Goal: Task Accomplishment & Management: Manage account settings

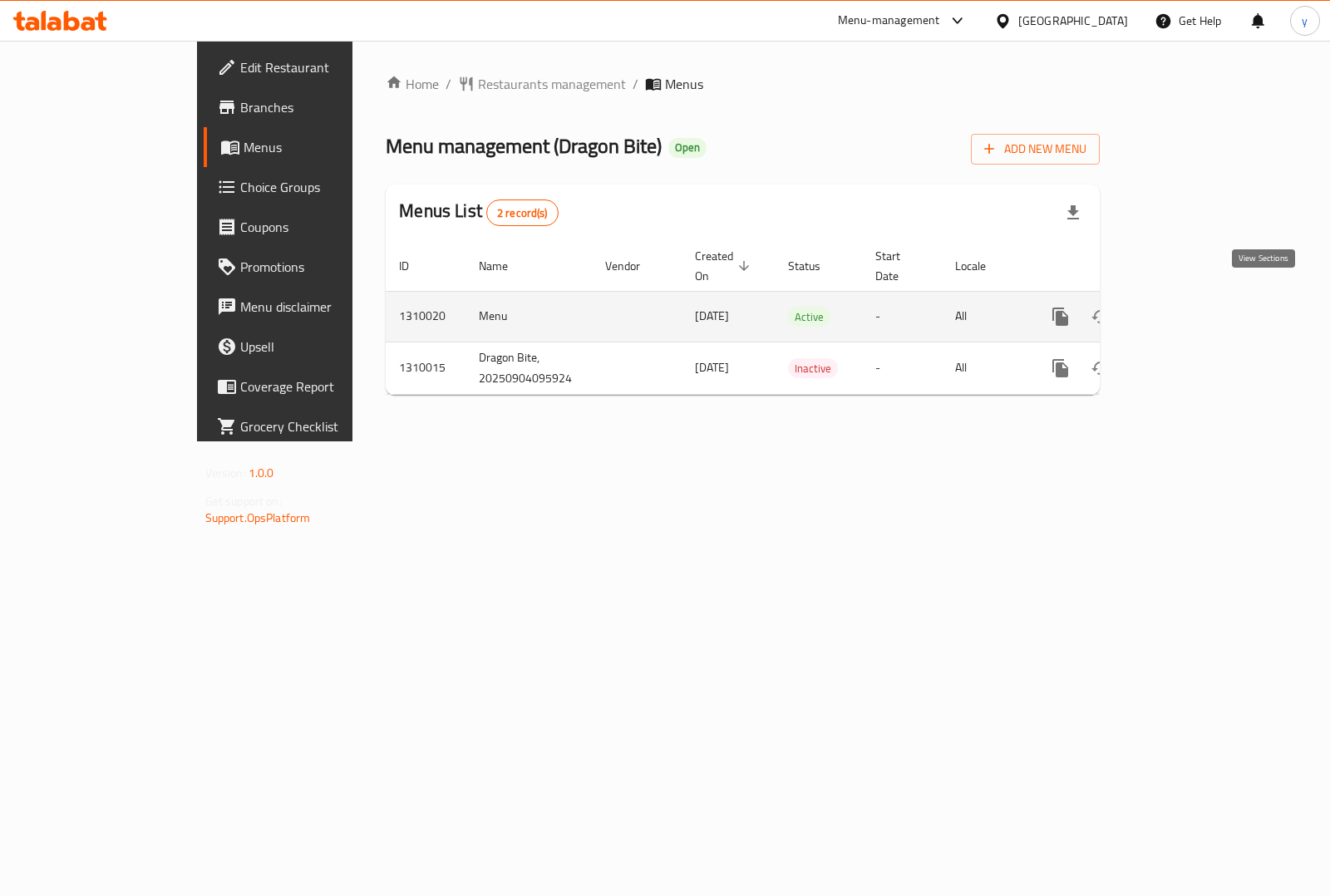
click at [1190, 307] on icon "enhanced table" at bounding box center [1179, 316] width 20 height 20
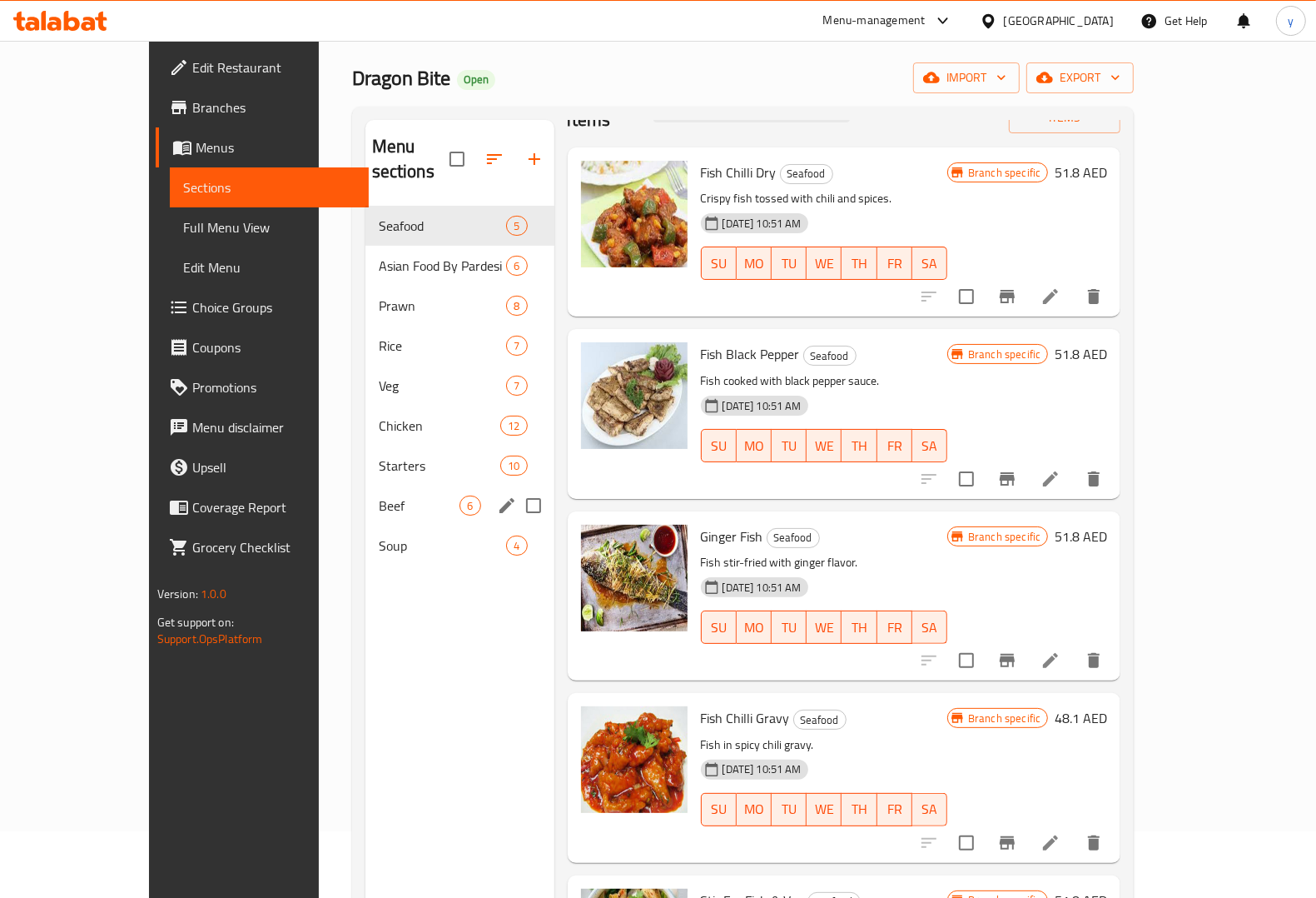
scroll to position [104, 0]
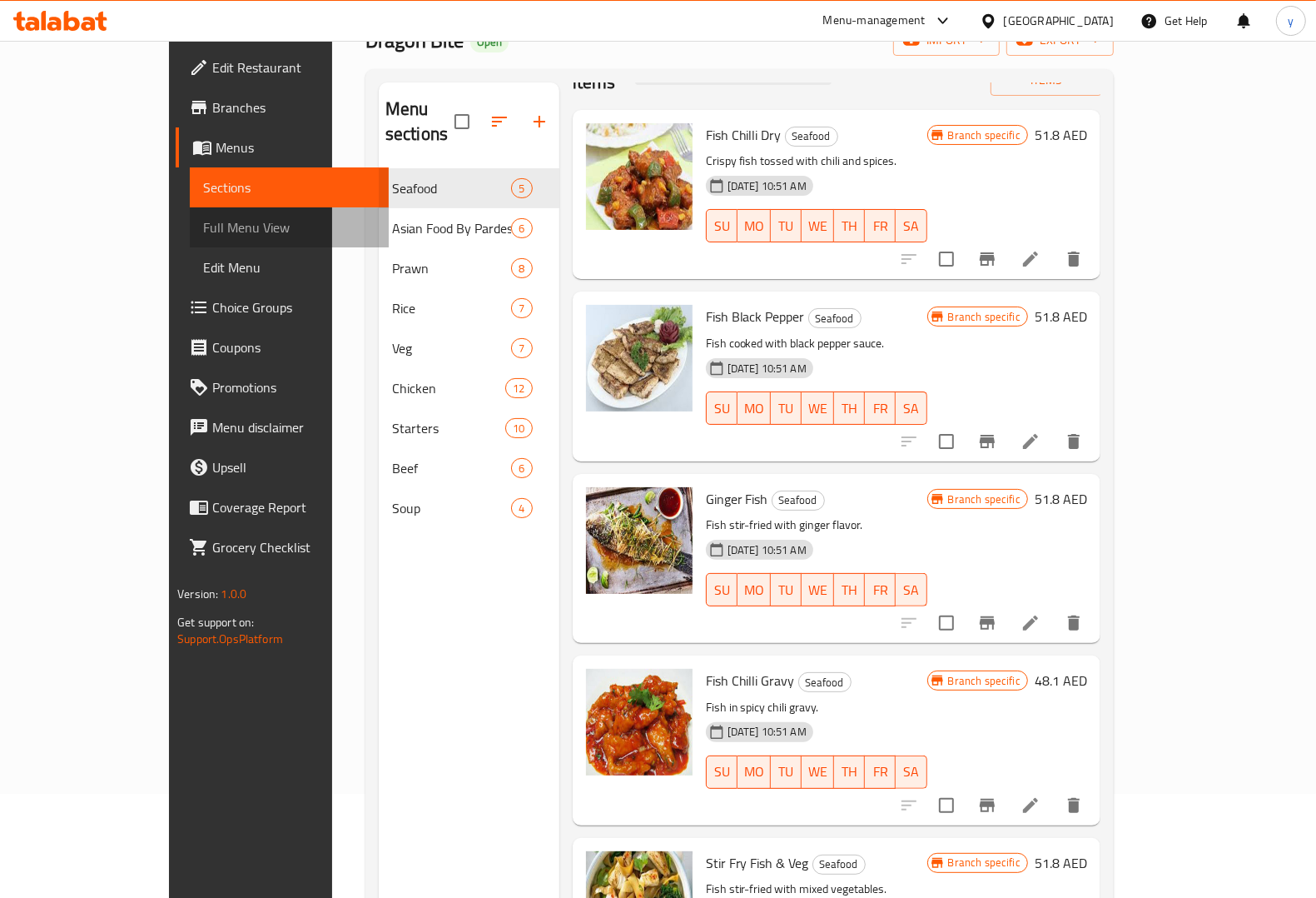
click at [203, 218] on span "Full Menu View" at bounding box center [289, 226] width 172 height 20
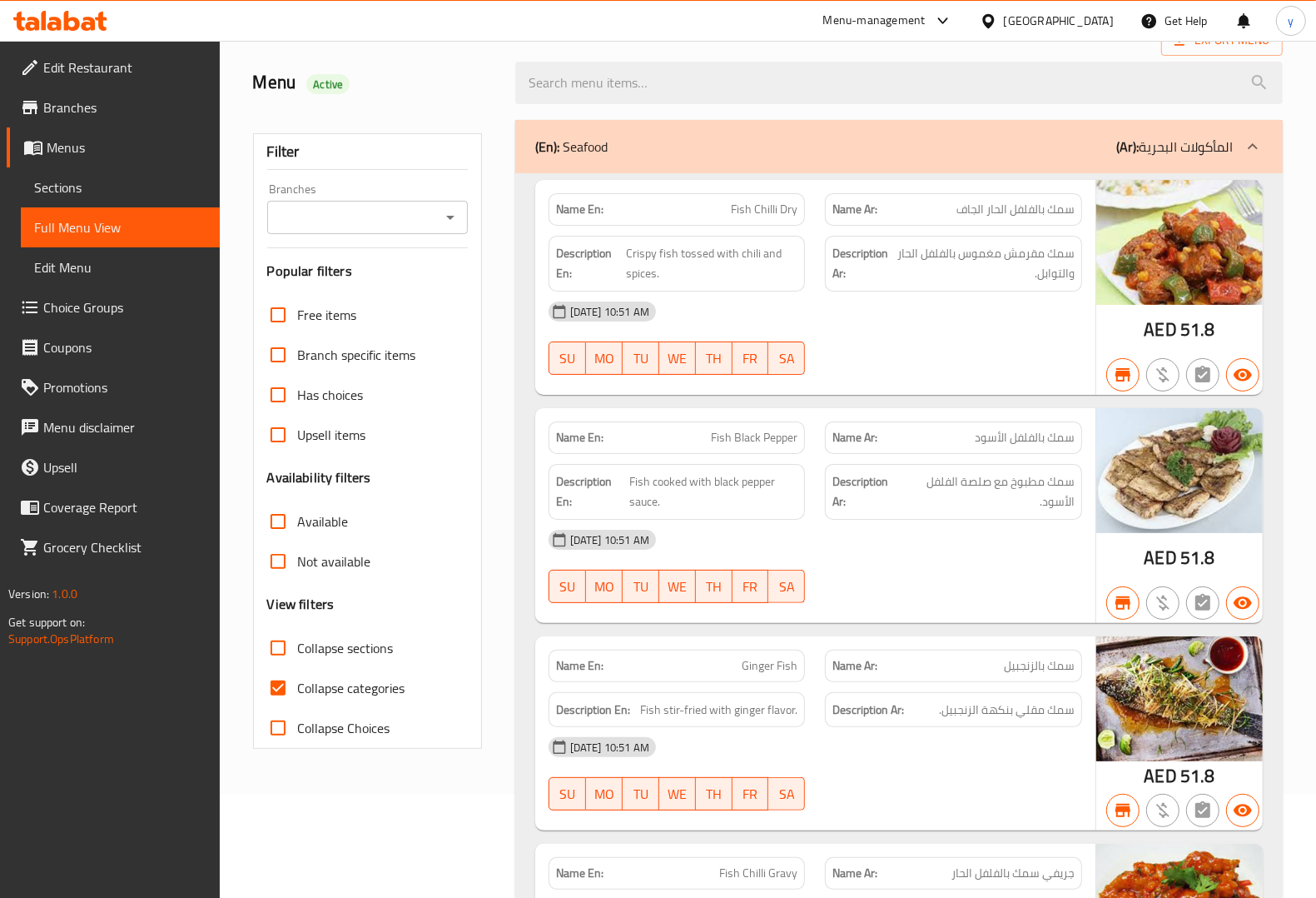
click at [281, 680] on input "Collapse categories" at bounding box center [278, 688] width 40 height 40
checkbox input "false"
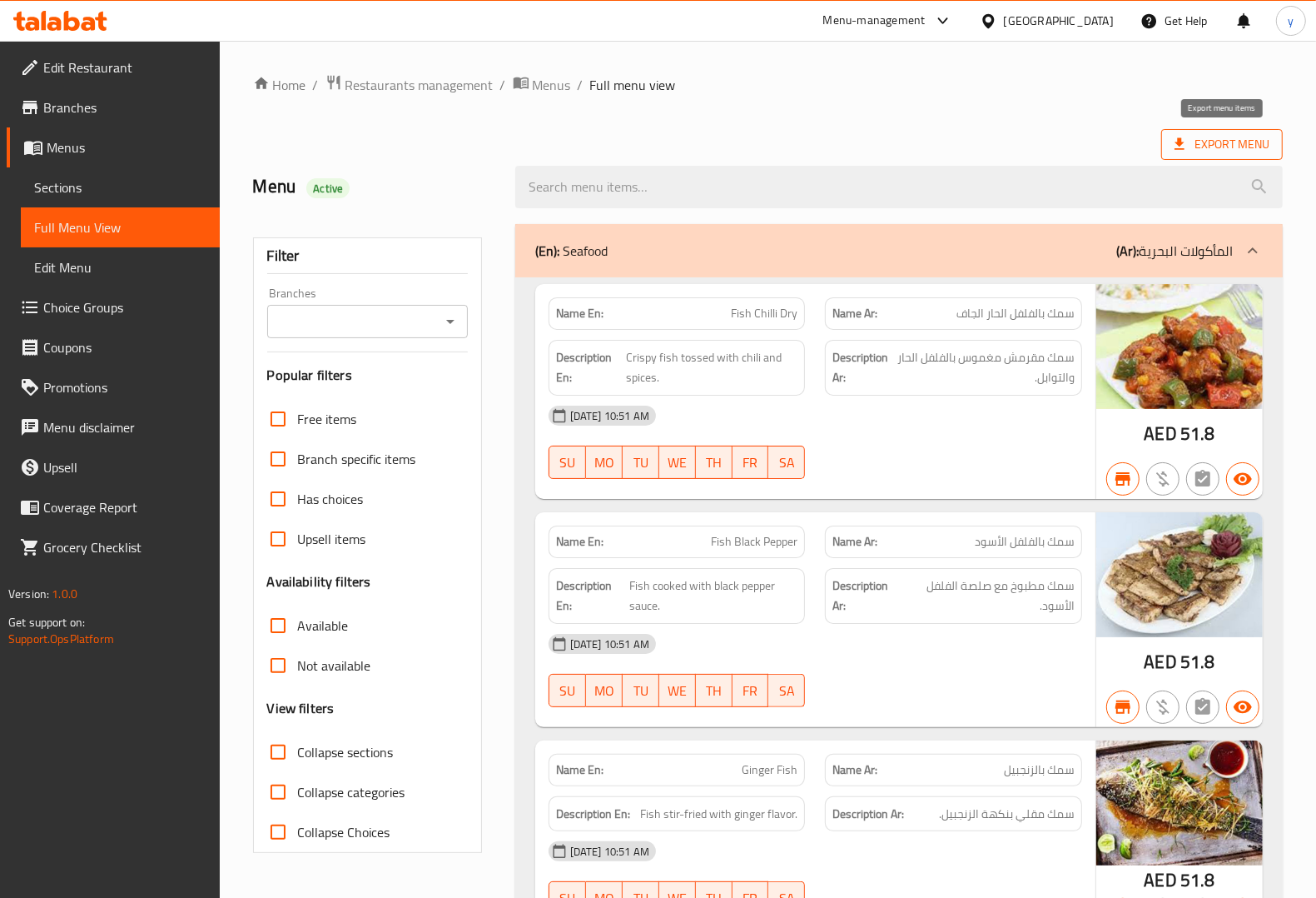
click at [1234, 143] on span "Export Menu" at bounding box center [1221, 144] width 95 height 21
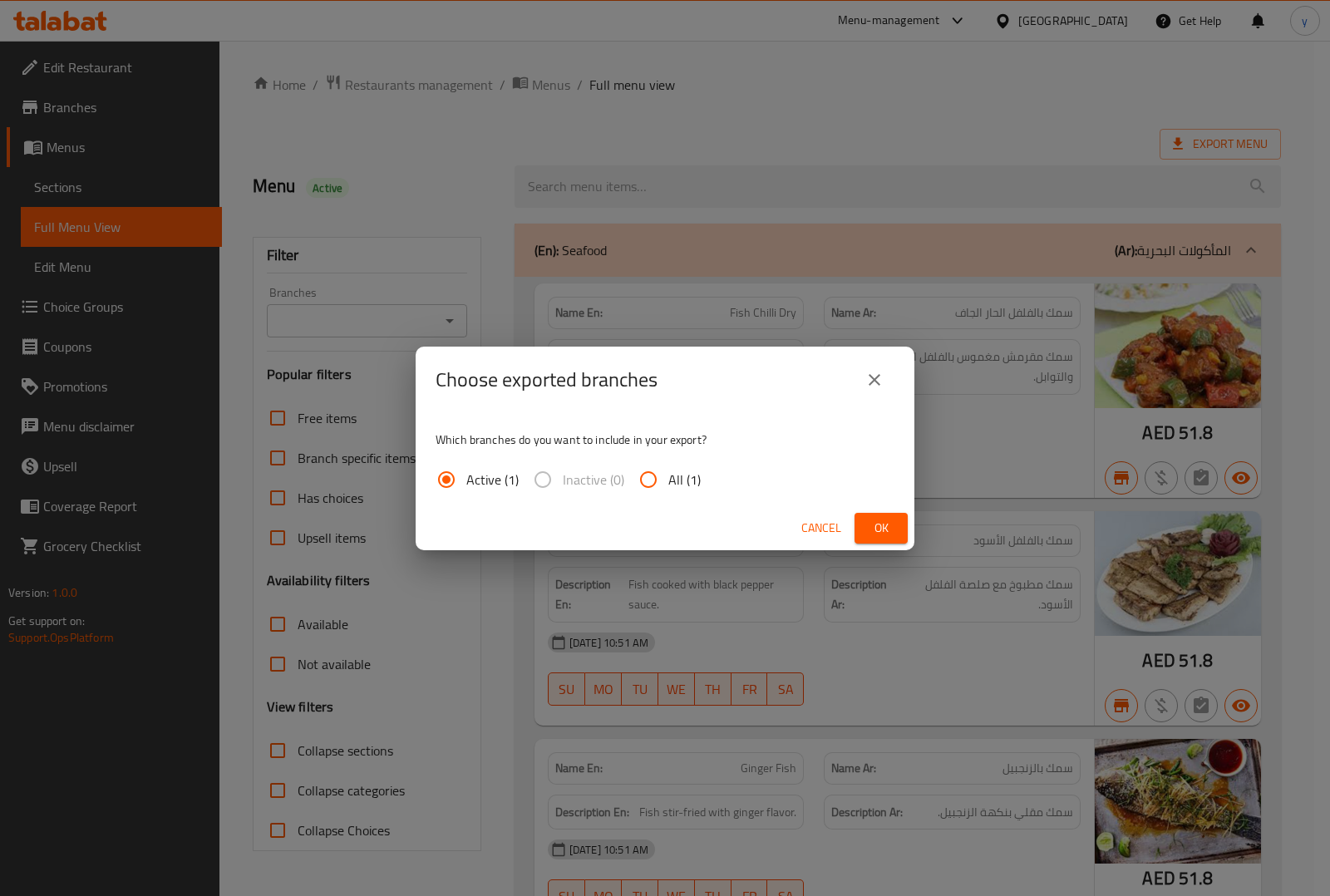
click at [650, 475] on input "All (1)" at bounding box center [648, 479] width 40 height 40
radio input "true"
click at [886, 518] on span "Ok" at bounding box center [881, 528] width 27 height 21
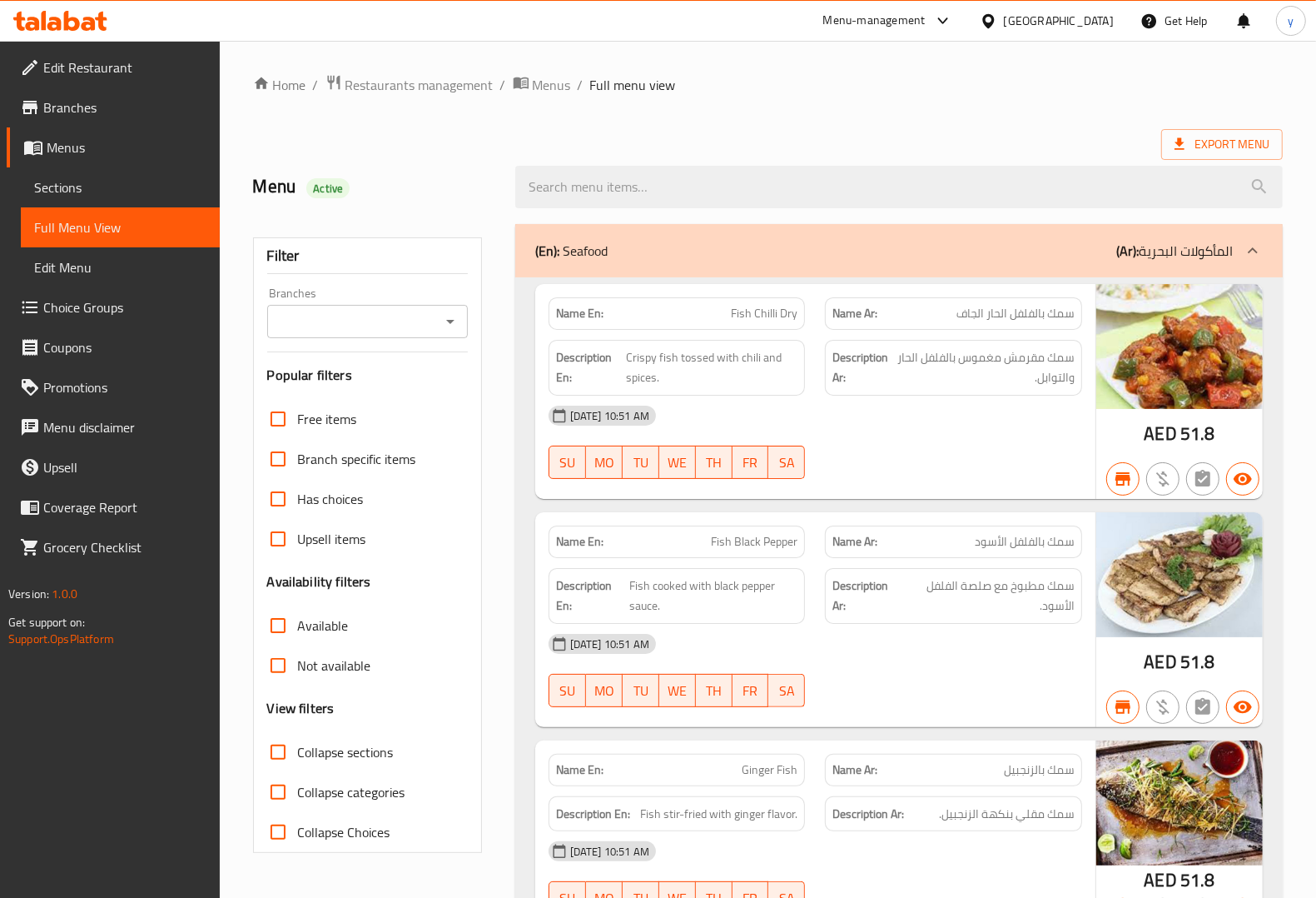
click at [1213, 433] on span "51.8" at bounding box center [1198, 434] width 35 height 32
click at [1199, 436] on span "51.8" at bounding box center [1198, 434] width 35 height 32
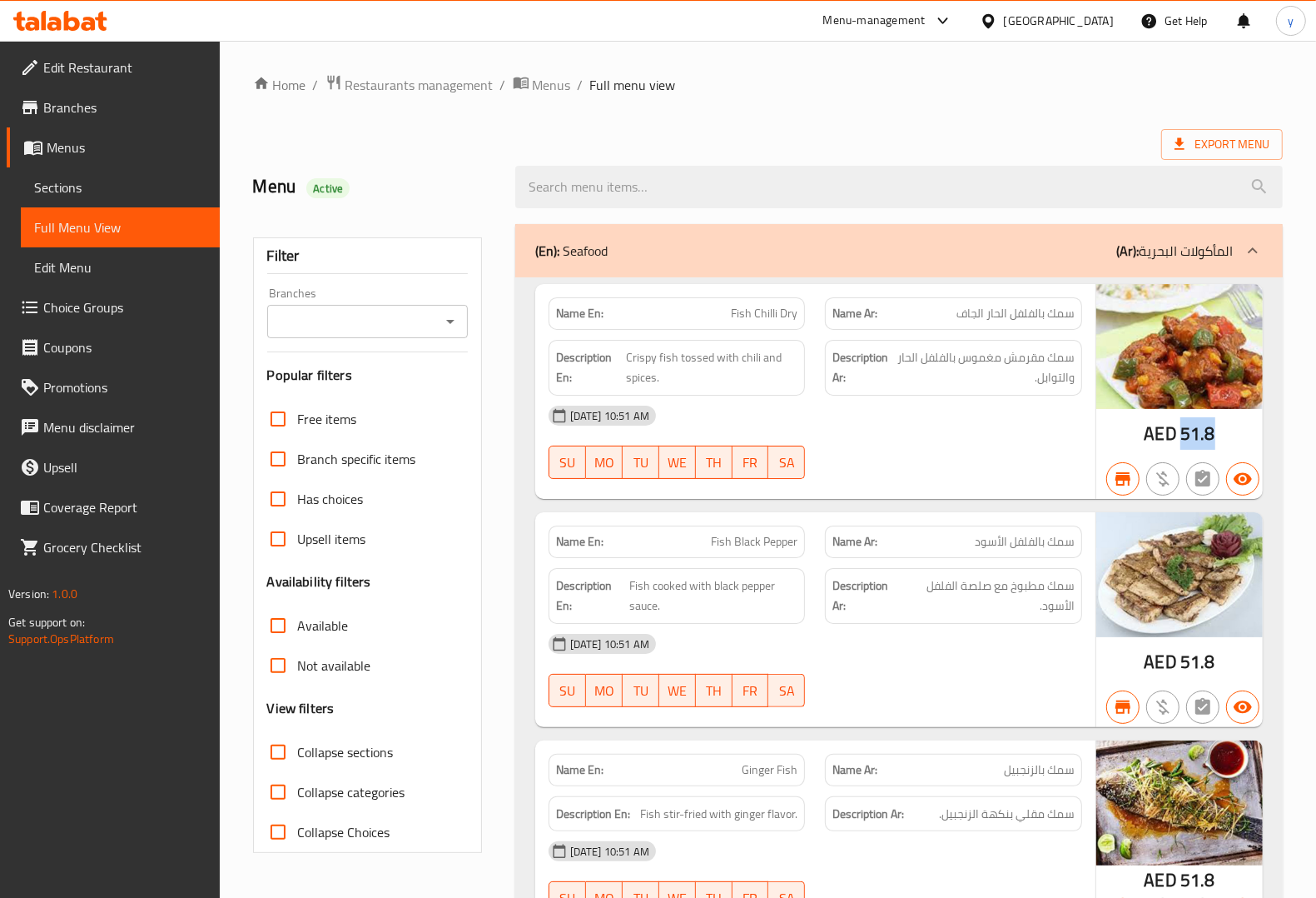
drag, startPoint x: 1182, startPoint y: 433, endPoint x: 1220, endPoint y: 438, distance: 38.3
click at [1220, 438] on div "AED 51.8" at bounding box center [1179, 391] width 166 height 215
copy span "51.8"
drag, startPoint x: 1180, startPoint y: 664, endPoint x: 1228, endPoint y: 664, distance: 48.0
click at [1228, 664] on div "AED 51.8" at bounding box center [1179, 619] width 166 height 215
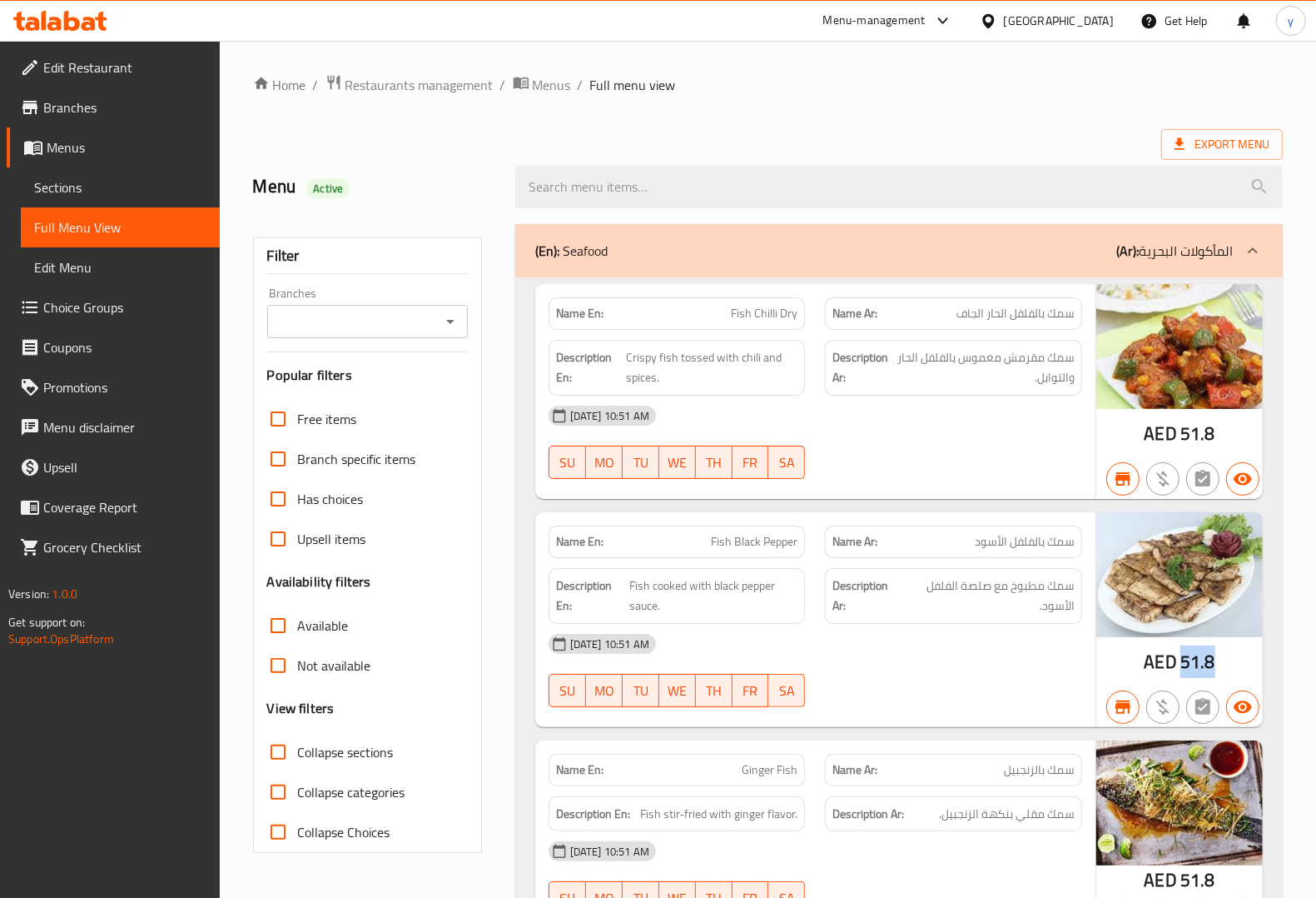
copy span "51.8"
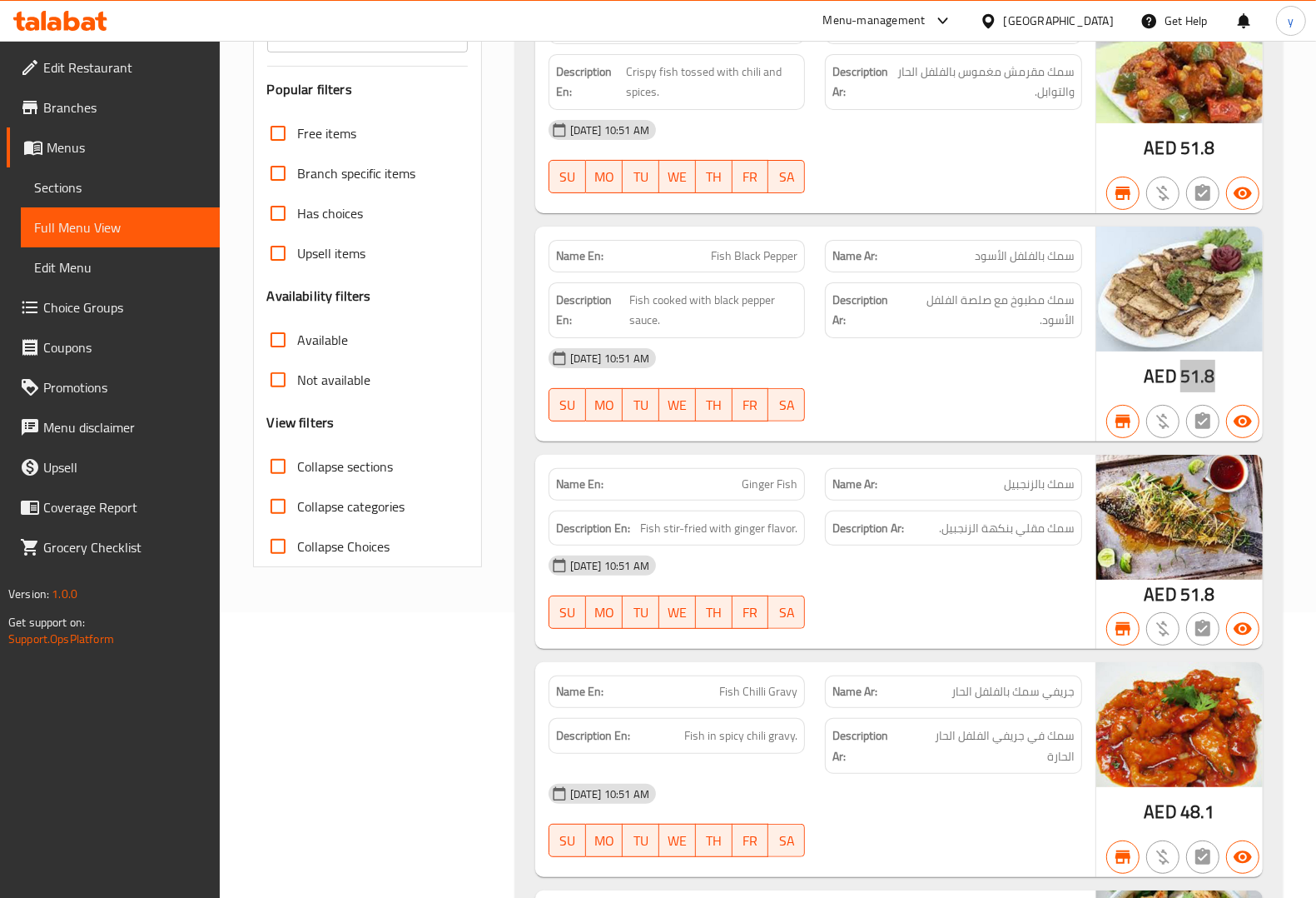
scroll to position [312, 0]
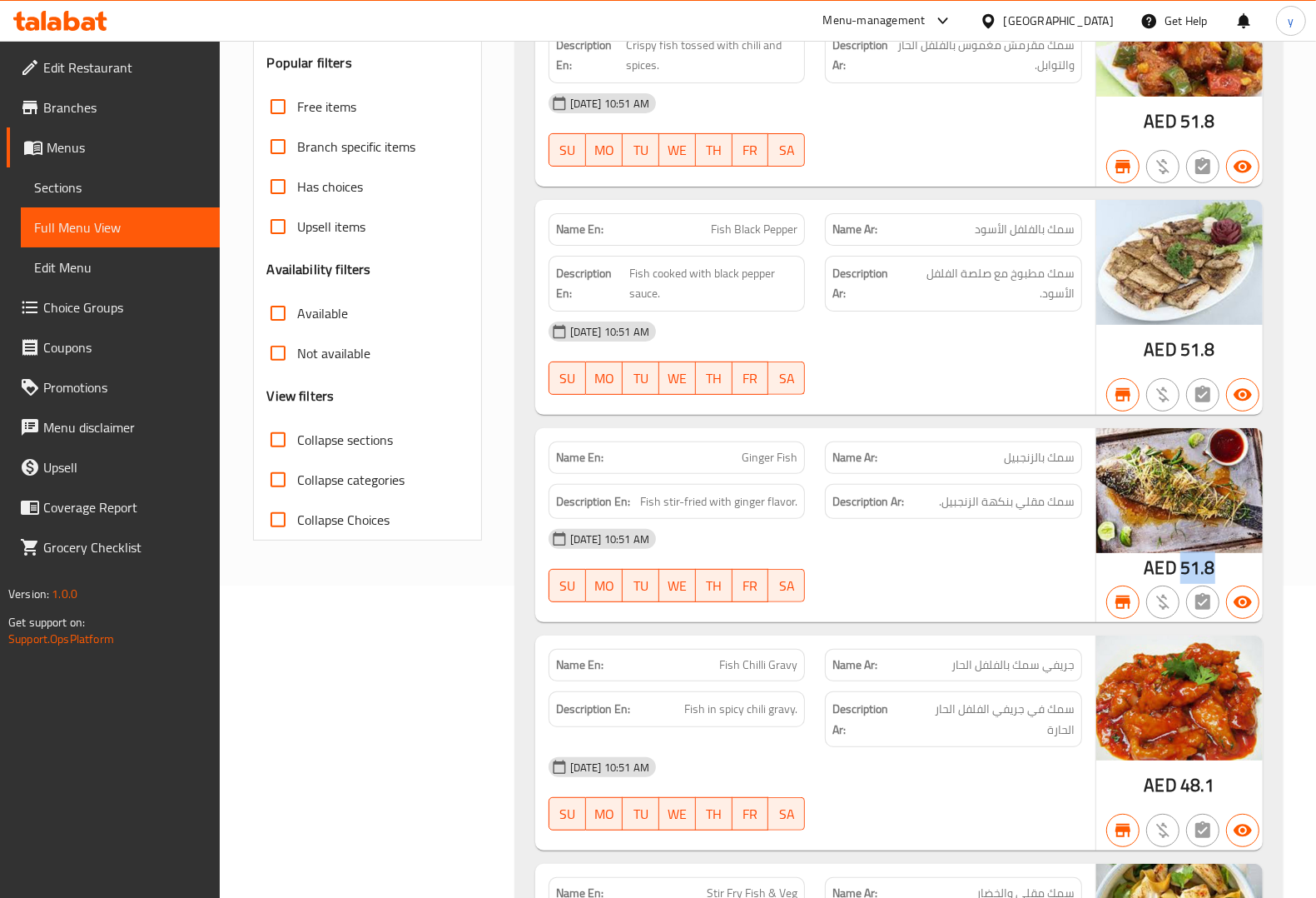
drag, startPoint x: 1182, startPoint y: 567, endPoint x: 1218, endPoint y: 571, distance: 36.2
click at [1218, 571] on div "AED 51.8" at bounding box center [1179, 525] width 166 height 195
copy span "51.8"
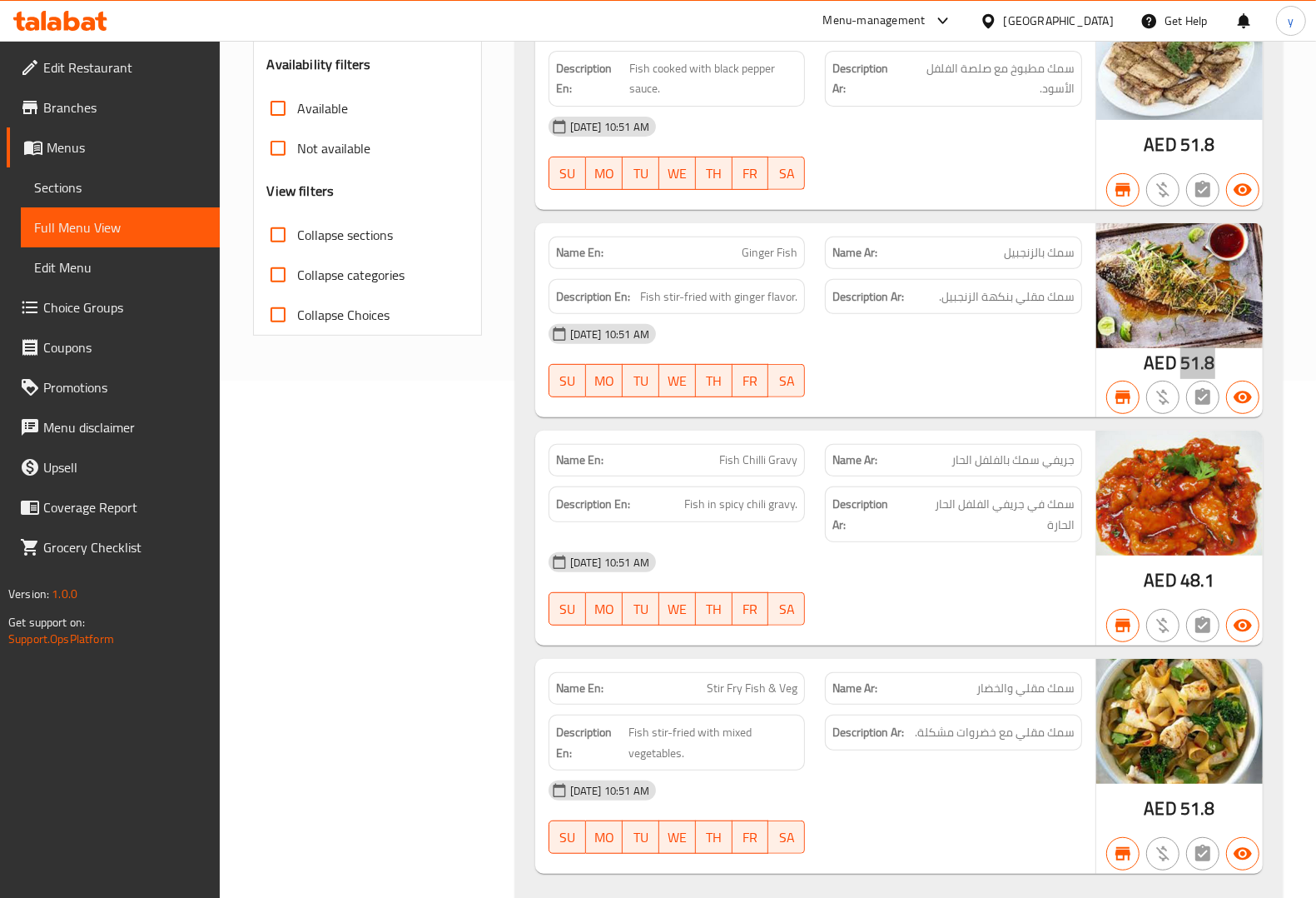
scroll to position [521, 0]
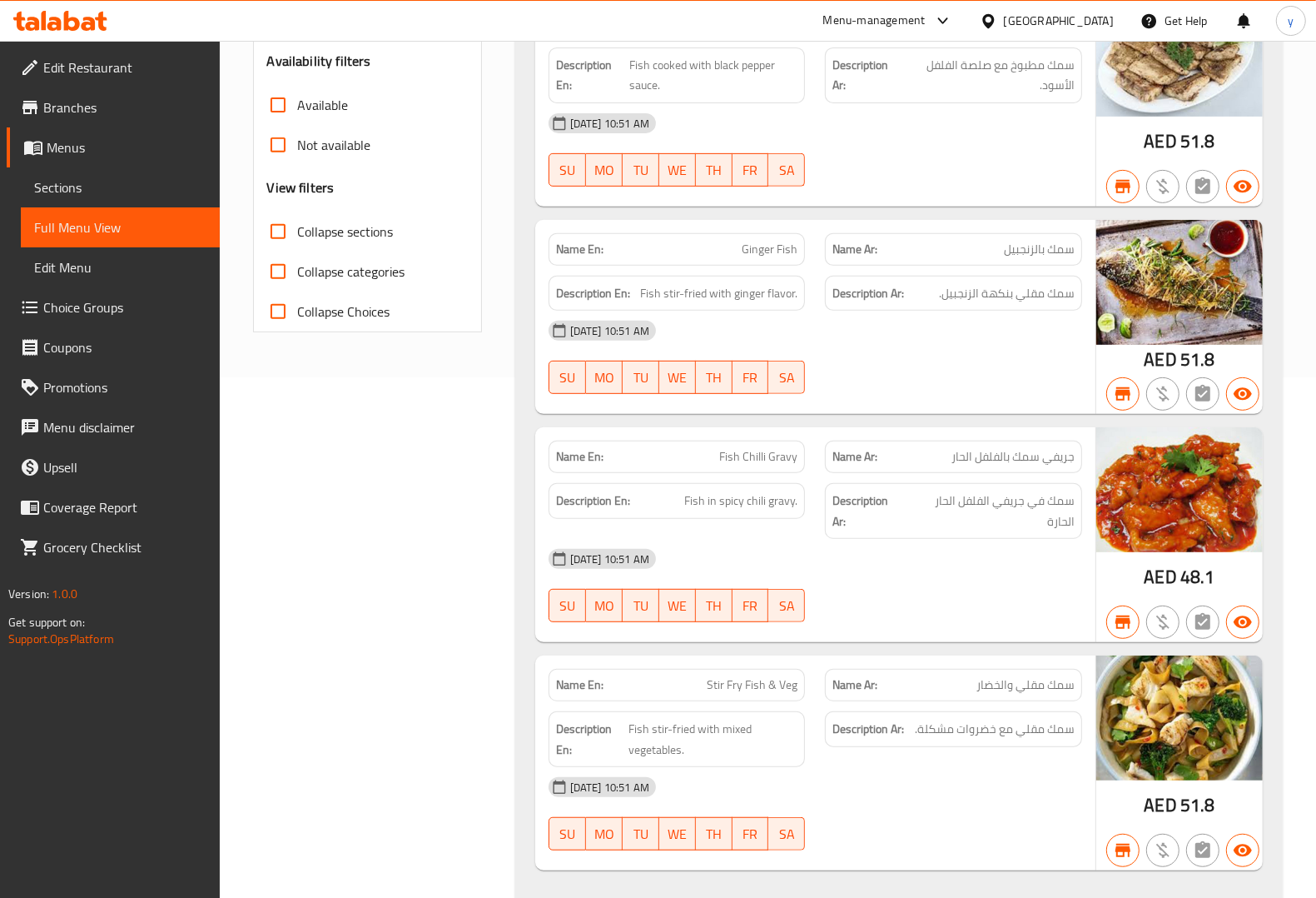
click at [1197, 583] on span "48.1" at bounding box center [1198, 577] width 35 height 32
drag, startPoint x: 1183, startPoint y: 581, endPoint x: 1221, endPoint y: 581, distance: 38.0
click at [1221, 581] on div "AED 48.1" at bounding box center [1179, 534] width 166 height 215
copy span "48.1"
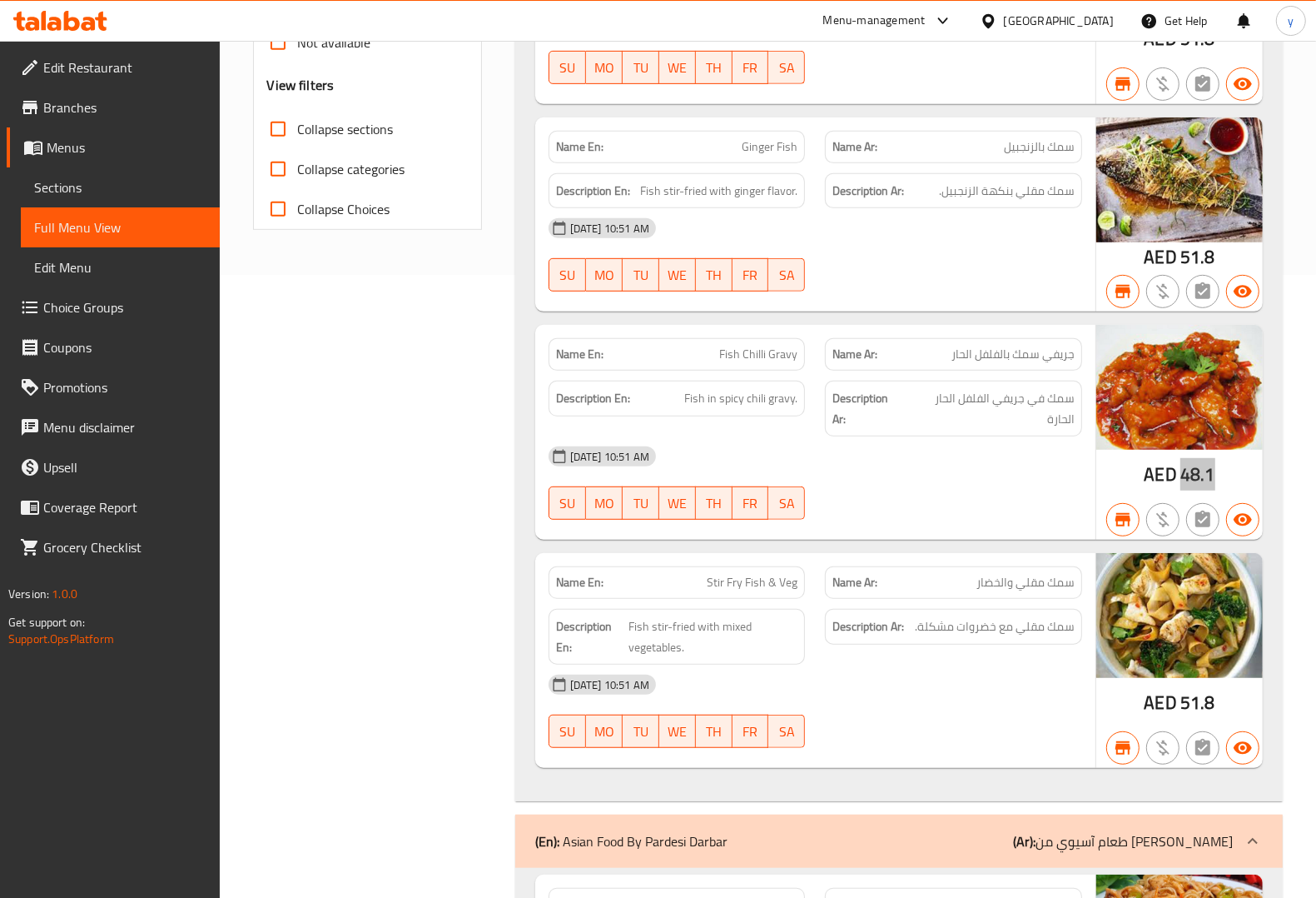
scroll to position [625, 0]
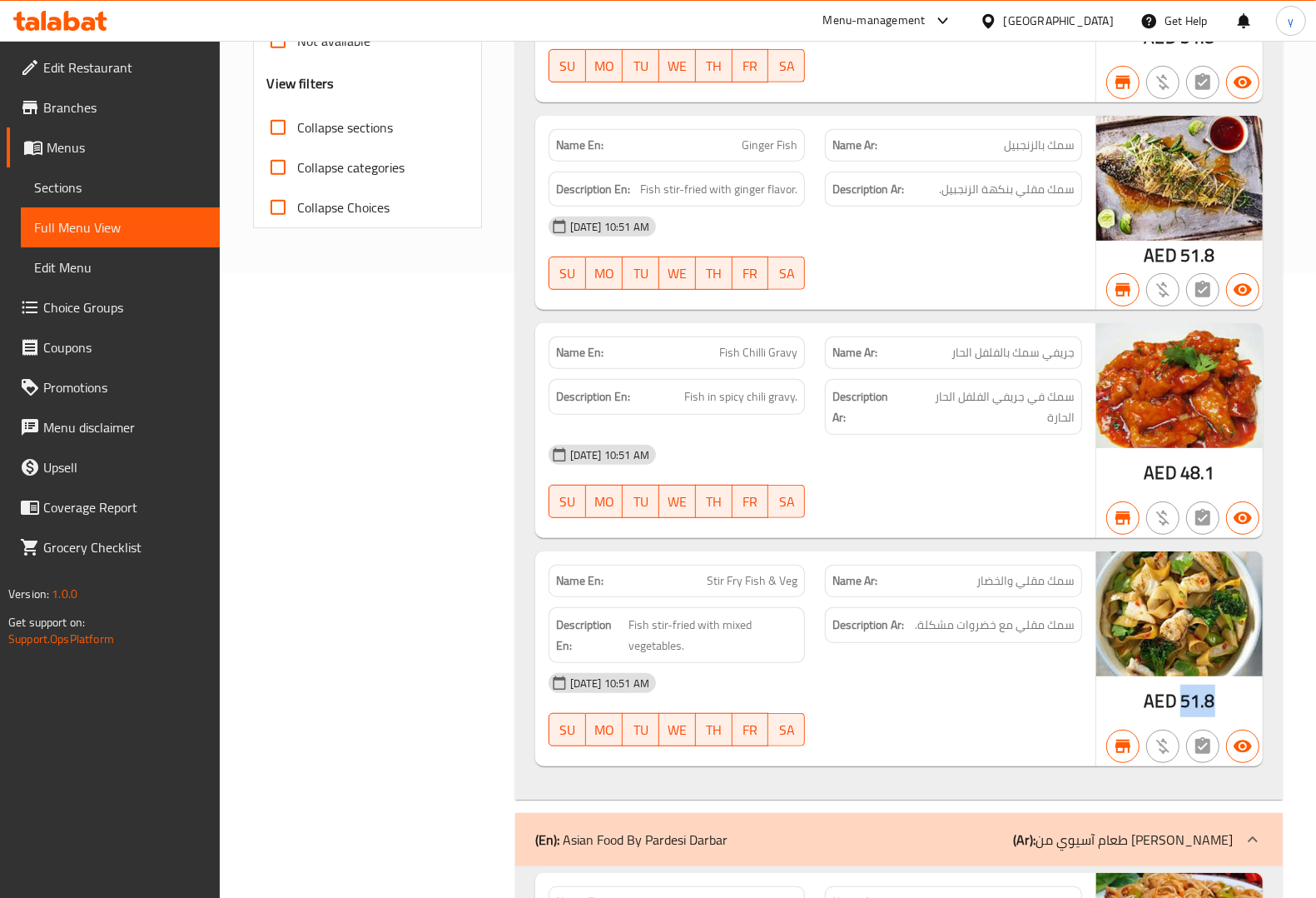
drag, startPoint x: 1180, startPoint y: 709, endPoint x: 1221, endPoint y: 710, distance: 41.0
click at [1221, 710] on div "AED 51.8" at bounding box center [1179, 658] width 166 height 215
copy span "51.8"
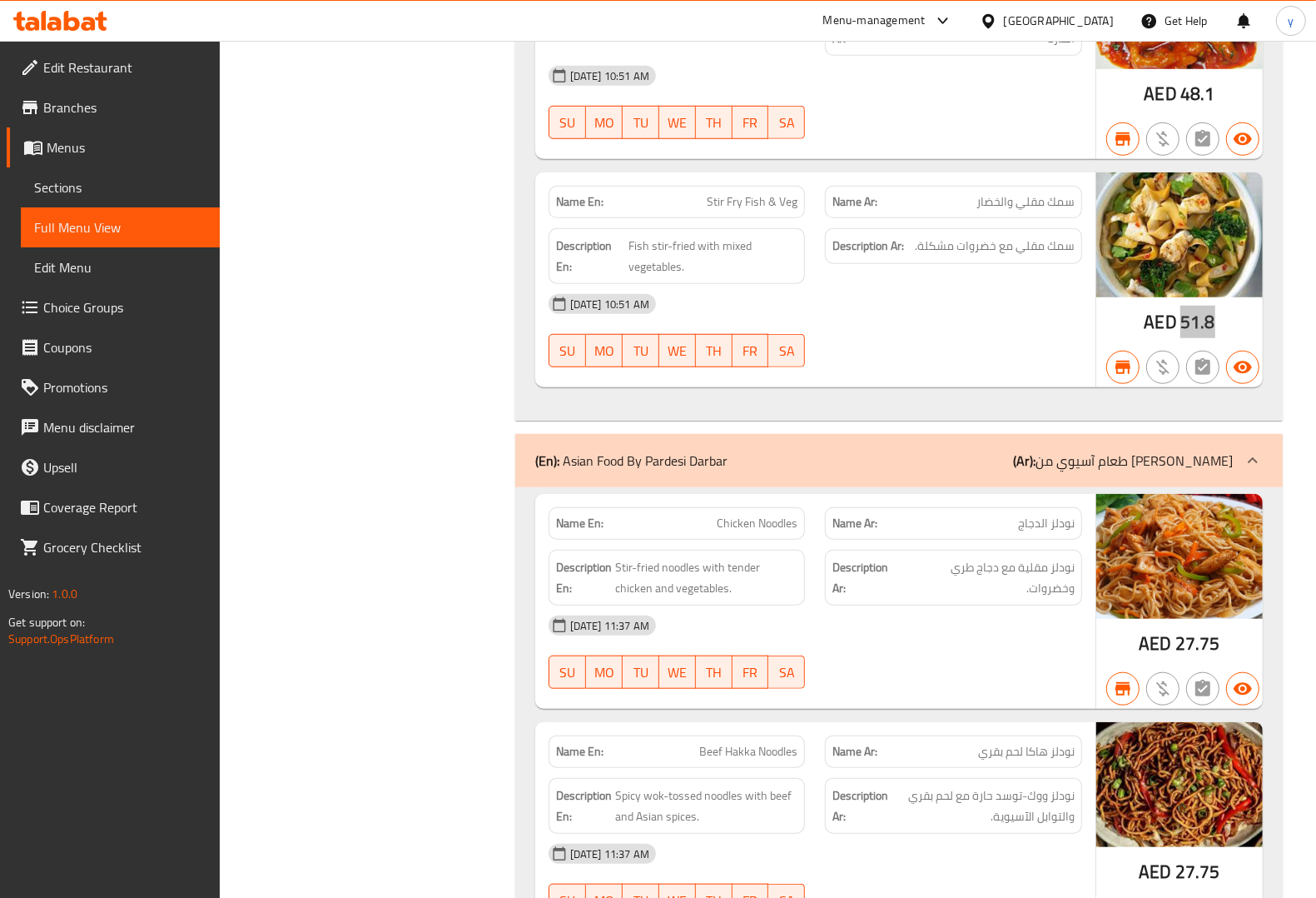
scroll to position [1041, 0]
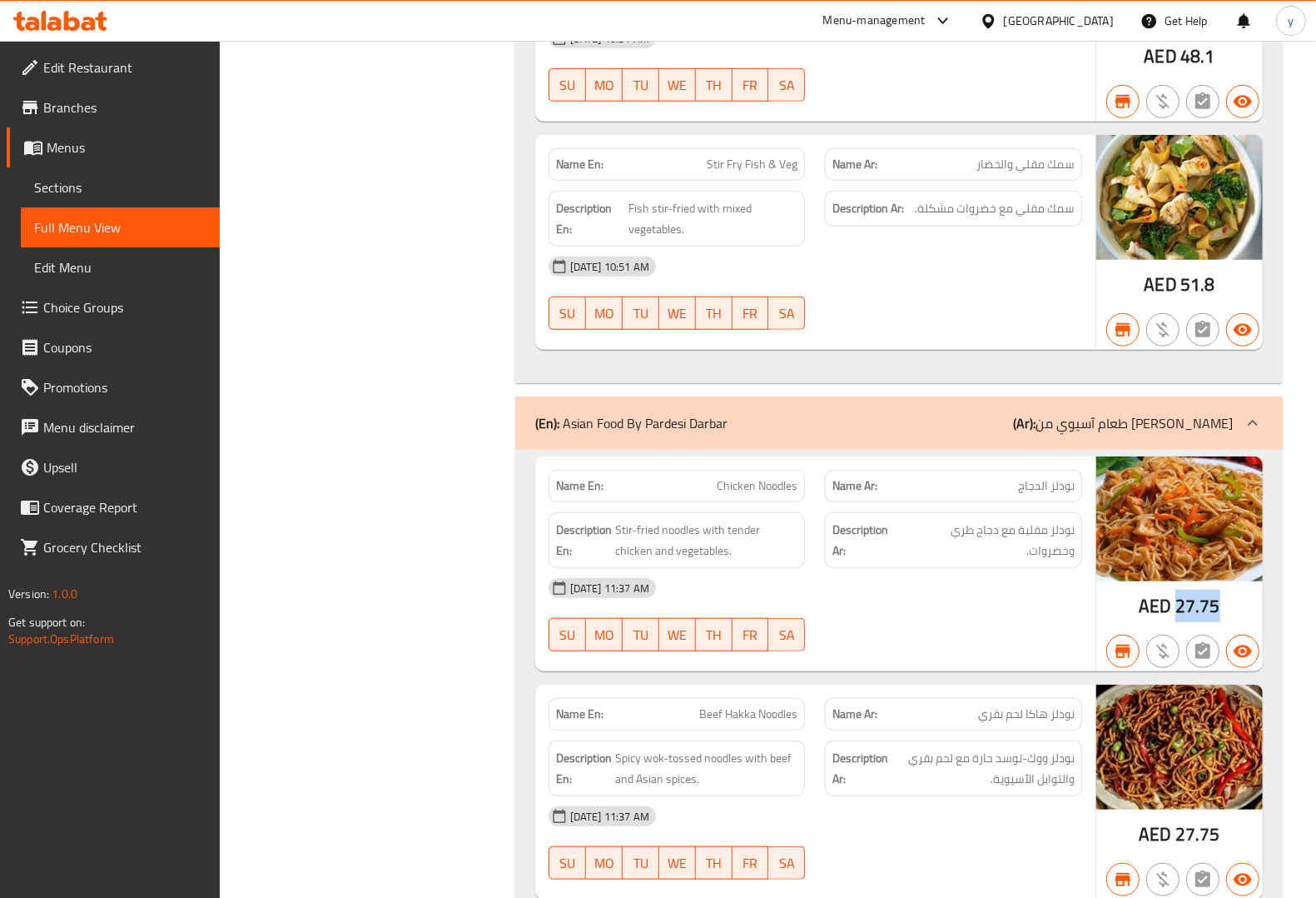
drag, startPoint x: 1178, startPoint y: 613, endPoint x: 1229, endPoint y: 610, distance: 51.1
click at [1229, 610] on div "AED 27.75" at bounding box center [1179, 564] width 166 height 215
copy span "27.75"
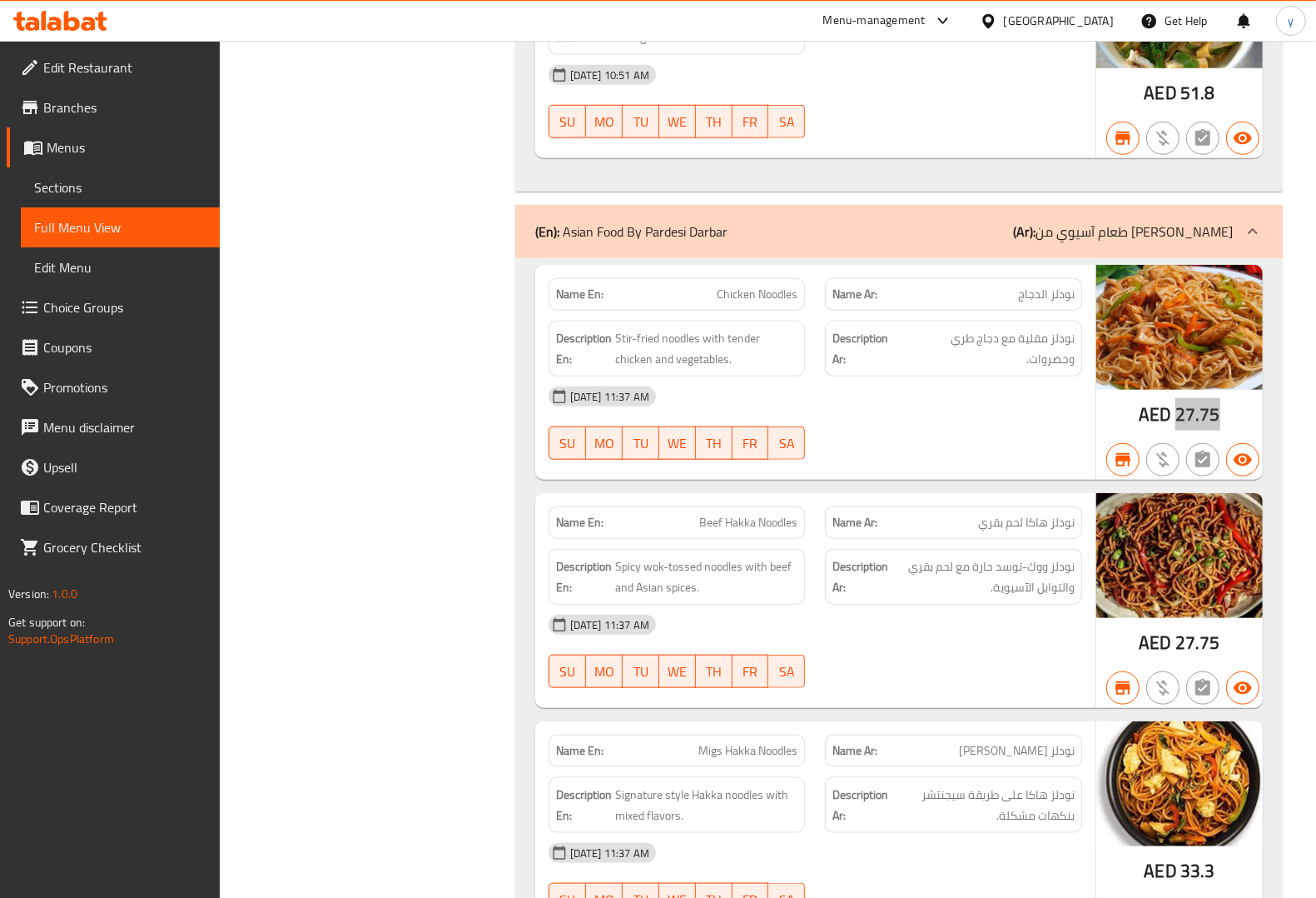
scroll to position [1249, 0]
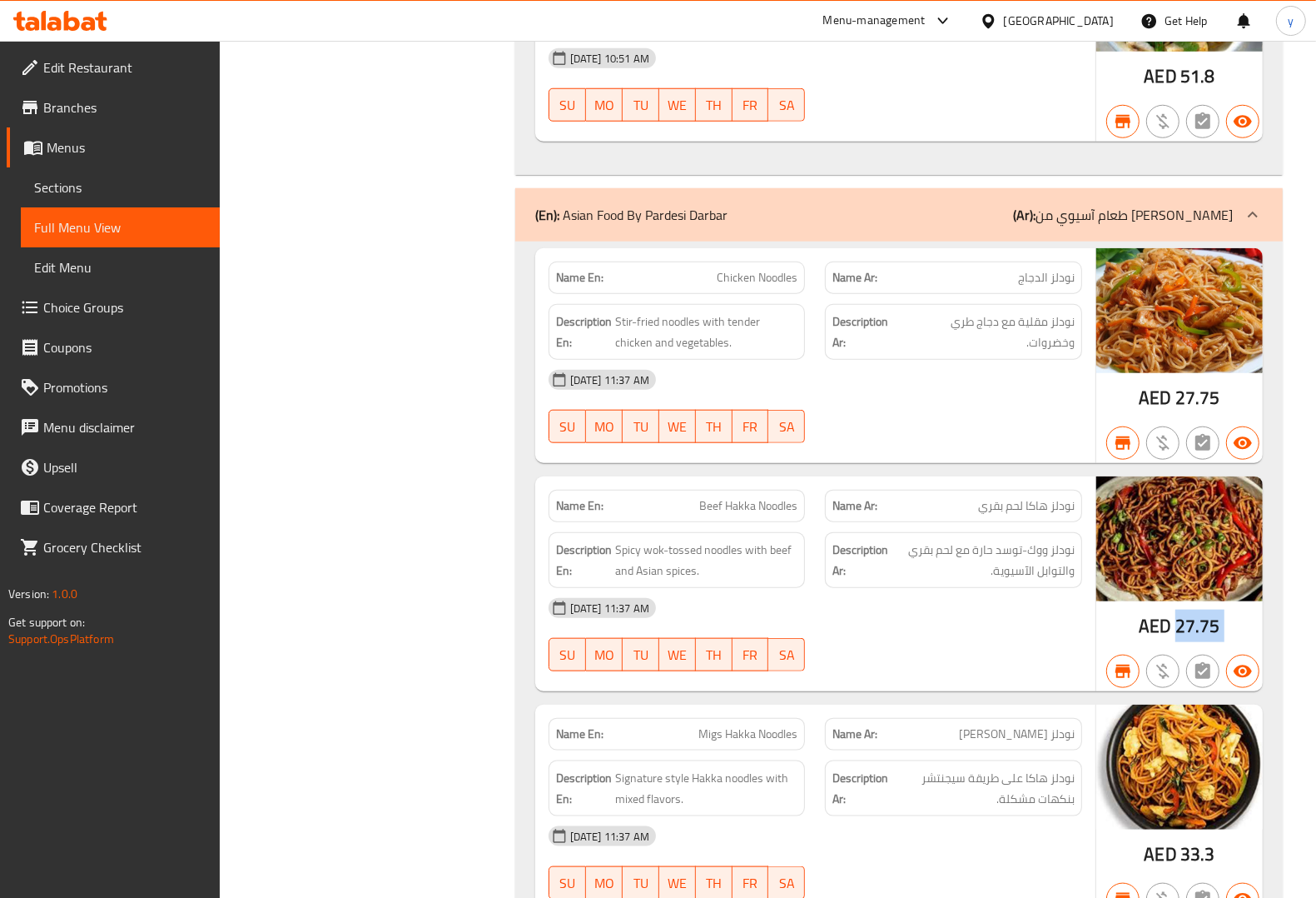
drag, startPoint x: 1176, startPoint y: 631, endPoint x: 1236, endPoint y: 635, distance: 60.1
click at [1236, 635] on div "AED 27.75" at bounding box center [1179, 584] width 166 height 215
copy div "27.75"
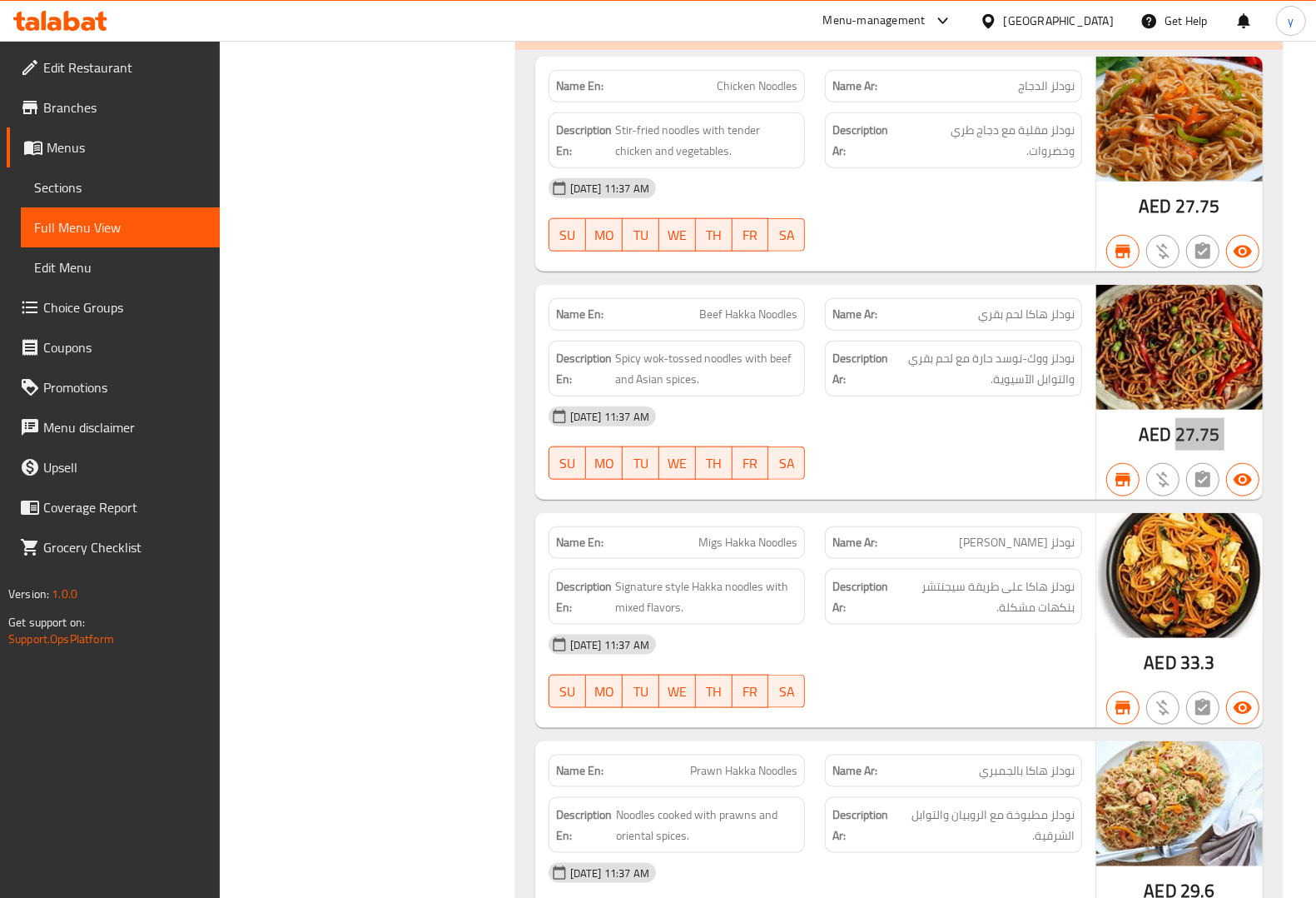
scroll to position [1457, 0]
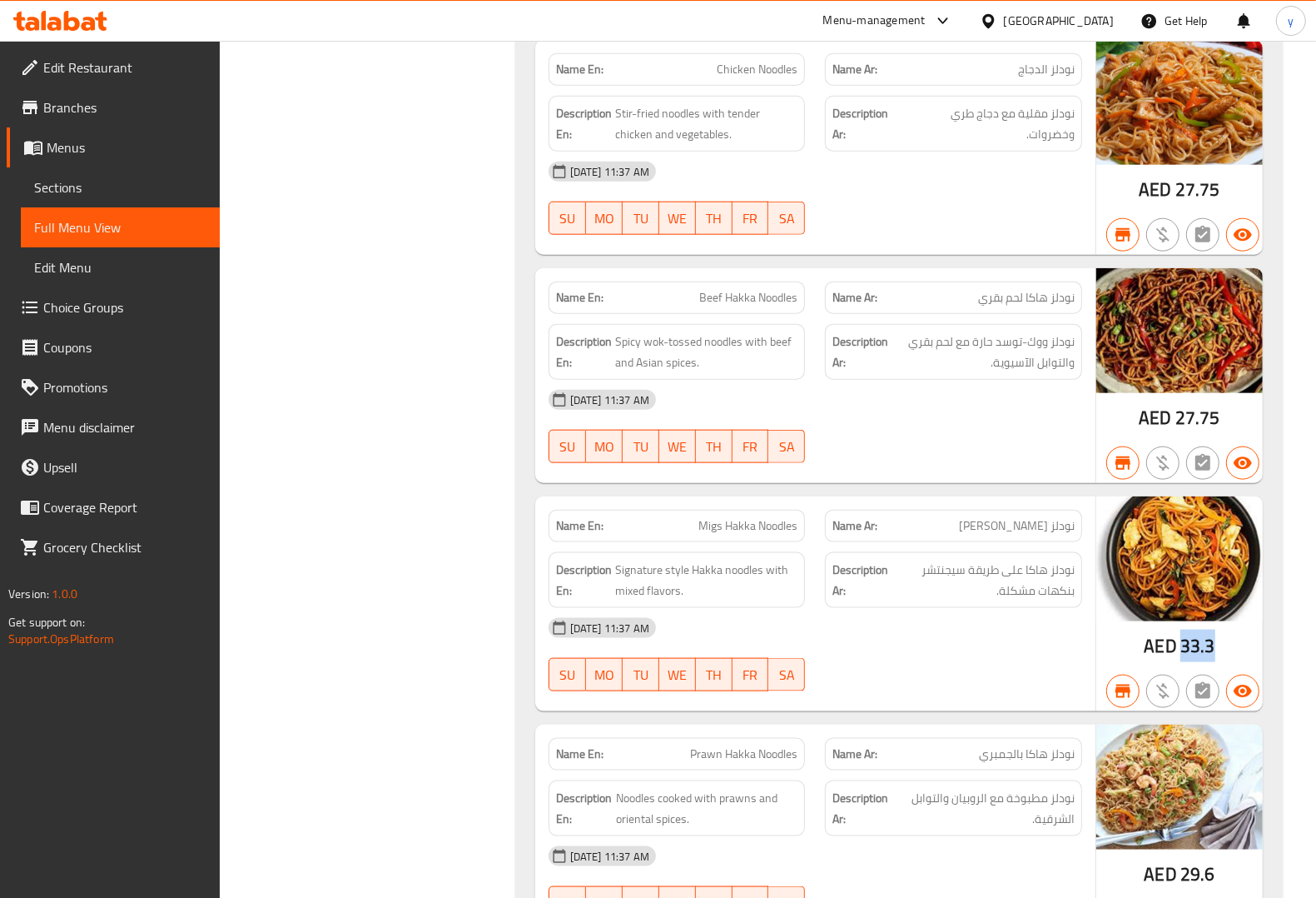
drag, startPoint x: 1182, startPoint y: 658, endPoint x: 1216, endPoint y: 660, distance: 34.1
click at [1216, 660] on div "AED 33.3" at bounding box center [1179, 603] width 166 height 215
copy span "33.3"
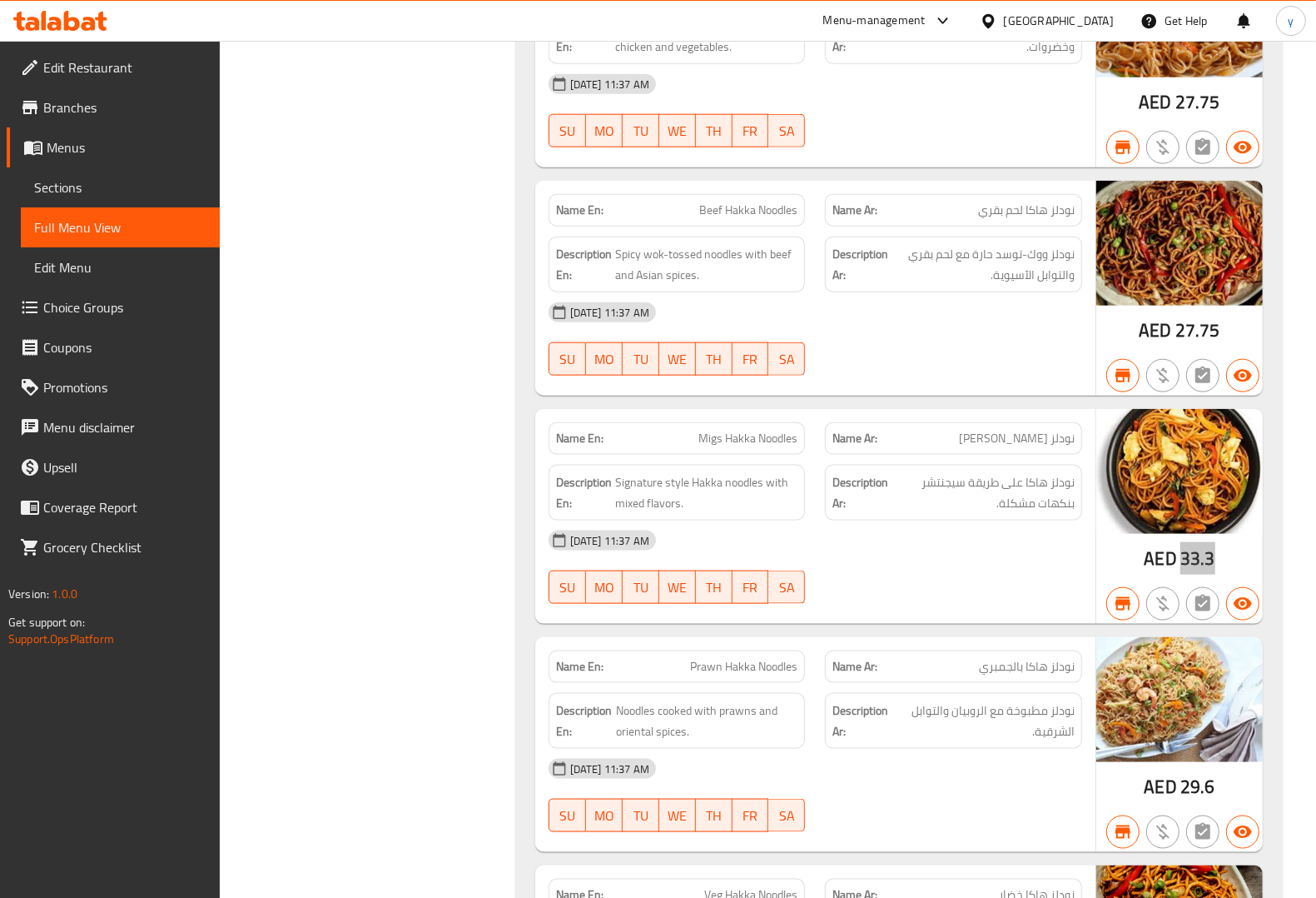
scroll to position [1665, 0]
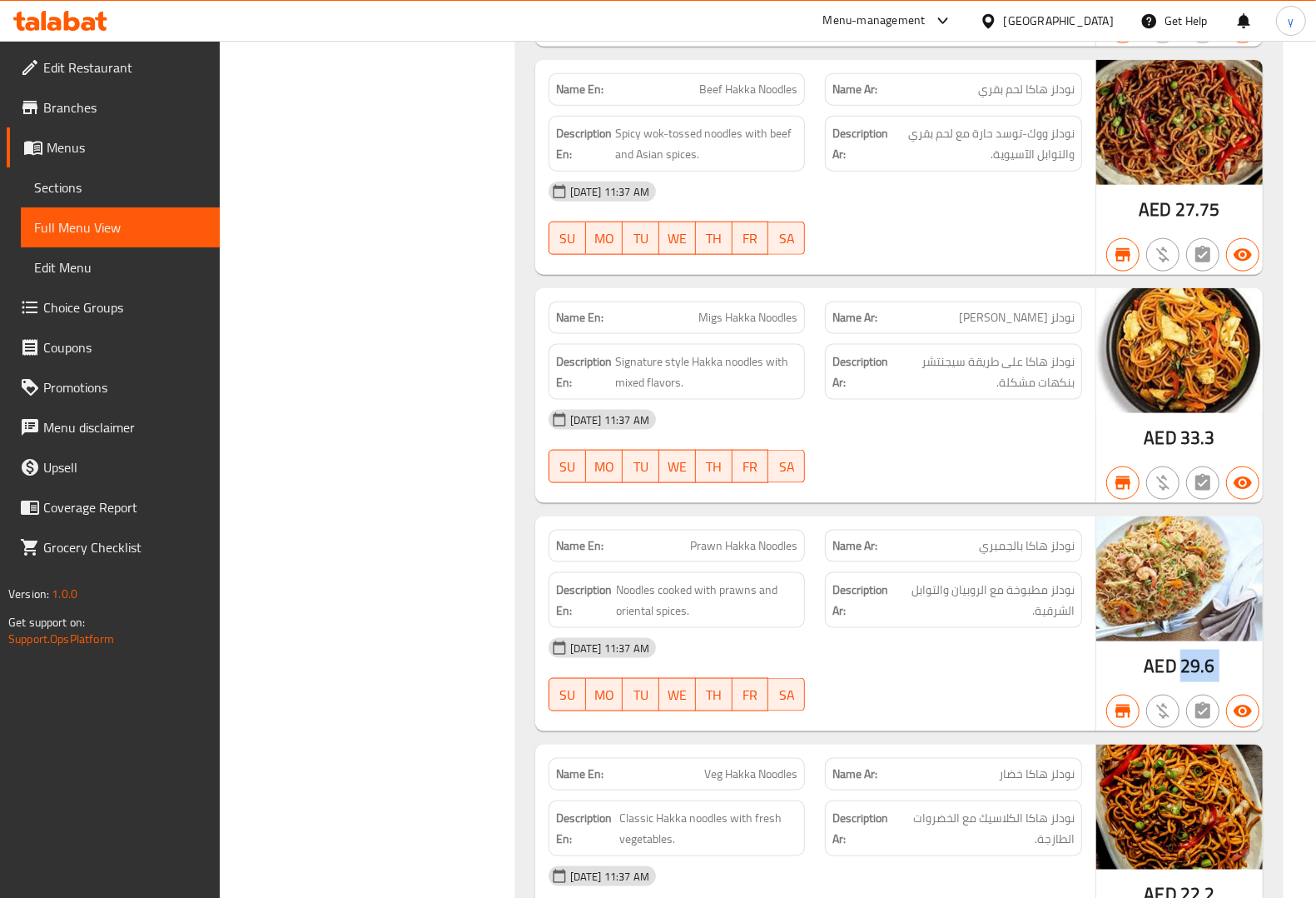
drag, startPoint x: 1182, startPoint y: 677, endPoint x: 1234, endPoint y: 677, distance: 52.0
click at [1234, 677] on div "AED 29.6" at bounding box center [1179, 623] width 166 height 215
copy div "29.6"
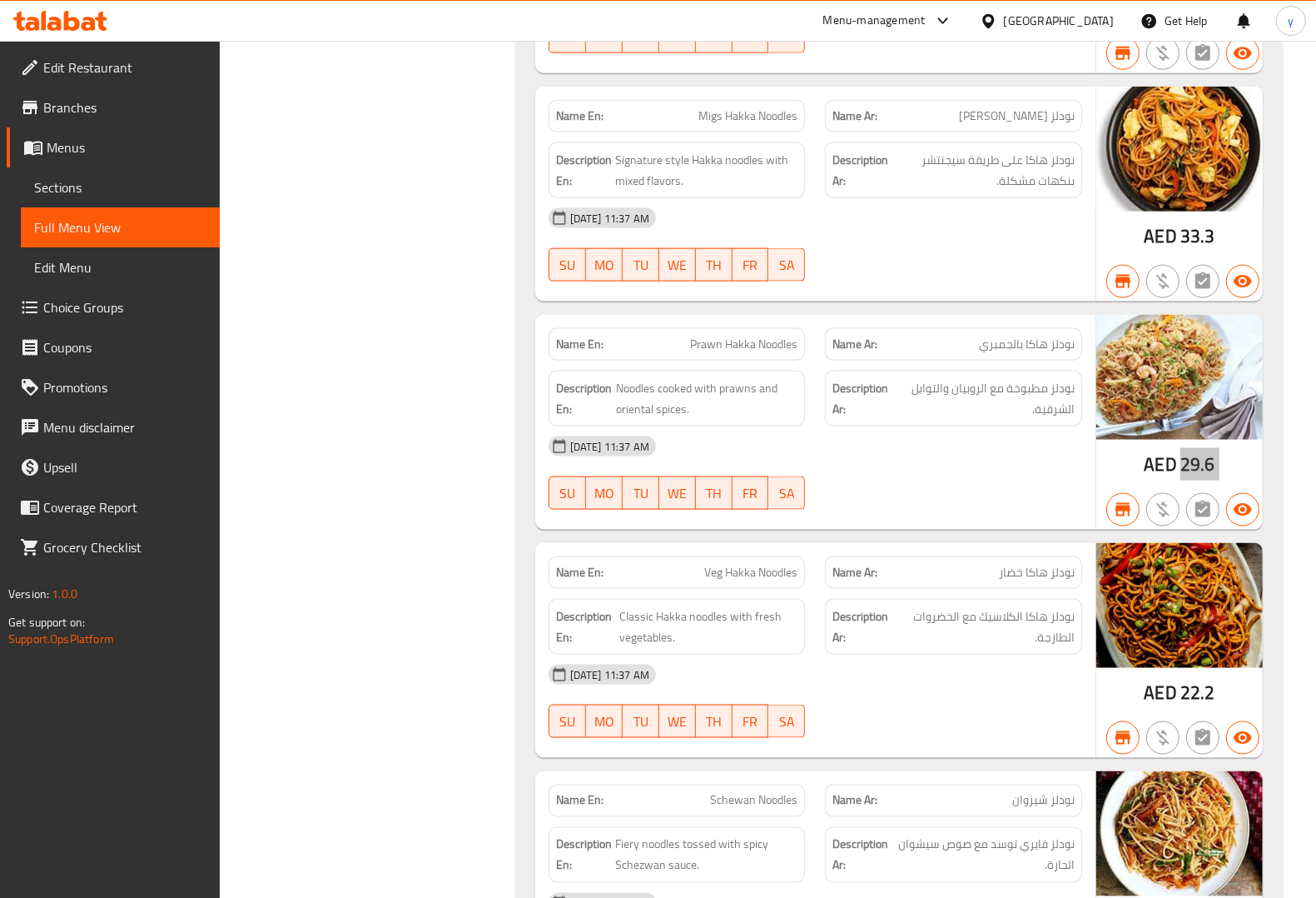
scroll to position [1873, 0]
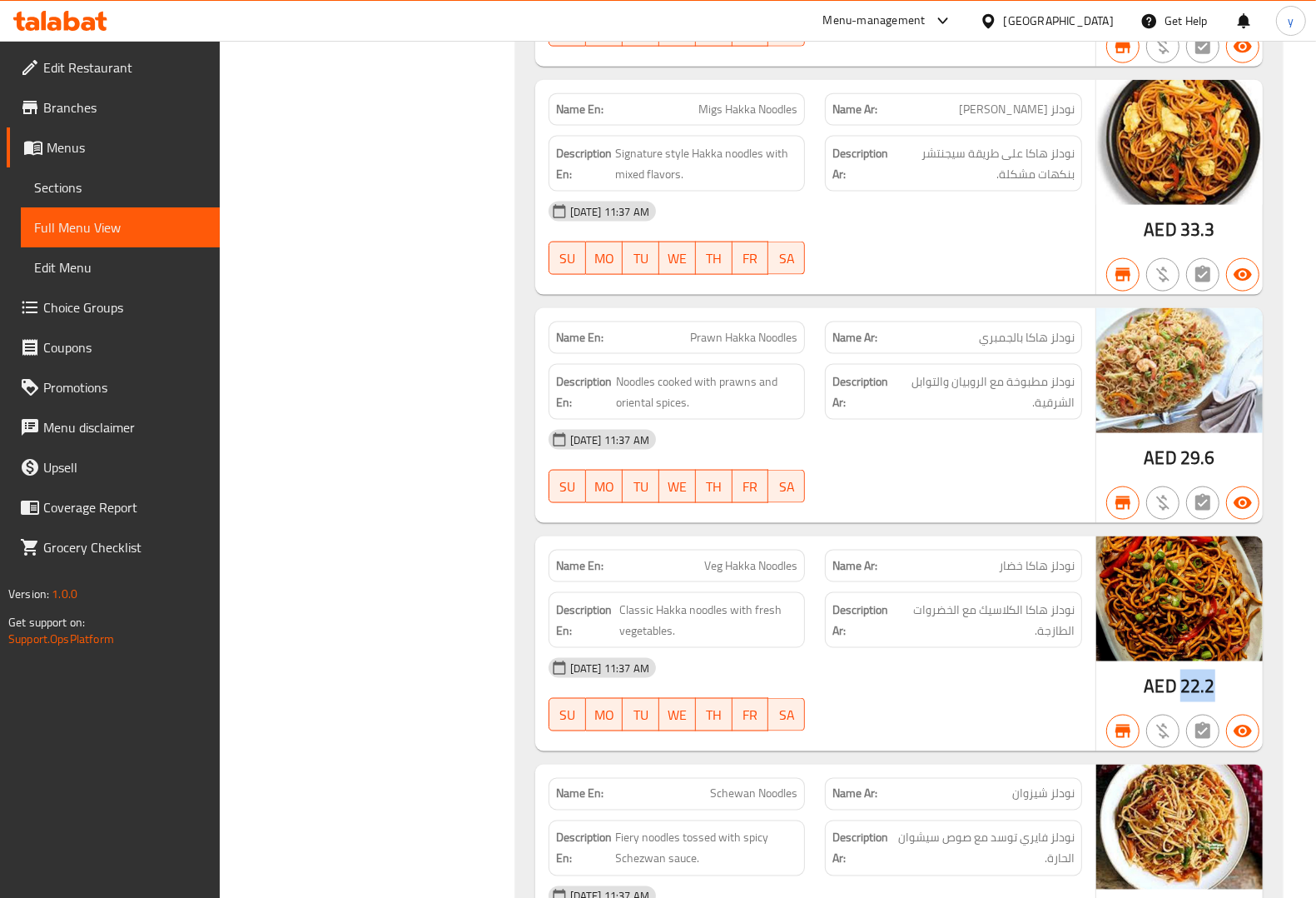
drag, startPoint x: 1188, startPoint y: 696, endPoint x: 1225, endPoint y: 695, distance: 37.0
click at [1225, 695] on div "AED 22.2" at bounding box center [1179, 643] width 166 height 215
copy span "22.2"
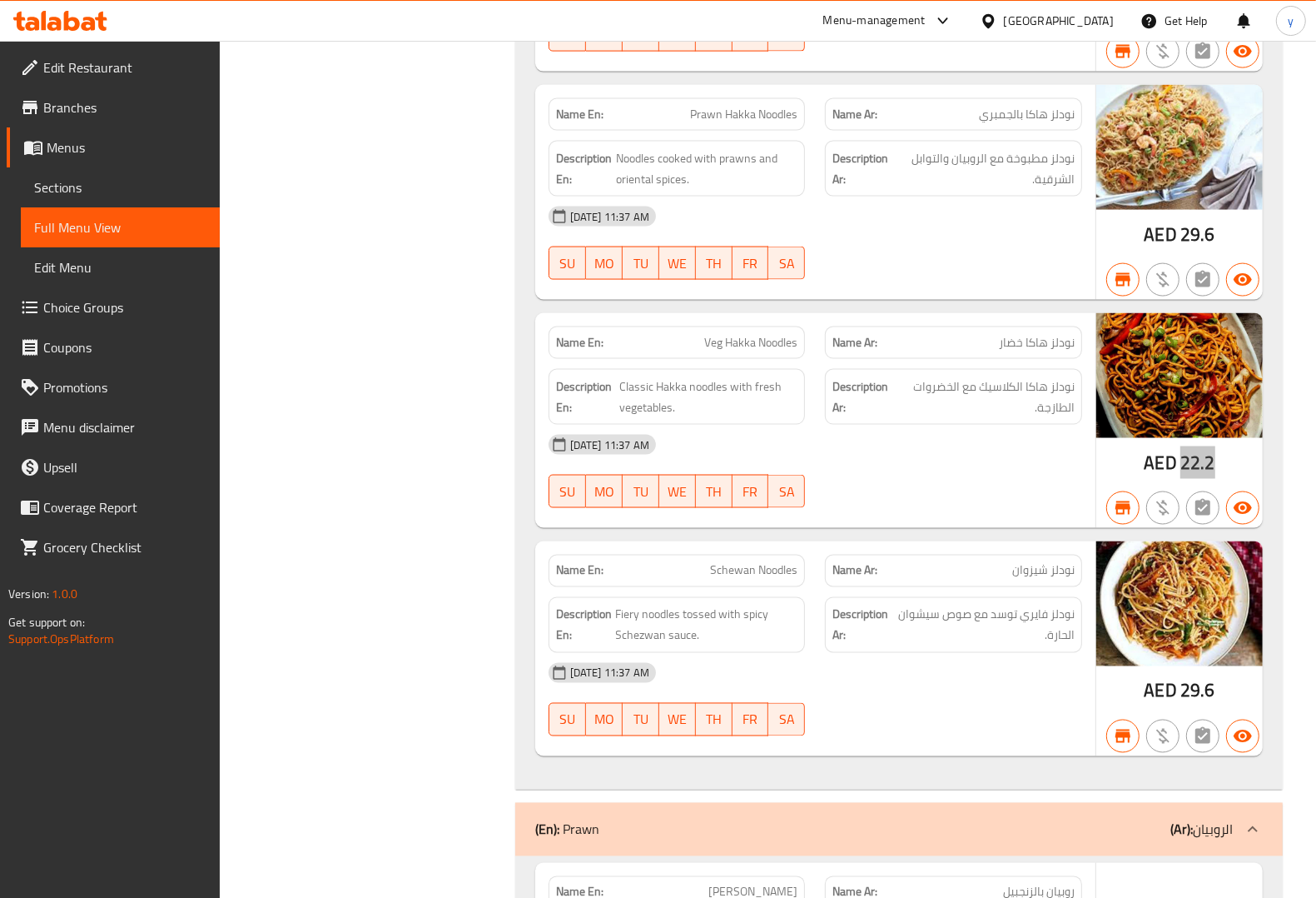
scroll to position [2186, 0]
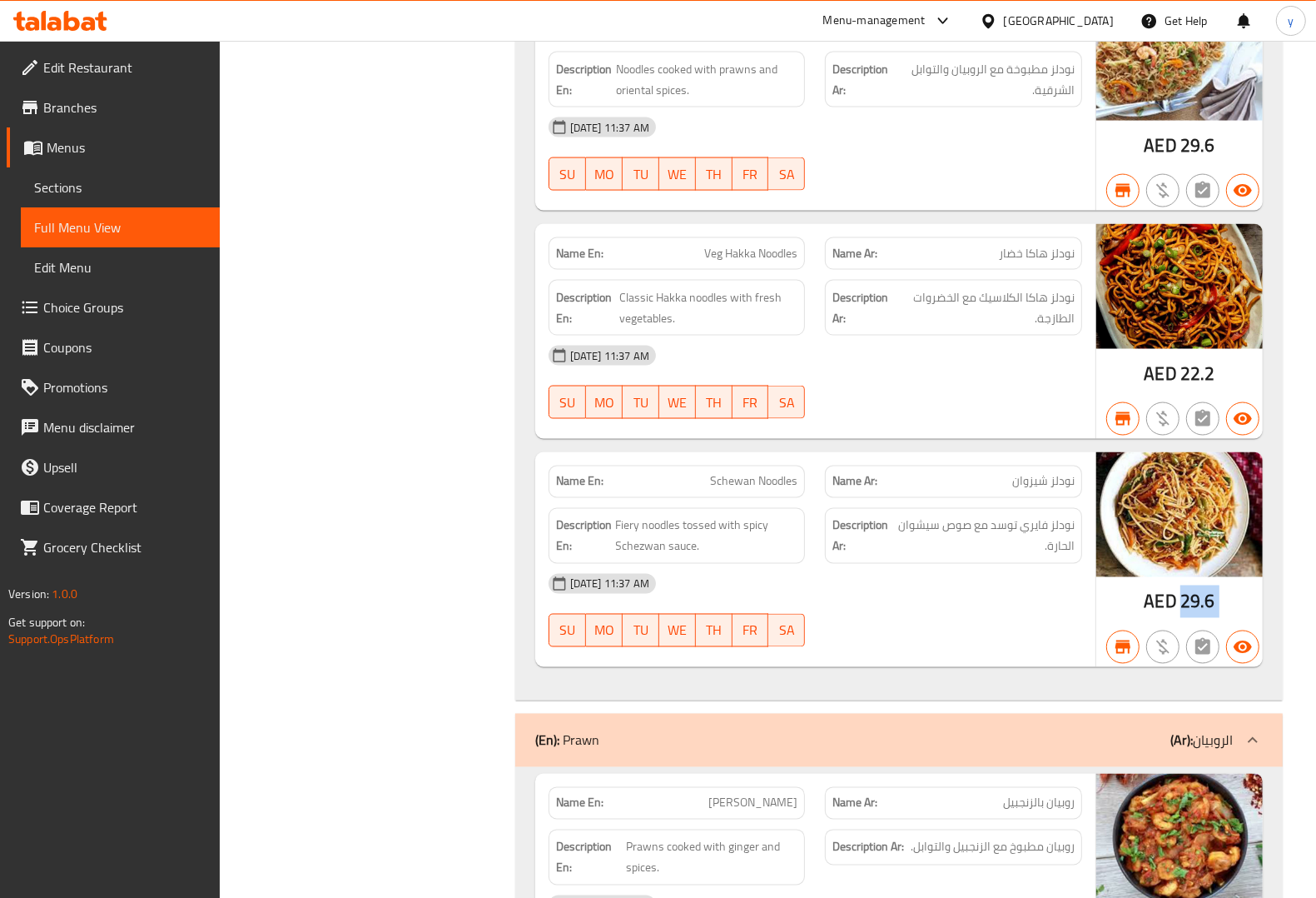
drag, startPoint x: 1183, startPoint y: 619, endPoint x: 1229, endPoint y: 617, distance: 46.0
click at [1229, 617] on div "AED 29.6" at bounding box center [1179, 559] width 166 height 215
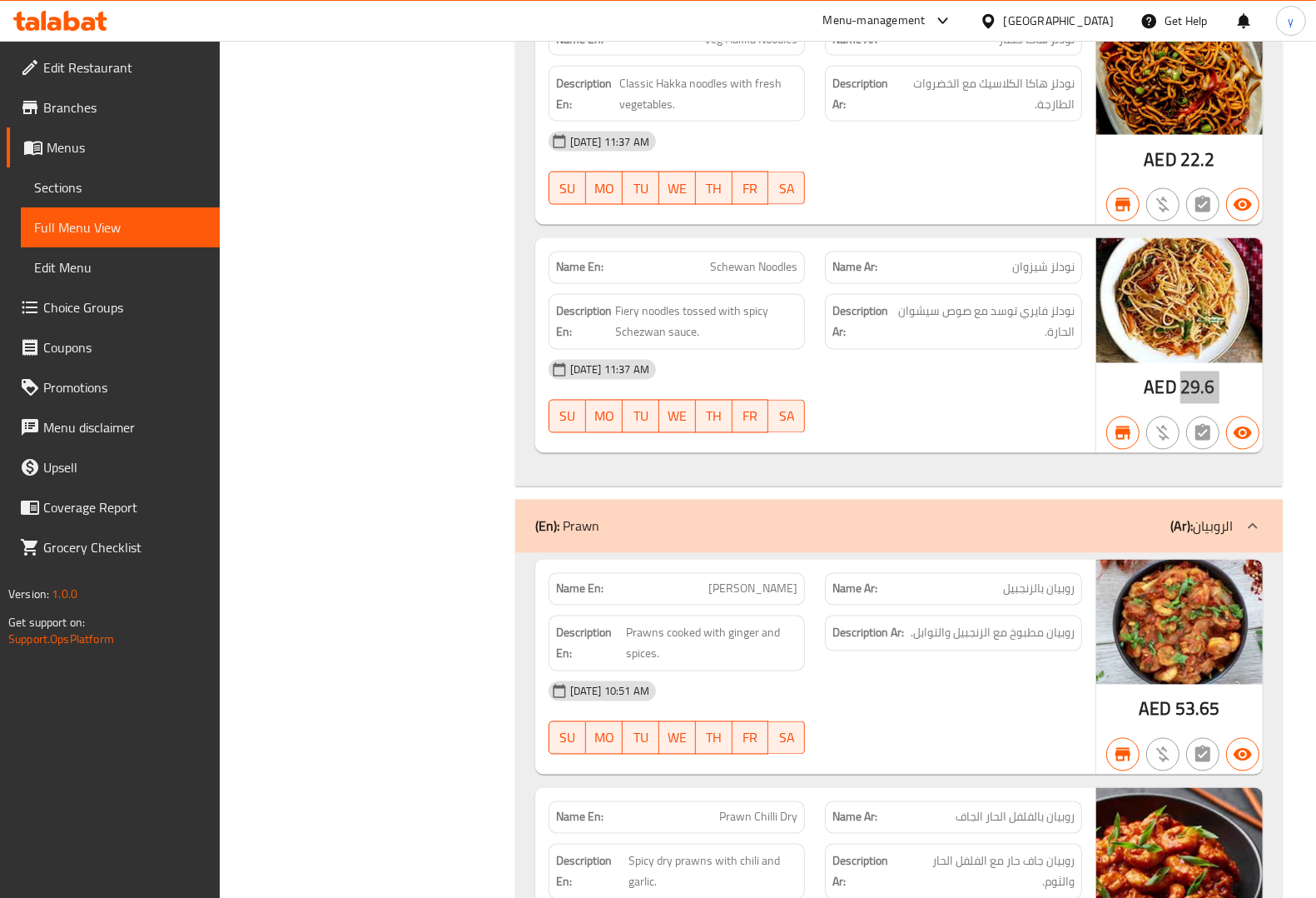
scroll to position [2498, 0]
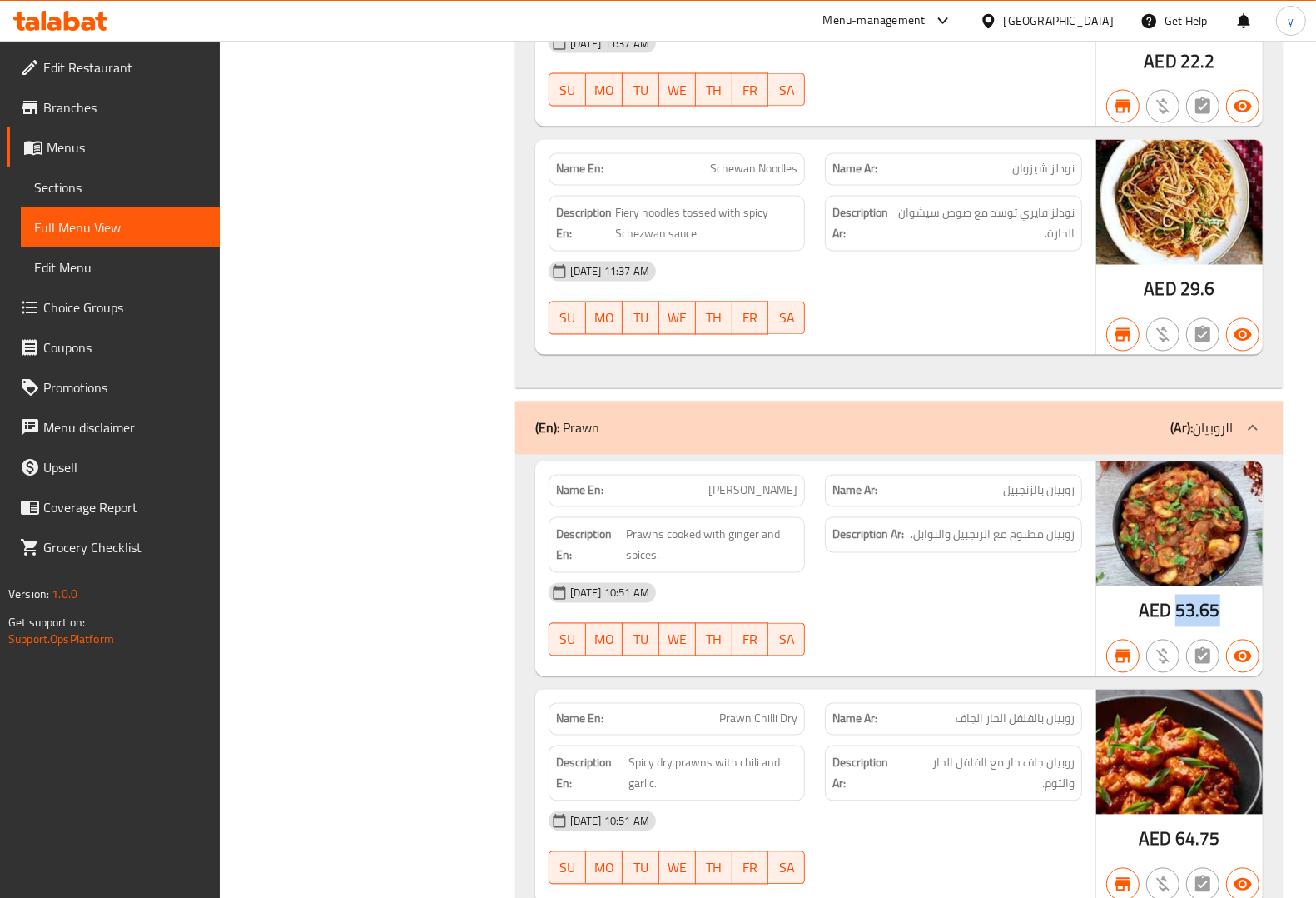
drag, startPoint x: 1178, startPoint y: 620, endPoint x: 1235, endPoint y: 620, distance: 57.0
click at [1235, 620] on div "AED 53.65" at bounding box center [1179, 568] width 166 height 215
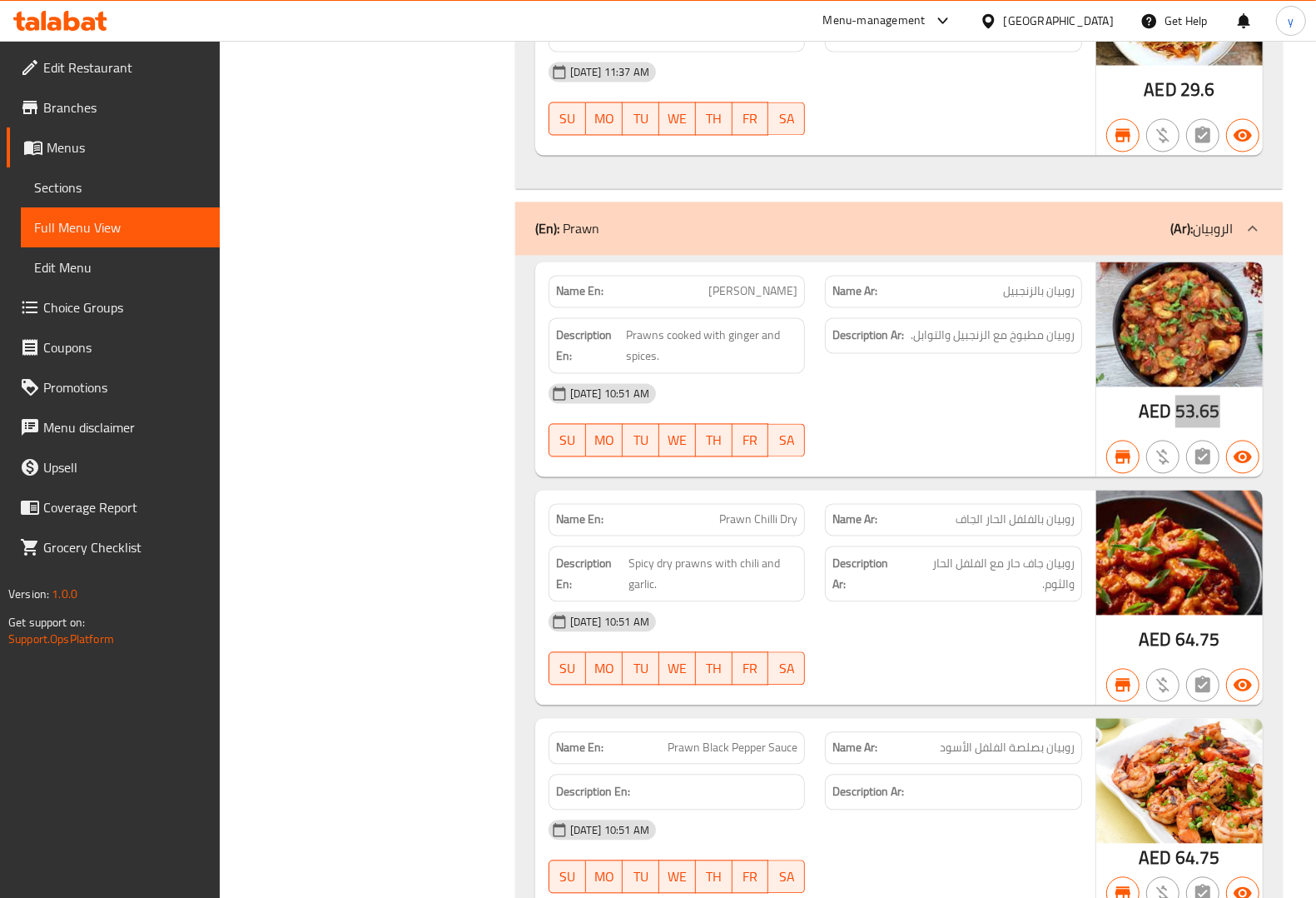
scroll to position [2706, 0]
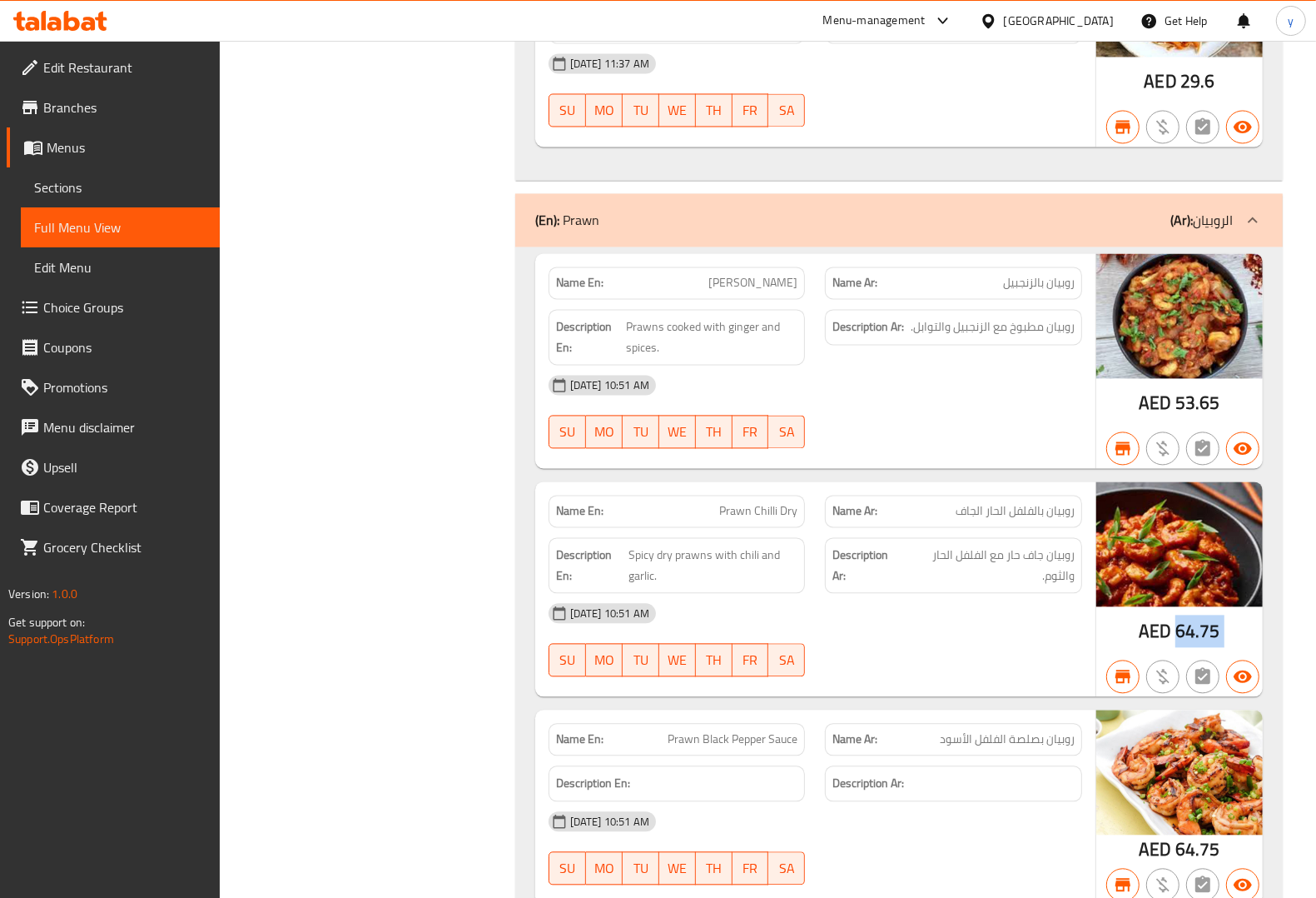
drag, startPoint x: 1176, startPoint y: 643, endPoint x: 1235, endPoint y: 650, distance: 59.4
click at [1235, 650] on div "AED 64.75" at bounding box center [1179, 588] width 166 height 215
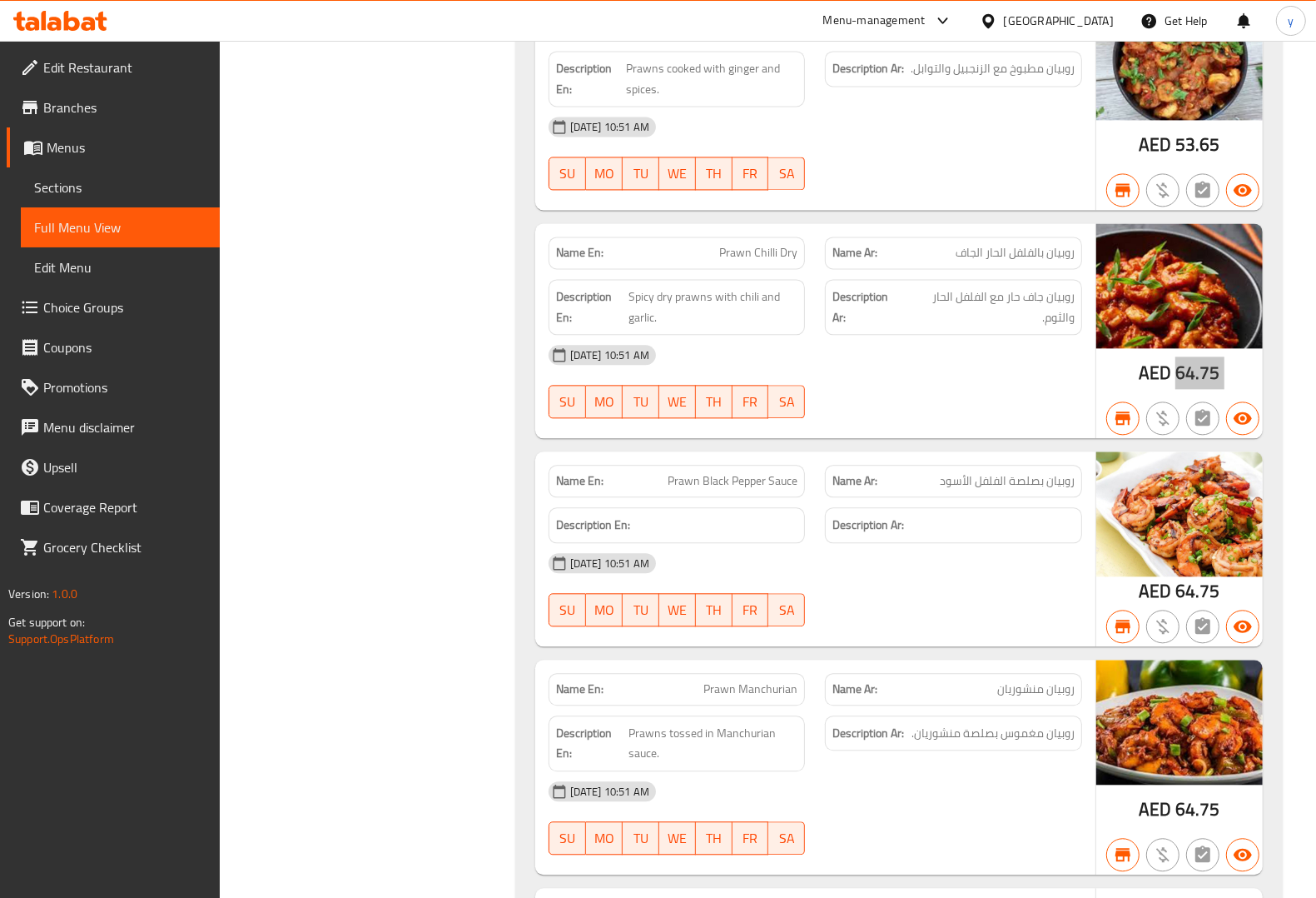
scroll to position [3019, 0]
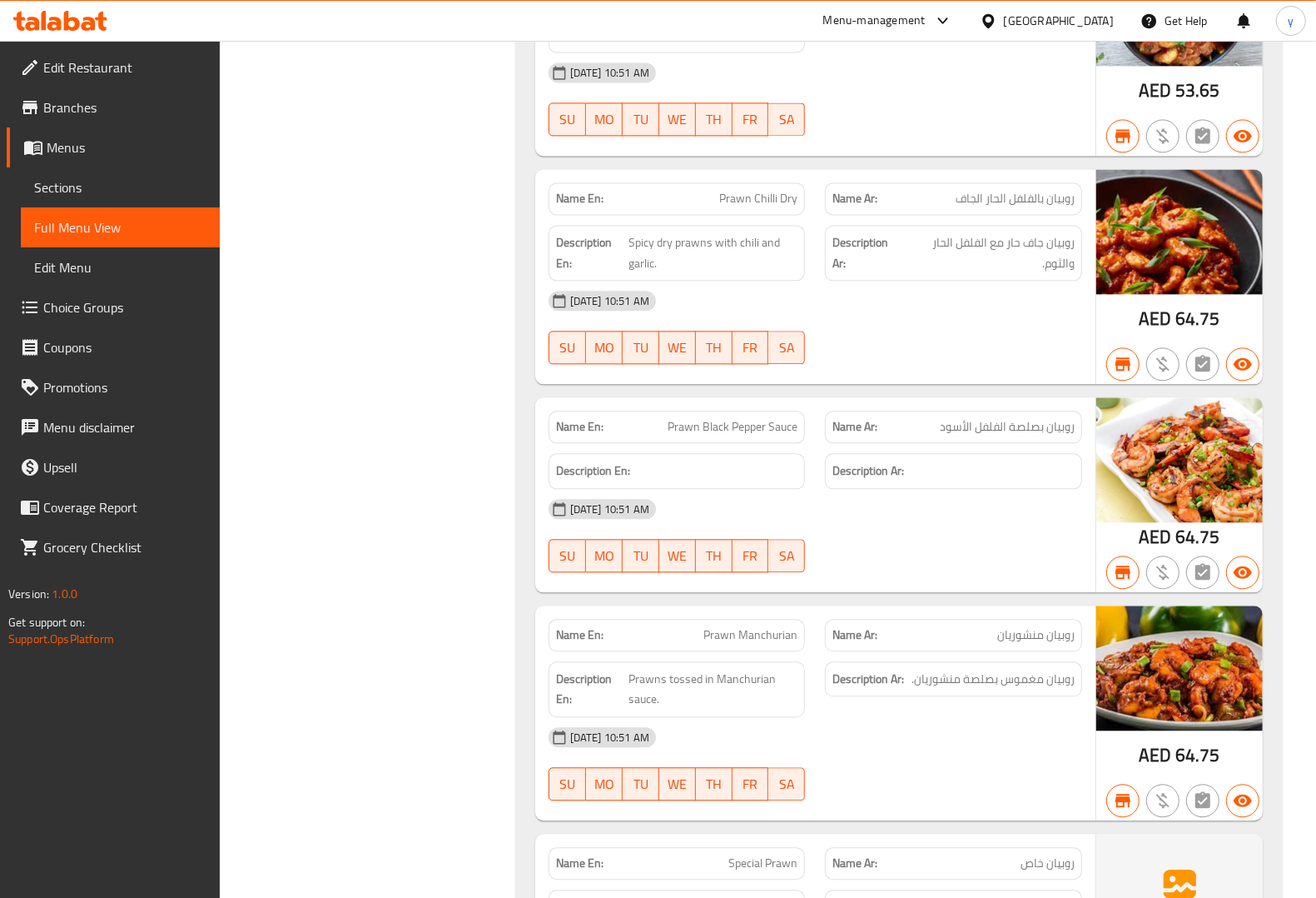
click at [1191, 537] on span "64.75" at bounding box center [1198, 537] width 45 height 32
drag, startPoint x: 1177, startPoint y: 550, endPoint x: 1223, endPoint y: 554, distance: 46.2
click at [1223, 554] on div "AED 64.75" at bounding box center [1179, 495] width 166 height 195
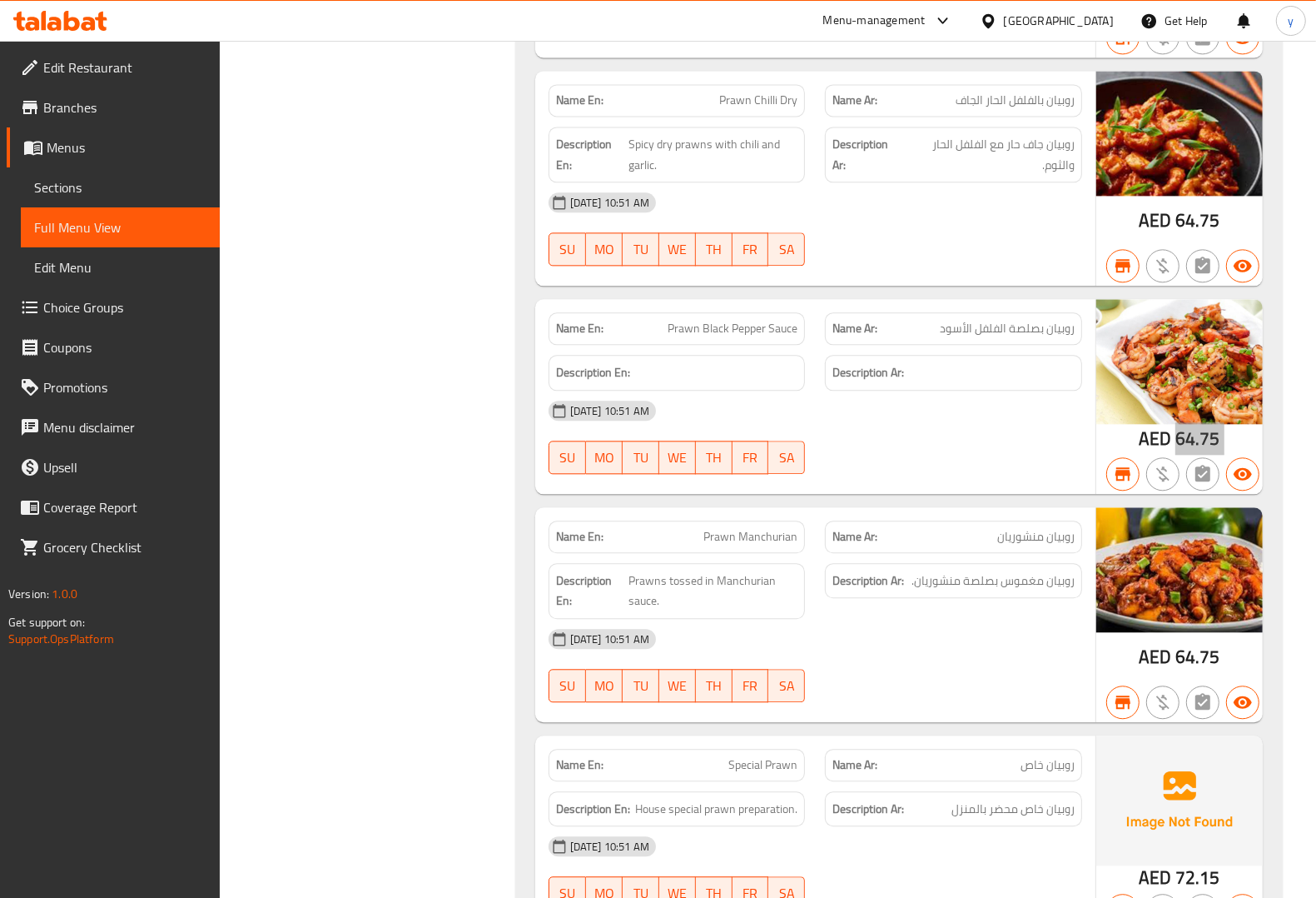
scroll to position [3123, 0]
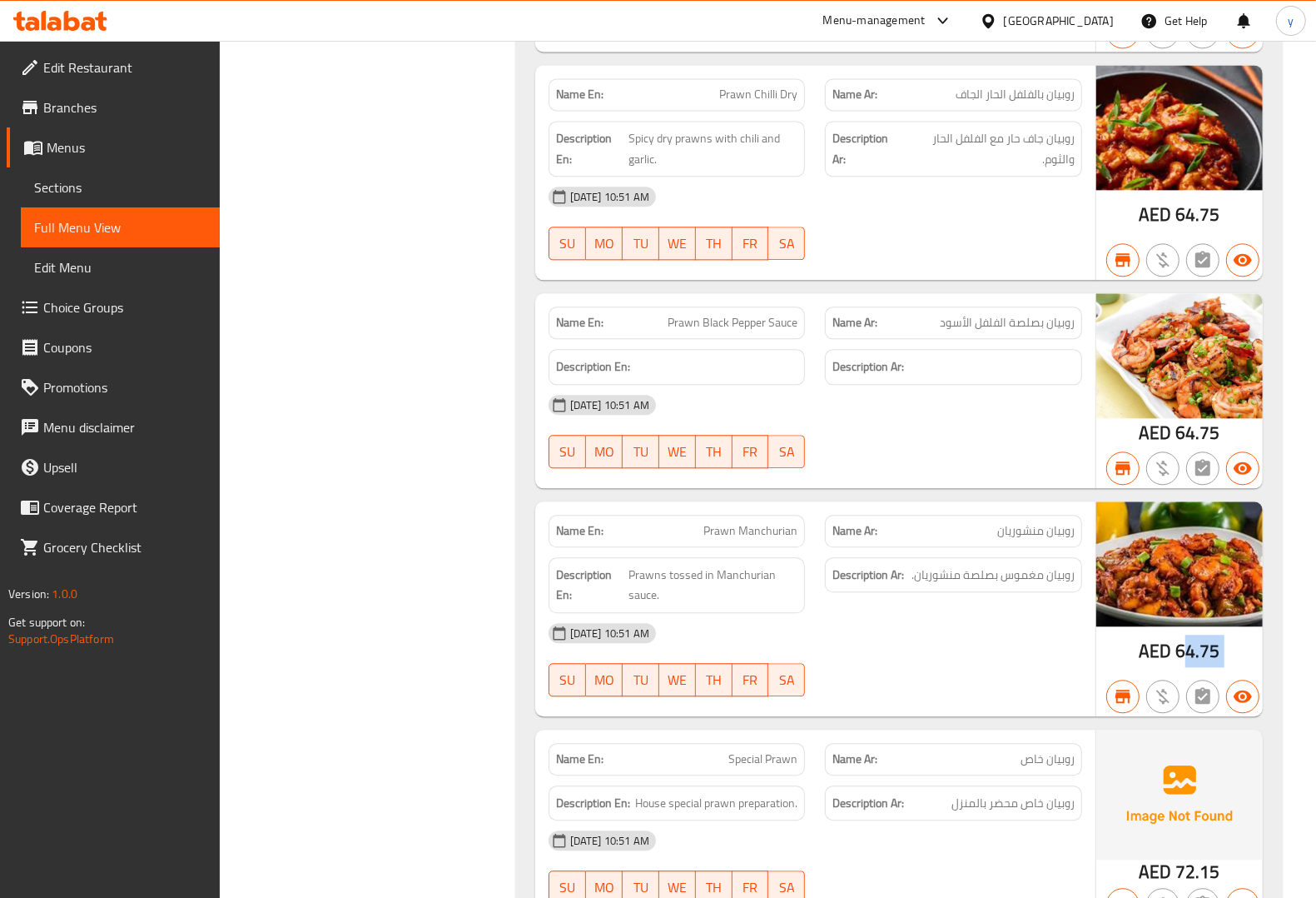
drag, startPoint x: 1182, startPoint y: 666, endPoint x: 1244, endPoint y: 665, distance: 62.0
click at [1244, 665] on div "AED 64.75" at bounding box center [1179, 609] width 166 height 215
click at [1208, 647] on span "64.75" at bounding box center [1198, 651] width 45 height 32
drag, startPoint x: 1175, startPoint y: 656, endPoint x: 1187, endPoint y: 659, distance: 12.4
click at [1187, 659] on span "64.75" at bounding box center [1198, 651] width 45 height 32
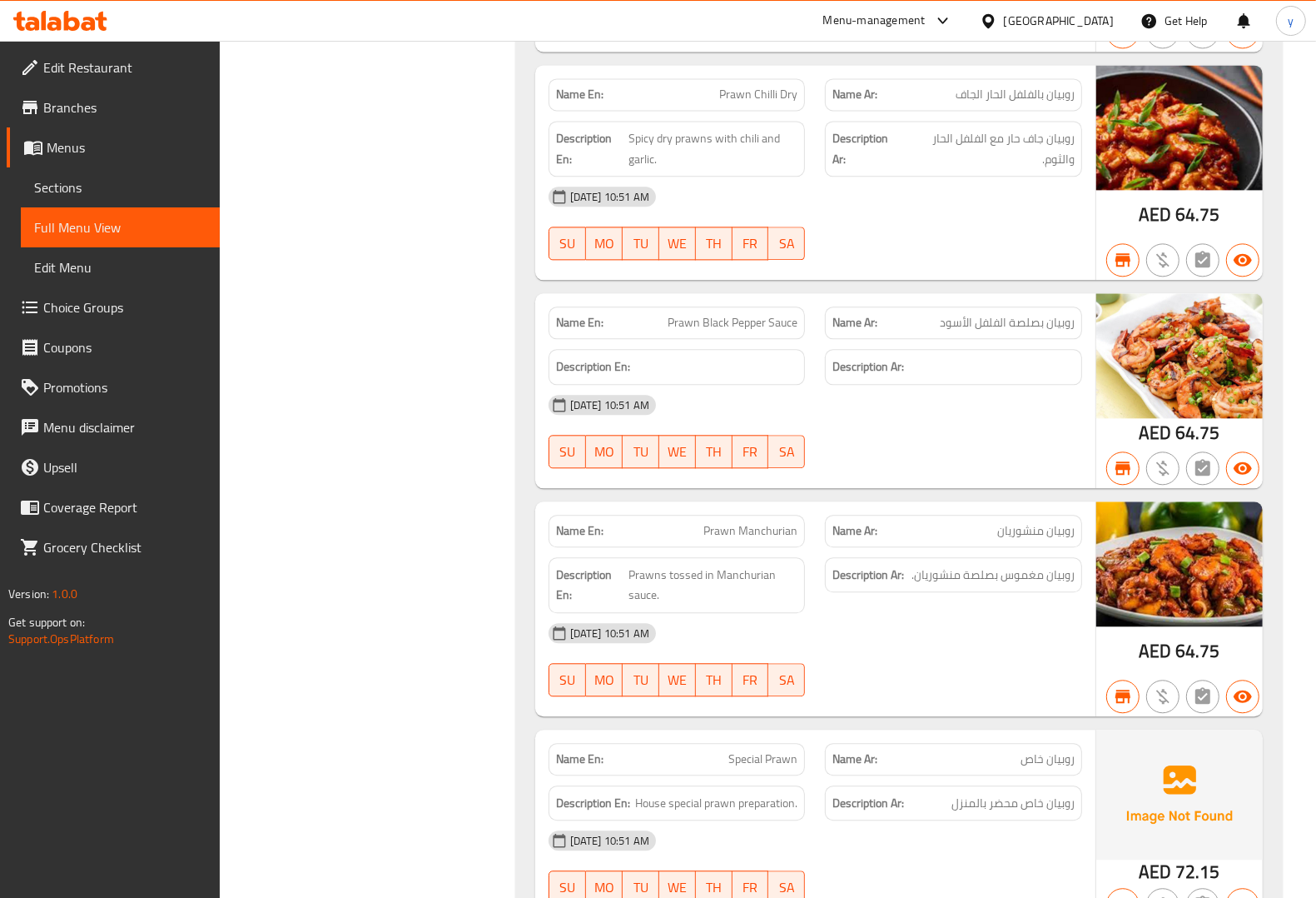
click at [1234, 658] on div "AED 64.75" at bounding box center [1179, 609] width 166 height 215
drag, startPoint x: 1176, startPoint y: 663, endPoint x: 1244, endPoint y: 666, distance: 68.1
click at [1244, 666] on div "AED 64.75" at bounding box center [1179, 609] width 166 height 215
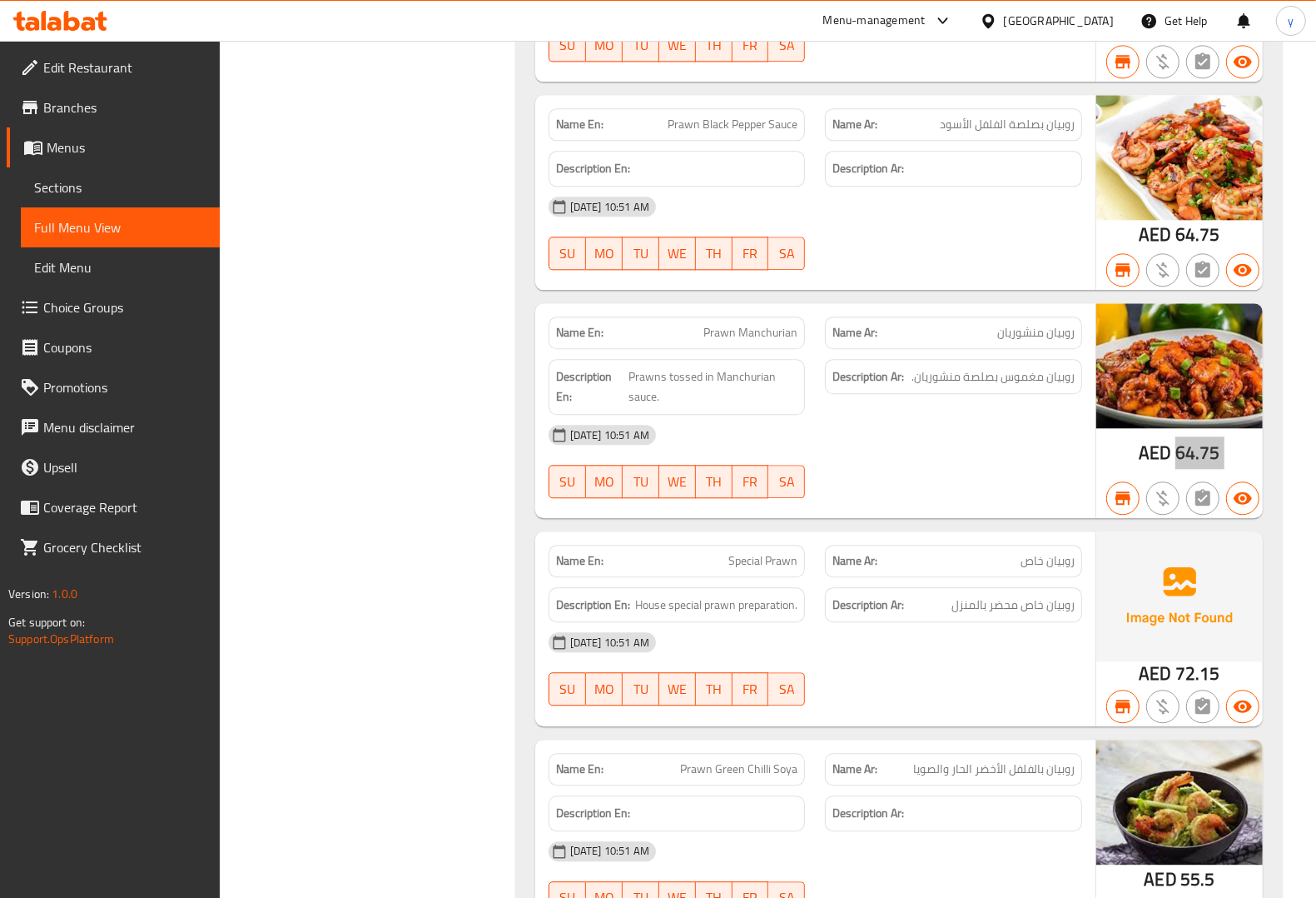
scroll to position [3330, 0]
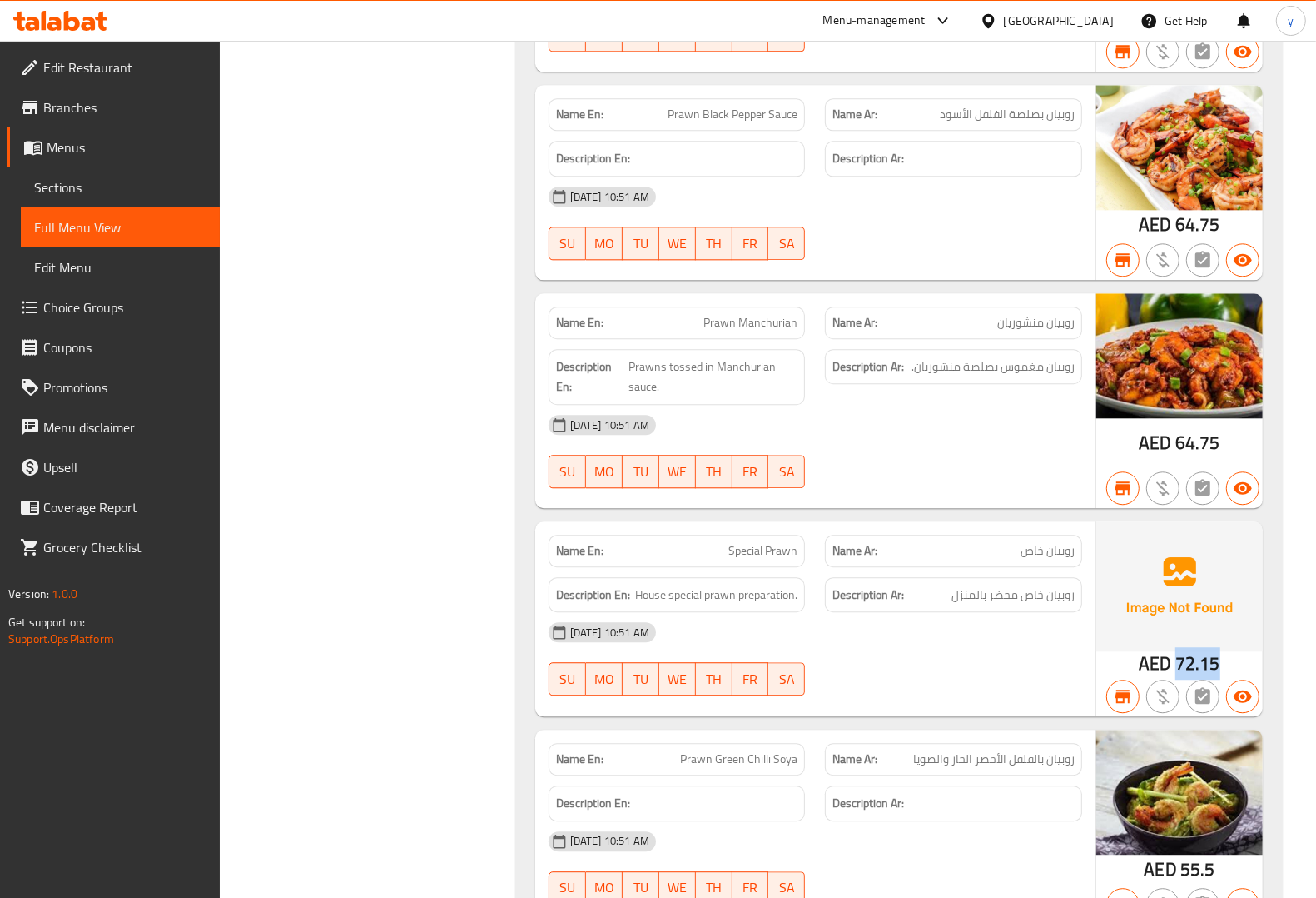
drag, startPoint x: 1178, startPoint y: 674, endPoint x: 1226, endPoint y: 673, distance: 48.0
click at [1226, 673] on div "AED 72.15" at bounding box center [1179, 619] width 166 height 195
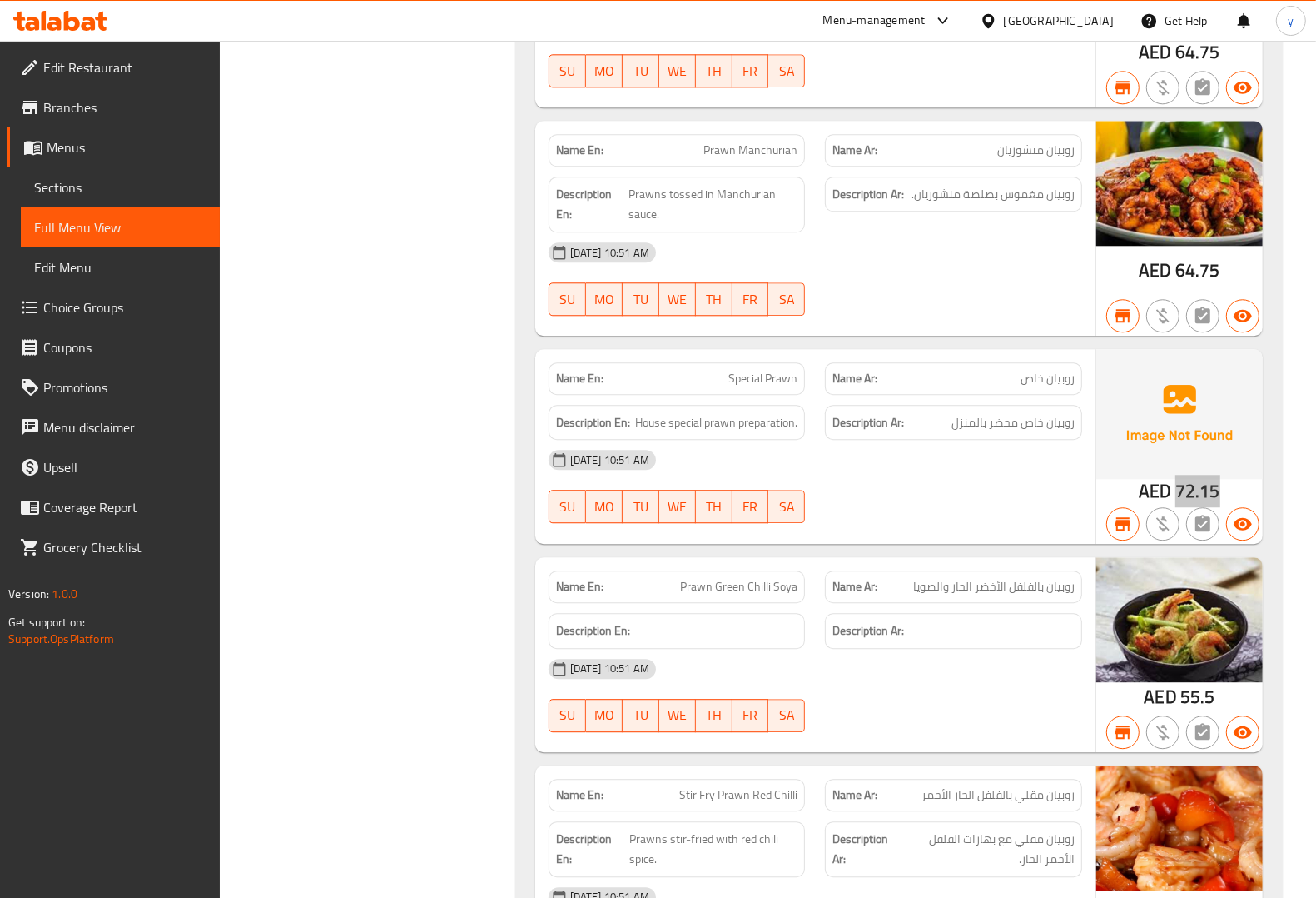
scroll to position [3539, 0]
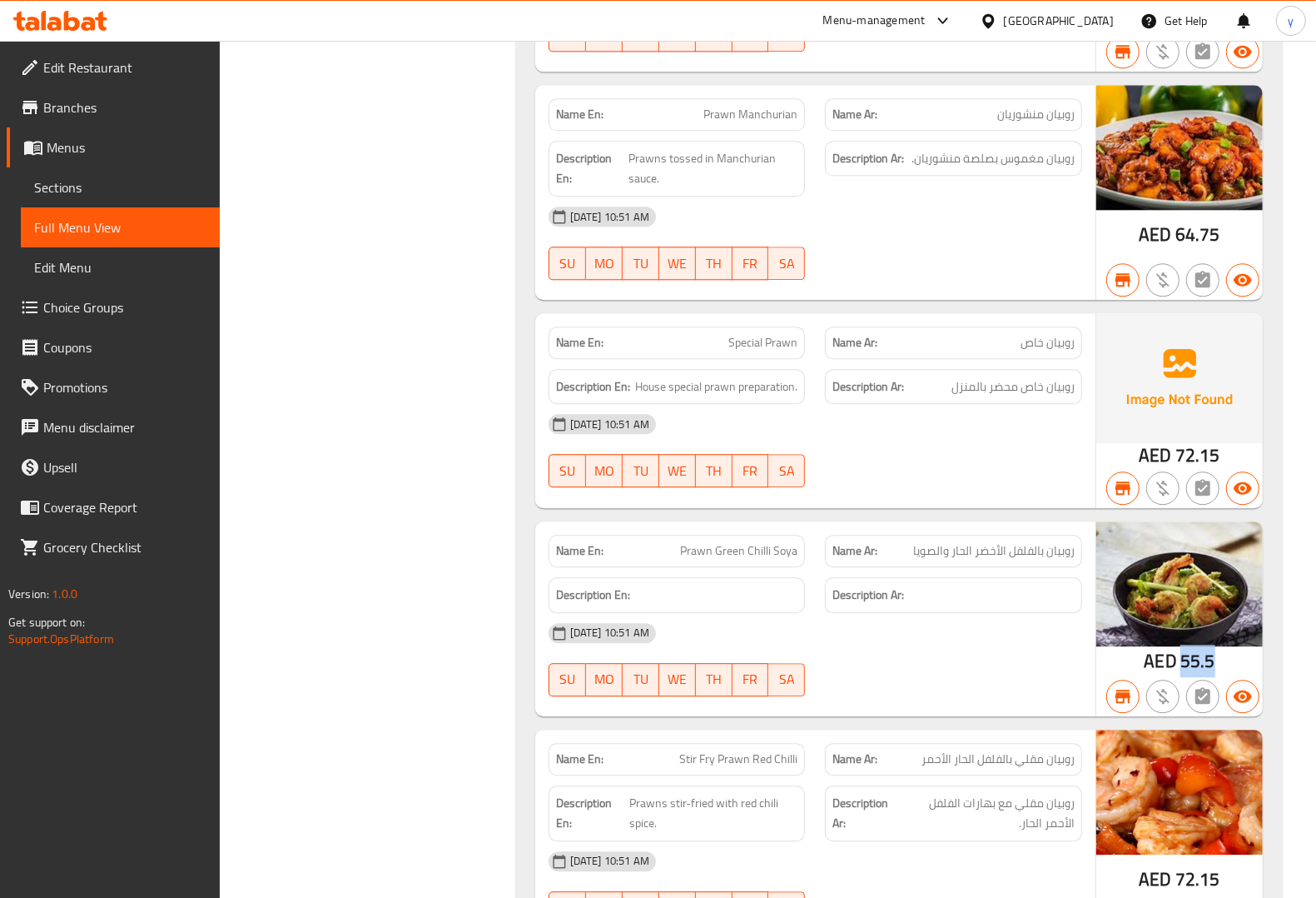
drag, startPoint x: 1182, startPoint y: 672, endPoint x: 1222, endPoint y: 672, distance: 40.0
click at [1222, 672] on div "AED 55.5" at bounding box center [1179, 619] width 166 height 195
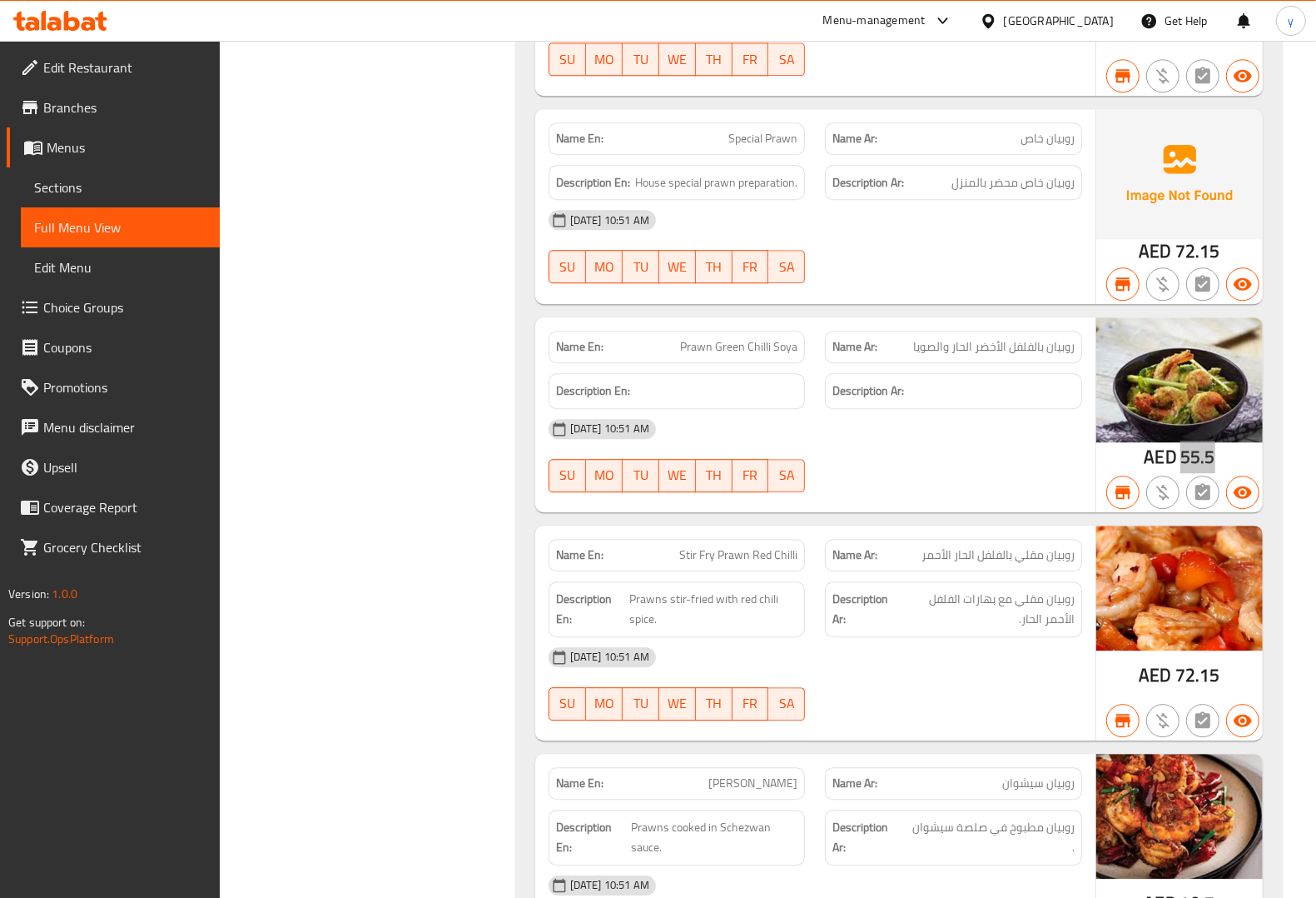
scroll to position [3747, 0]
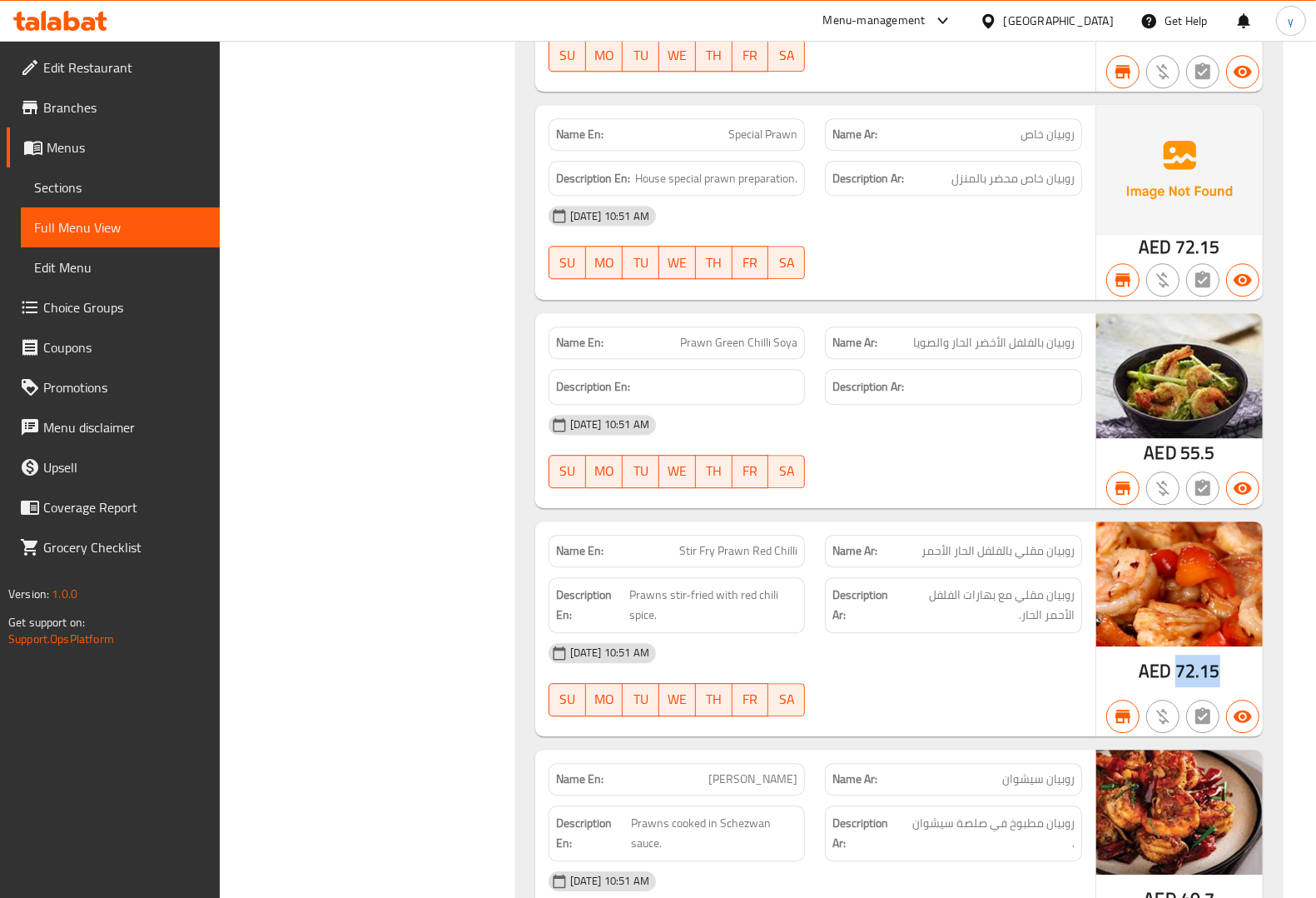
drag, startPoint x: 1178, startPoint y: 684, endPoint x: 1225, endPoint y: 684, distance: 47.0
click at [1225, 684] on div "AED 72.15" at bounding box center [1179, 629] width 166 height 215
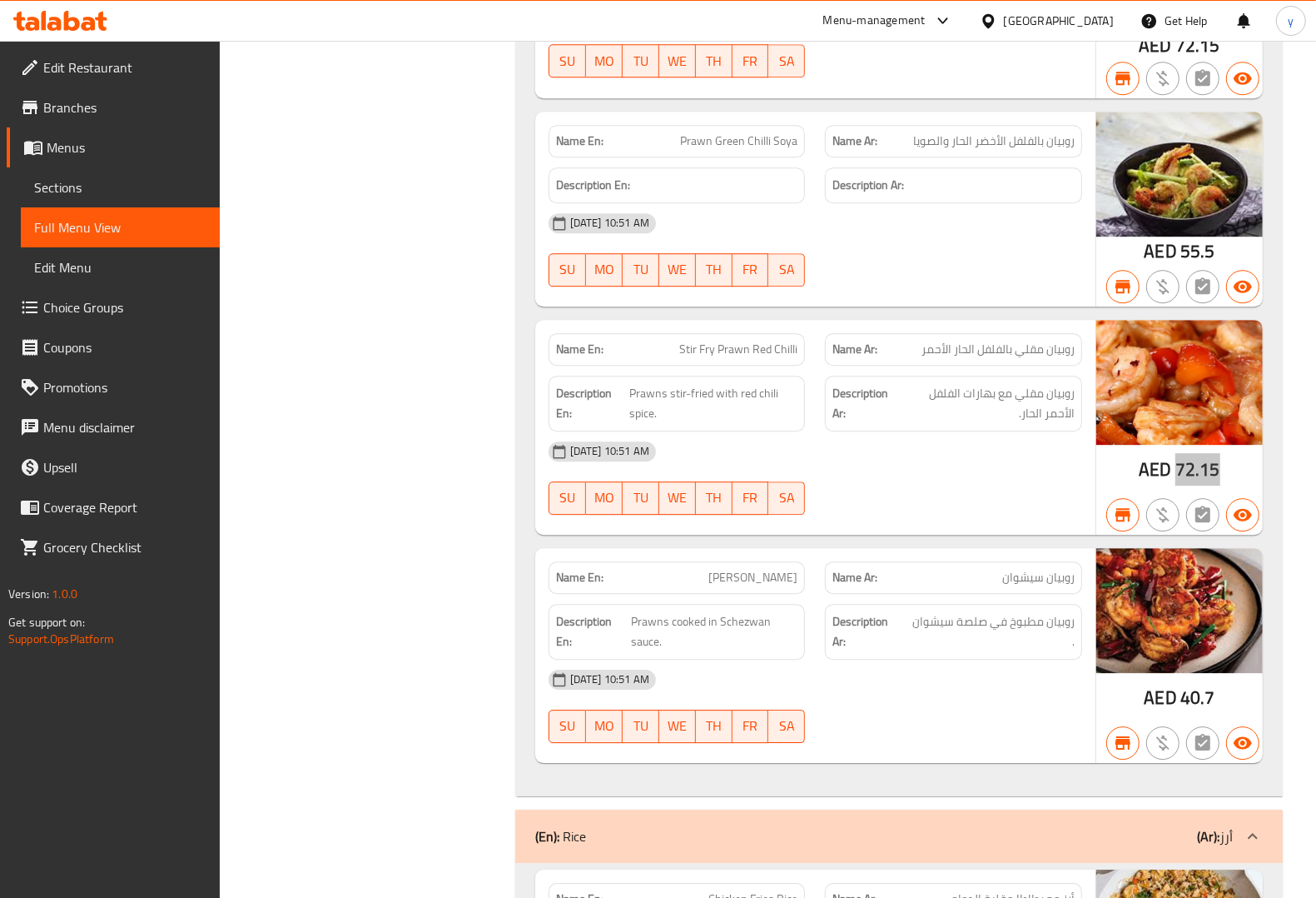
scroll to position [3955, 0]
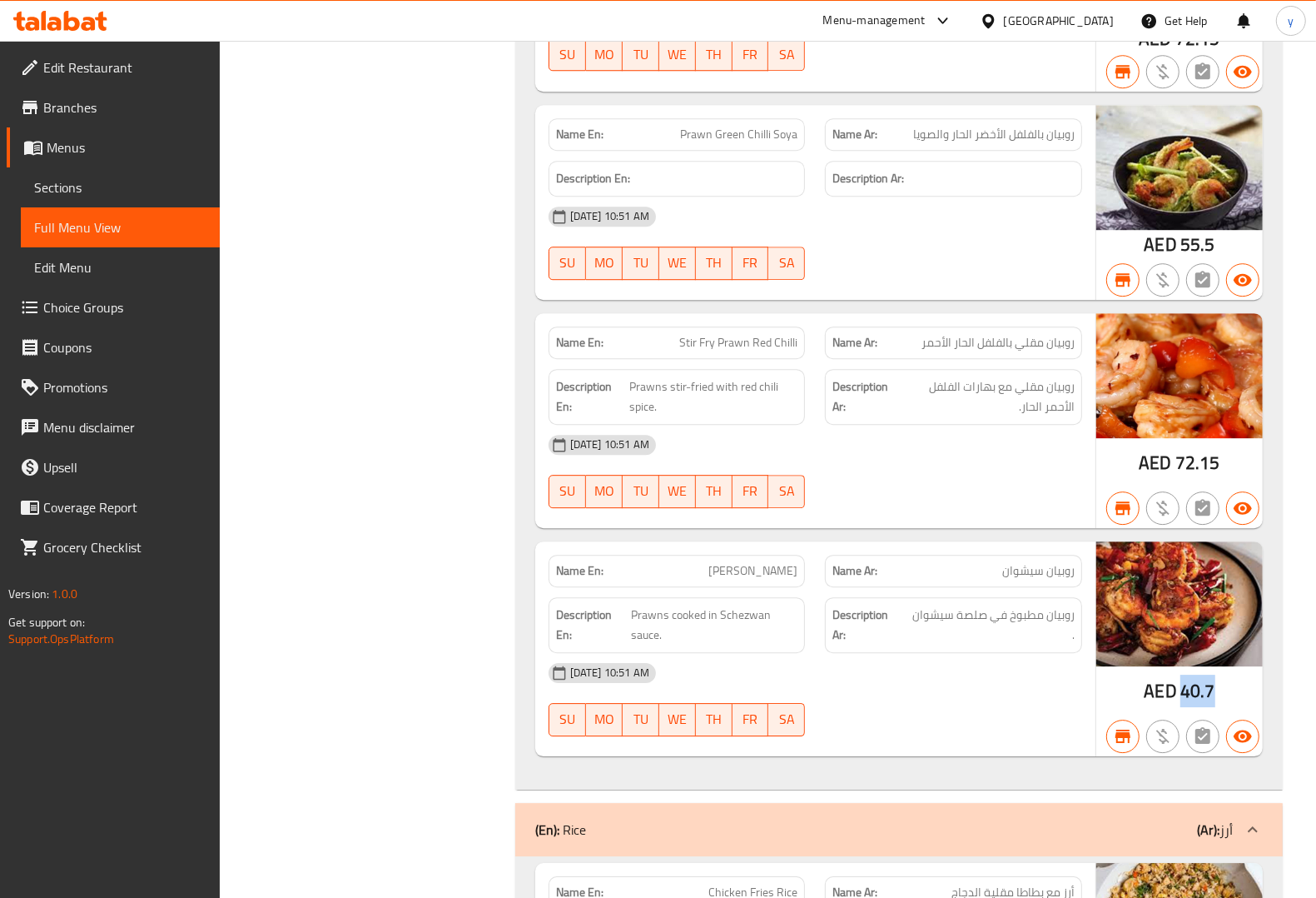
drag, startPoint x: 1182, startPoint y: 704, endPoint x: 1220, endPoint y: 702, distance: 38.1
click at [1220, 702] on div "AED 40.7" at bounding box center [1179, 649] width 166 height 215
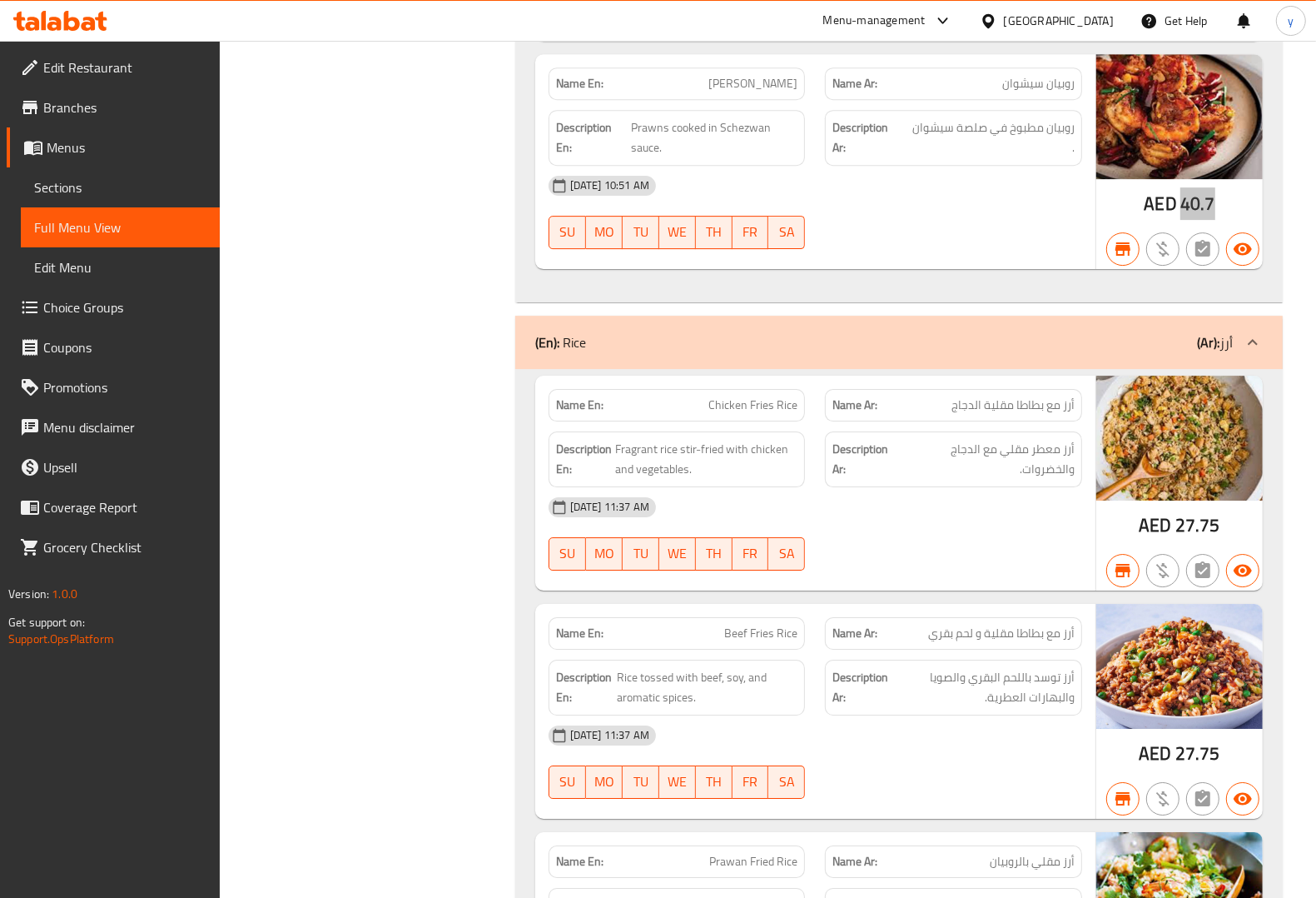
scroll to position [4476, 0]
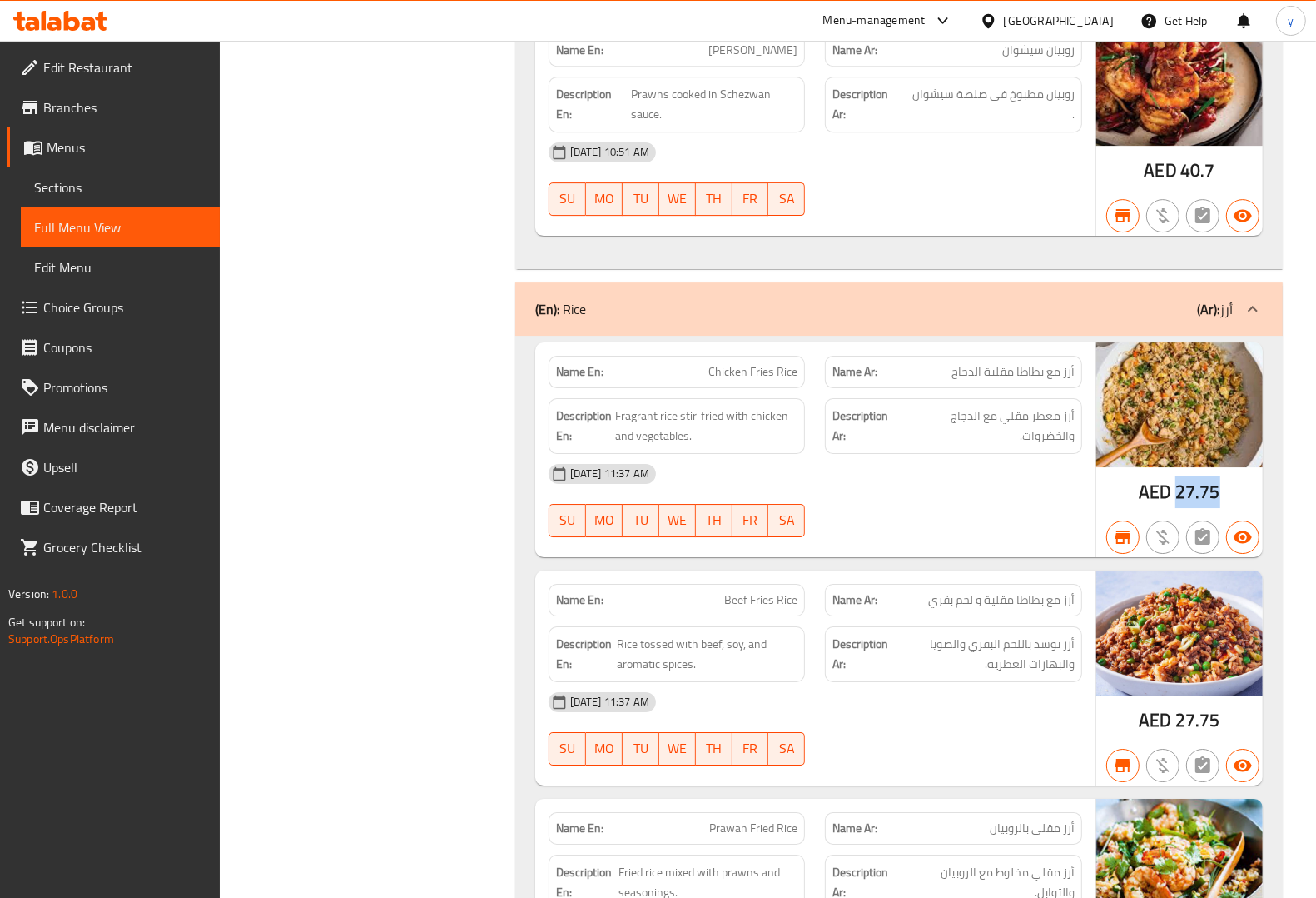
drag, startPoint x: 1178, startPoint y: 505, endPoint x: 1224, endPoint y: 517, distance: 47.5
click at [1224, 517] on div "AED 27.75" at bounding box center [1179, 449] width 166 height 215
drag, startPoint x: 1184, startPoint y: 721, endPoint x: 1183, endPoint y: 730, distance: 9.1
click at [1184, 721] on span "27.75" at bounding box center [1198, 720] width 45 height 32
drag, startPoint x: 1177, startPoint y: 737, endPoint x: 1218, endPoint y: 734, distance: 41.1
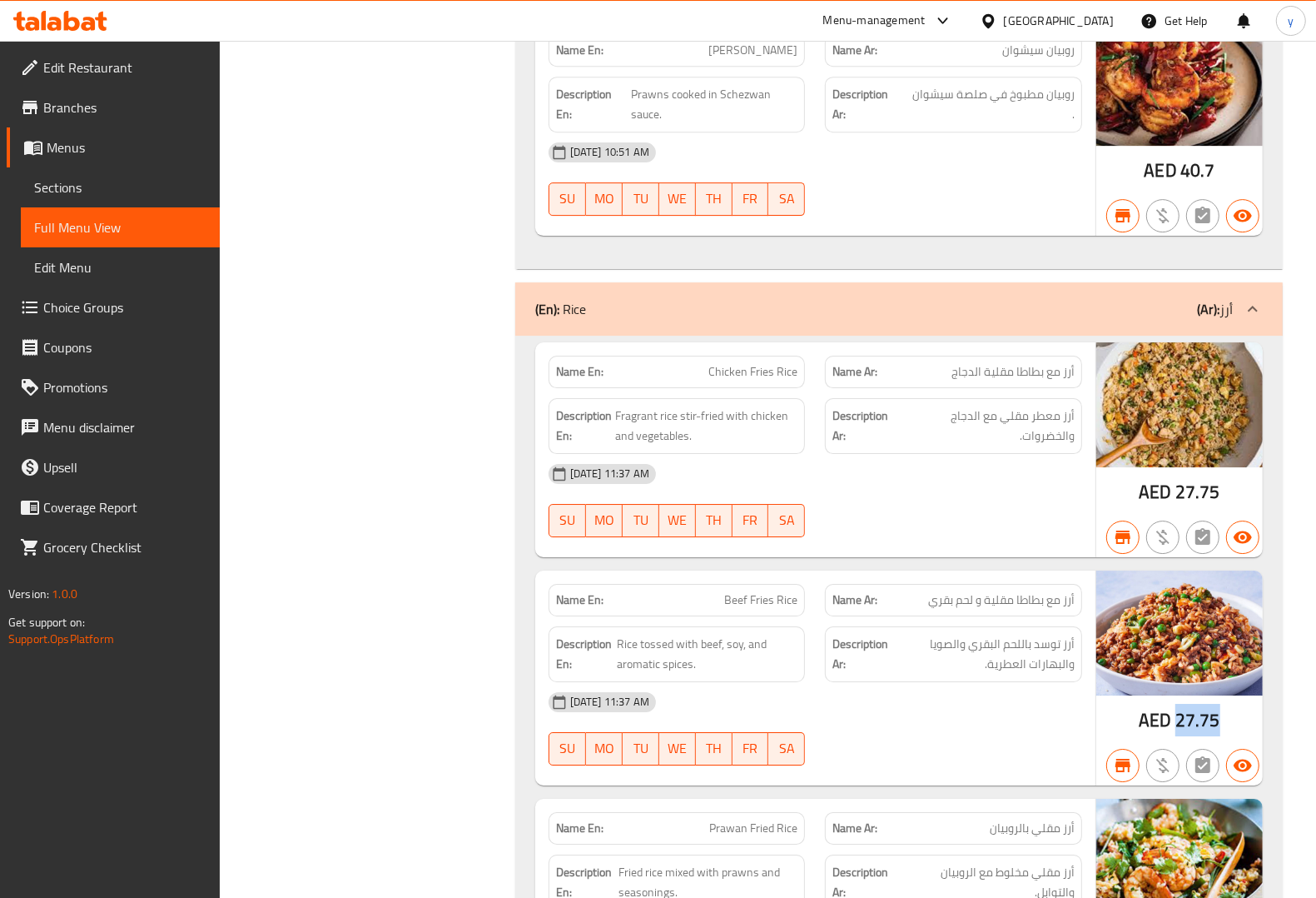
click at [1218, 734] on span "27.75" at bounding box center [1198, 720] width 45 height 32
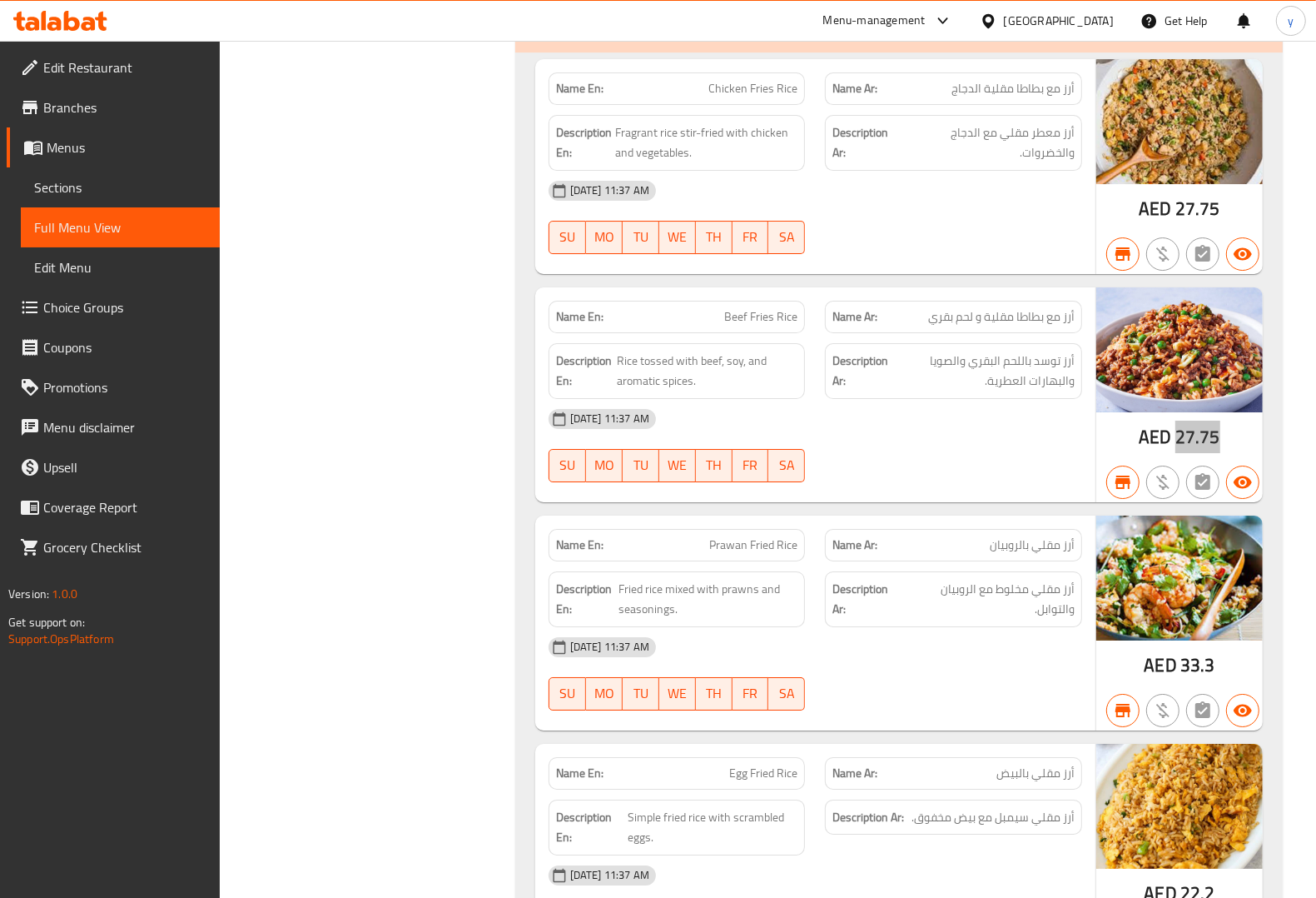
scroll to position [4788, 0]
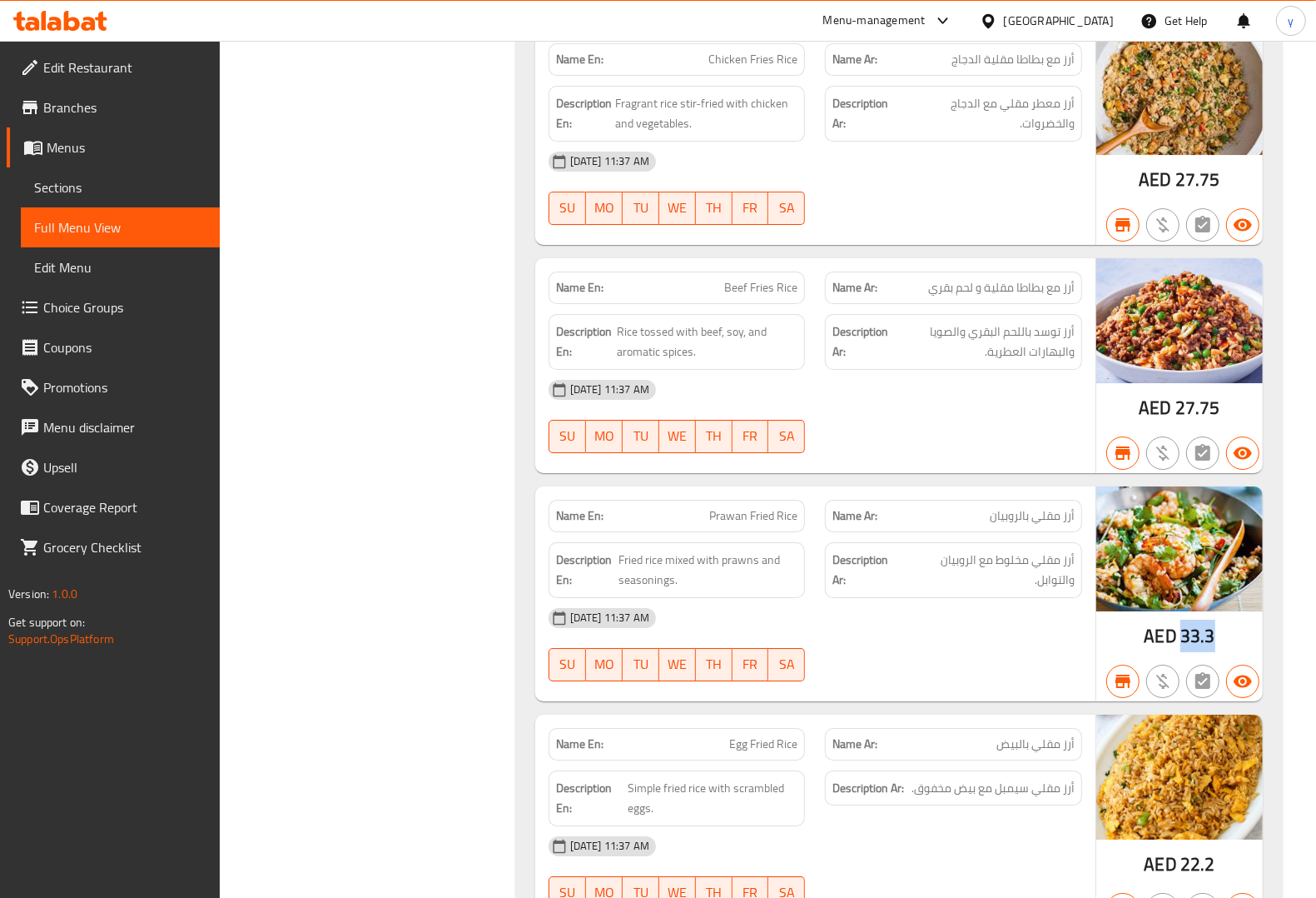
drag, startPoint x: 1180, startPoint y: 652, endPoint x: 1233, endPoint y: 652, distance: 53.0
click at [1233, 652] on div "AED 33.3" at bounding box center [1179, 593] width 166 height 215
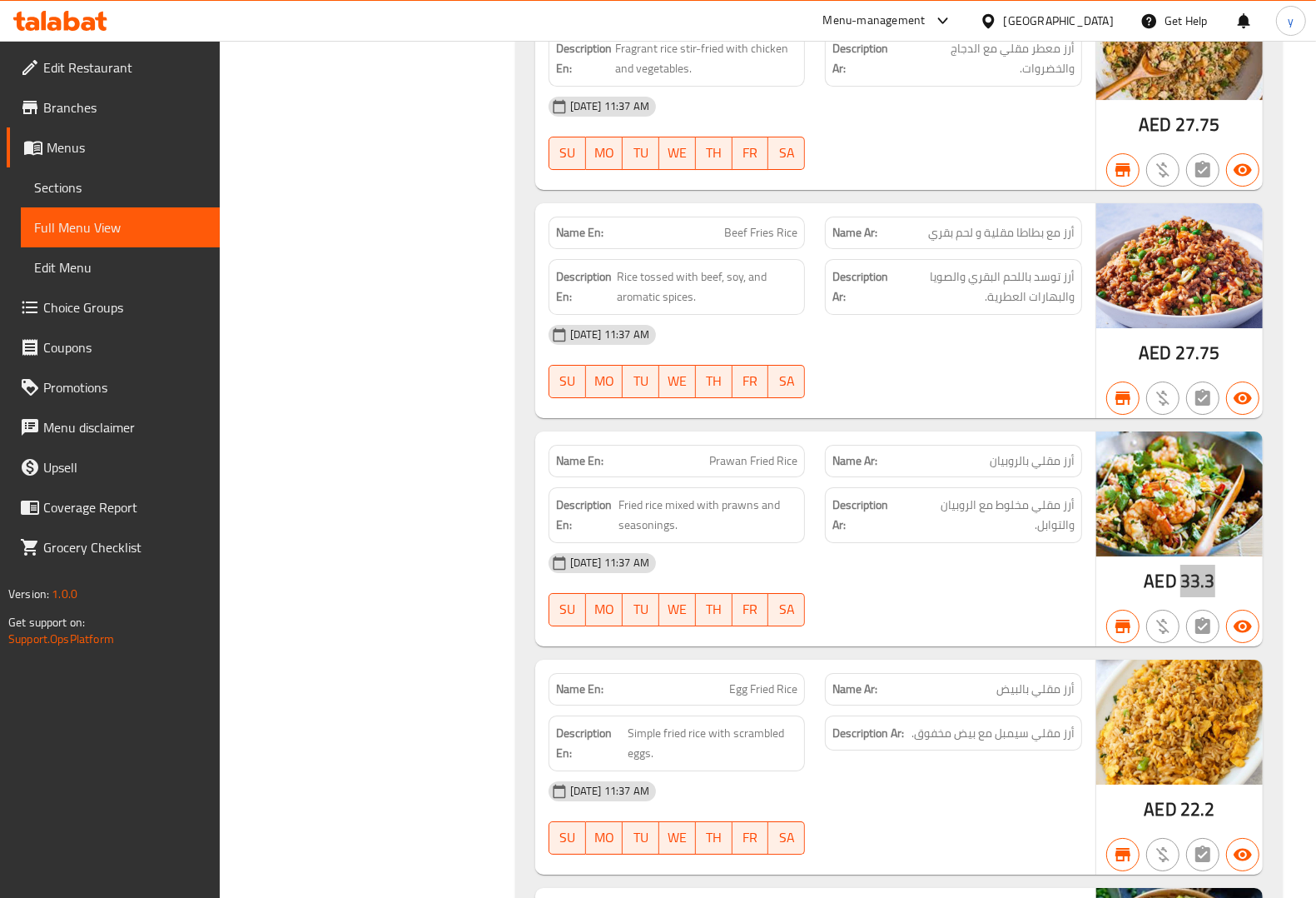
scroll to position [4996, 0]
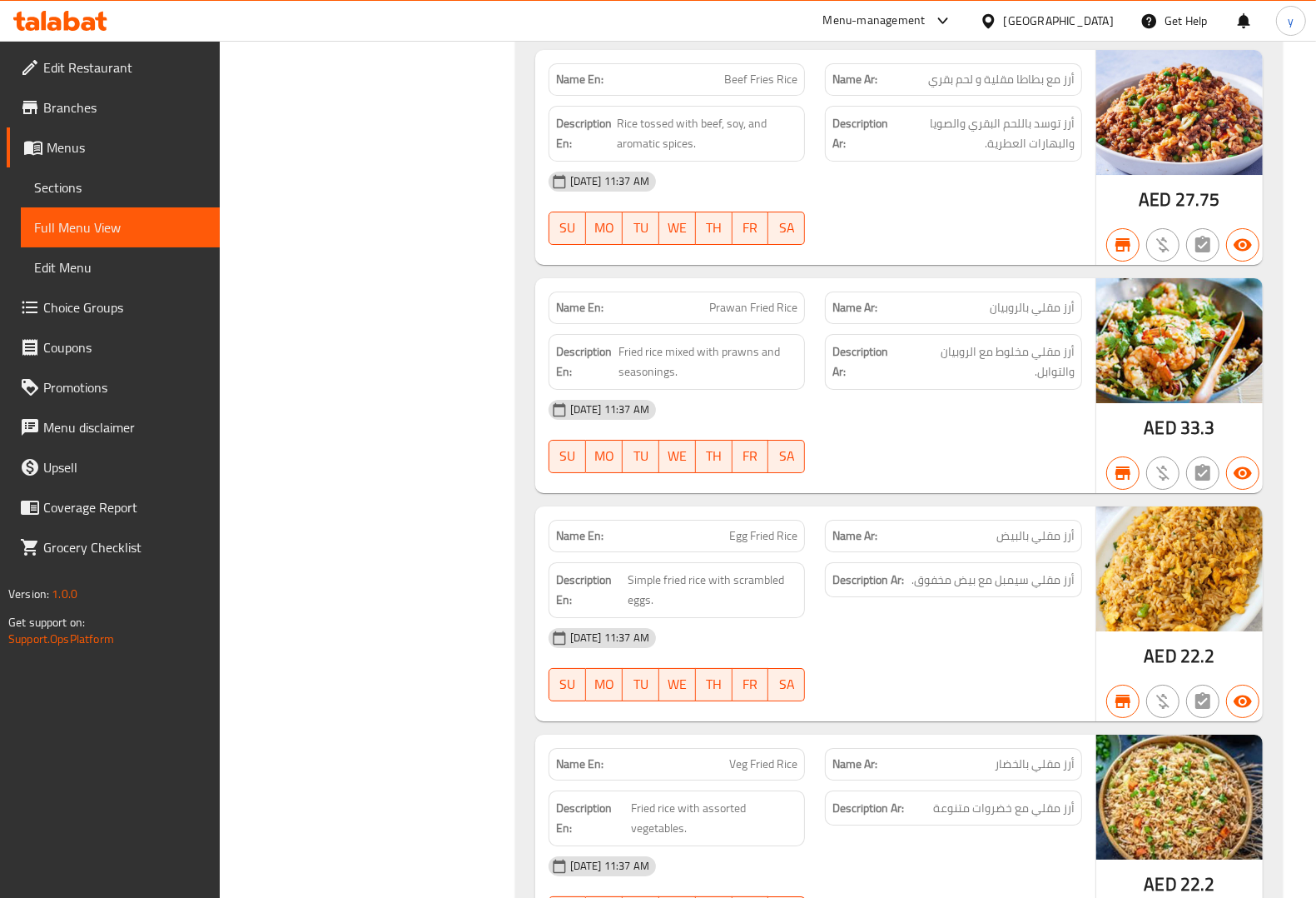
click at [1183, 669] on div "AED 22.2" at bounding box center [1179, 656] width 71 height 25
drag, startPoint x: 1183, startPoint y: 672, endPoint x: 1221, endPoint y: 671, distance: 38.0
click at [1221, 671] on div "AED 22.2" at bounding box center [1179, 613] width 166 height 215
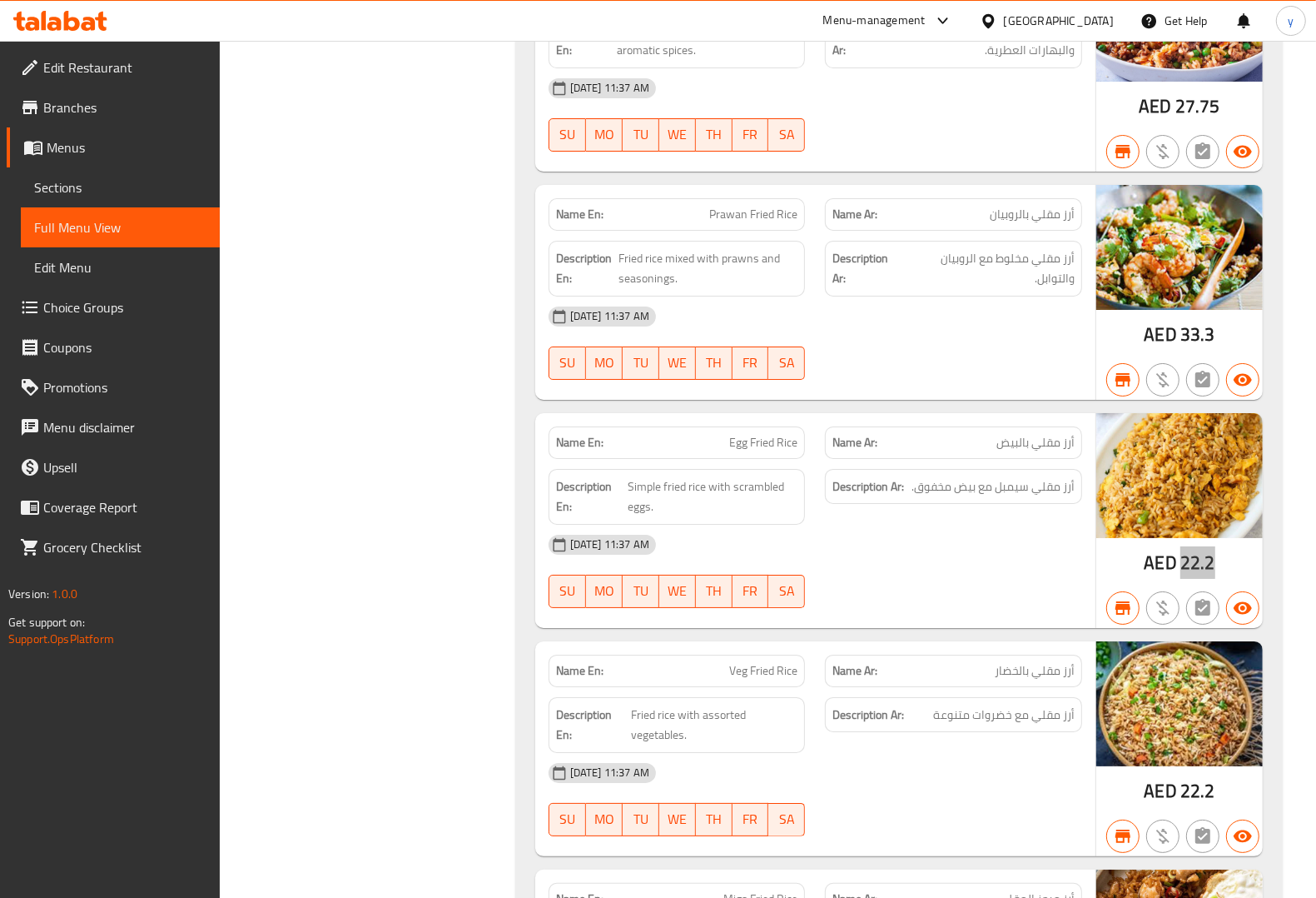
scroll to position [5412, 0]
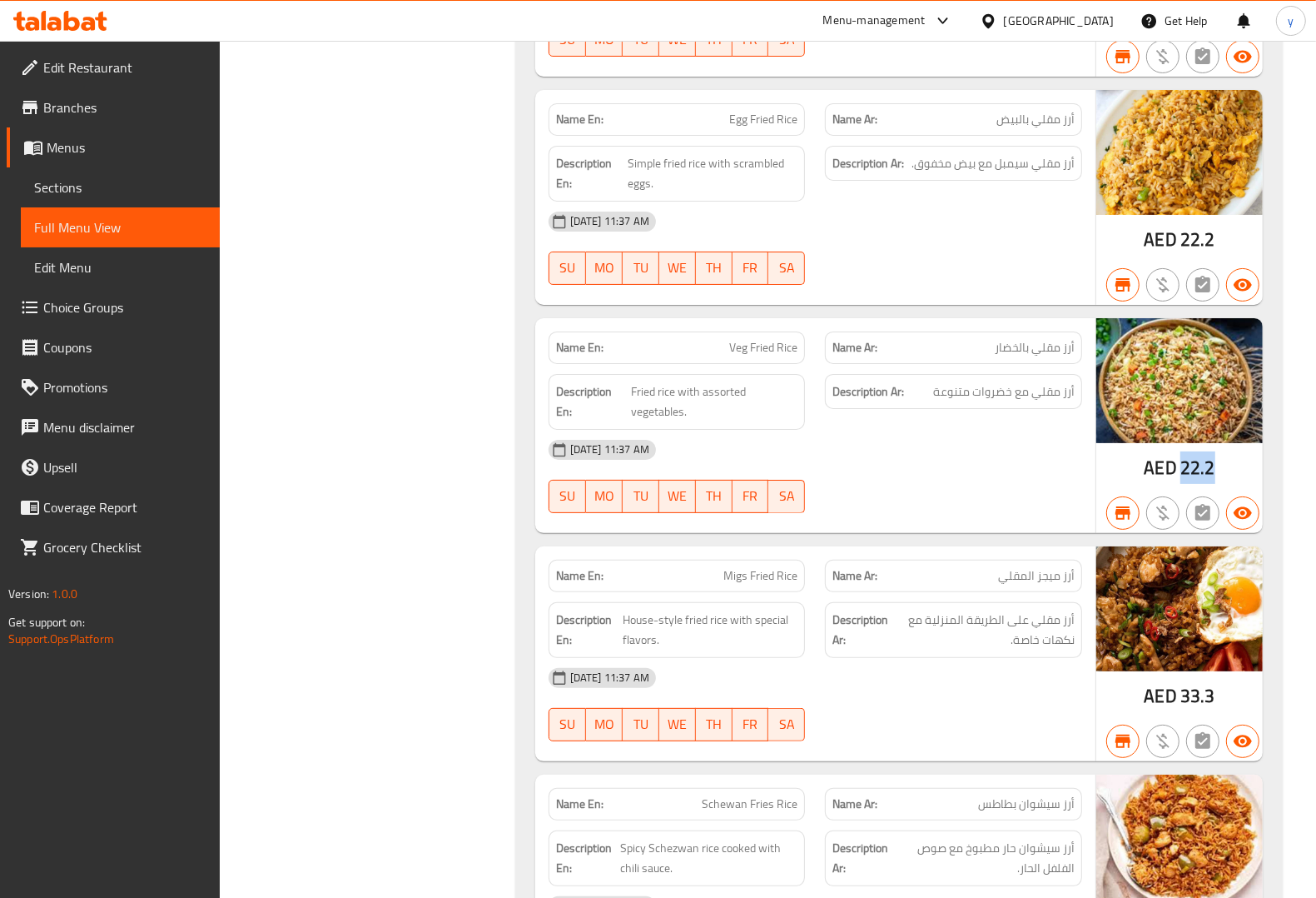
drag, startPoint x: 1182, startPoint y: 488, endPoint x: 1229, endPoint y: 489, distance: 47.0
click at [1229, 489] on div "AED 22.2" at bounding box center [1179, 425] width 166 height 215
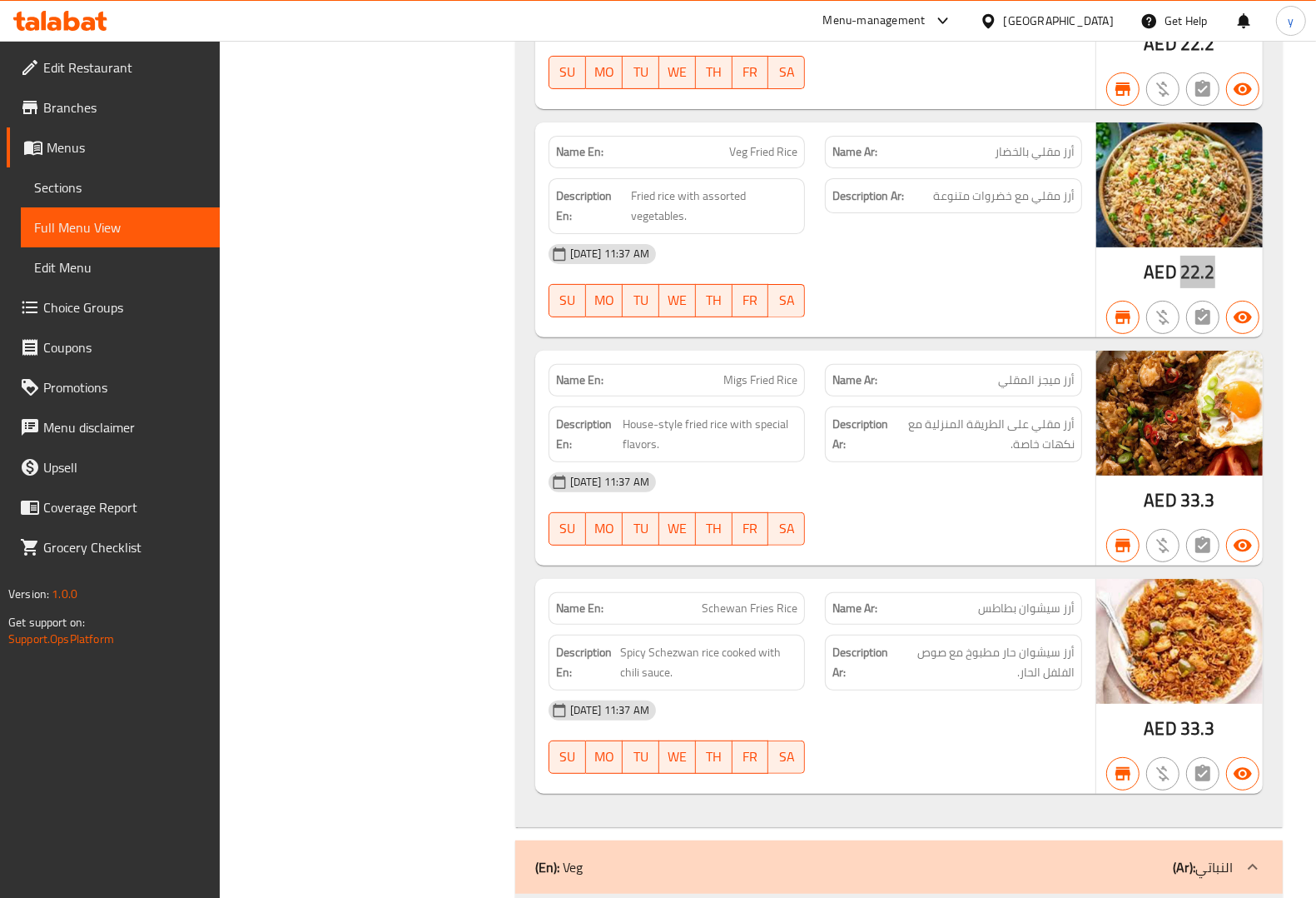
scroll to position [5620, 0]
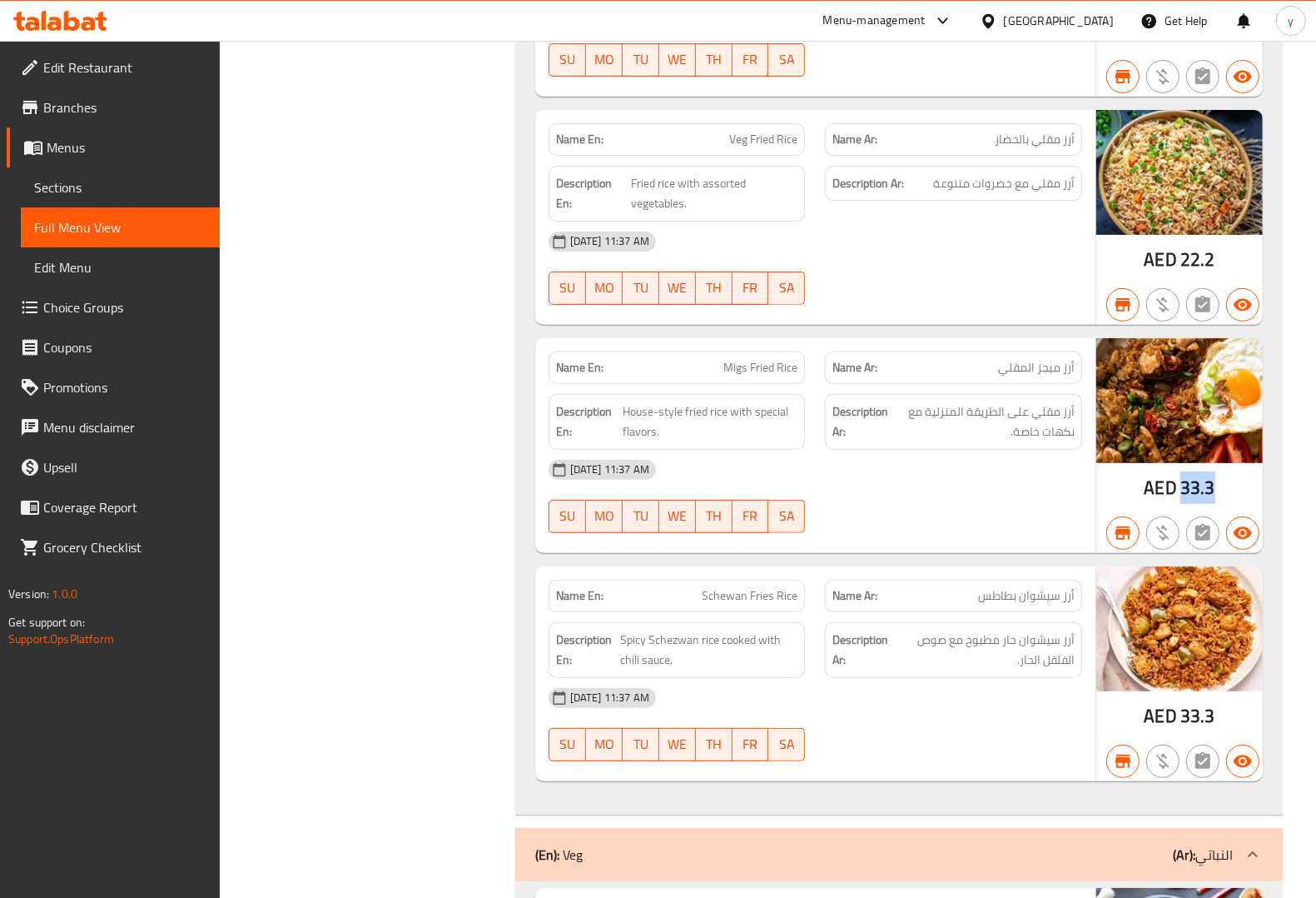
drag, startPoint x: 1183, startPoint y: 505, endPoint x: 1216, endPoint y: 506, distance: 33.0
click at [1216, 506] on div "AED 33.3" at bounding box center [1179, 445] width 166 height 215
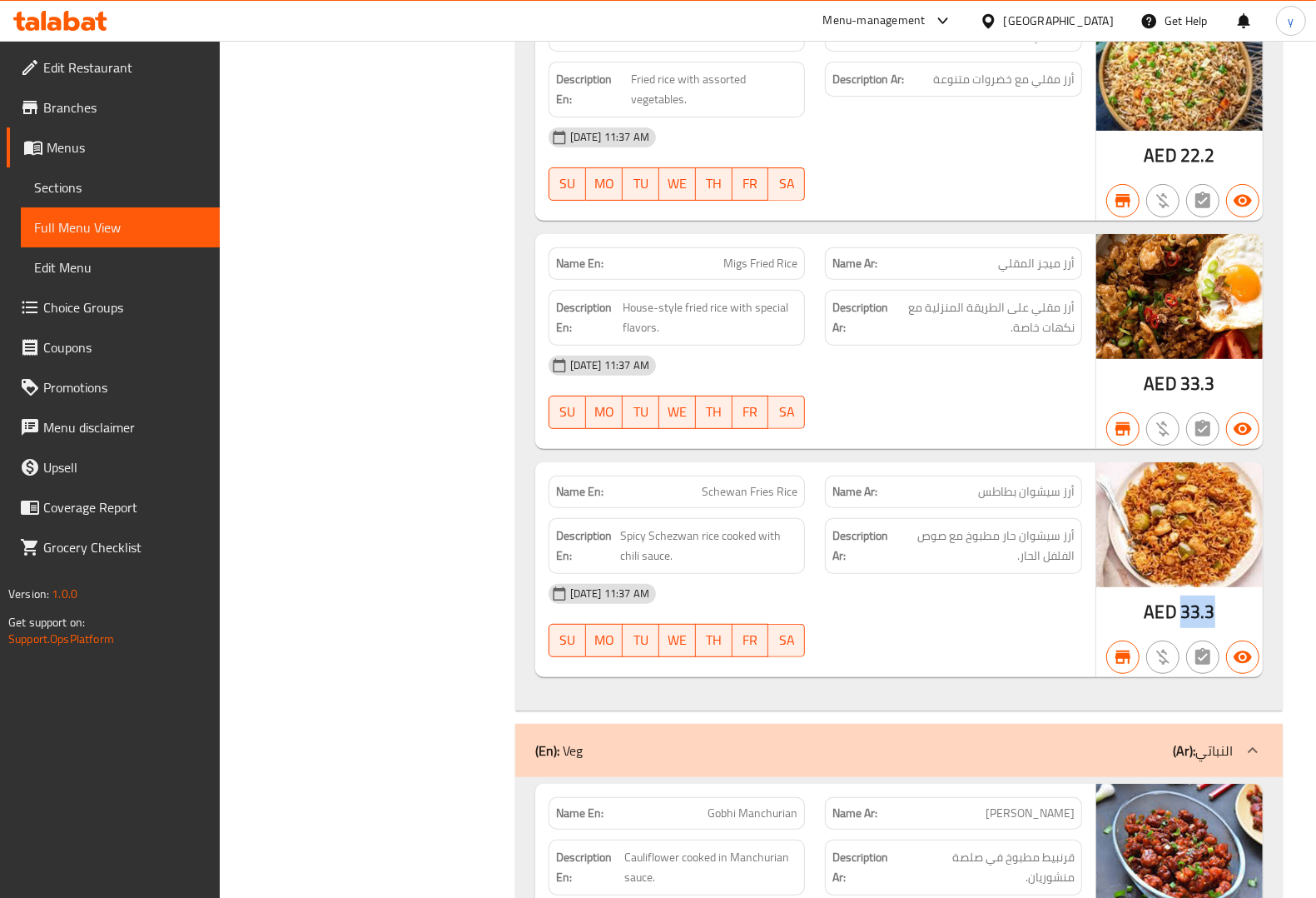
drag, startPoint x: 1182, startPoint y: 627, endPoint x: 1212, endPoint y: 633, distance: 30.6
click at [1212, 628] on span "33.3" at bounding box center [1198, 611] width 35 height 32
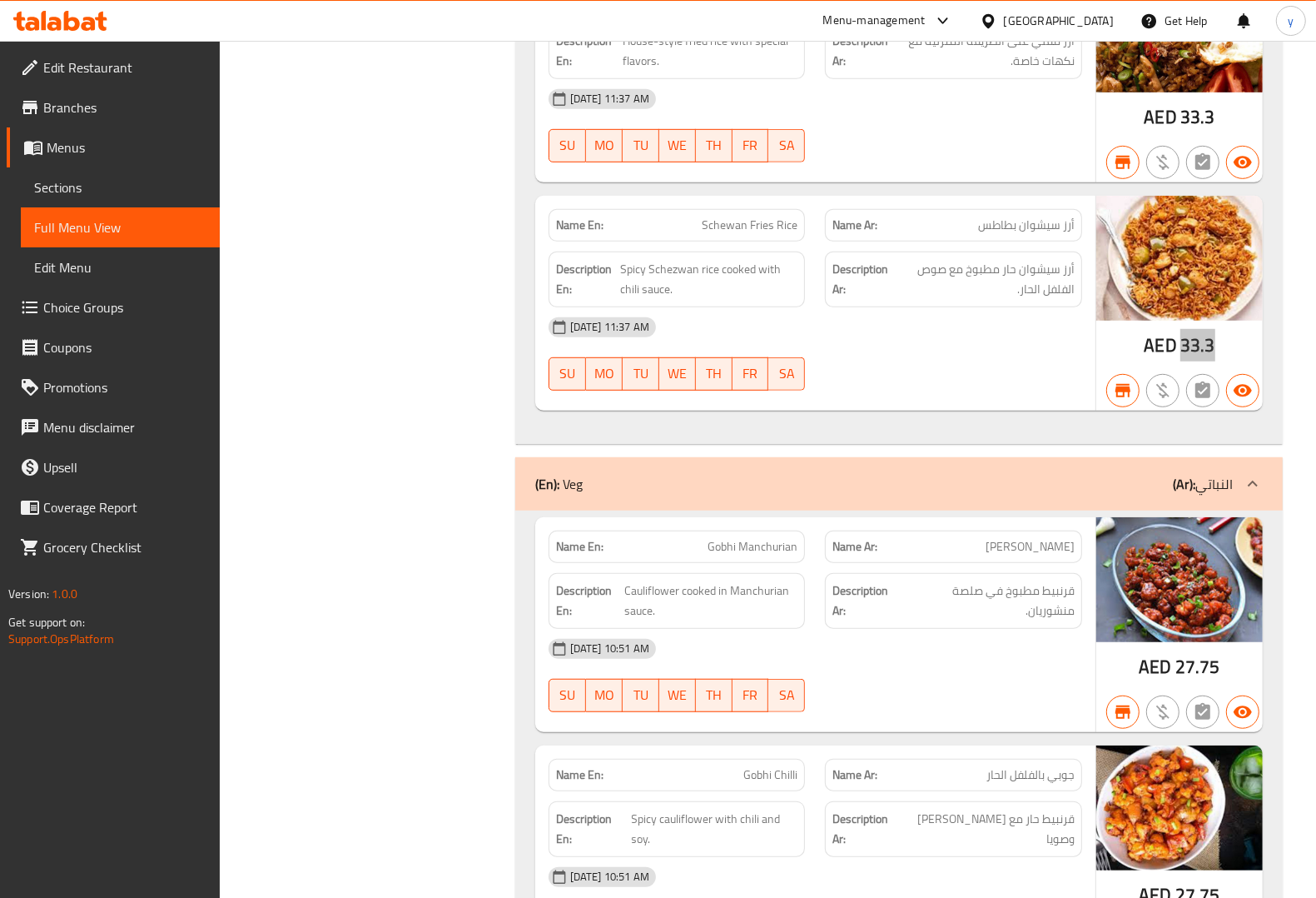
scroll to position [6037, 0]
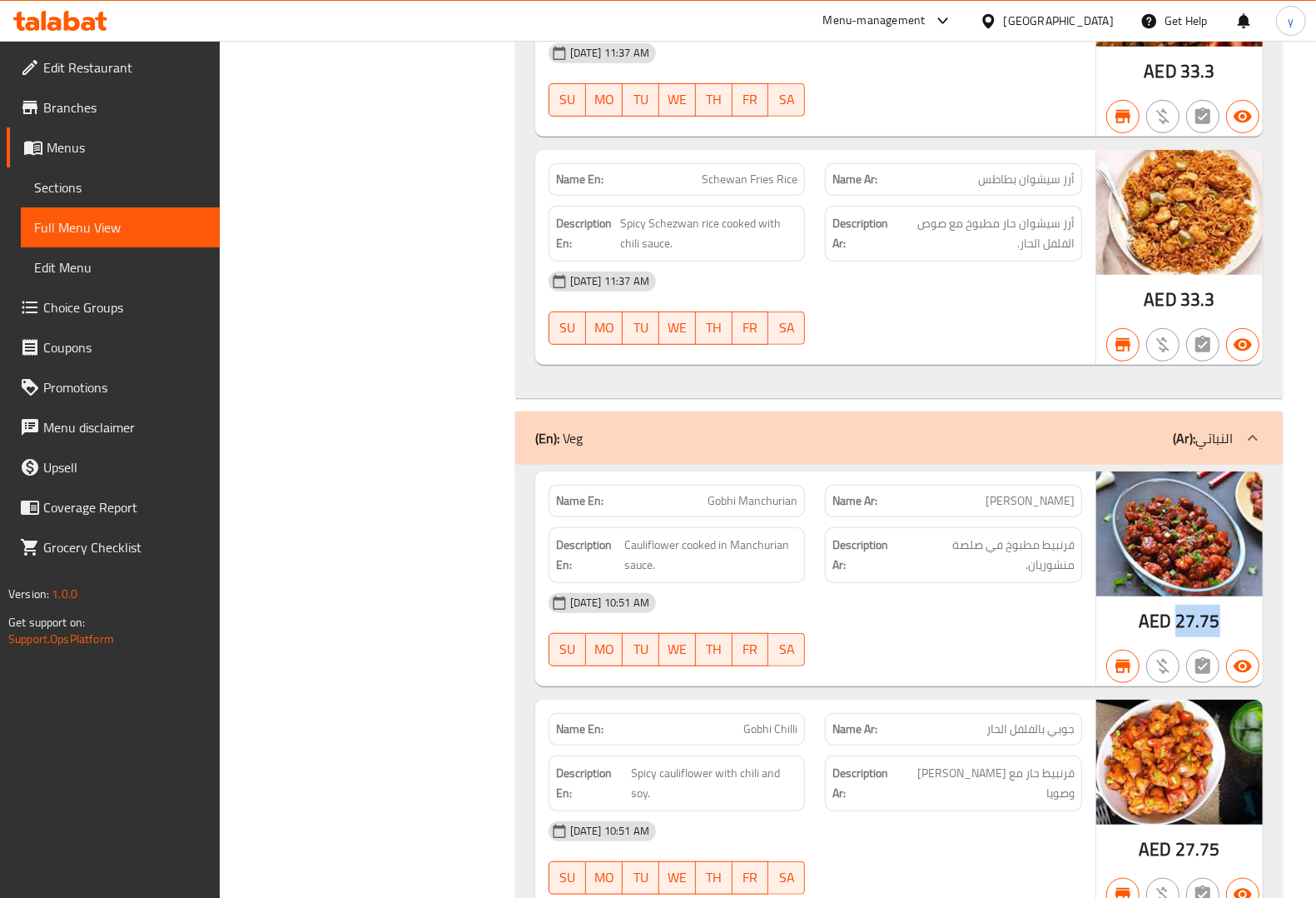
drag, startPoint x: 1178, startPoint y: 643, endPoint x: 1226, endPoint y: 643, distance: 48.0
click at [1226, 643] on div "AED 27.75" at bounding box center [1179, 578] width 166 height 215
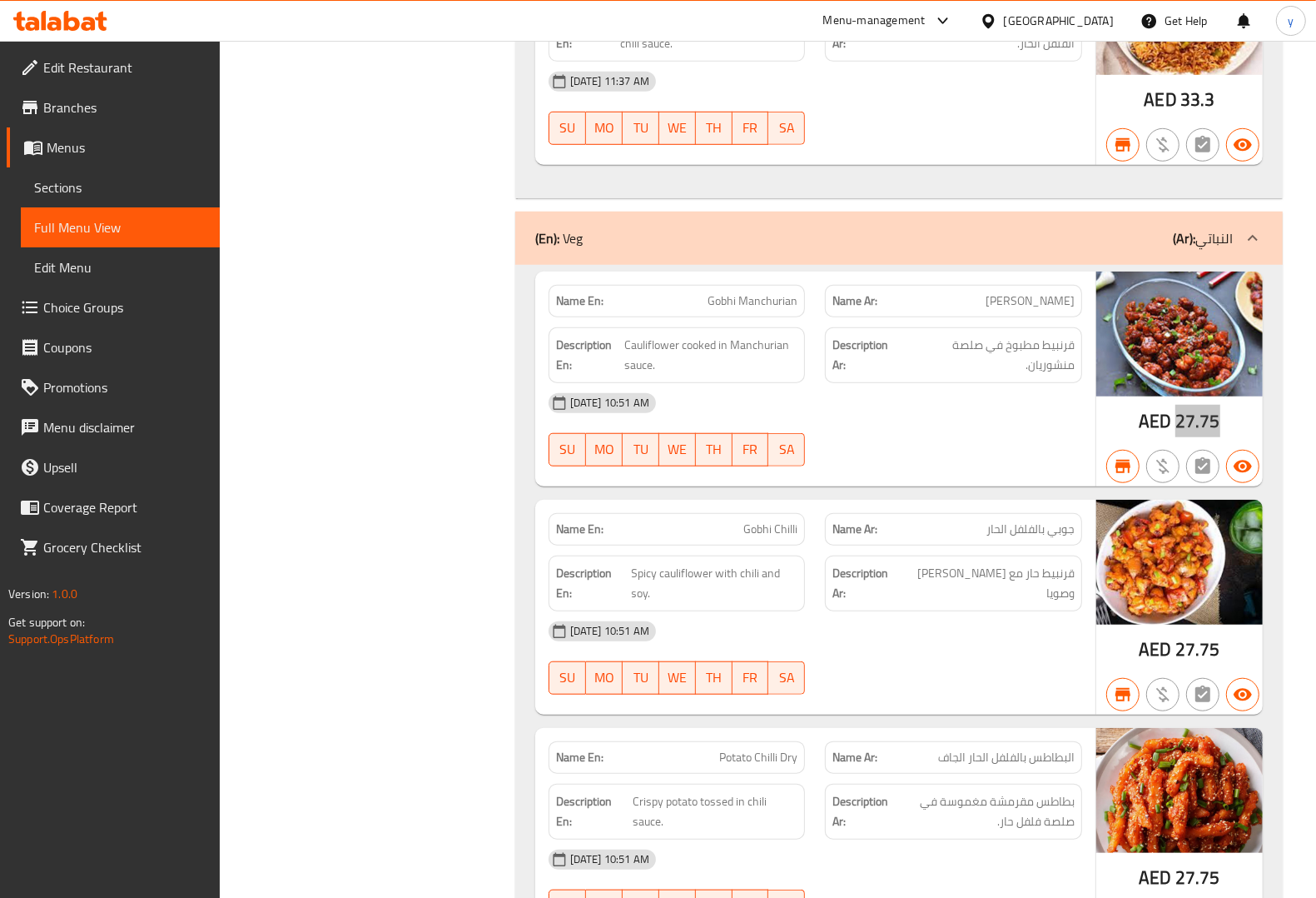
scroll to position [6245, 0]
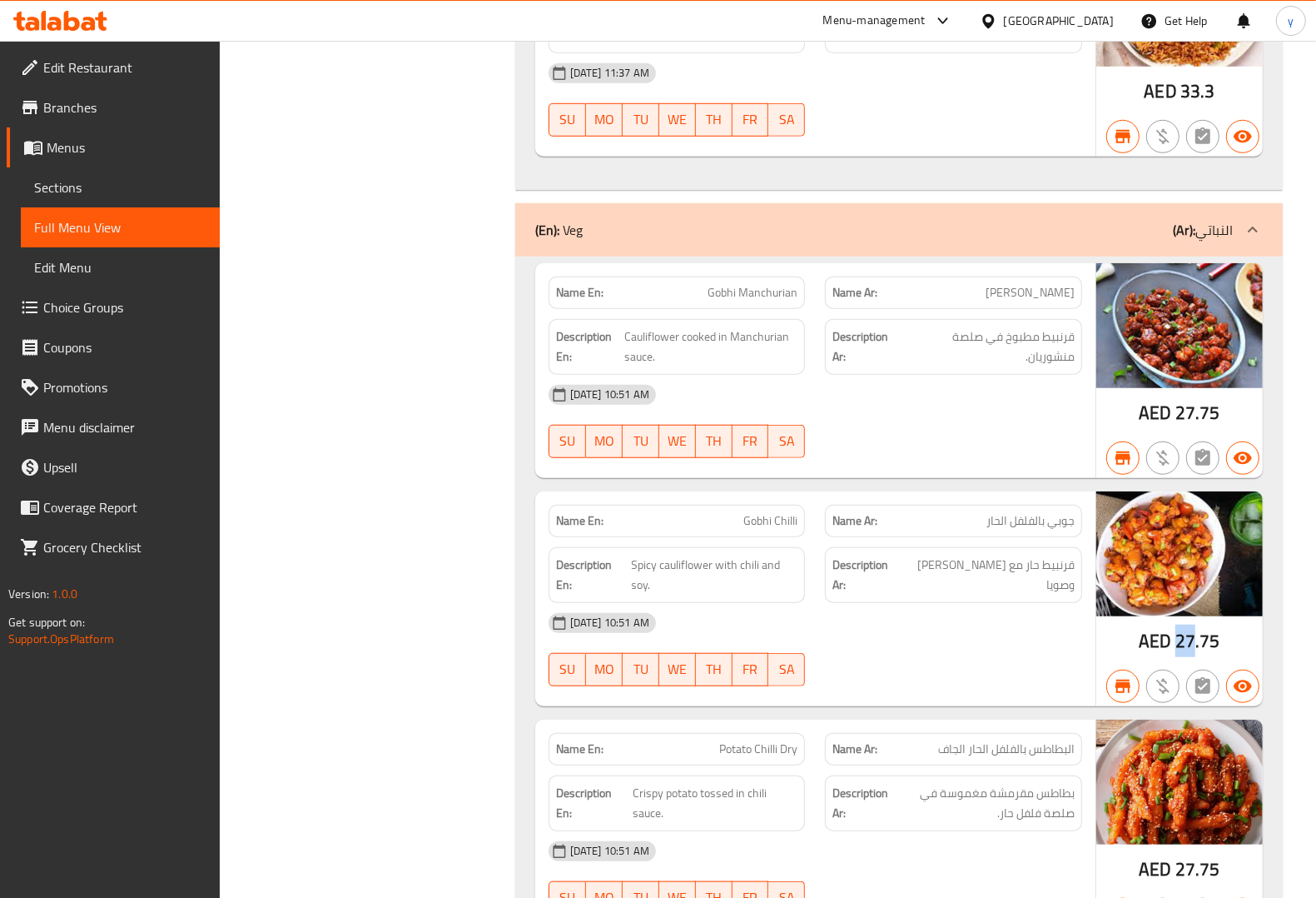
drag, startPoint x: 1174, startPoint y: 662, endPoint x: 1191, endPoint y: 664, distance: 17.1
click at [1191, 653] on div "AED 27.75" at bounding box center [1178, 641] width 81 height 25
click at [1187, 657] on span "27.75" at bounding box center [1198, 641] width 45 height 32
drag, startPoint x: 1176, startPoint y: 667, endPoint x: 1224, endPoint y: 665, distance: 48.0
click at [1224, 665] on div "AED 27.75" at bounding box center [1179, 598] width 166 height 215
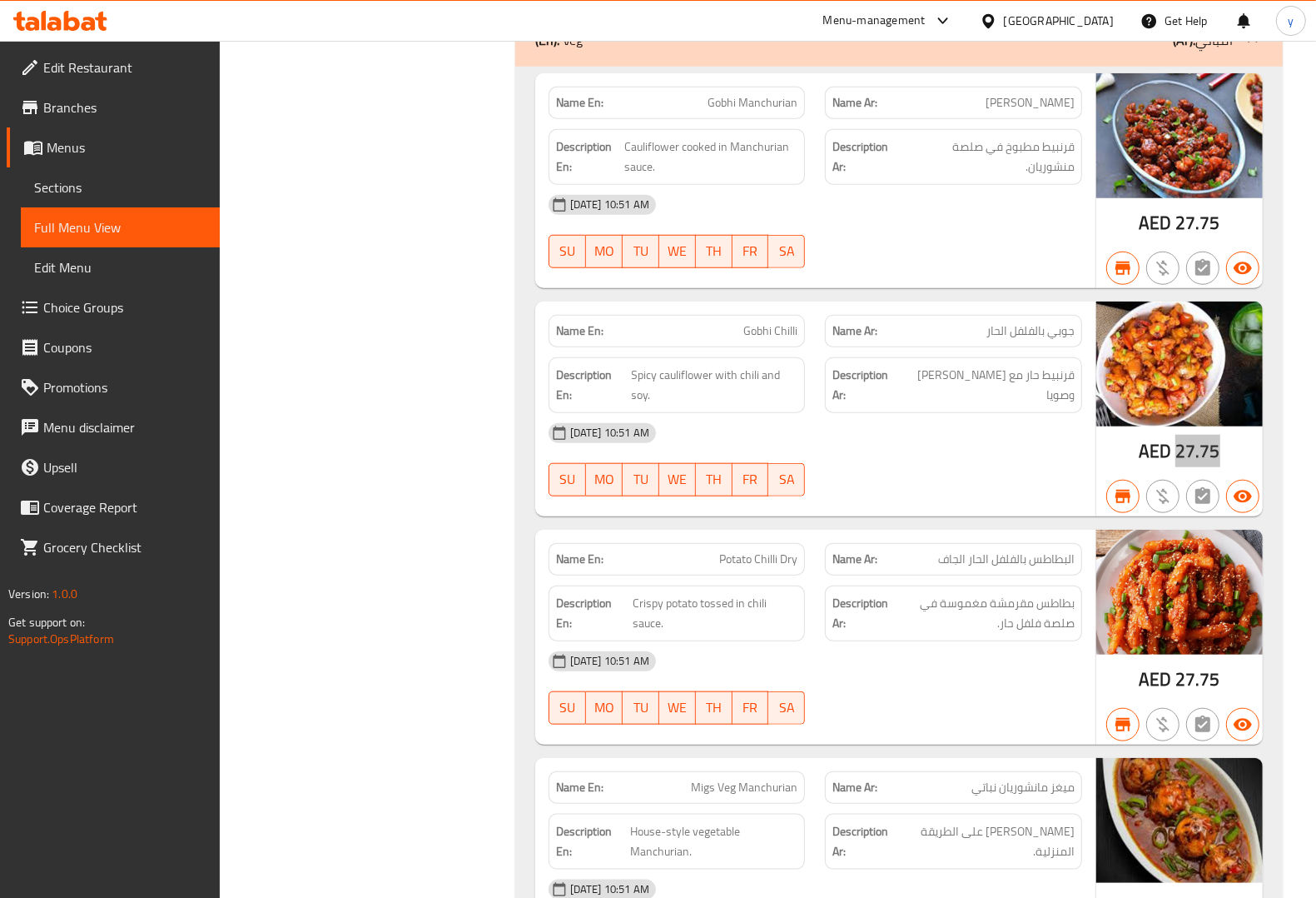
scroll to position [6453, 0]
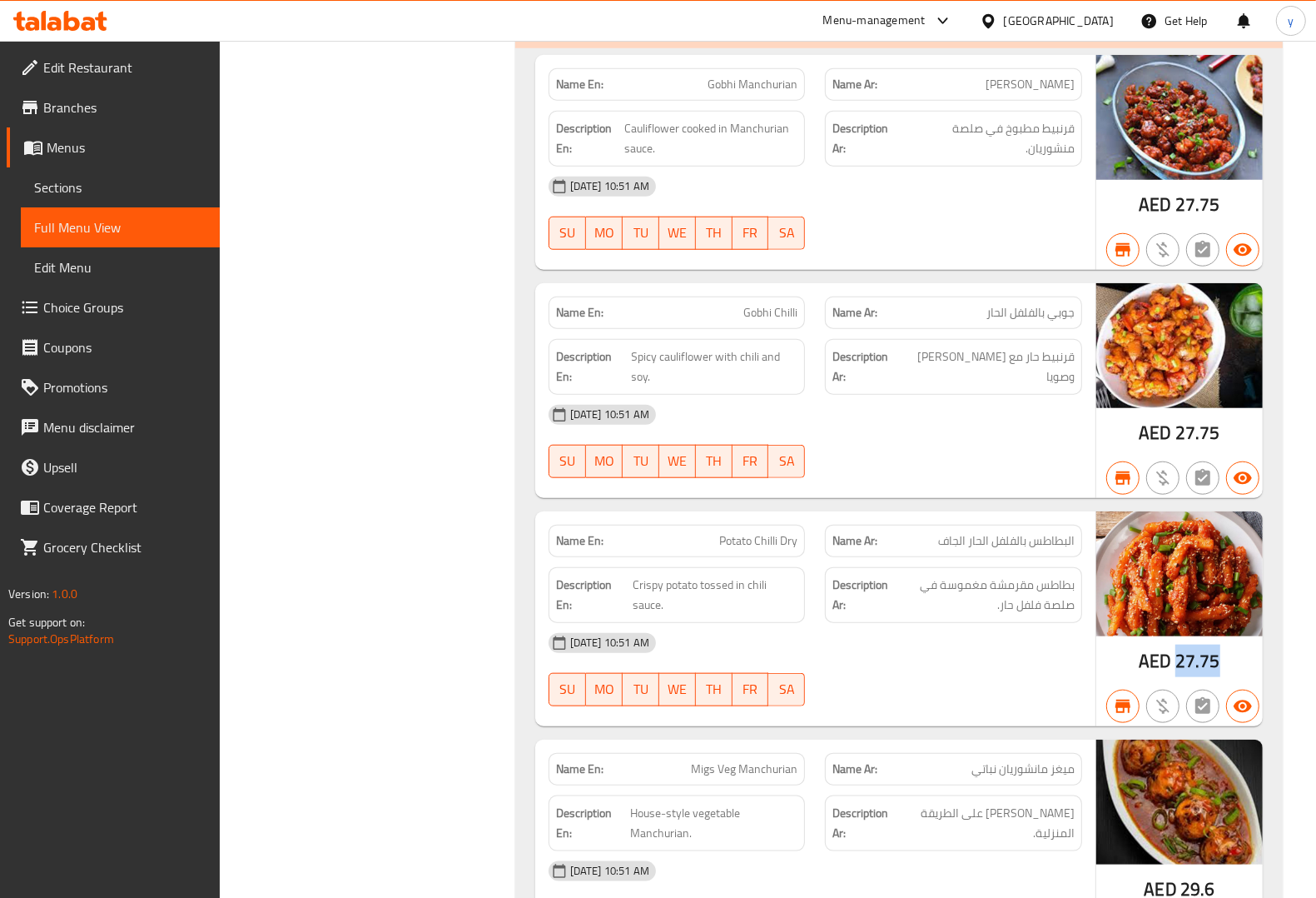
drag, startPoint x: 1176, startPoint y: 680, endPoint x: 1223, endPoint y: 683, distance: 47.1
click at [1223, 683] on div "AED 27.75" at bounding box center [1179, 618] width 166 height 215
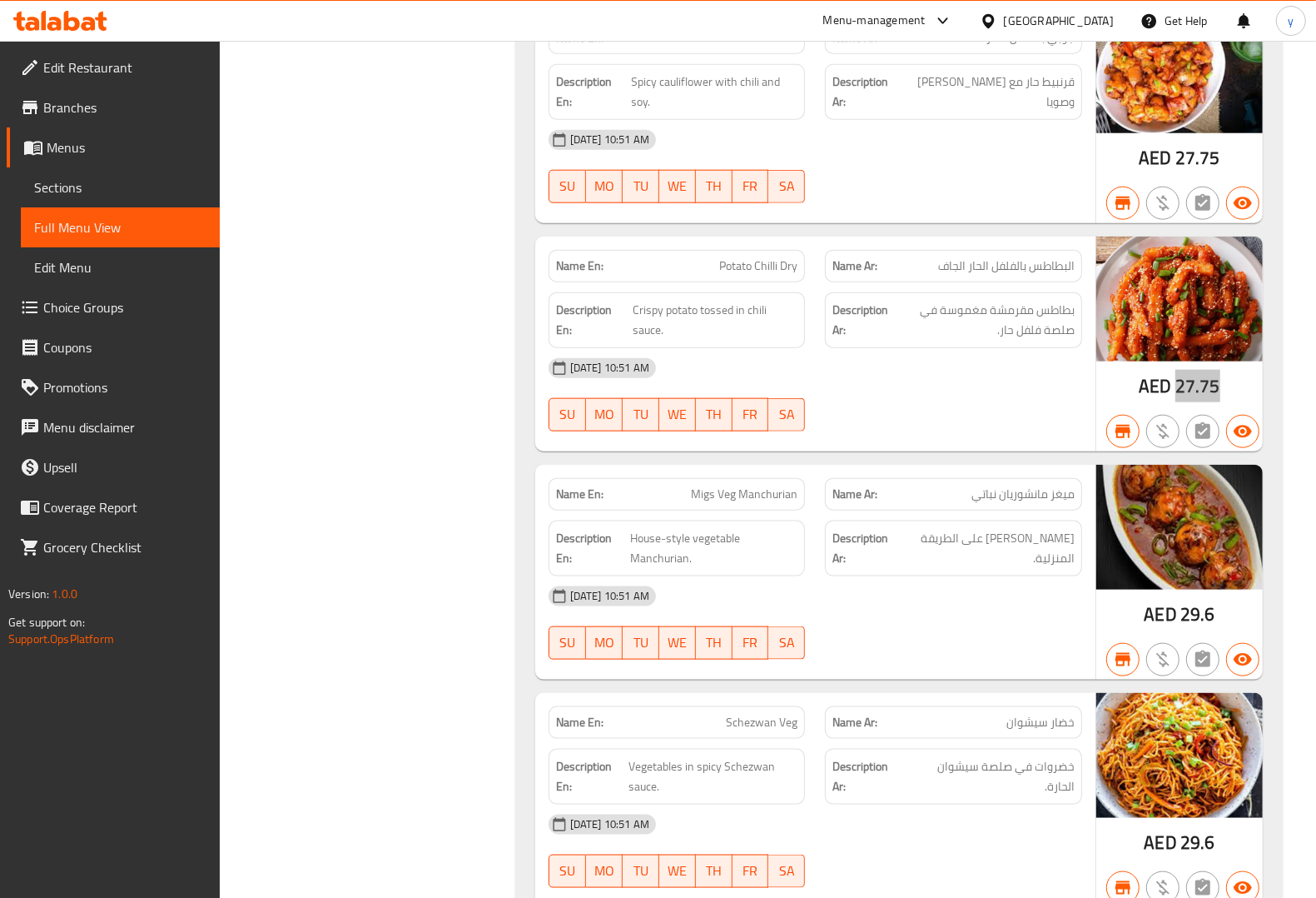
scroll to position [6766, 0]
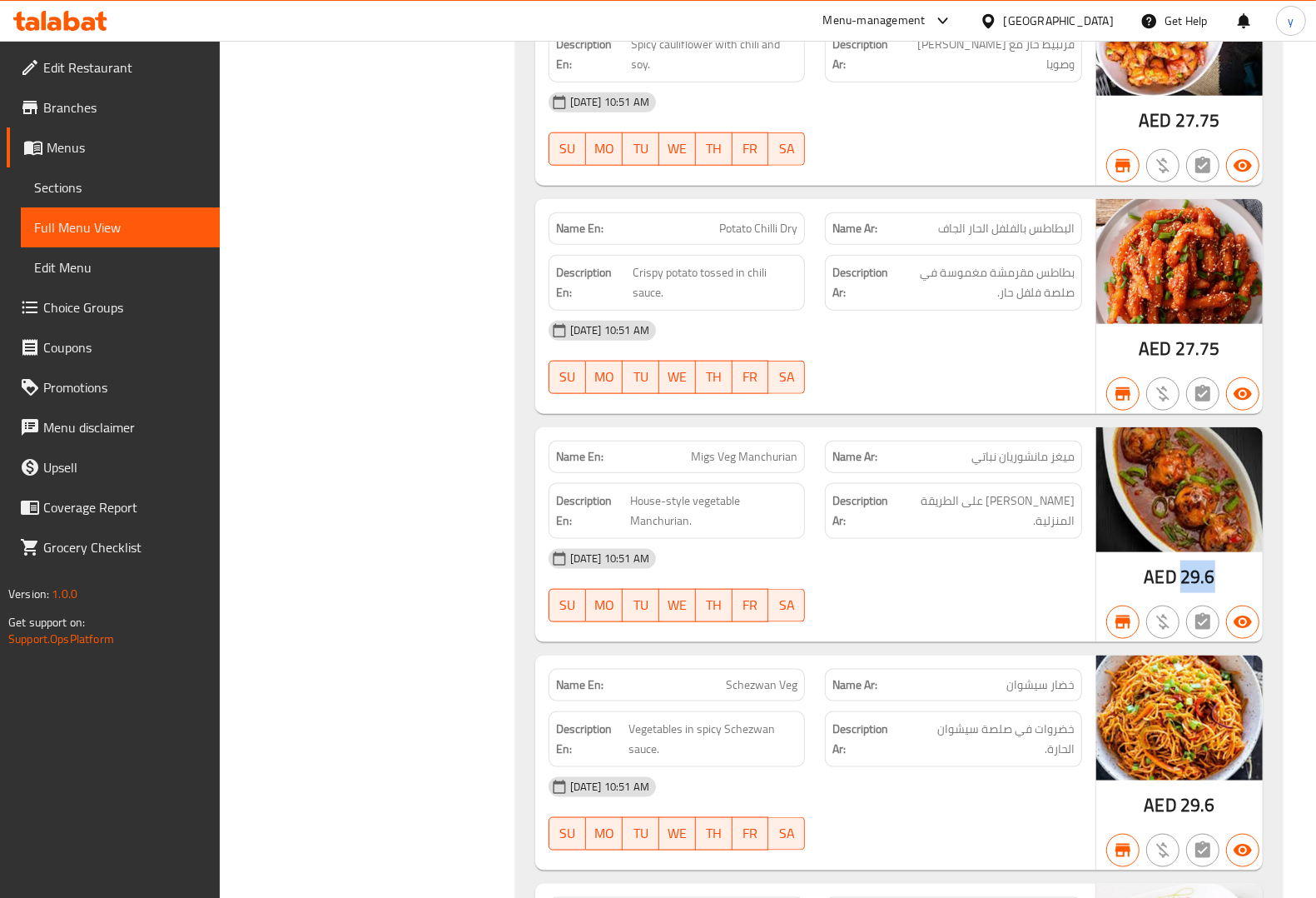
drag, startPoint x: 1184, startPoint y: 600, endPoint x: 1218, endPoint y: 604, distance: 34.2
click at [1218, 604] on div "AED 29.6" at bounding box center [1179, 534] width 166 height 215
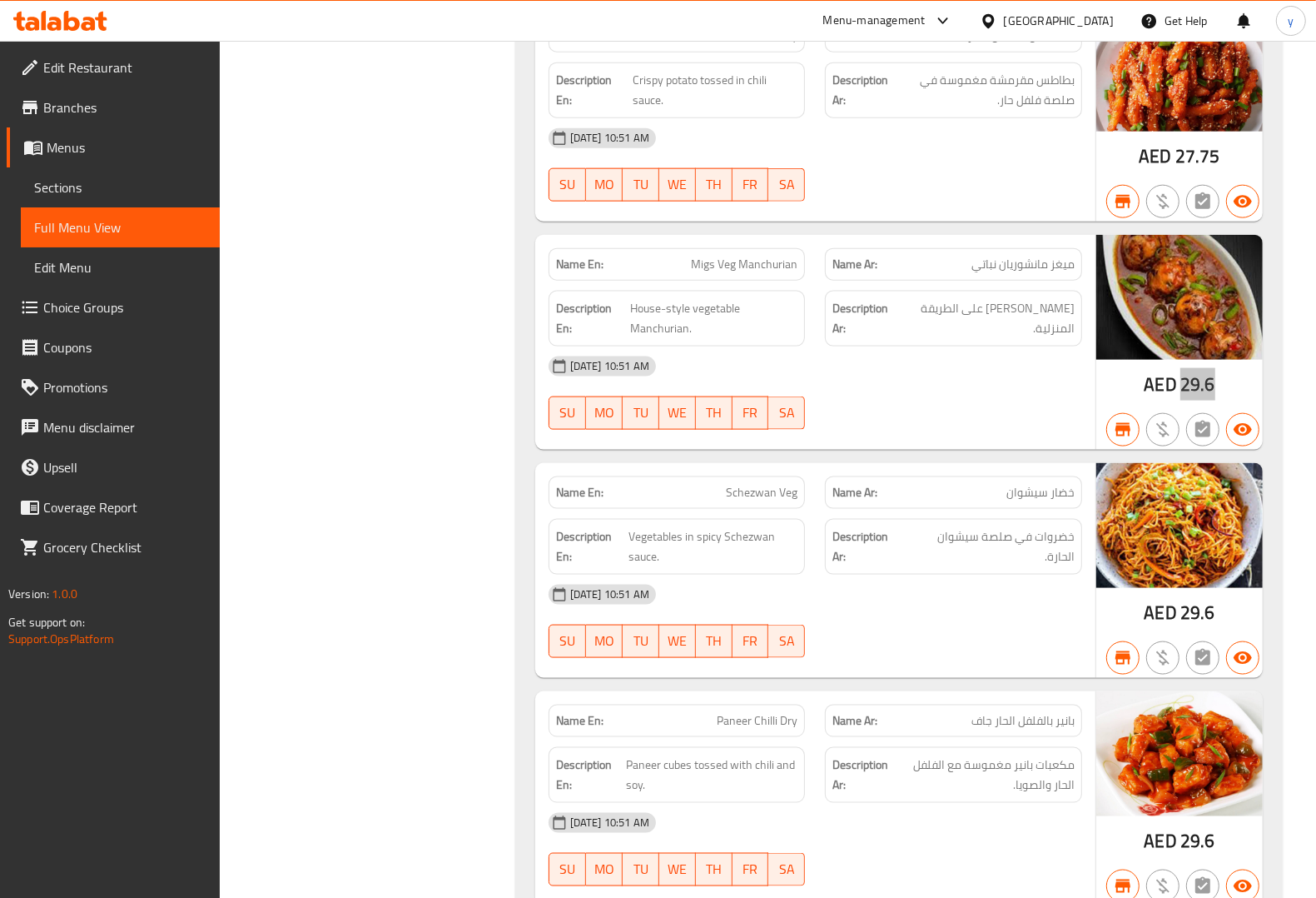
scroll to position [6974, 0]
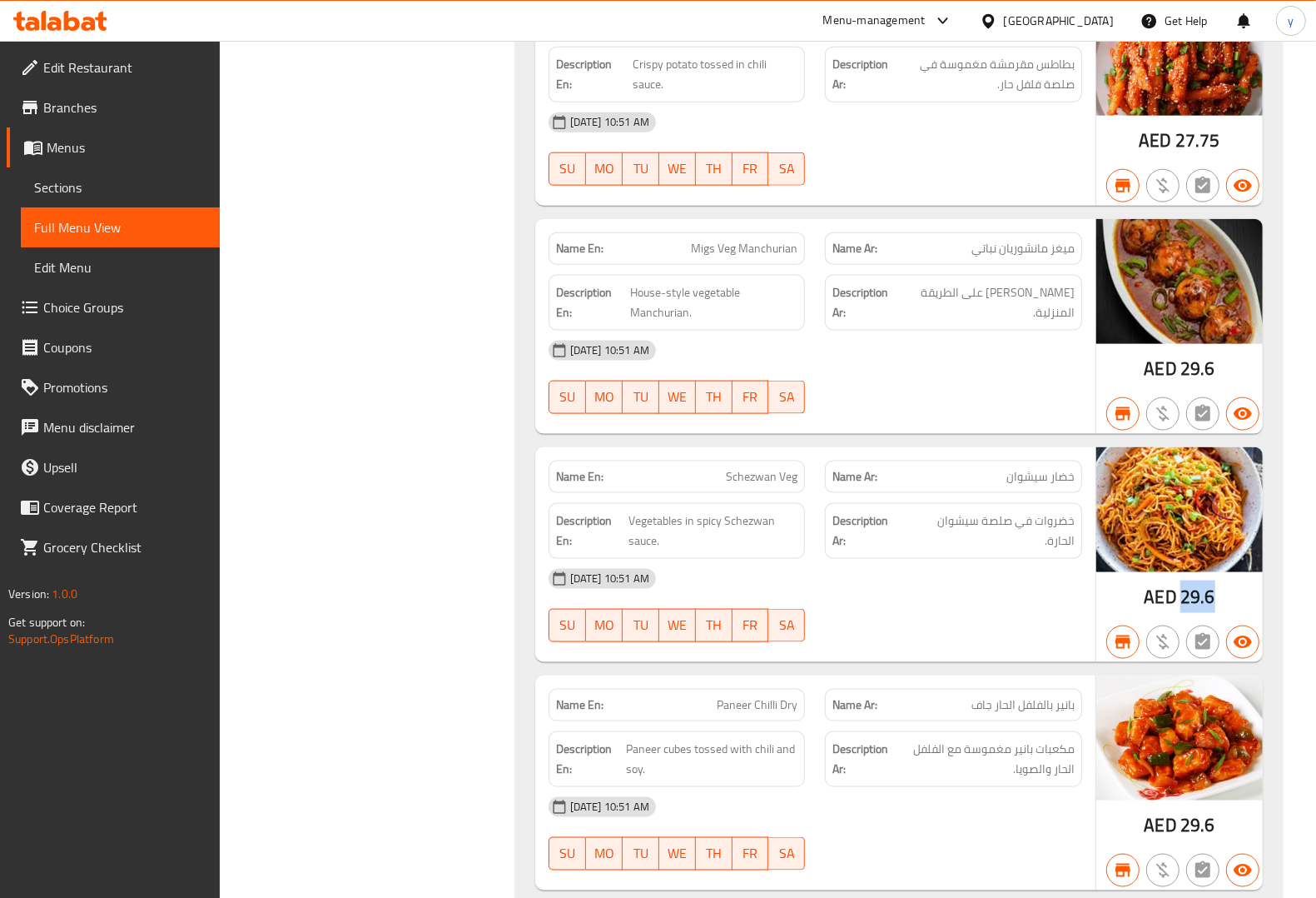
drag, startPoint x: 1179, startPoint y: 622, endPoint x: 1223, endPoint y: 625, distance: 44.1
click at [1223, 625] on div "AED 29.6" at bounding box center [1179, 554] width 166 height 215
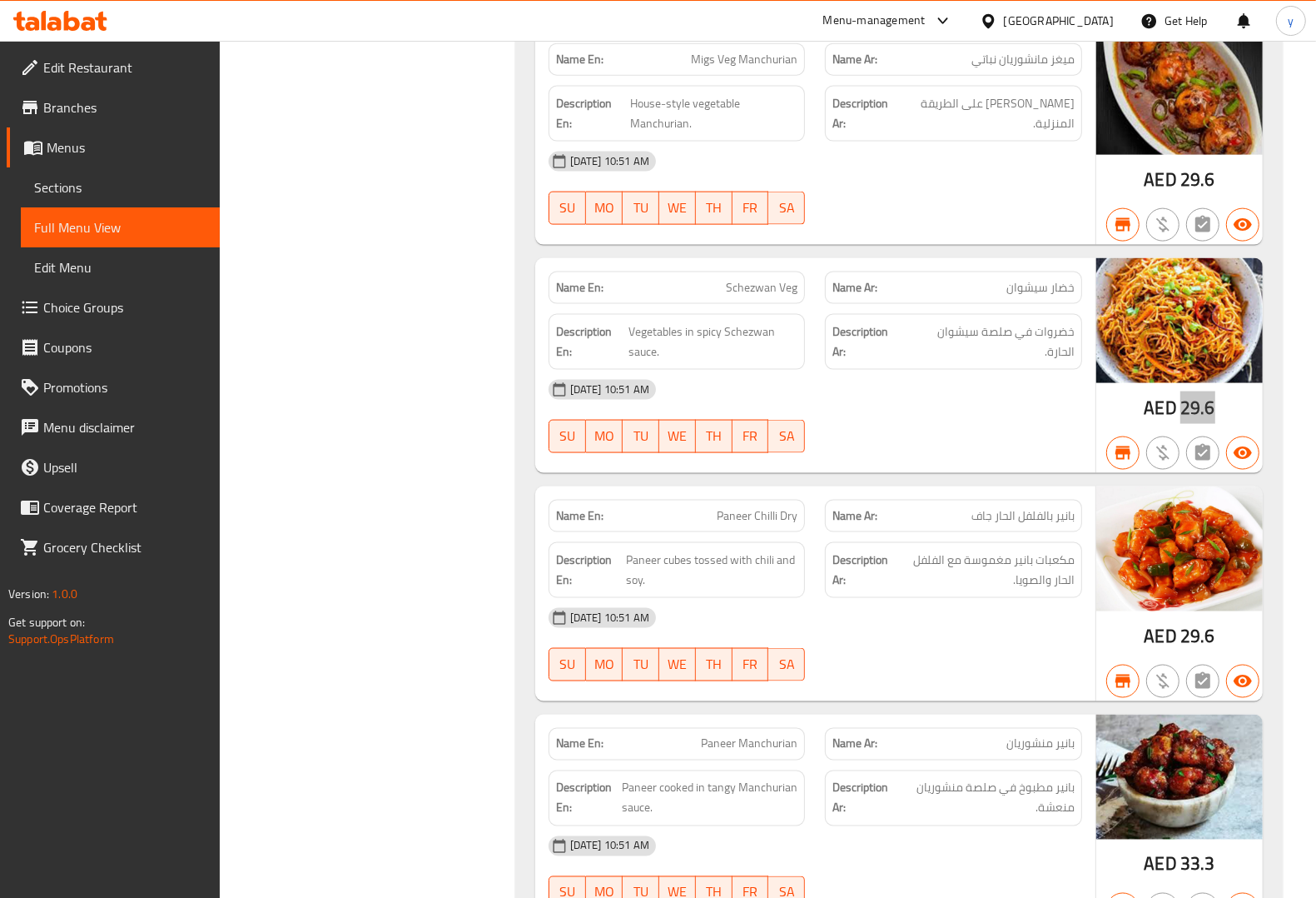
scroll to position [7182, 0]
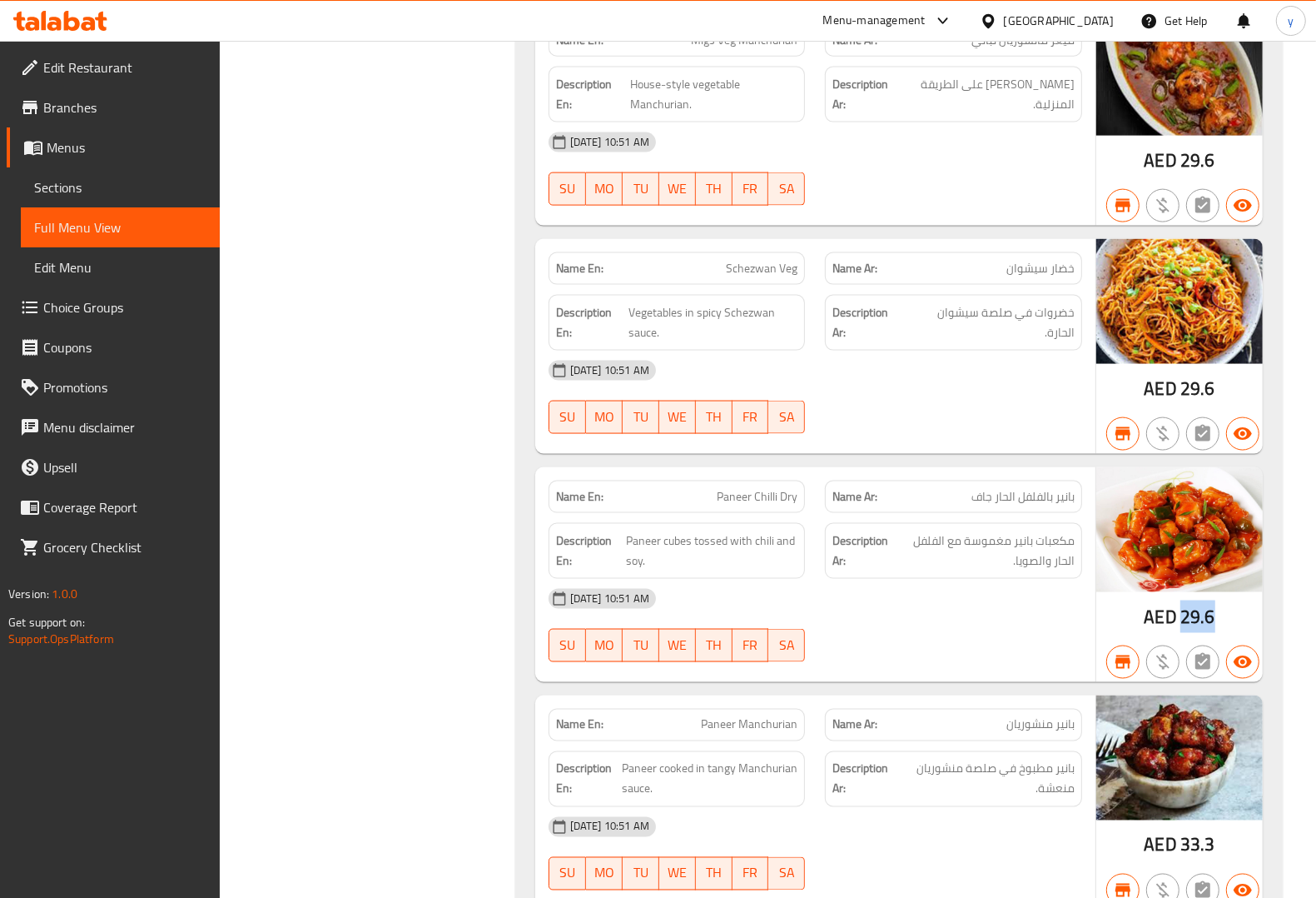
drag, startPoint x: 1183, startPoint y: 638, endPoint x: 1218, endPoint y: 638, distance: 35.0
click at [1218, 638] on div "AED 29.6" at bounding box center [1179, 574] width 166 height 215
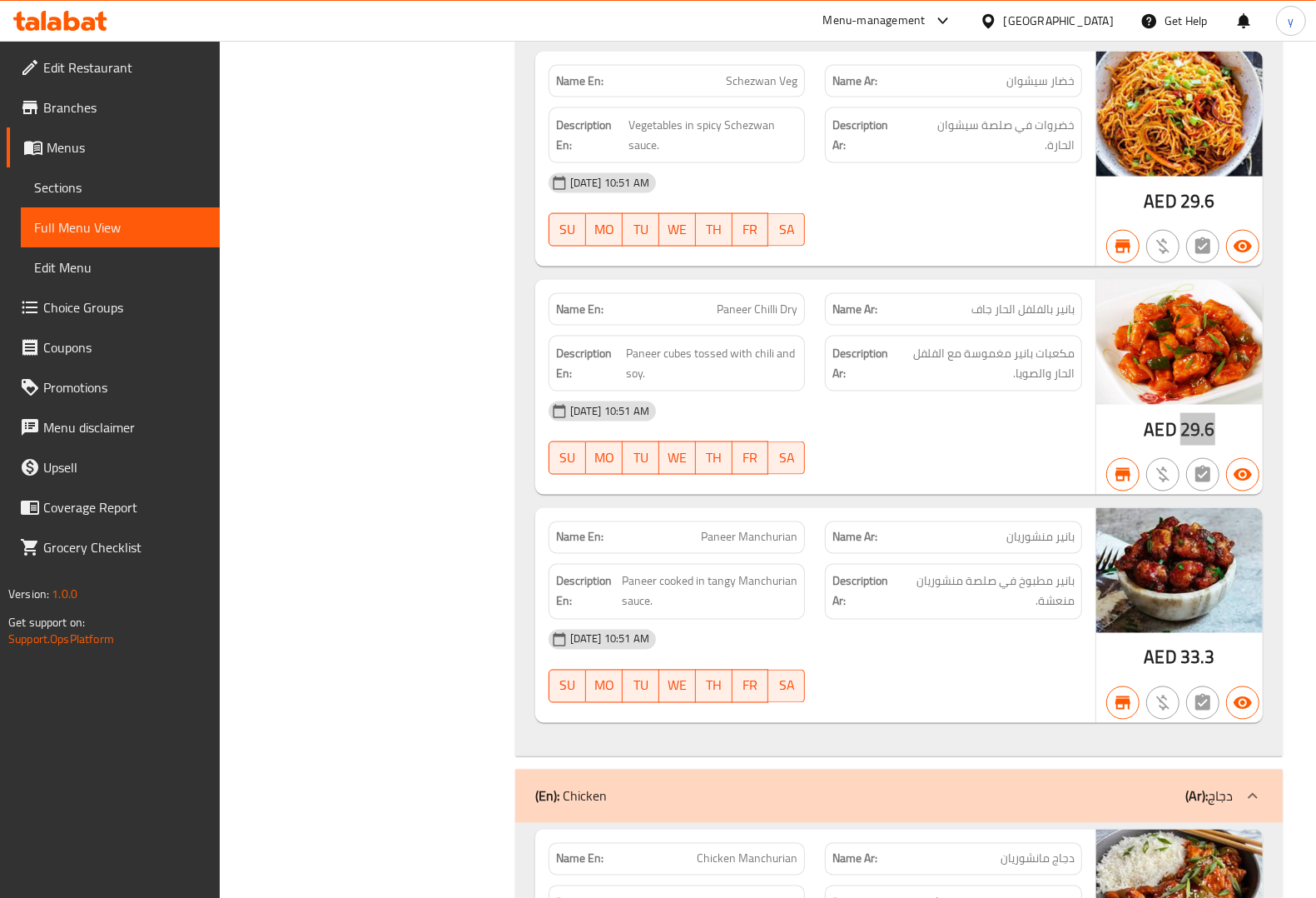
scroll to position [7390, 0]
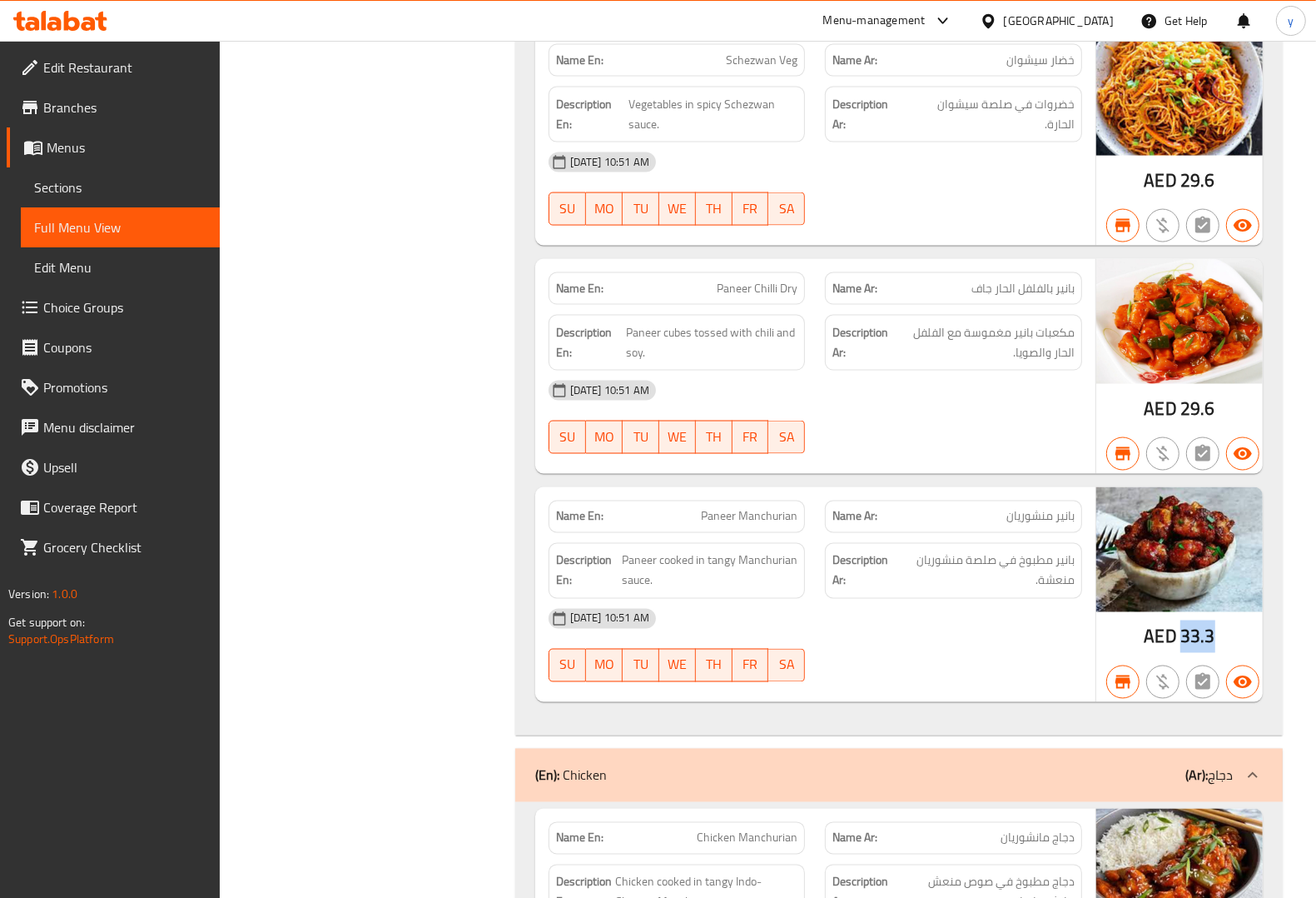
drag, startPoint x: 1182, startPoint y: 658, endPoint x: 1212, endPoint y: 658, distance: 30.0
click at [1212, 652] on span "33.3" at bounding box center [1198, 636] width 35 height 32
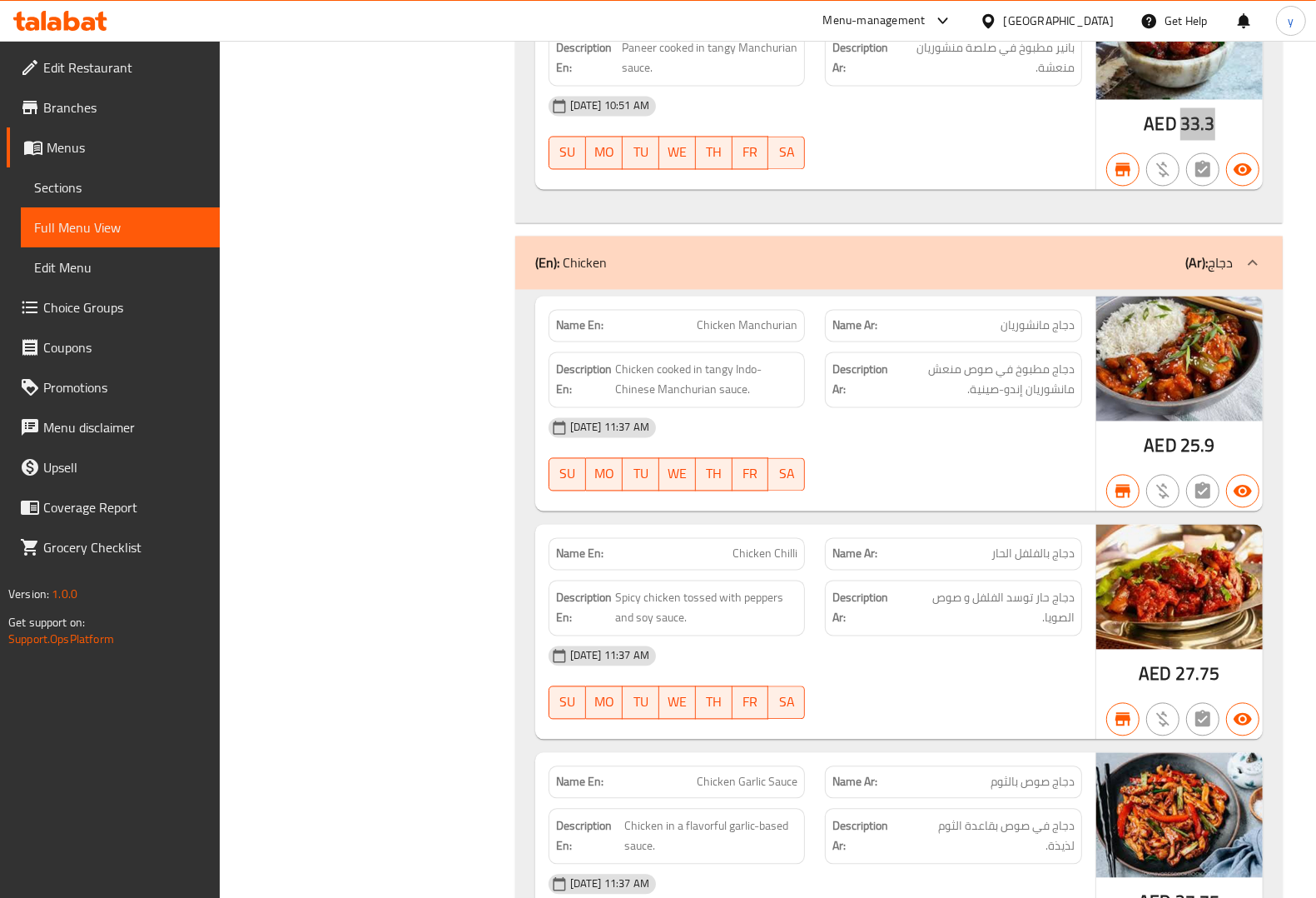
scroll to position [7910, 0]
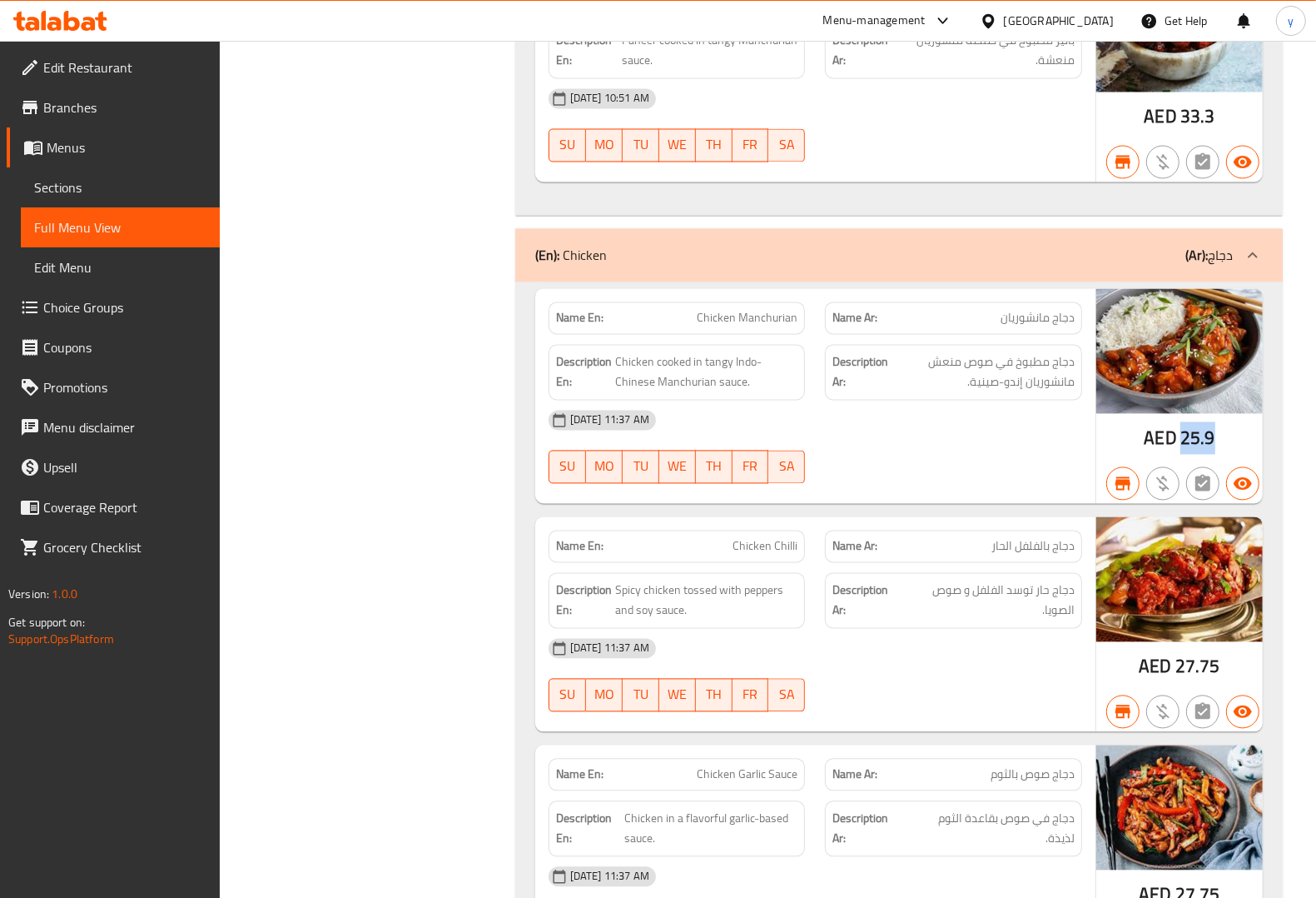
drag, startPoint x: 1183, startPoint y: 460, endPoint x: 1222, endPoint y: 464, distance: 39.2
click at [1222, 464] on div "AED 25.9" at bounding box center [1179, 396] width 166 height 215
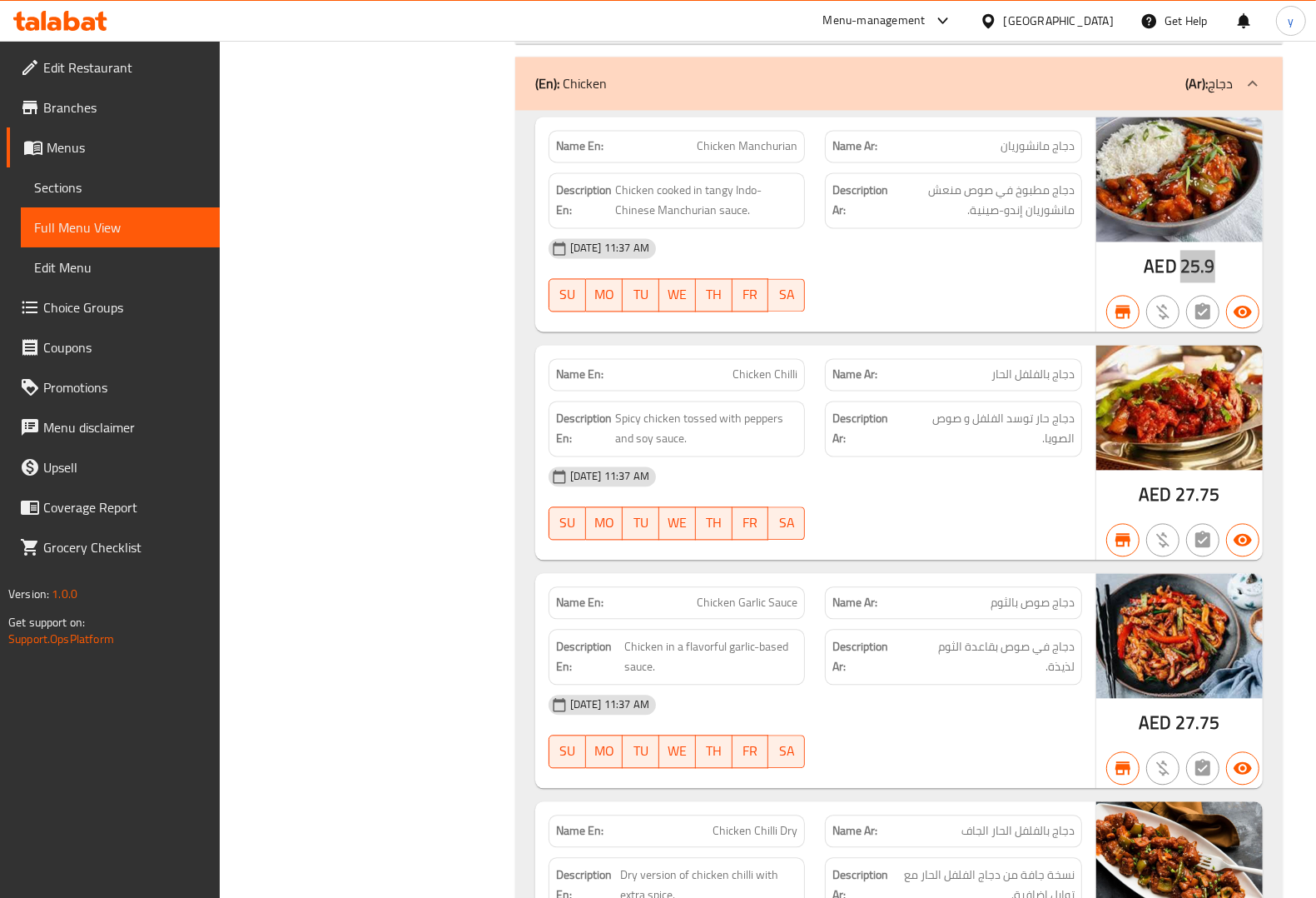
scroll to position [8118, 0]
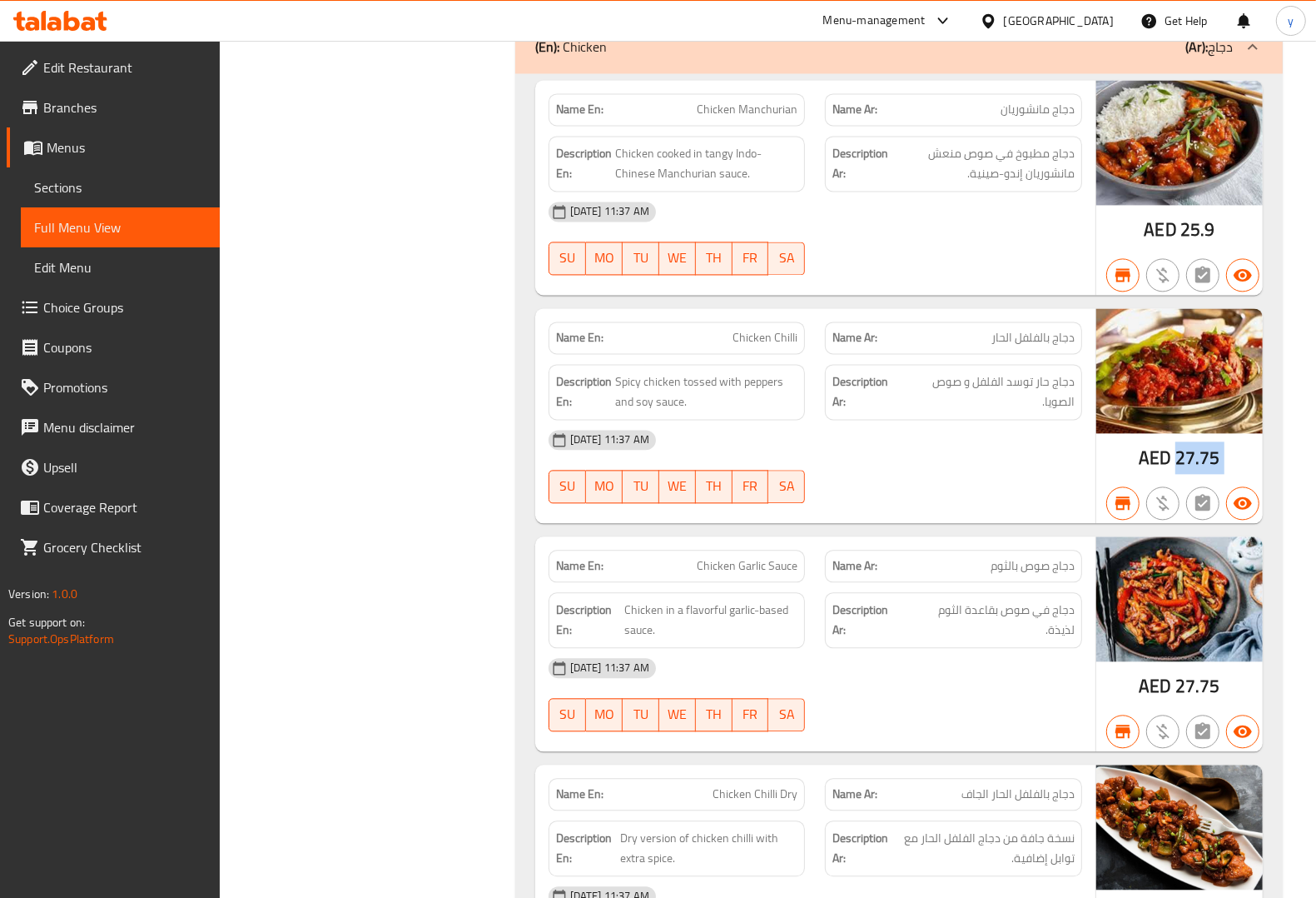
drag, startPoint x: 1176, startPoint y: 480, endPoint x: 1242, endPoint y: 497, distance: 68.2
click at [1242, 497] on div "AED 27.75" at bounding box center [1179, 415] width 166 height 215
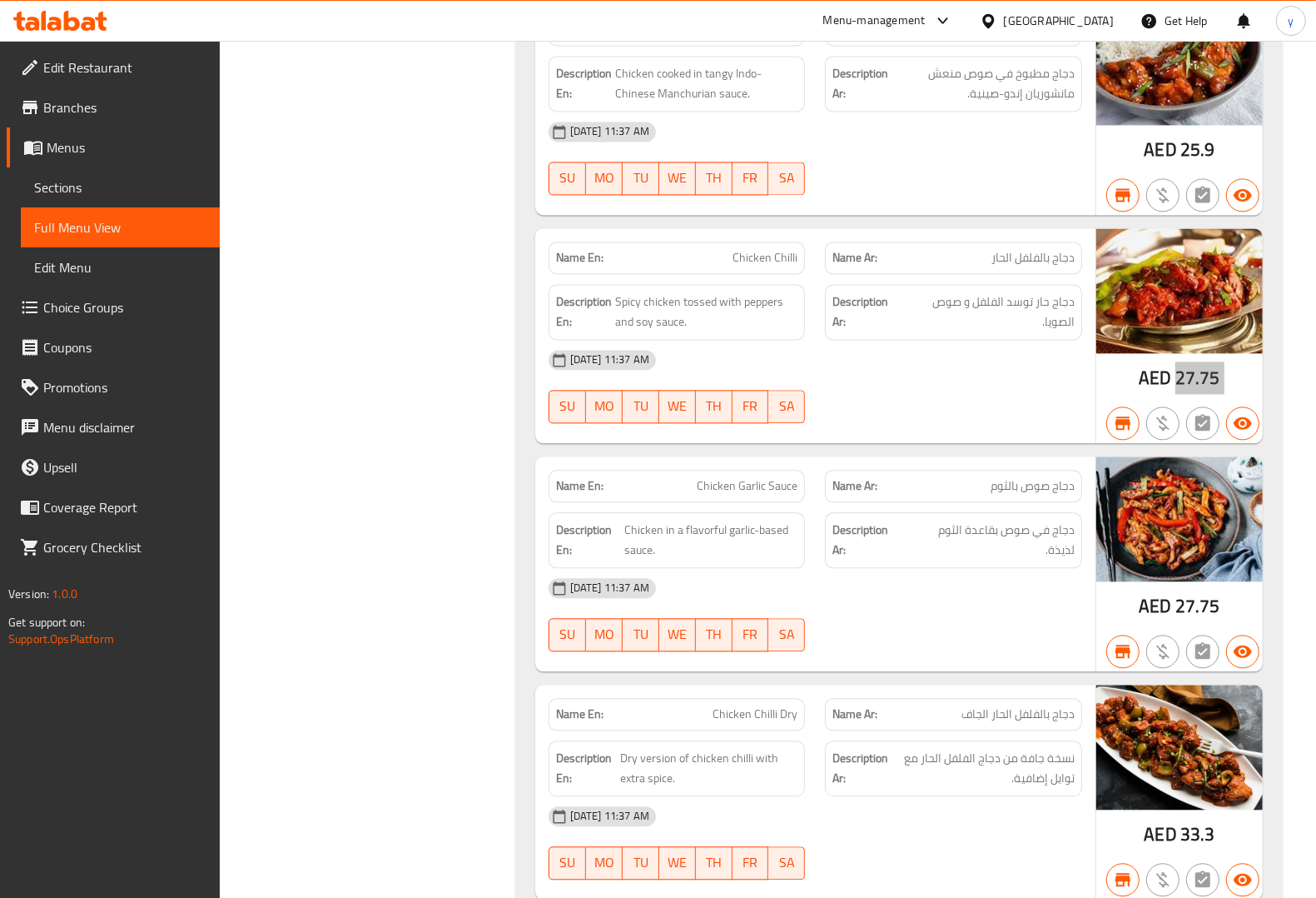
scroll to position [8327, 0]
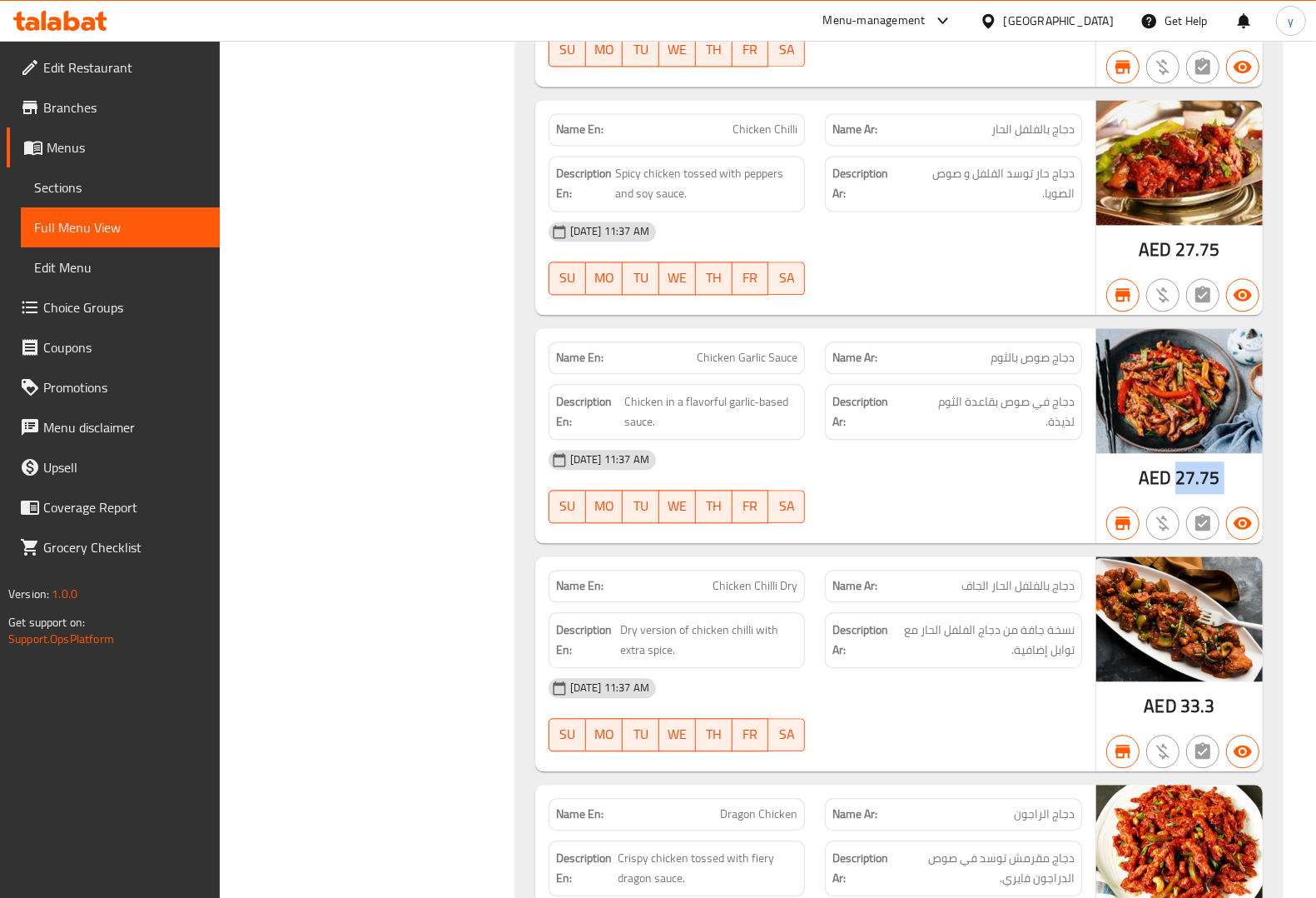
drag, startPoint x: 1178, startPoint y: 504, endPoint x: 1245, endPoint y: 505, distance: 67.0
click at [1245, 505] on div "AED 27.75" at bounding box center [1179, 435] width 166 height 215
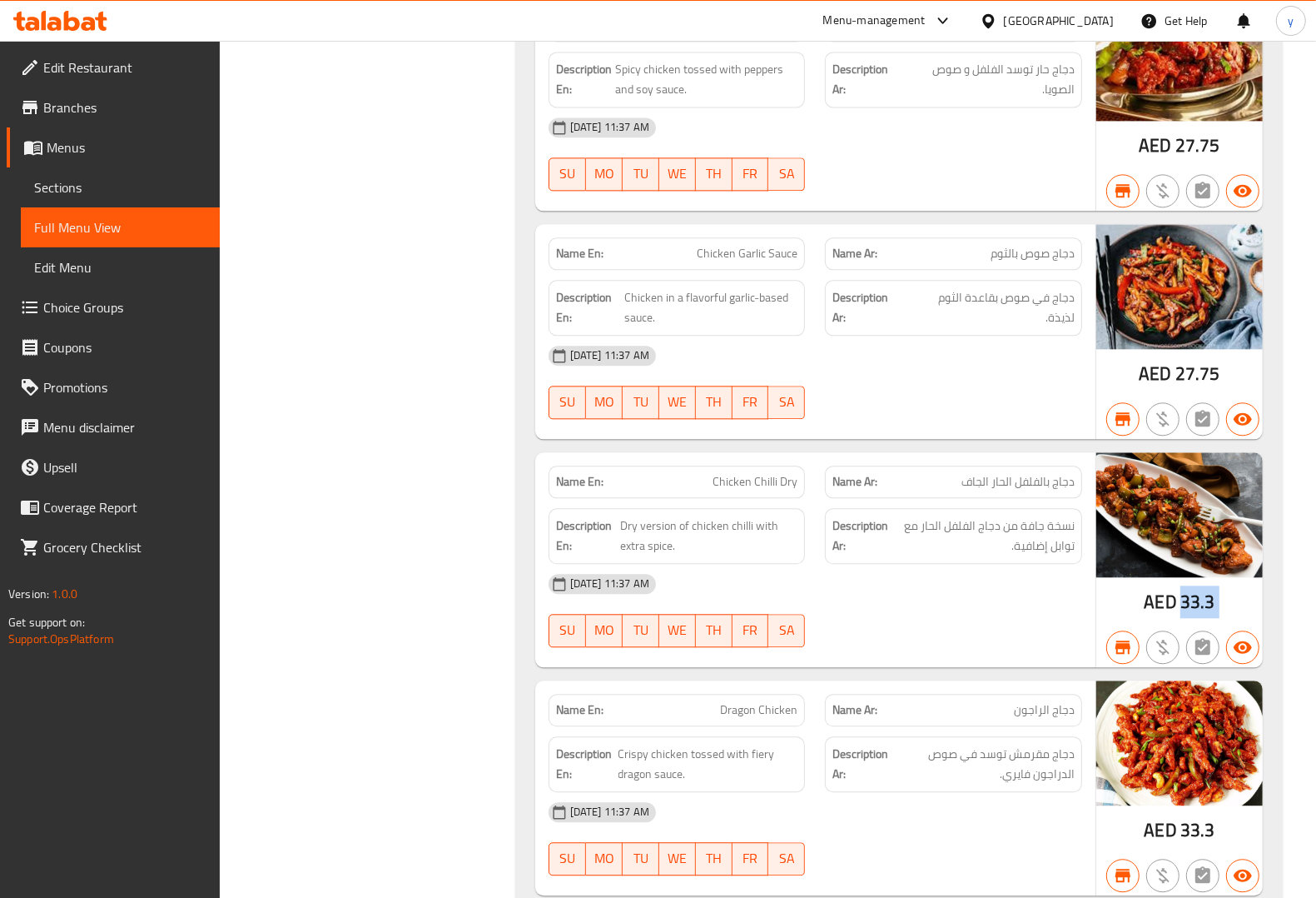
drag, startPoint x: 1180, startPoint y: 631, endPoint x: 1242, endPoint y: 631, distance: 62.0
click at [1242, 631] on div "AED 33.3" at bounding box center [1179, 559] width 166 height 215
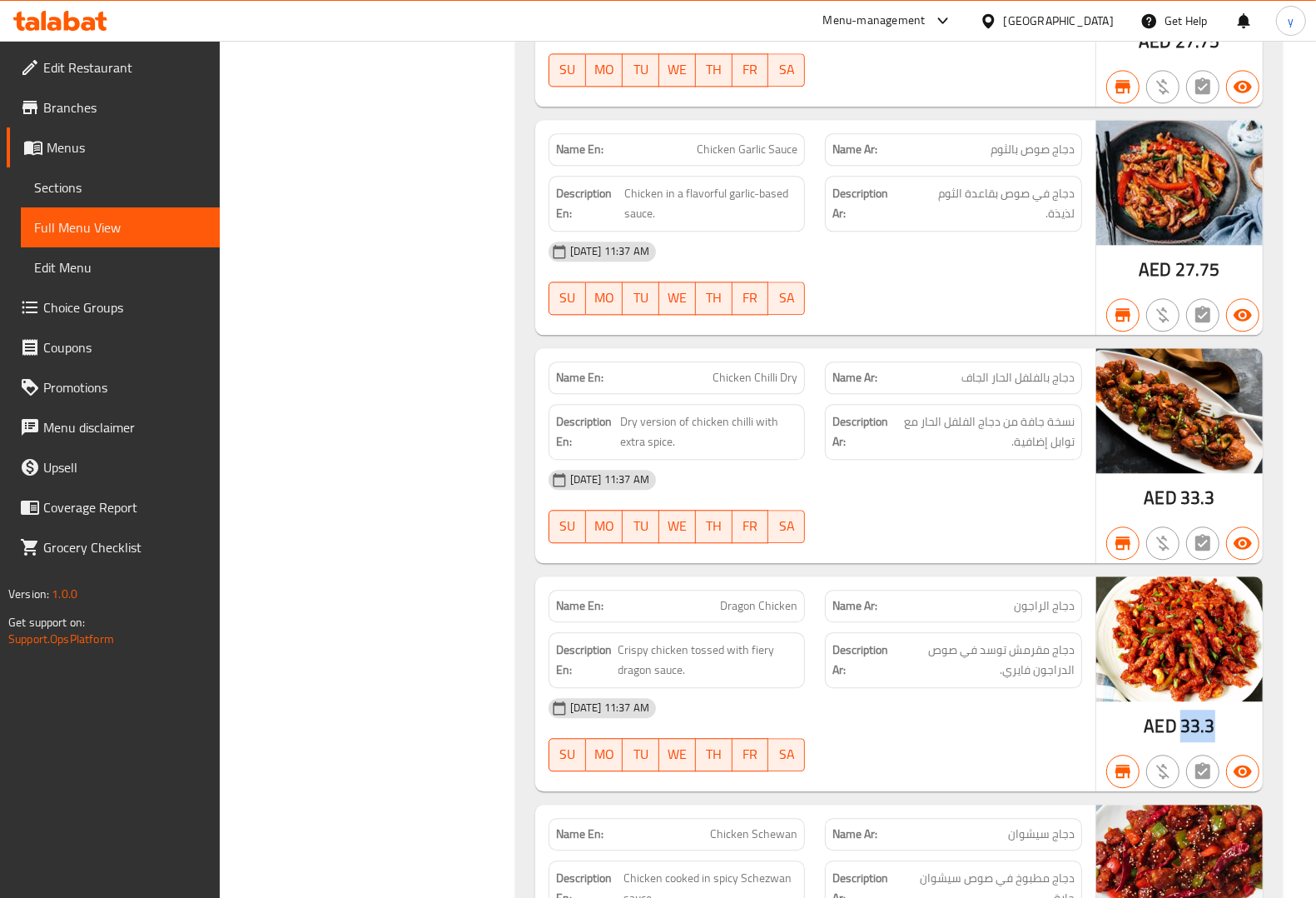
drag, startPoint x: 1183, startPoint y: 751, endPoint x: 1236, endPoint y: 751, distance: 53.0
click at [1236, 751] on div "AED 33.3" at bounding box center [1179, 683] width 166 height 215
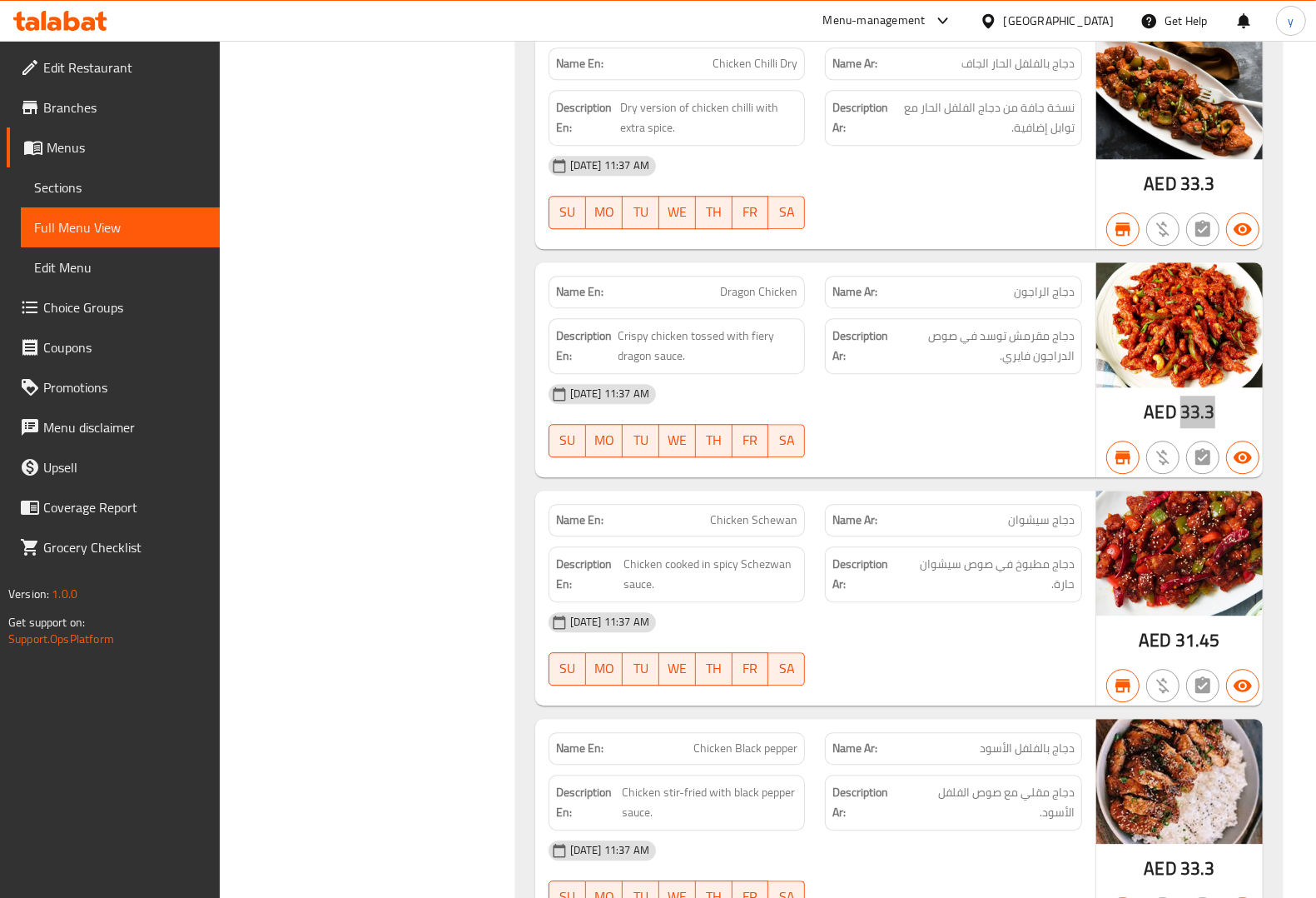
scroll to position [8951, 0]
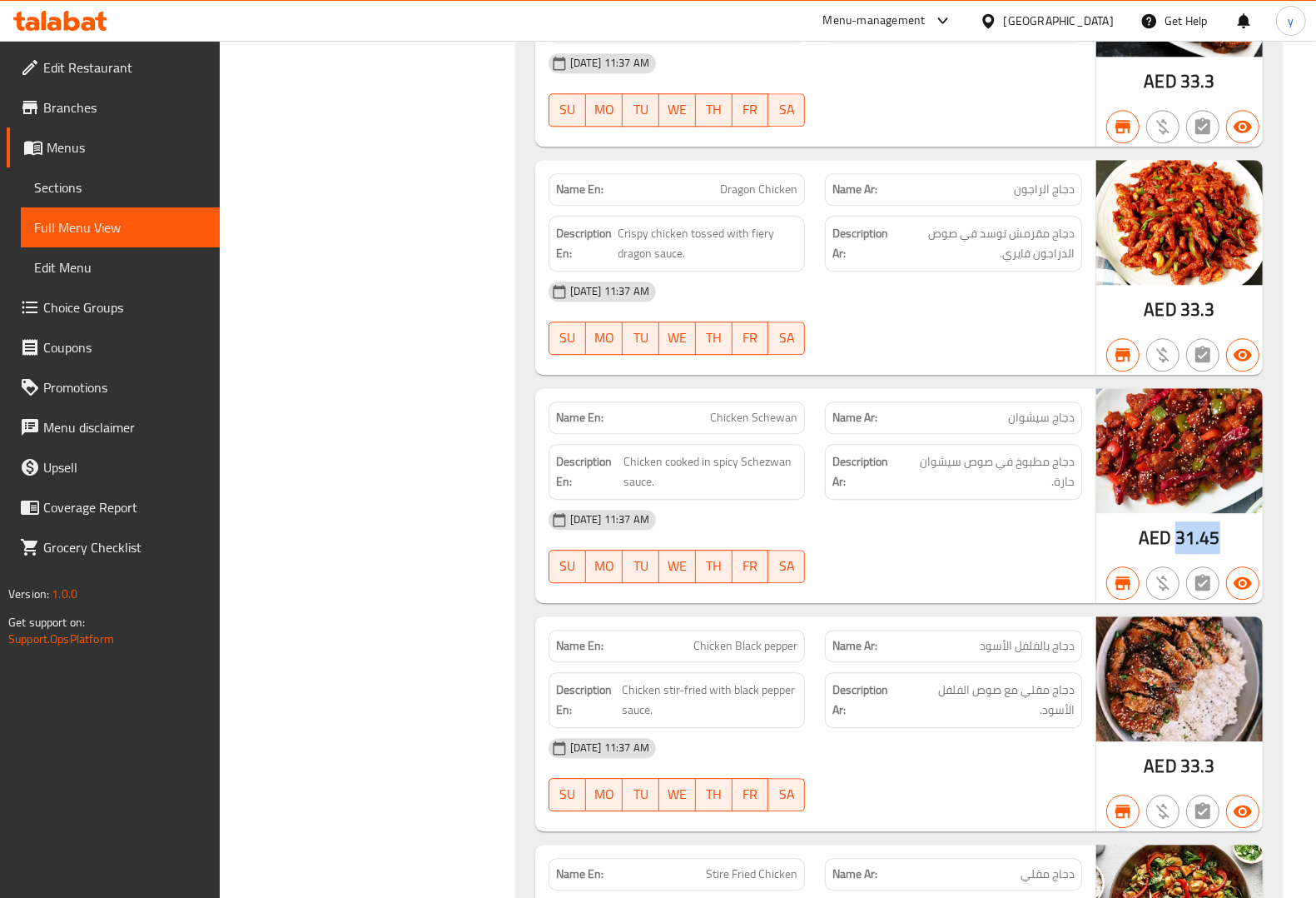
drag, startPoint x: 1179, startPoint y: 568, endPoint x: 1221, endPoint y: 571, distance: 42.1
click at [1221, 571] on div "AED 31.45" at bounding box center [1179, 495] width 166 height 215
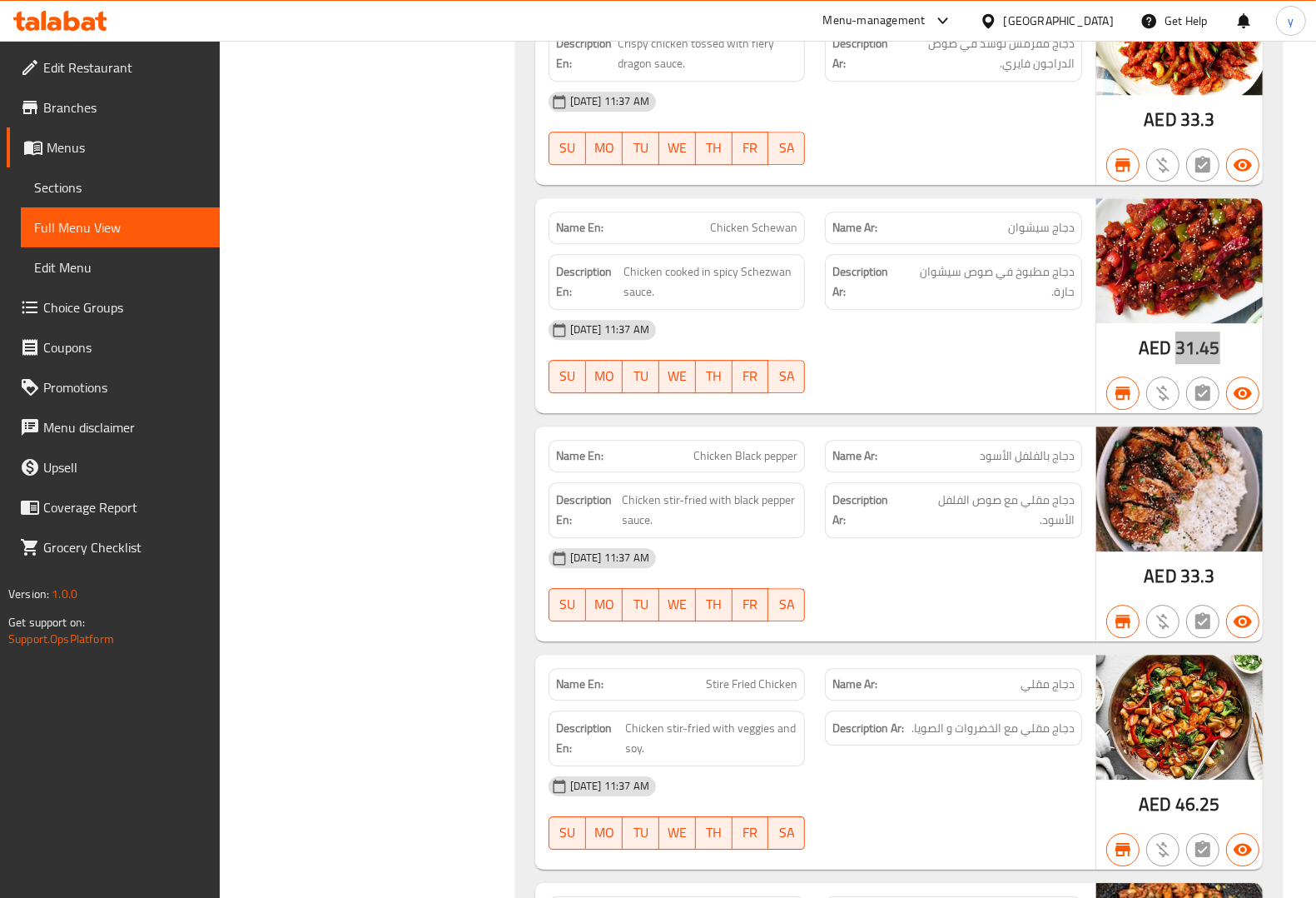
scroll to position [9160, 0]
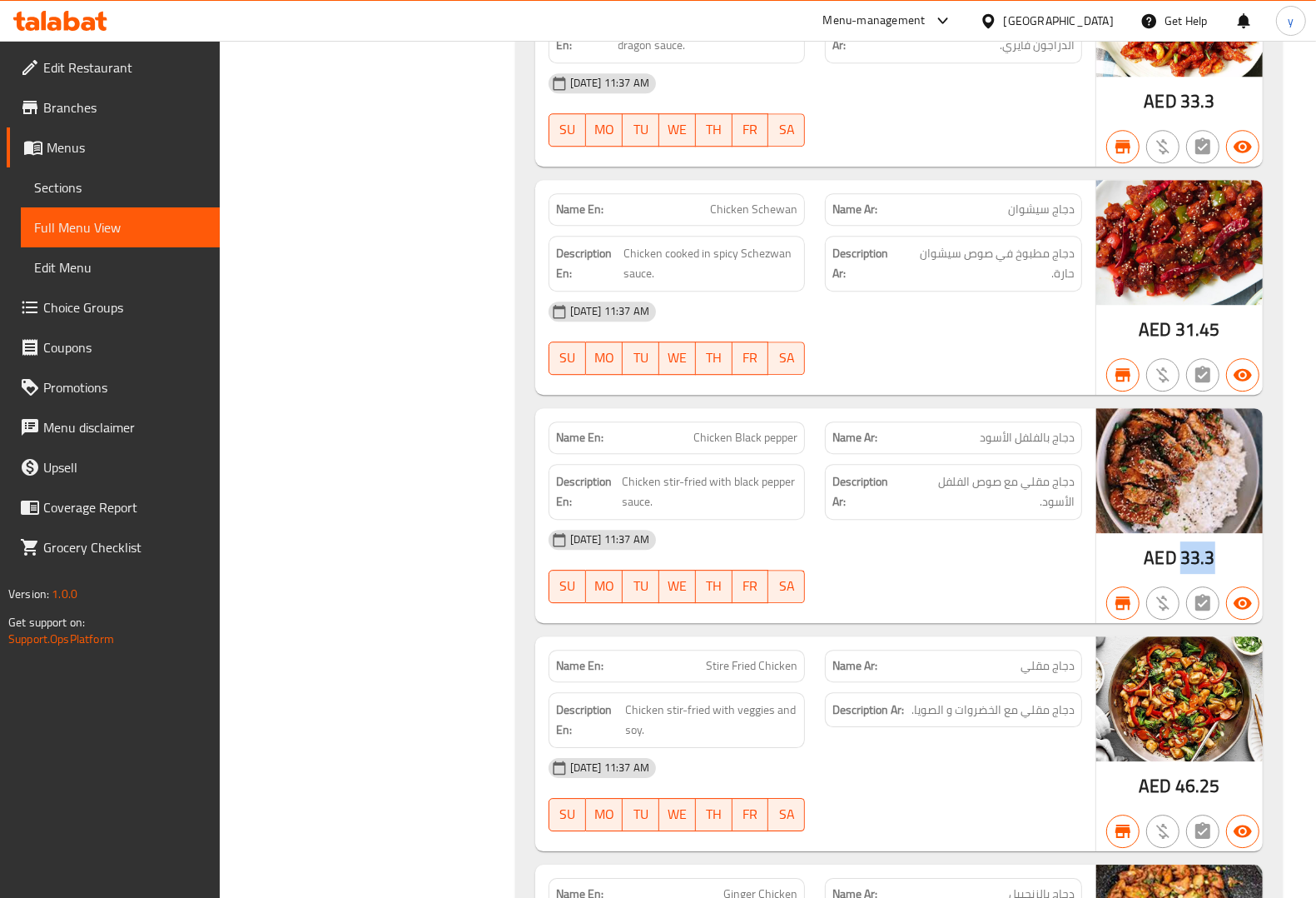
drag, startPoint x: 1182, startPoint y: 585, endPoint x: 1220, endPoint y: 592, distance: 38.6
click at [1220, 592] on div "AED 33.3" at bounding box center [1179, 515] width 166 height 215
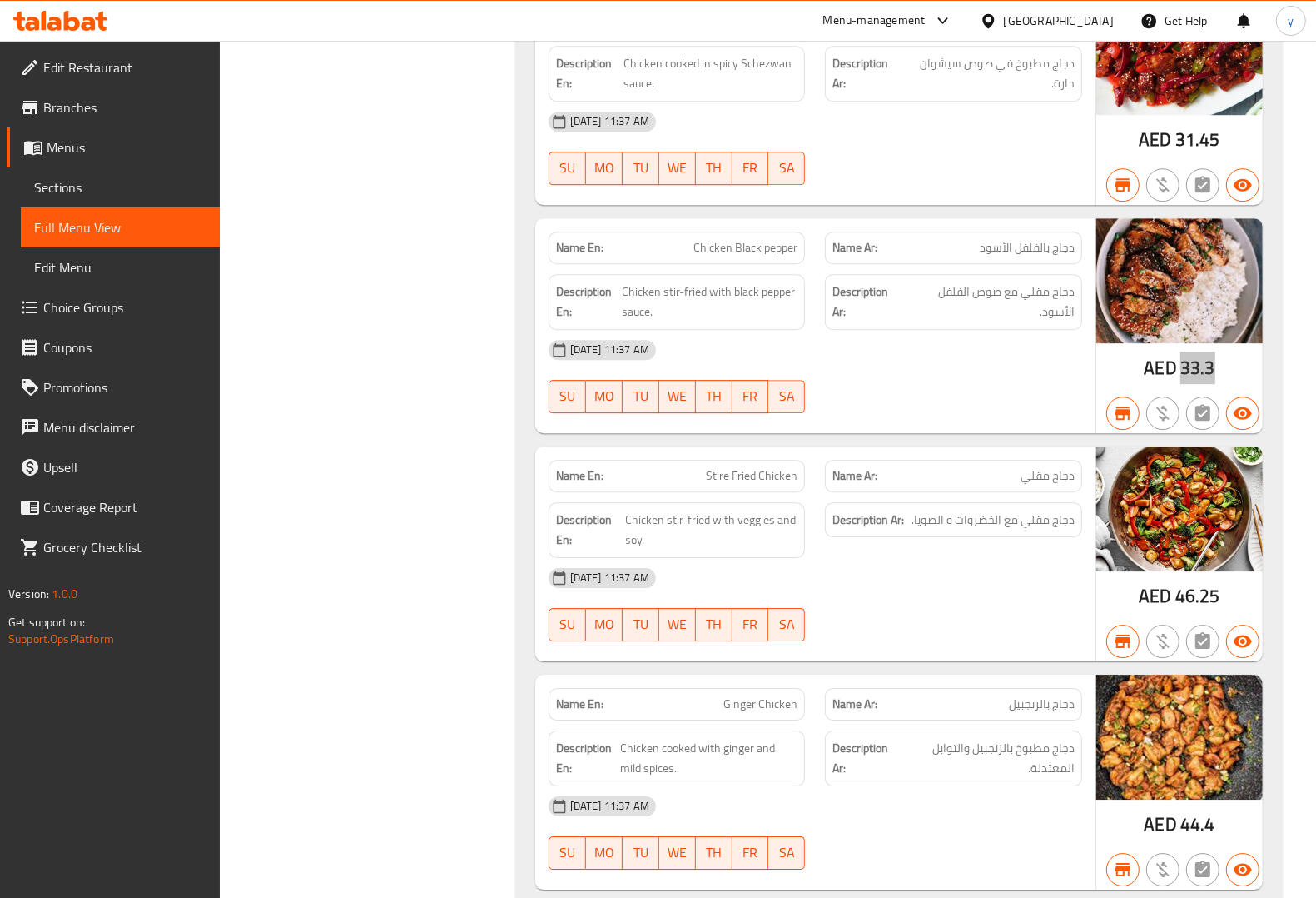
scroll to position [9368, 0]
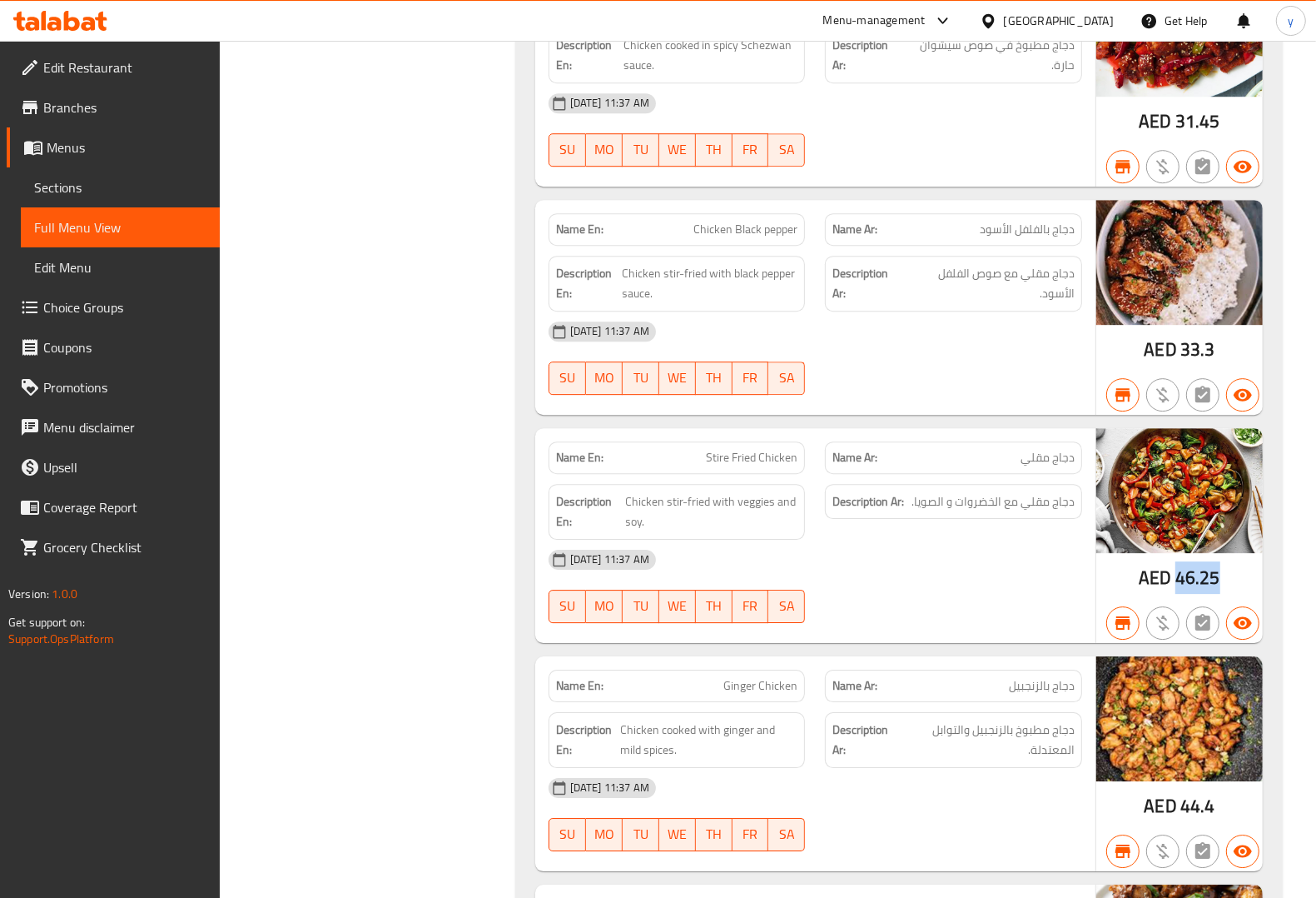
drag, startPoint x: 1171, startPoint y: 616, endPoint x: 1220, endPoint y: 616, distance: 49.0
click at [1220, 616] on div "AED 46.25" at bounding box center [1179, 535] width 166 height 215
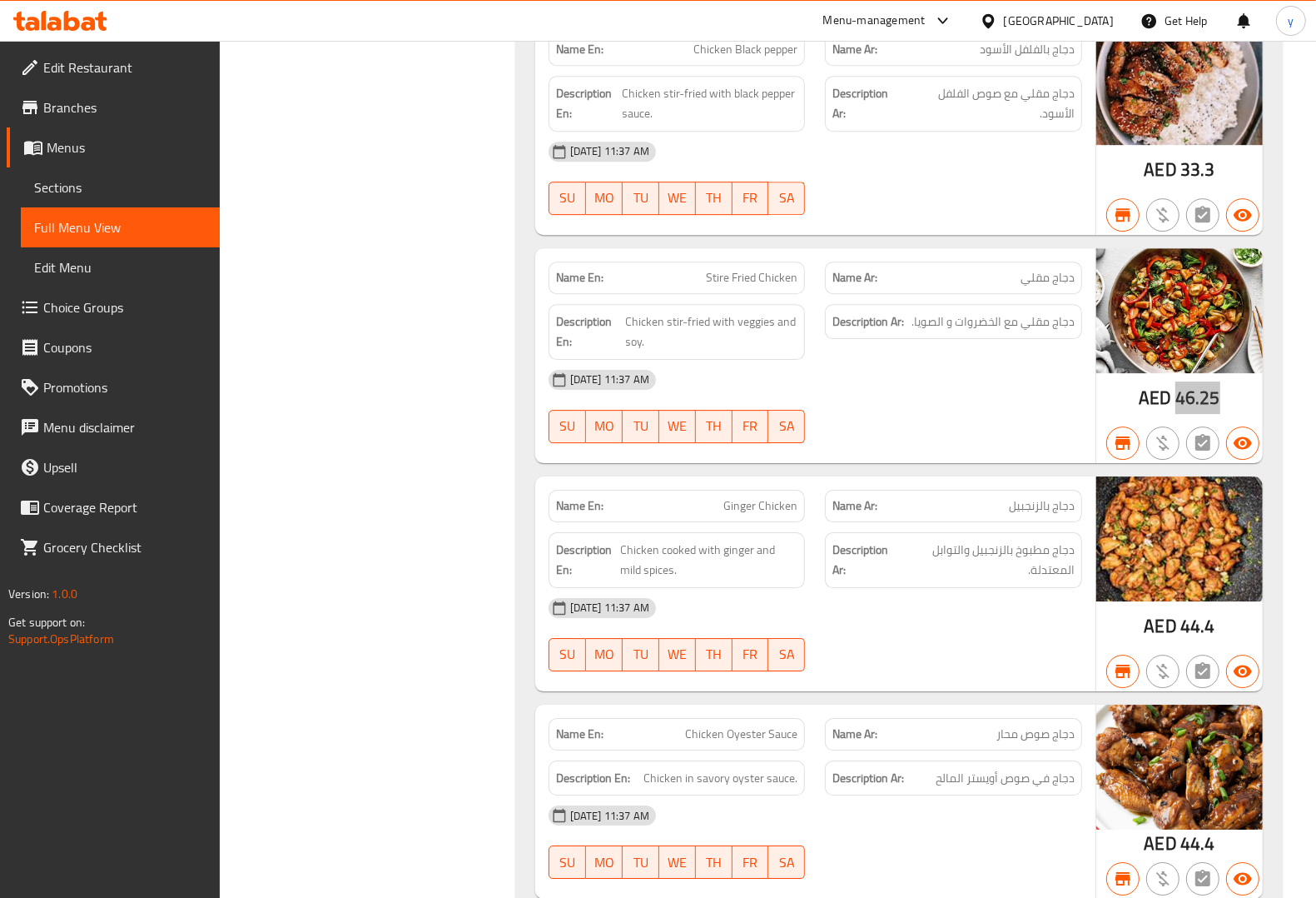
scroll to position [9576, 0]
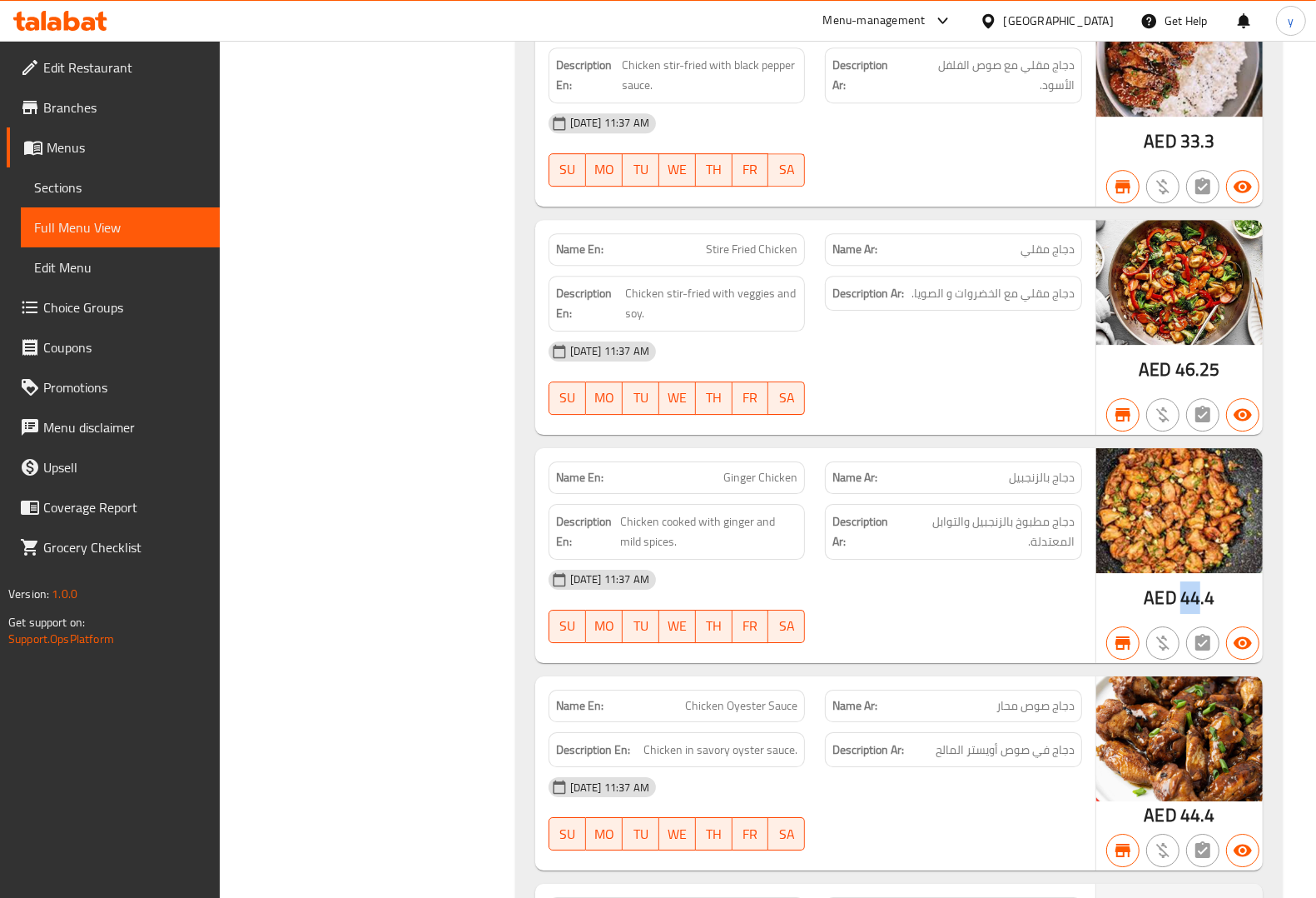
drag, startPoint x: 1178, startPoint y: 633, endPoint x: 1197, endPoint y: 633, distance: 19.0
click at [1197, 610] on div "AED 44.4" at bounding box center [1179, 598] width 71 height 25
click at [1239, 625] on div "AED 44.4" at bounding box center [1179, 555] width 166 height 215
drag, startPoint x: 1183, startPoint y: 630, endPoint x: 1220, endPoint y: 630, distance: 37.0
click at [1220, 630] on div "AED 44.4" at bounding box center [1179, 555] width 166 height 215
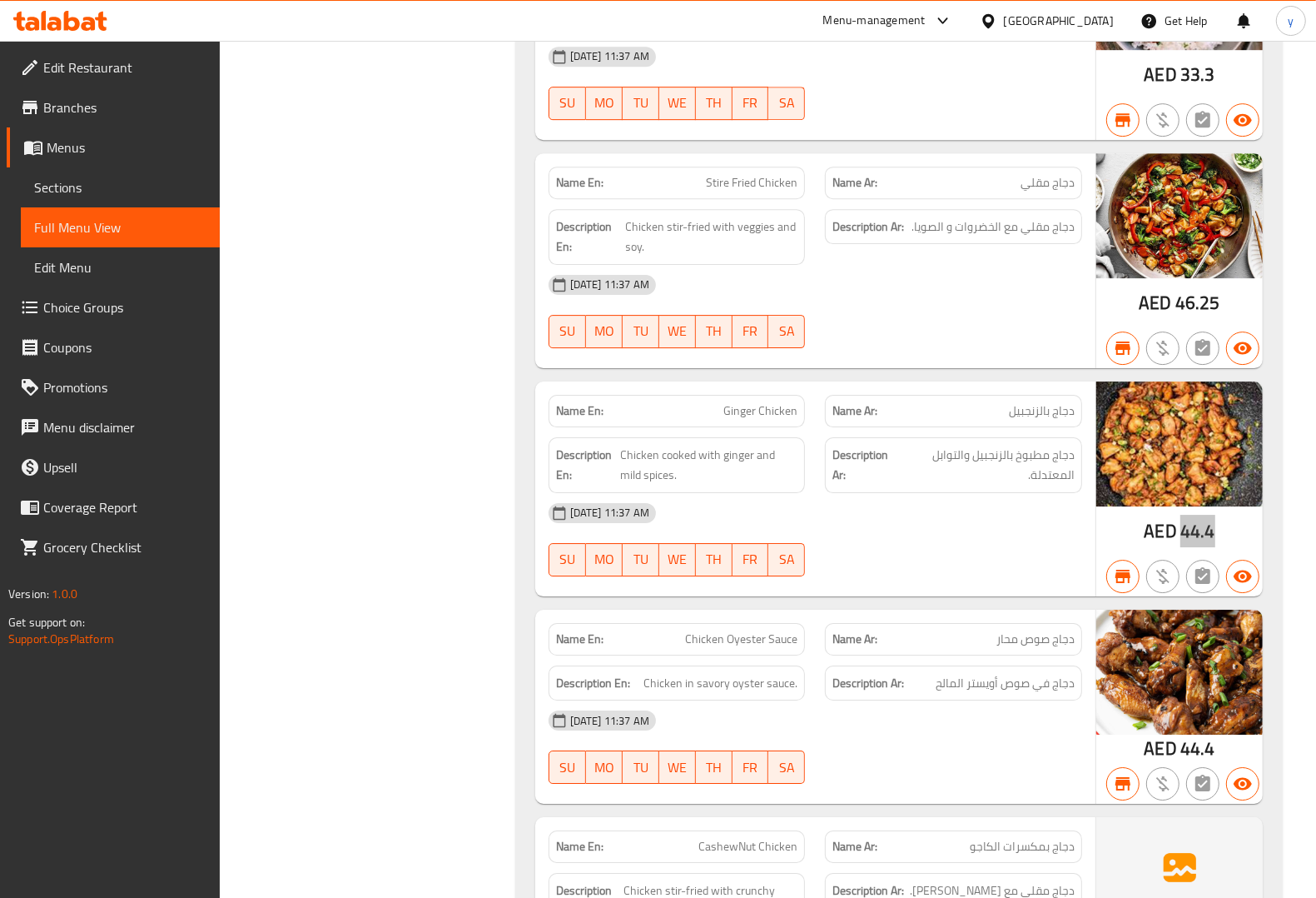
scroll to position [9679, 0]
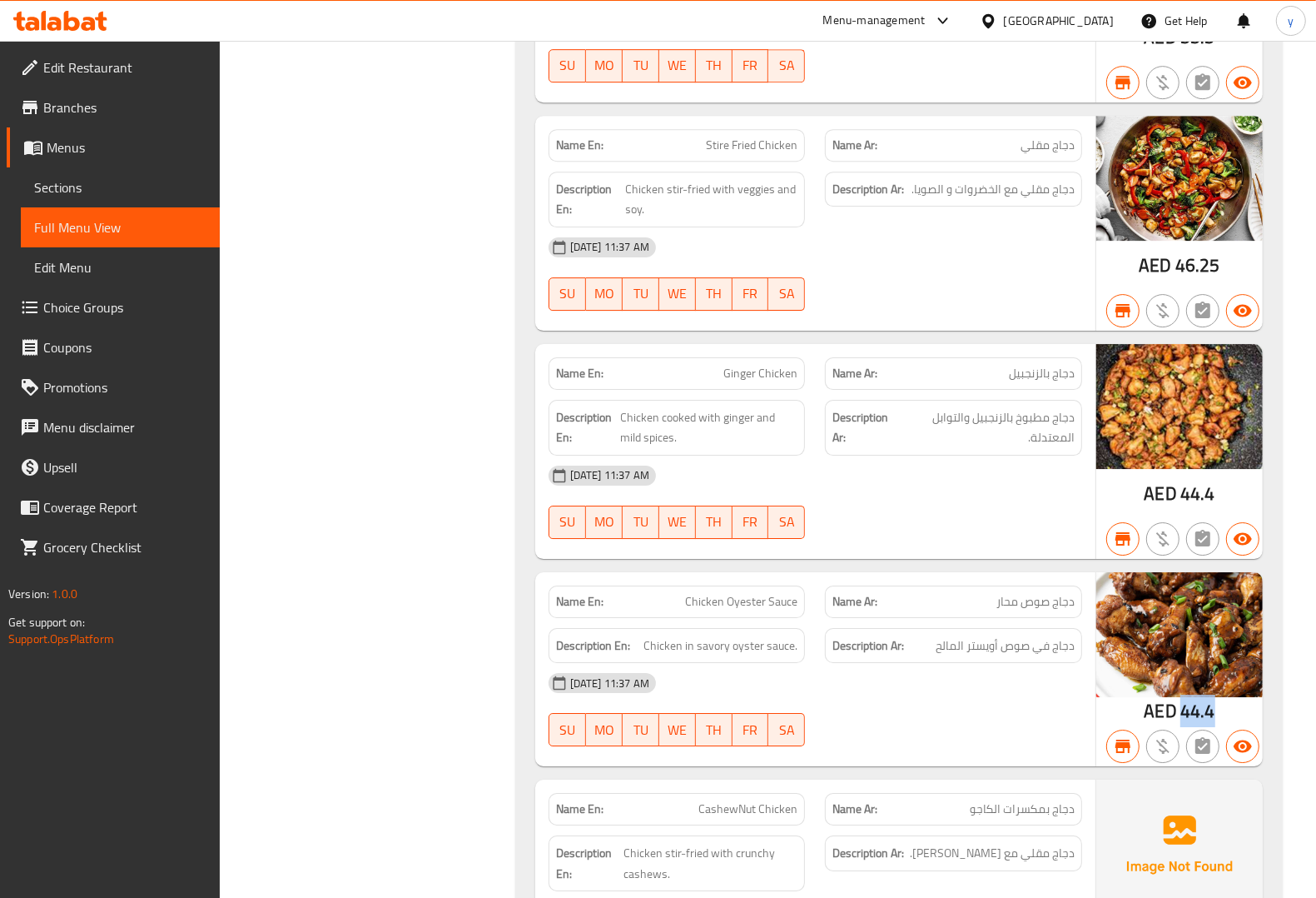
drag, startPoint x: 1182, startPoint y: 742, endPoint x: 1216, endPoint y: 741, distance: 34.0
click at [1216, 741] on div "AED 44.4" at bounding box center [1179, 670] width 166 height 195
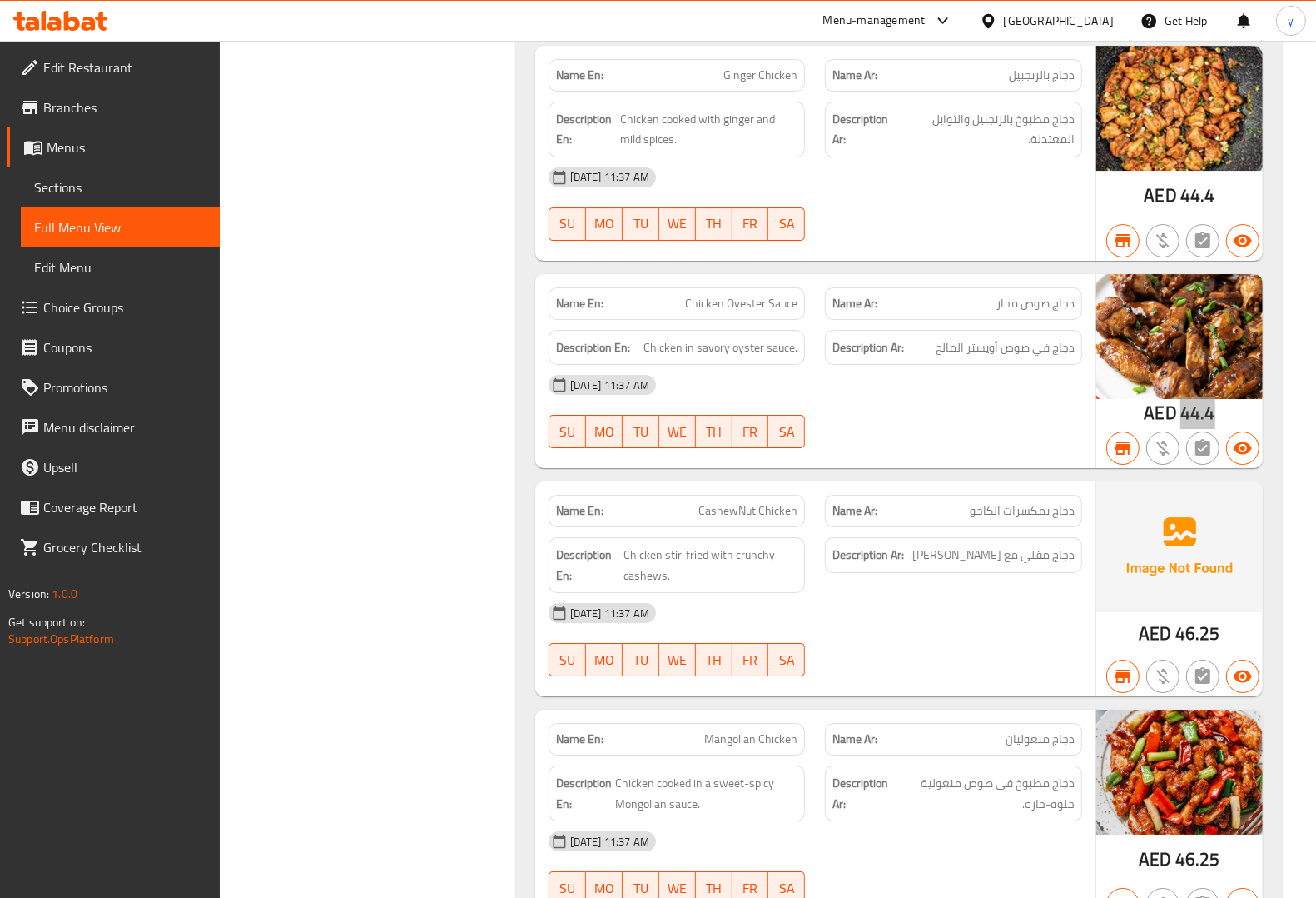
scroll to position [9992, 0]
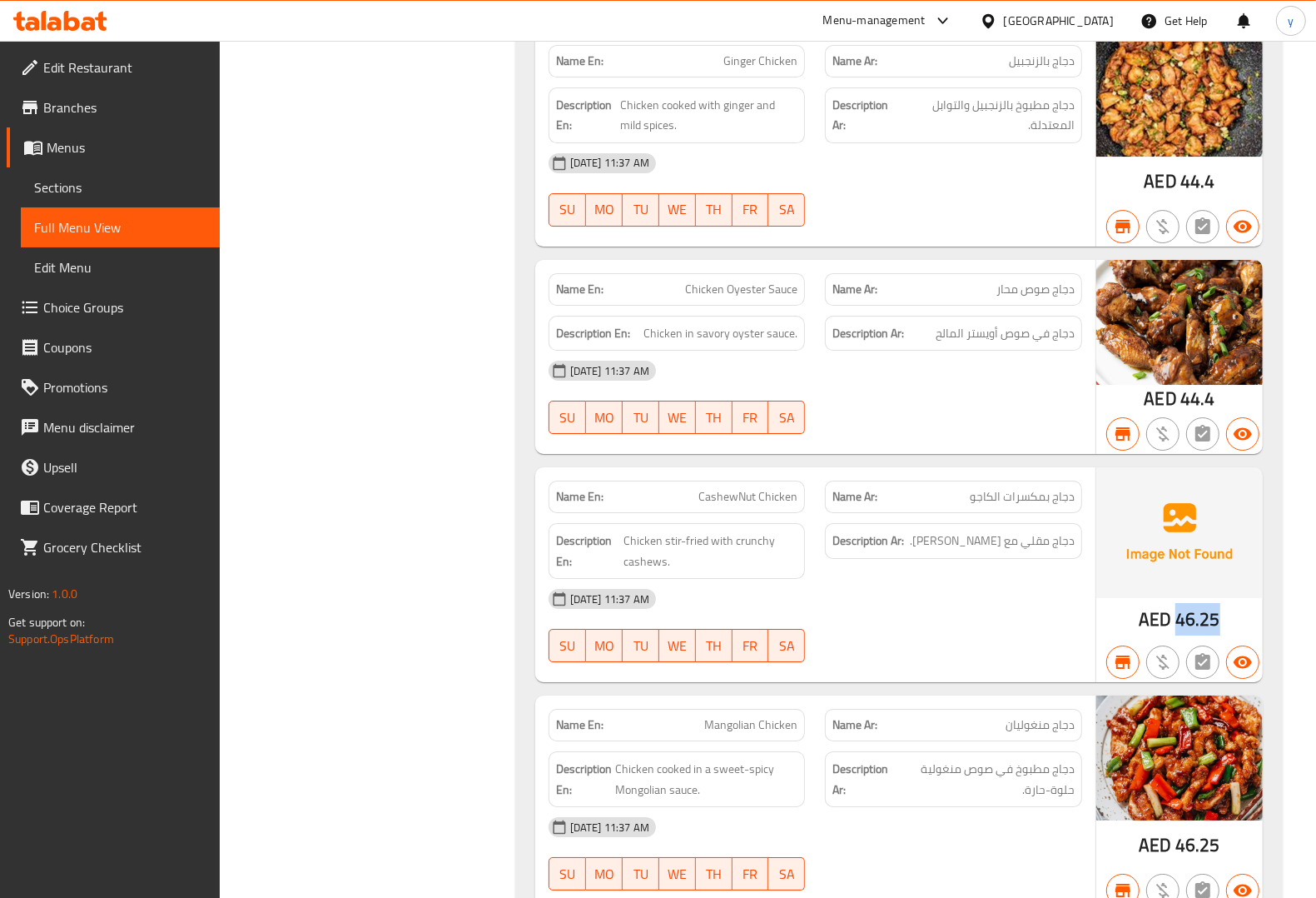
drag, startPoint x: 1178, startPoint y: 652, endPoint x: 1226, endPoint y: 651, distance: 48.0
click at [1226, 651] on div "AED 46.25" at bounding box center [1179, 574] width 166 height 215
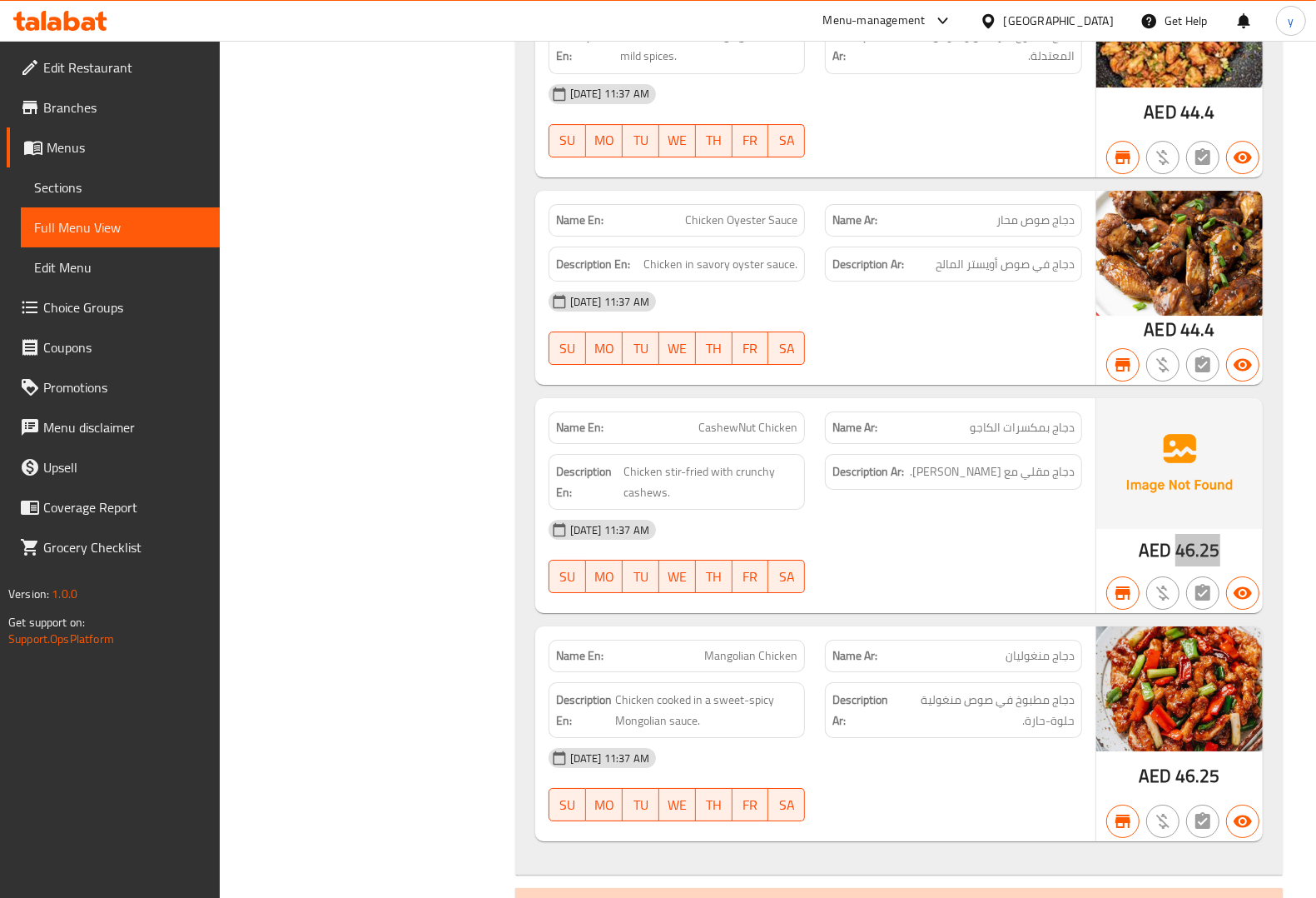
scroll to position [10096, 0]
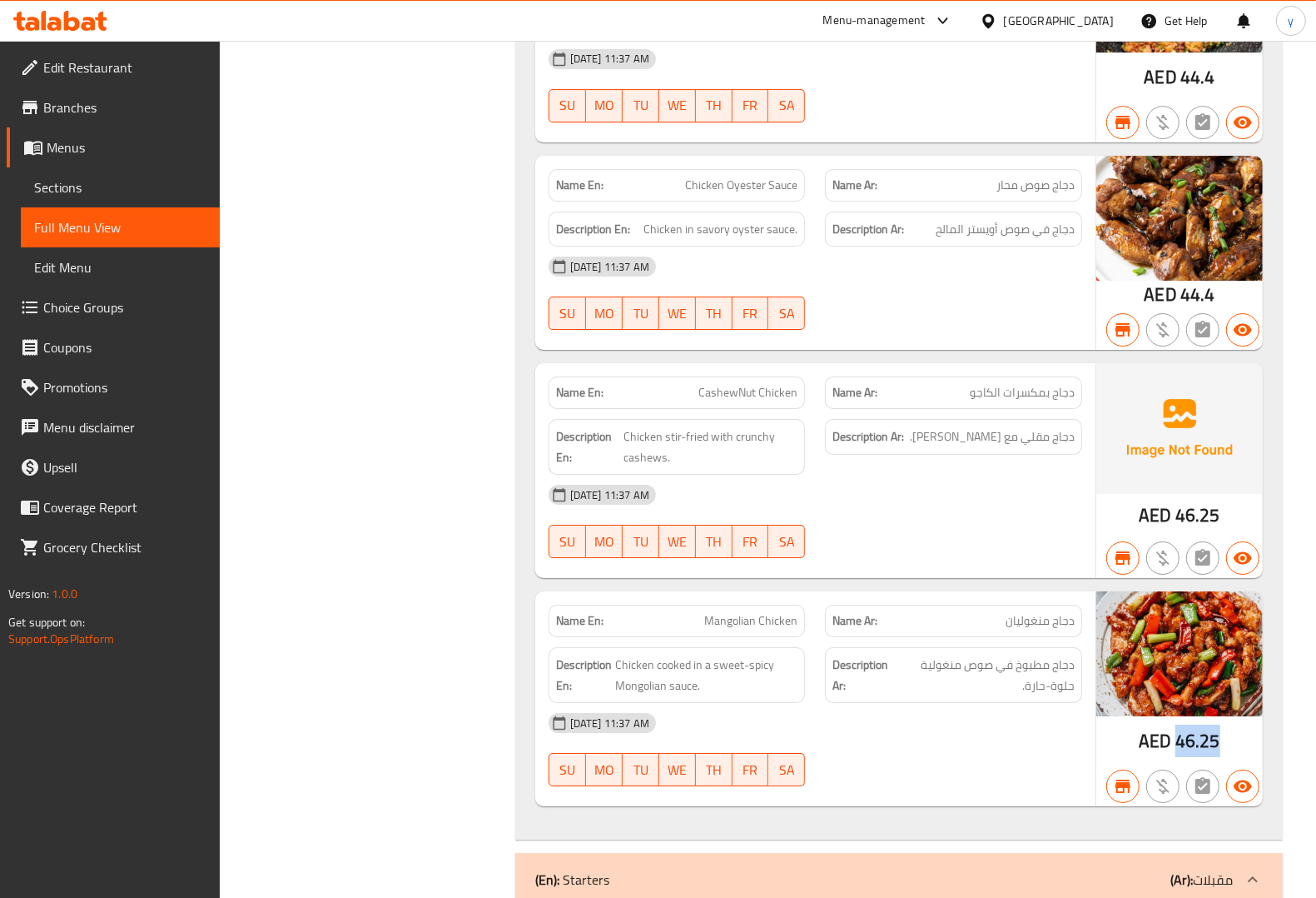
drag, startPoint x: 1175, startPoint y: 768, endPoint x: 1229, endPoint y: 768, distance: 54.0
click at [1229, 768] on div "AED 46.25" at bounding box center [1179, 698] width 166 height 215
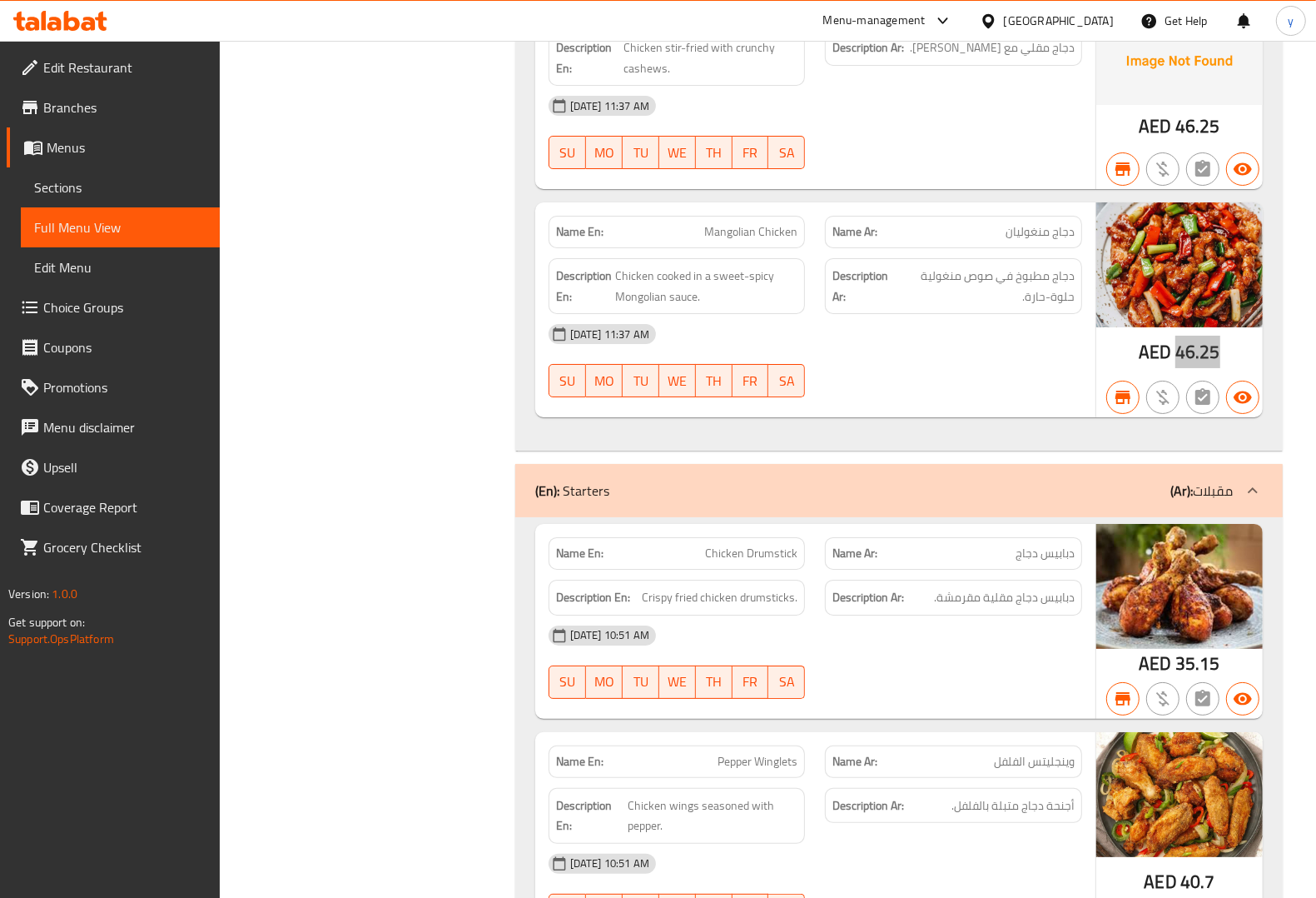
scroll to position [10512, 0]
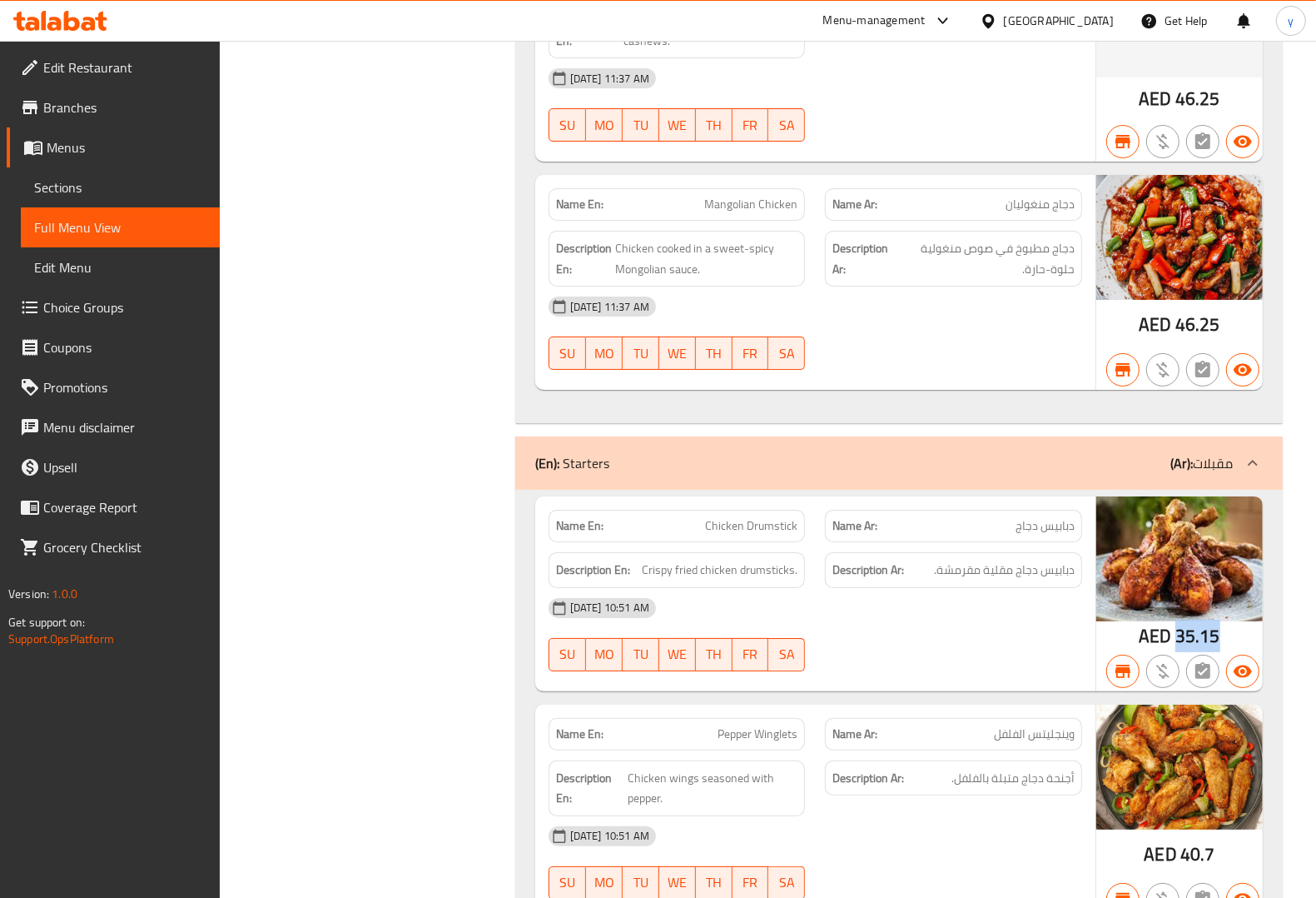
drag, startPoint x: 1178, startPoint y: 666, endPoint x: 1226, endPoint y: 662, distance: 48.2
click at [1226, 662] on div "AED 35.15" at bounding box center [1179, 593] width 166 height 195
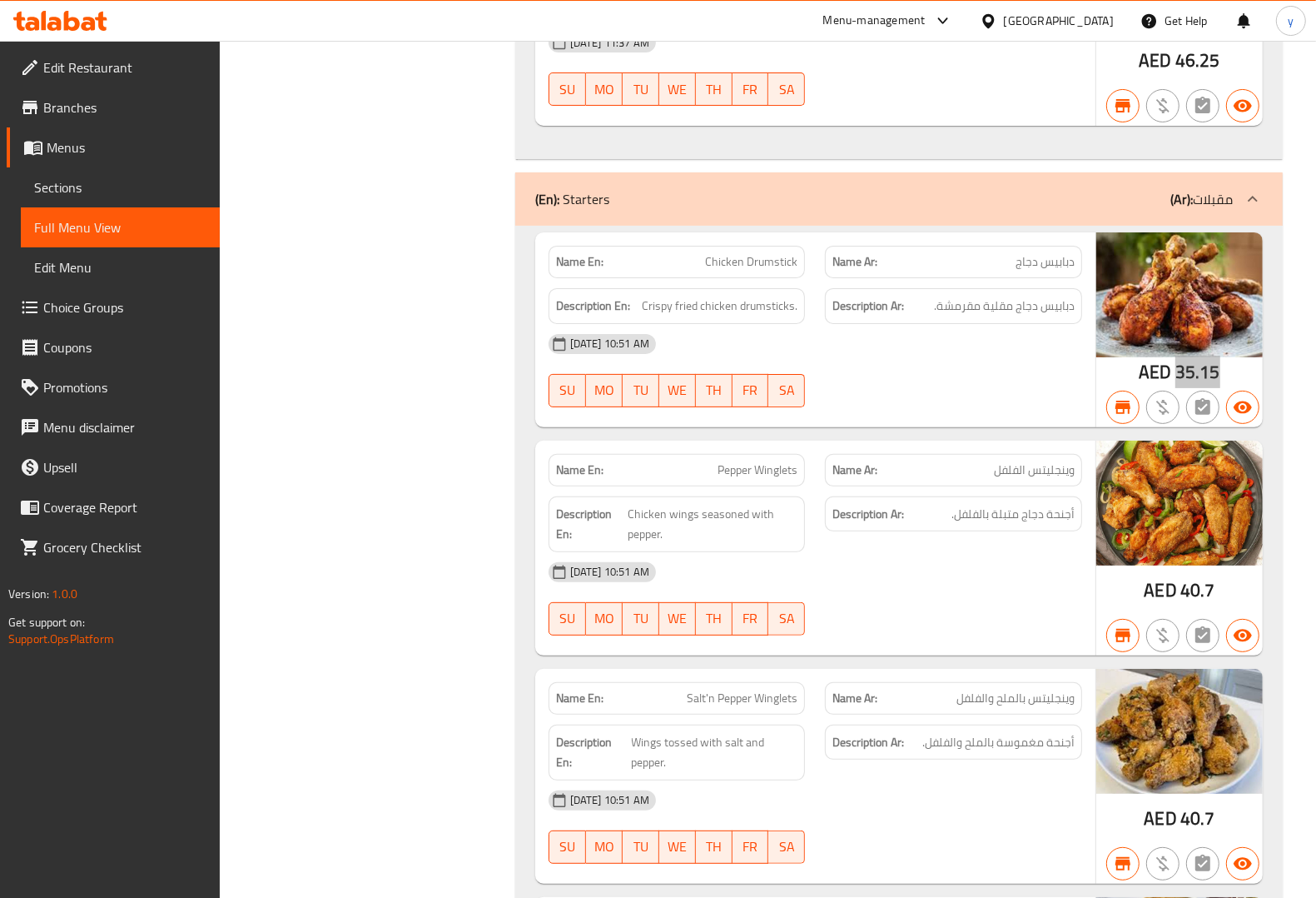
scroll to position [10825, 0]
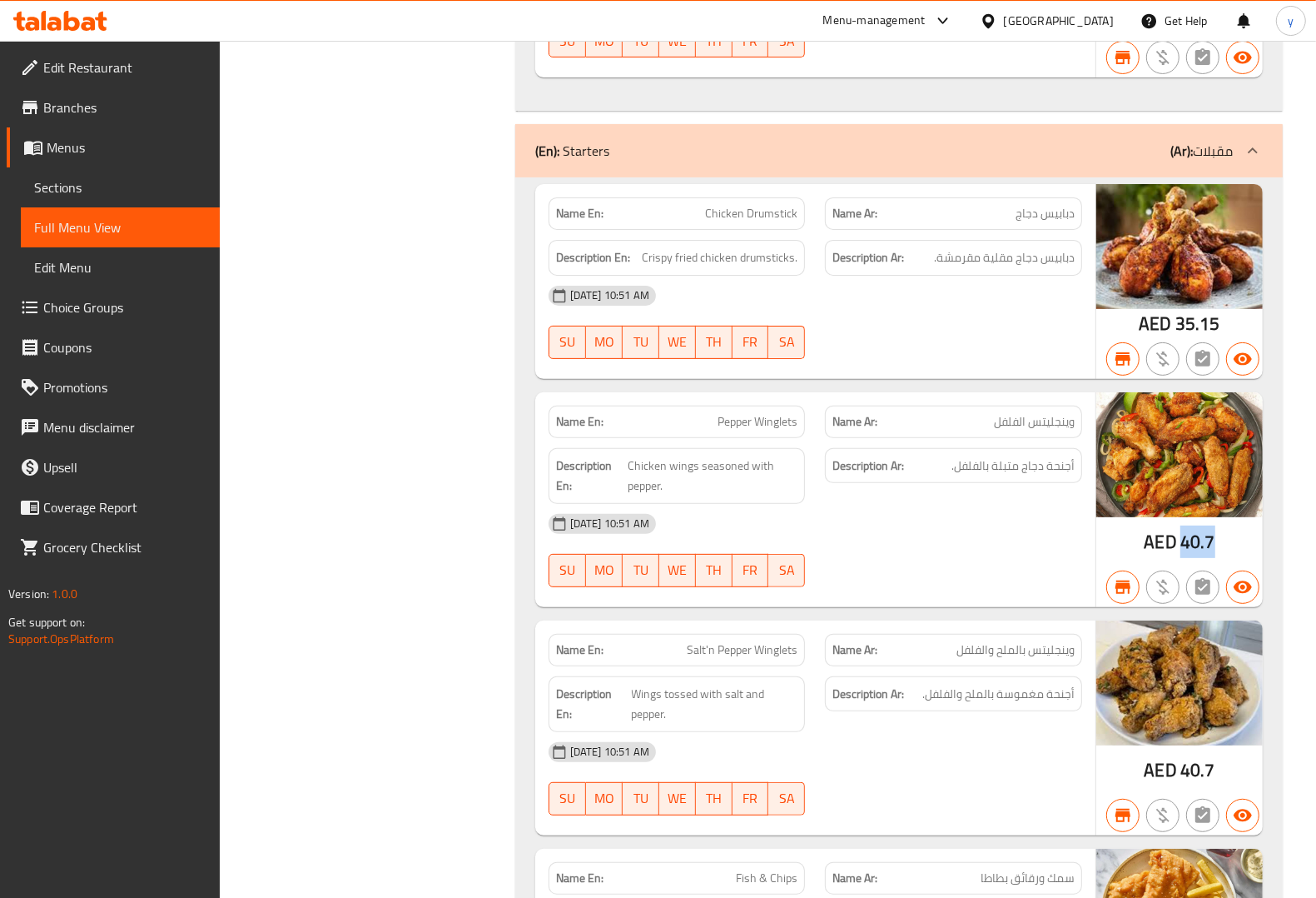
drag, startPoint x: 1183, startPoint y: 580, endPoint x: 1222, endPoint y: 587, distance: 39.6
click at [1222, 587] on div "AED 40.7" at bounding box center [1179, 500] width 166 height 215
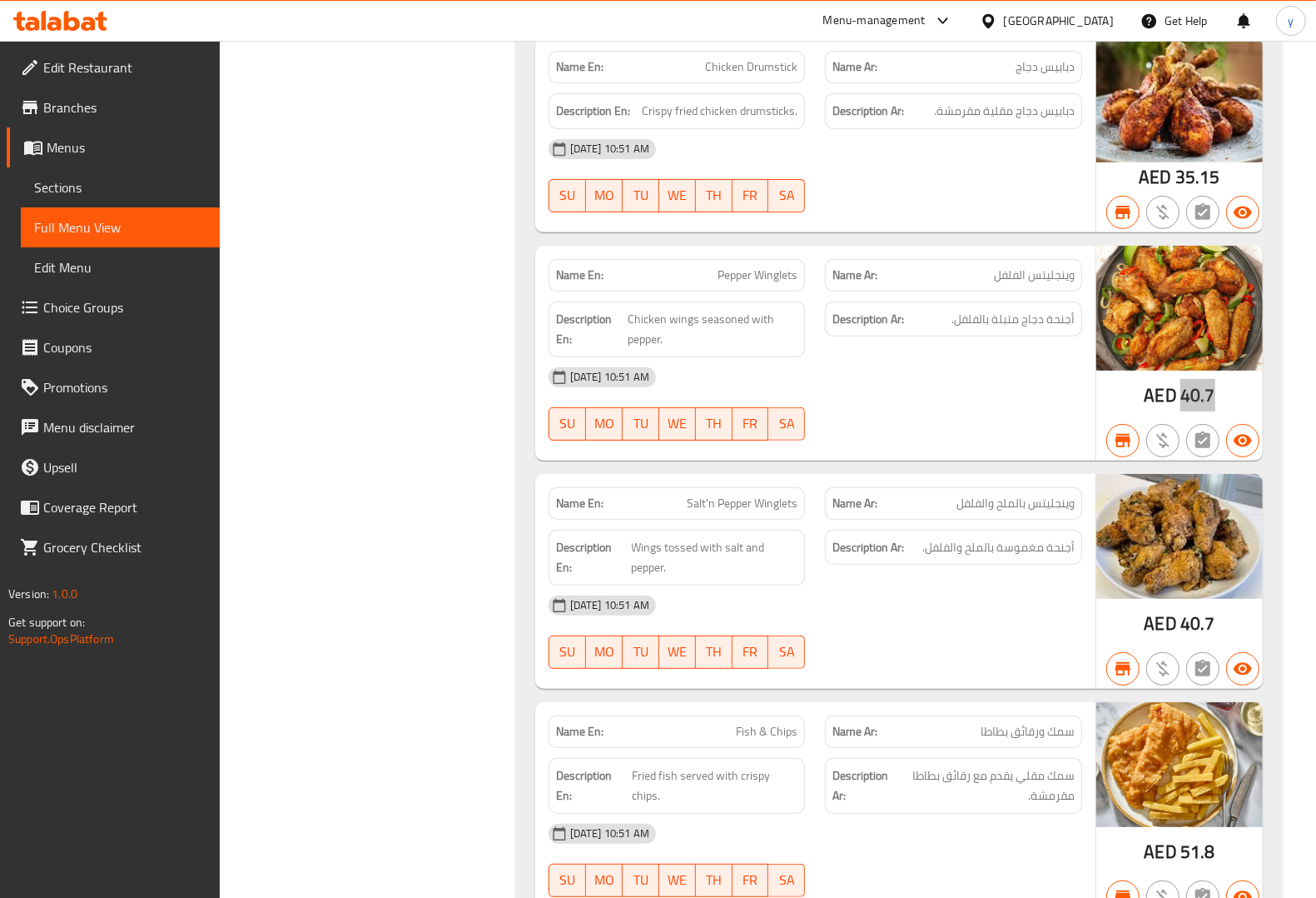
scroll to position [11033, 0]
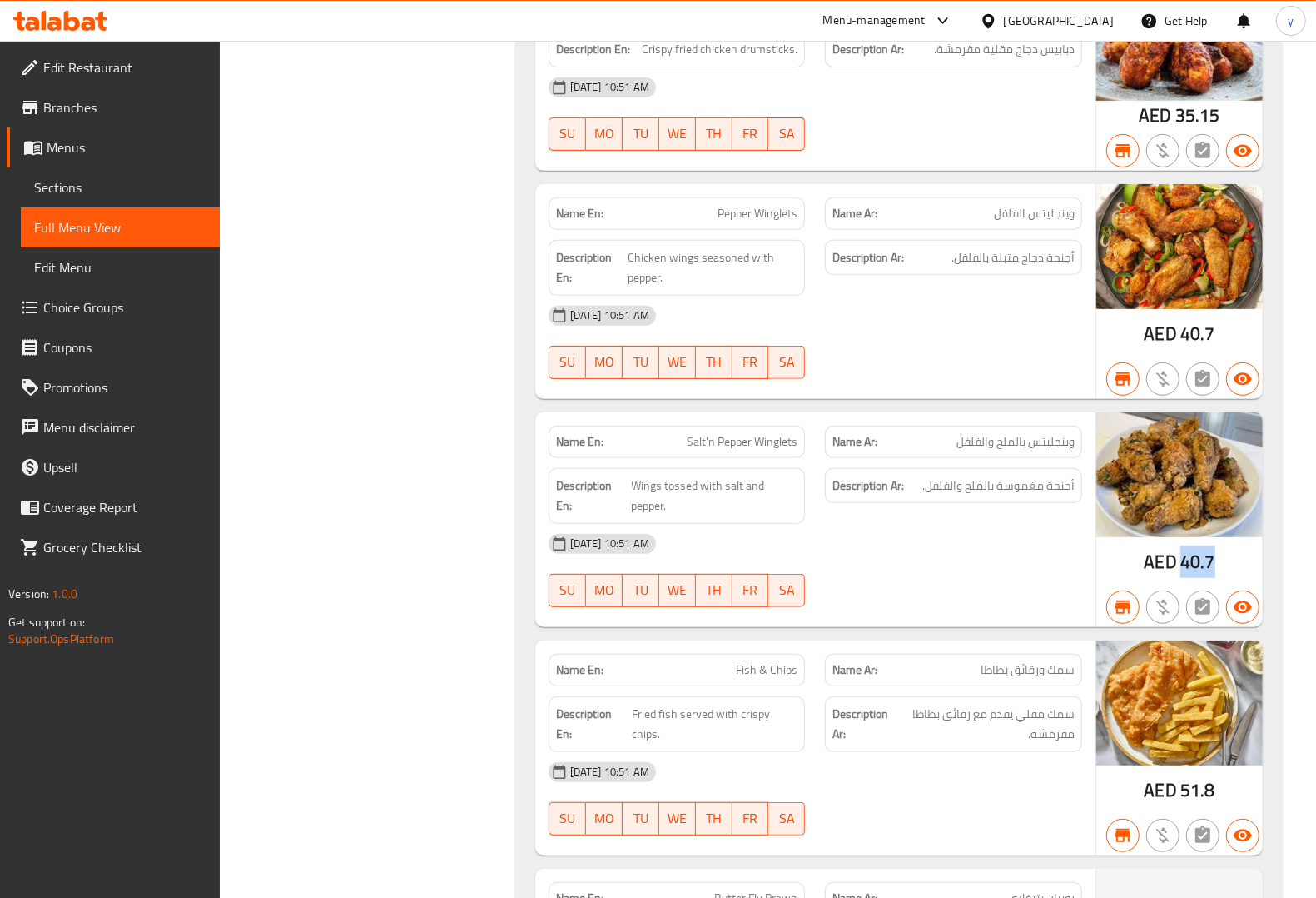
drag, startPoint x: 1180, startPoint y: 593, endPoint x: 1217, endPoint y: 595, distance: 37.1
click at [1217, 595] on div "AED 40.7" at bounding box center [1179, 519] width 166 height 215
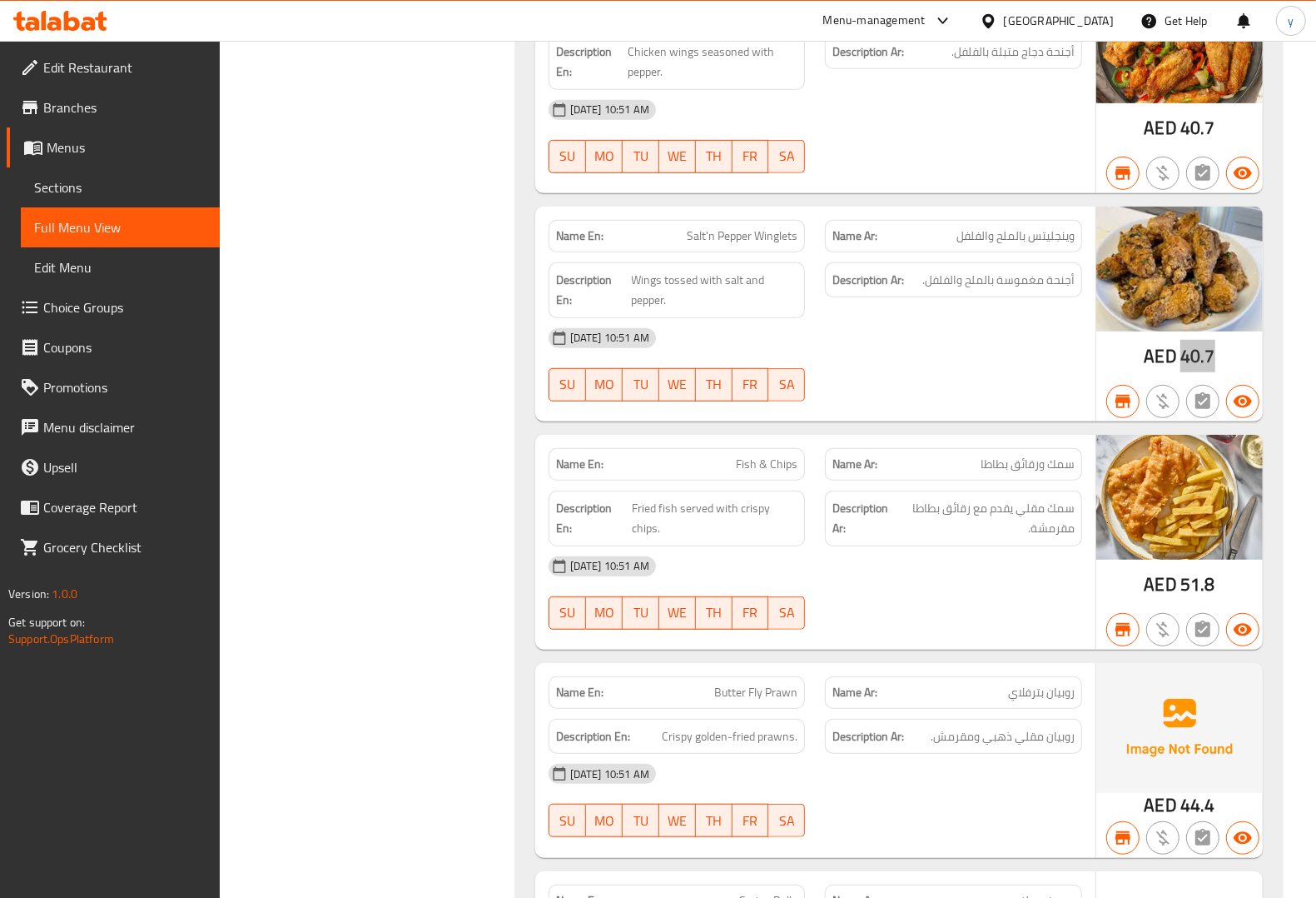
scroll to position [11241, 0]
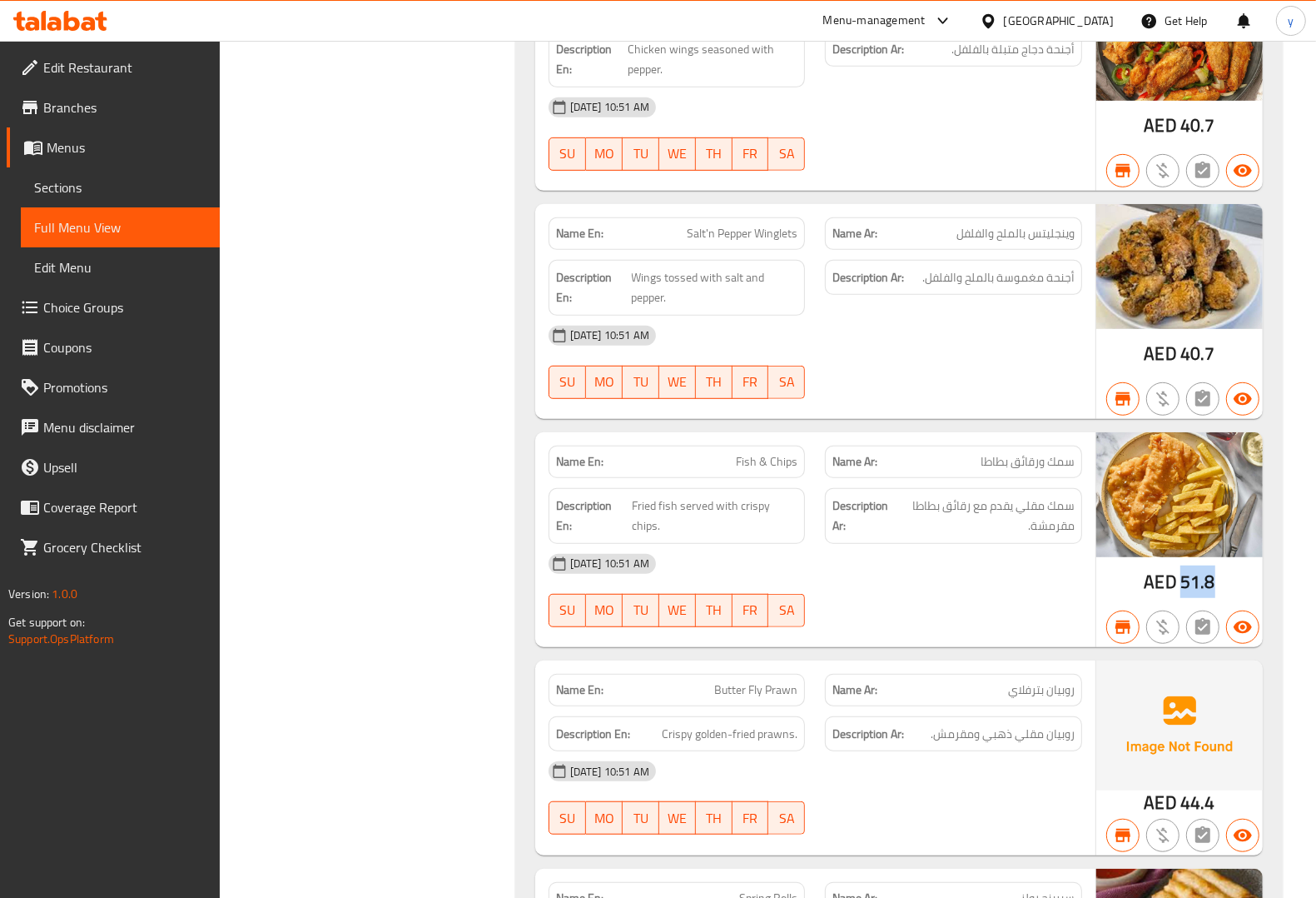
drag, startPoint x: 1184, startPoint y: 617, endPoint x: 1221, endPoint y: 617, distance: 37.0
click at [1221, 617] on div "AED 51.8" at bounding box center [1179, 539] width 166 height 215
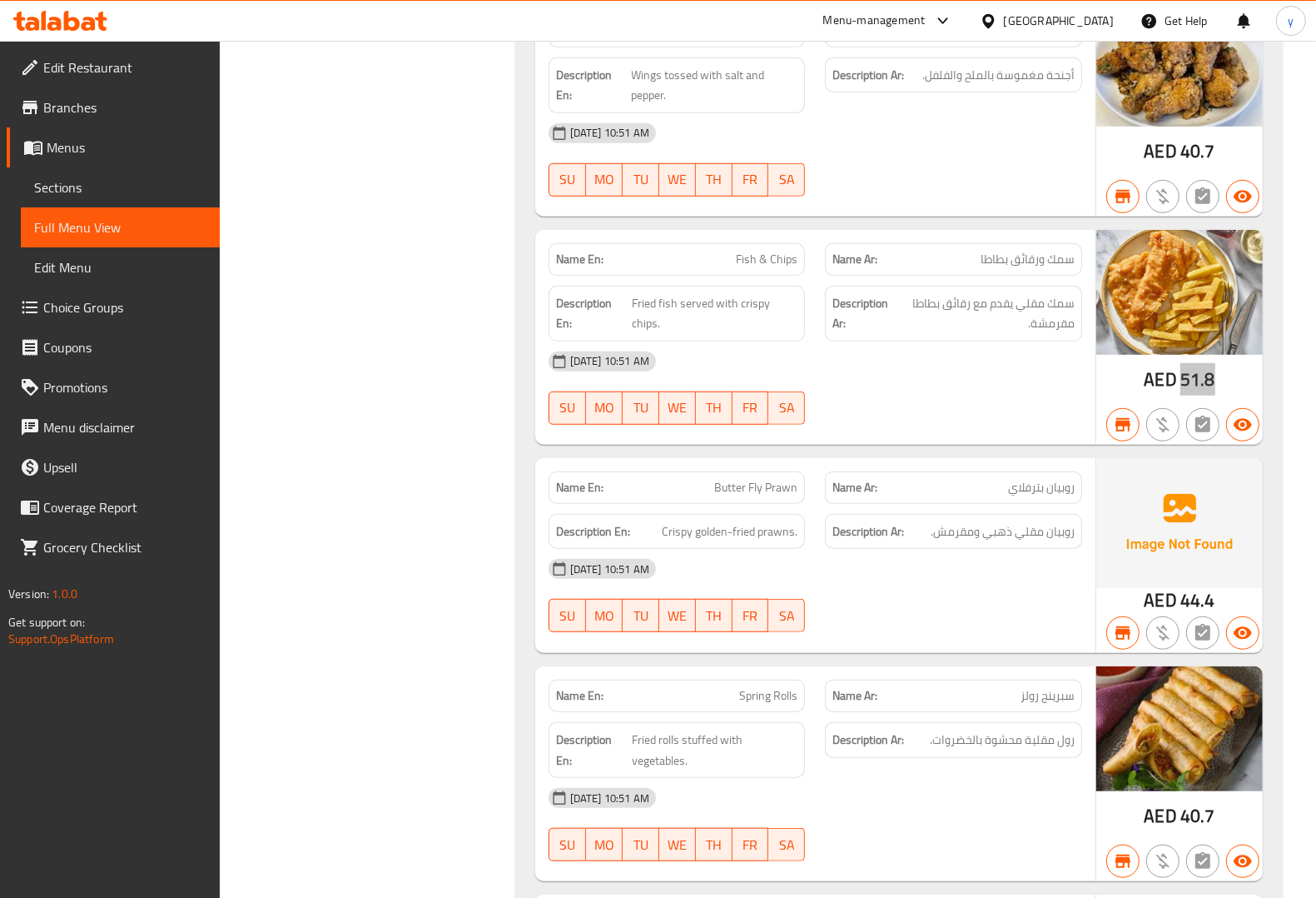
scroll to position [11450, 0]
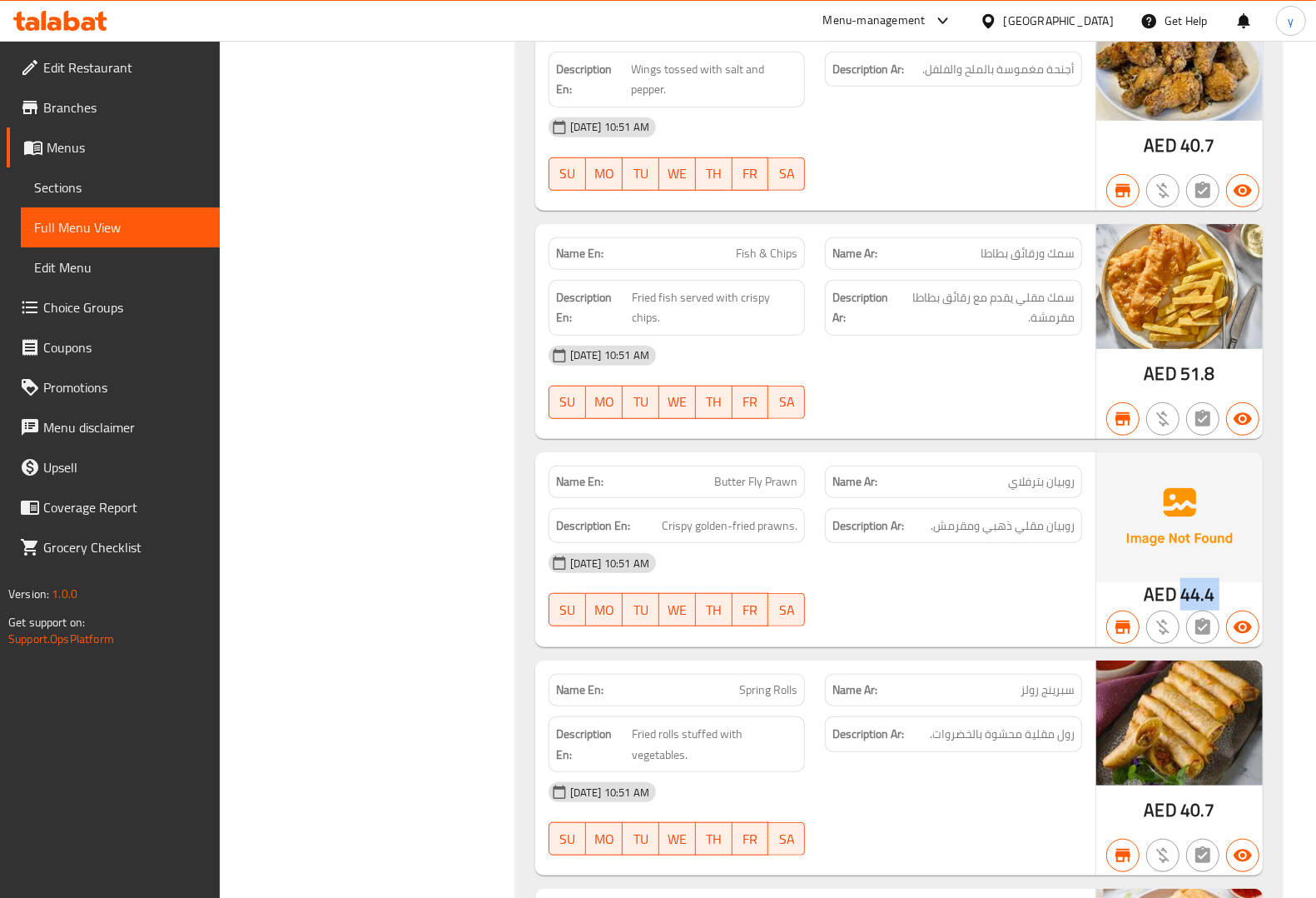
drag, startPoint x: 1182, startPoint y: 629, endPoint x: 1224, endPoint y: 629, distance: 42.0
click at [1224, 629] on div "AED 44.4" at bounding box center [1179, 549] width 166 height 195
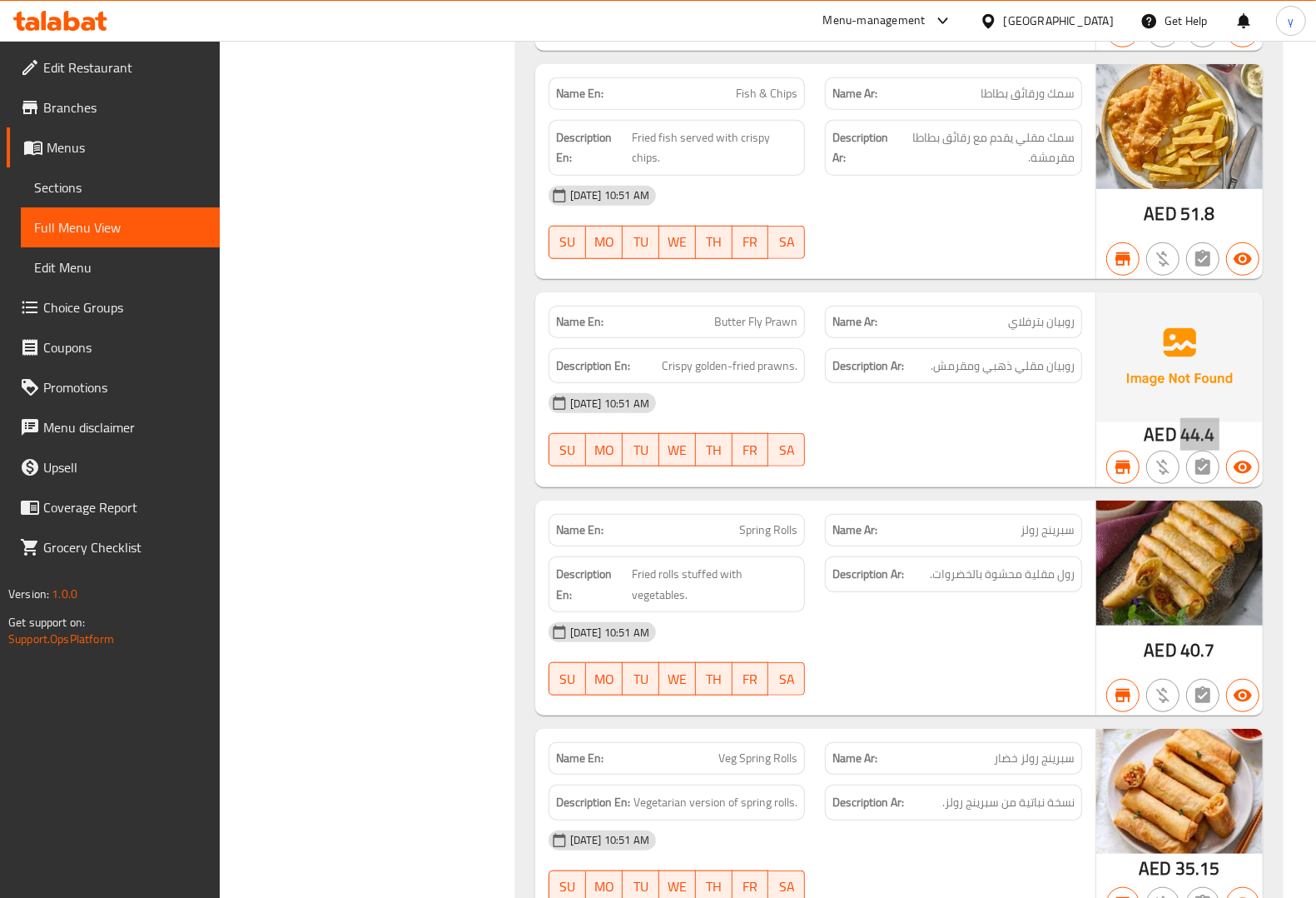
scroll to position [11658, 0]
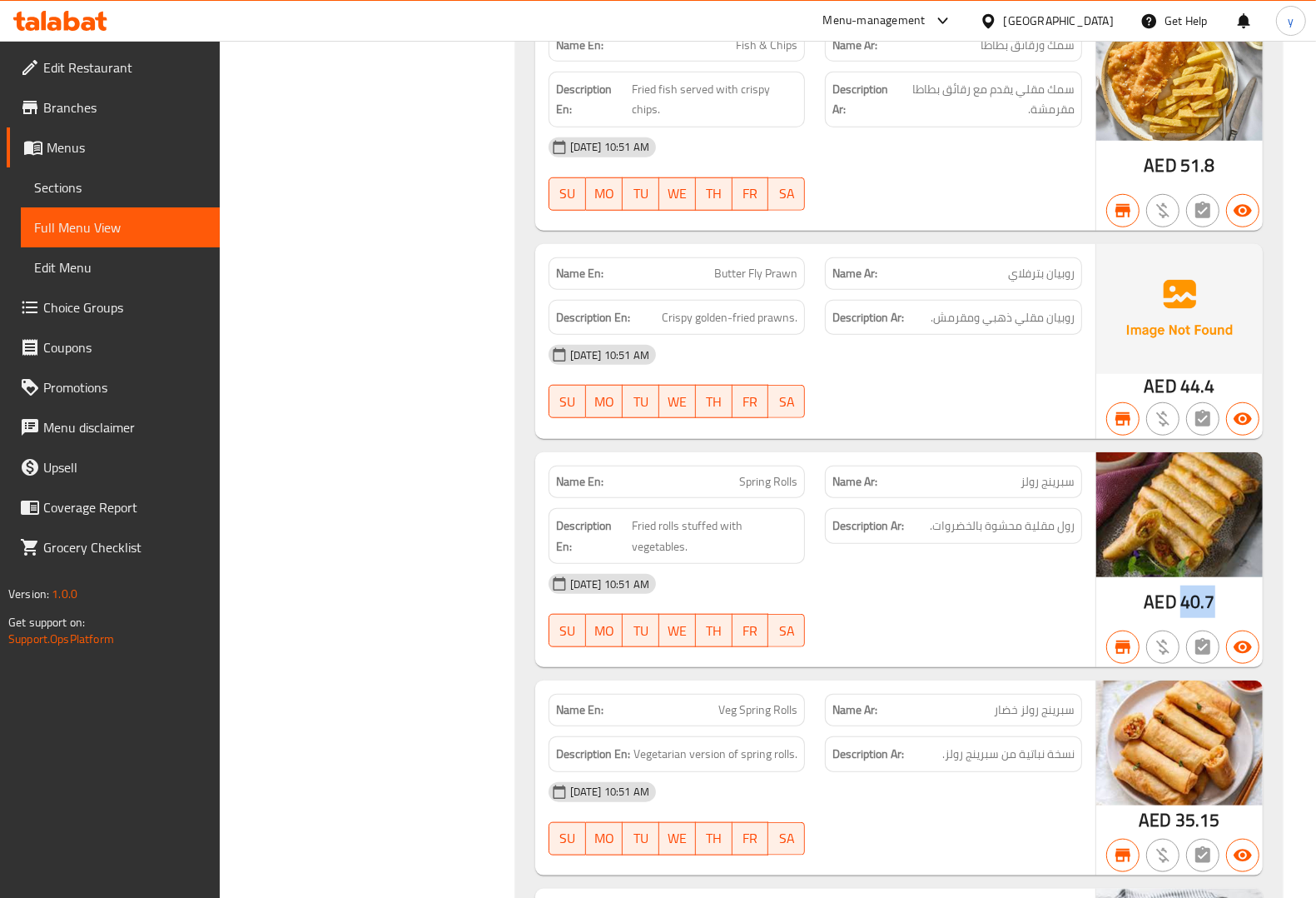
drag, startPoint x: 1183, startPoint y: 638, endPoint x: 1228, endPoint y: 638, distance: 45.0
click at [1228, 638] on div "AED 40.7" at bounding box center [1179, 559] width 166 height 215
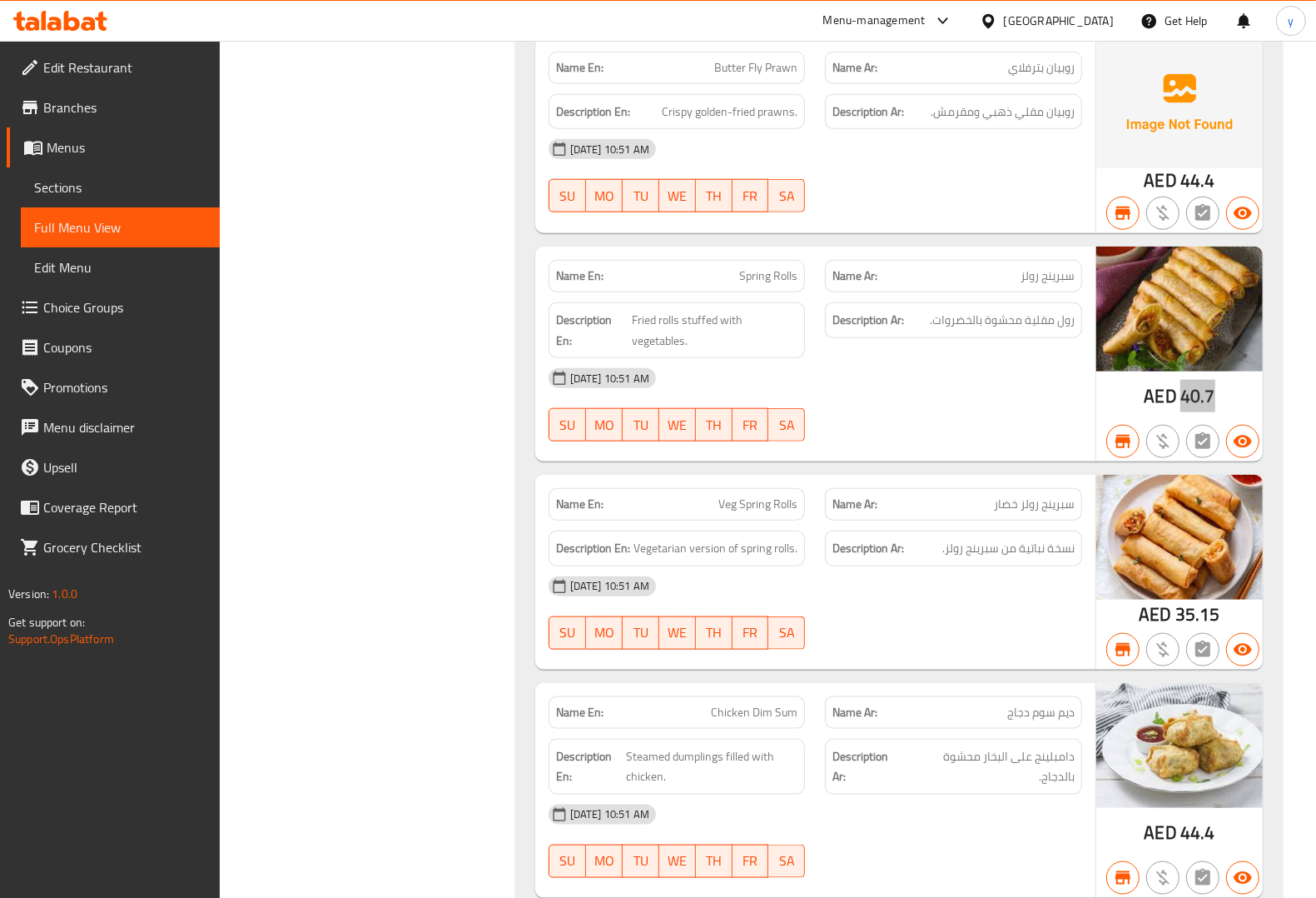
scroll to position [11865, 0]
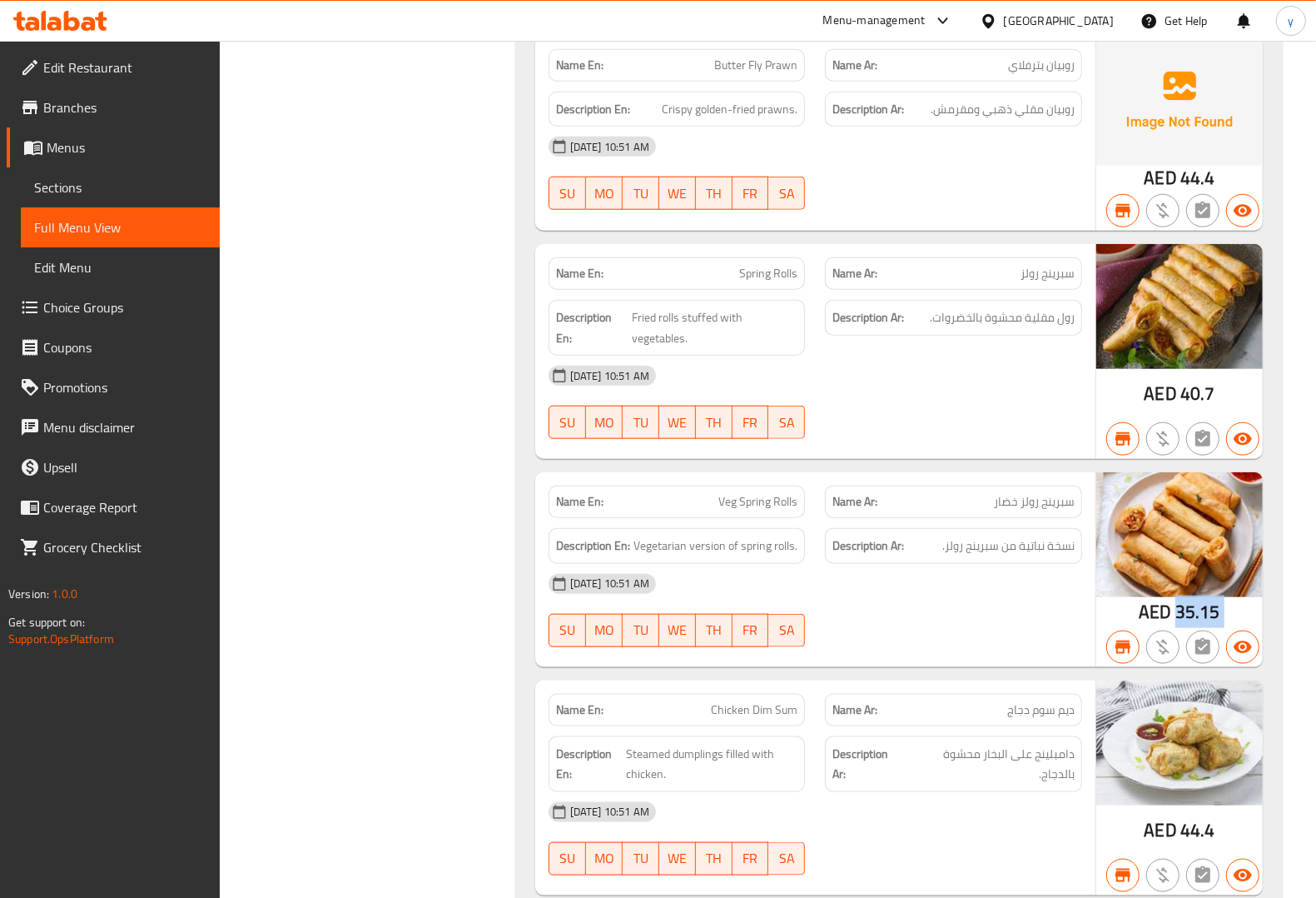
drag, startPoint x: 1176, startPoint y: 647, endPoint x: 1230, endPoint y: 655, distance: 54.6
click at [1230, 655] on div "AED 35.15" at bounding box center [1179, 569] width 166 height 195
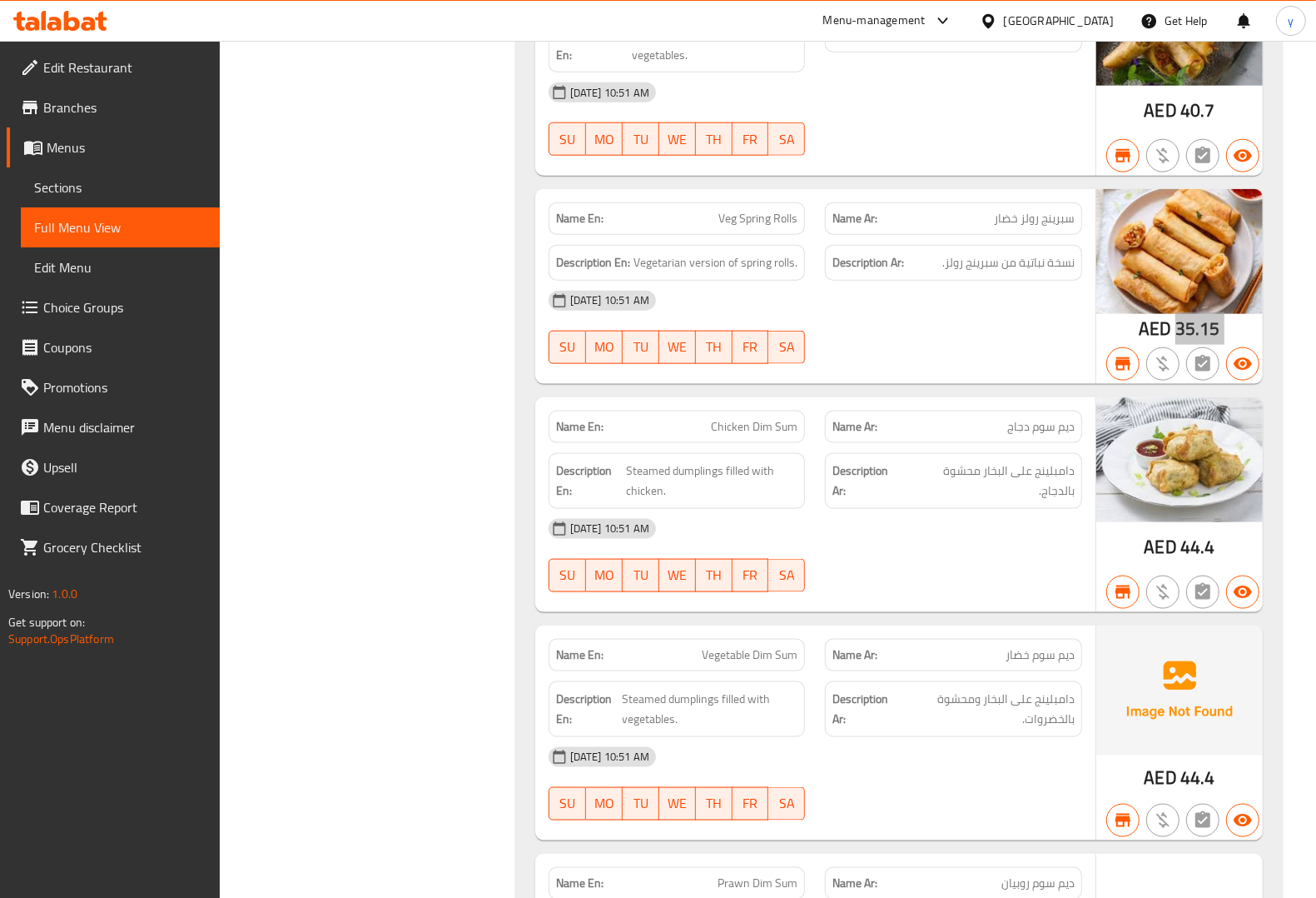
scroll to position [12177, 0]
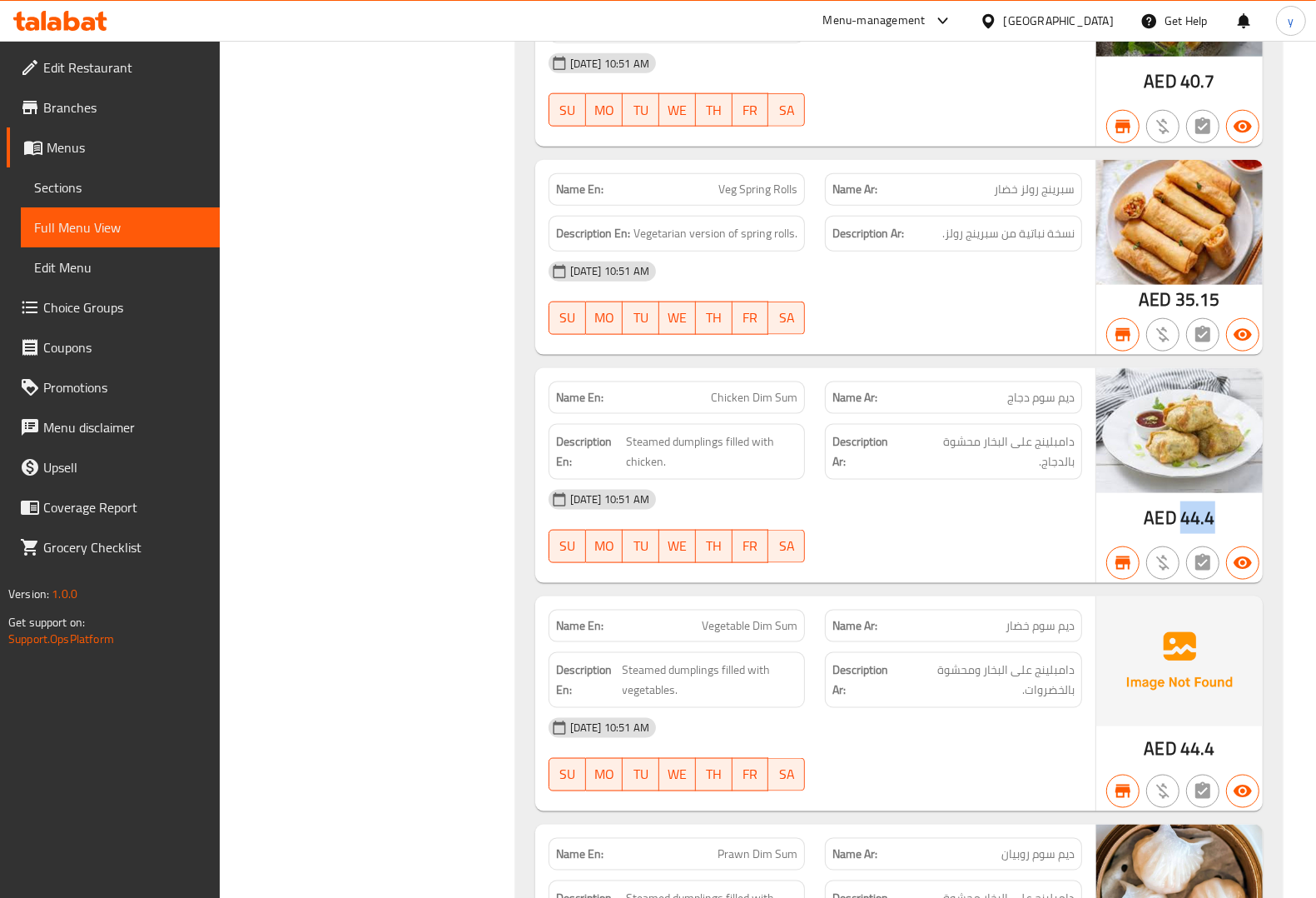
drag, startPoint x: 1182, startPoint y: 559, endPoint x: 1220, endPoint y: 565, distance: 38.5
click at [1220, 565] on div "AED 44.4" at bounding box center [1179, 475] width 166 height 215
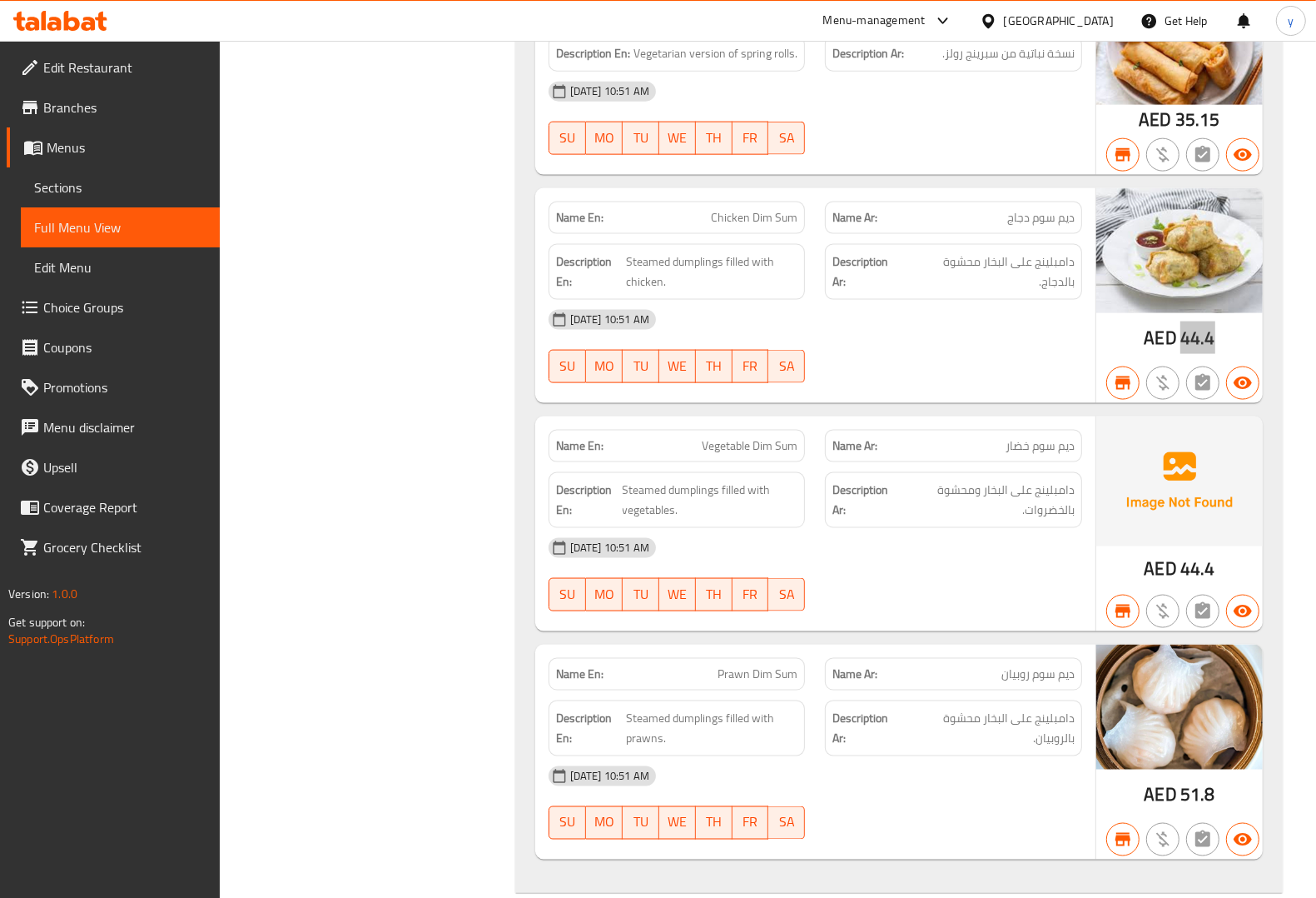
scroll to position [12386, 0]
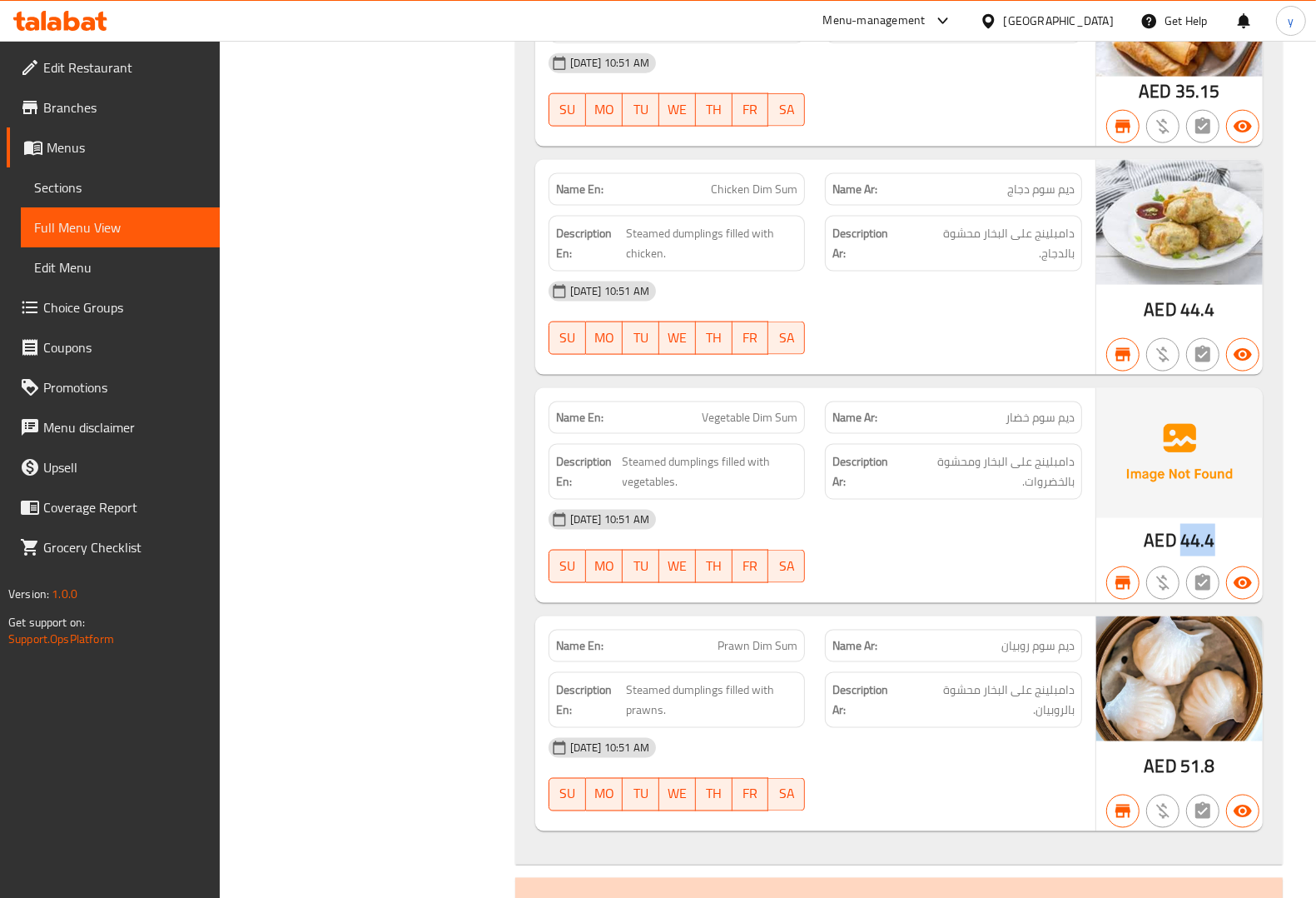
drag, startPoint x: 1180, startPoint y: 574, endPoint x: 1226, endPoint y: 583, distance: 46.9
click at [1226, 583] on div "AED 44.4" at bounding box center [1179, 495] width 166 height 215
drag, startPoint x: 1178, startPoint y: 804, endPoint x: 1197, endPoint y: 804, distance: 19.0
click at [1197, 779] on div "AED 51.8" at bounding box center [1179, 766] width 71 height 25
click at [1225, 803] on div "AED 51.8" at bounding box center [1179, 723] width 166 height 215
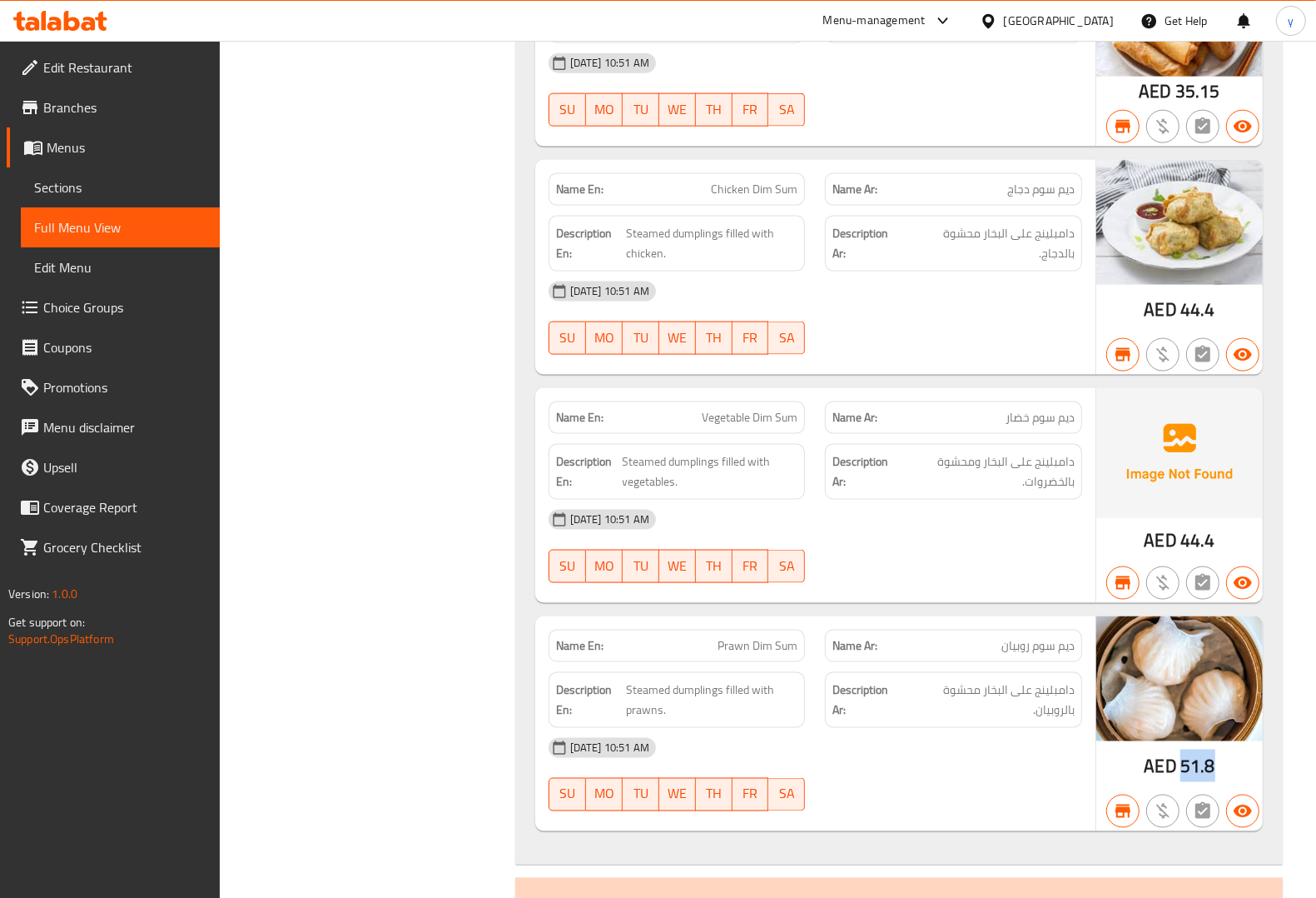
drag, startPoint x: 1180, startPoint y: 804, endPoint x: 1220, endPoint y: 805, distance: 40.0
click at [1220, 805] on div "AED 51.8" at bounding box center [1179, 723] width 166 height 215
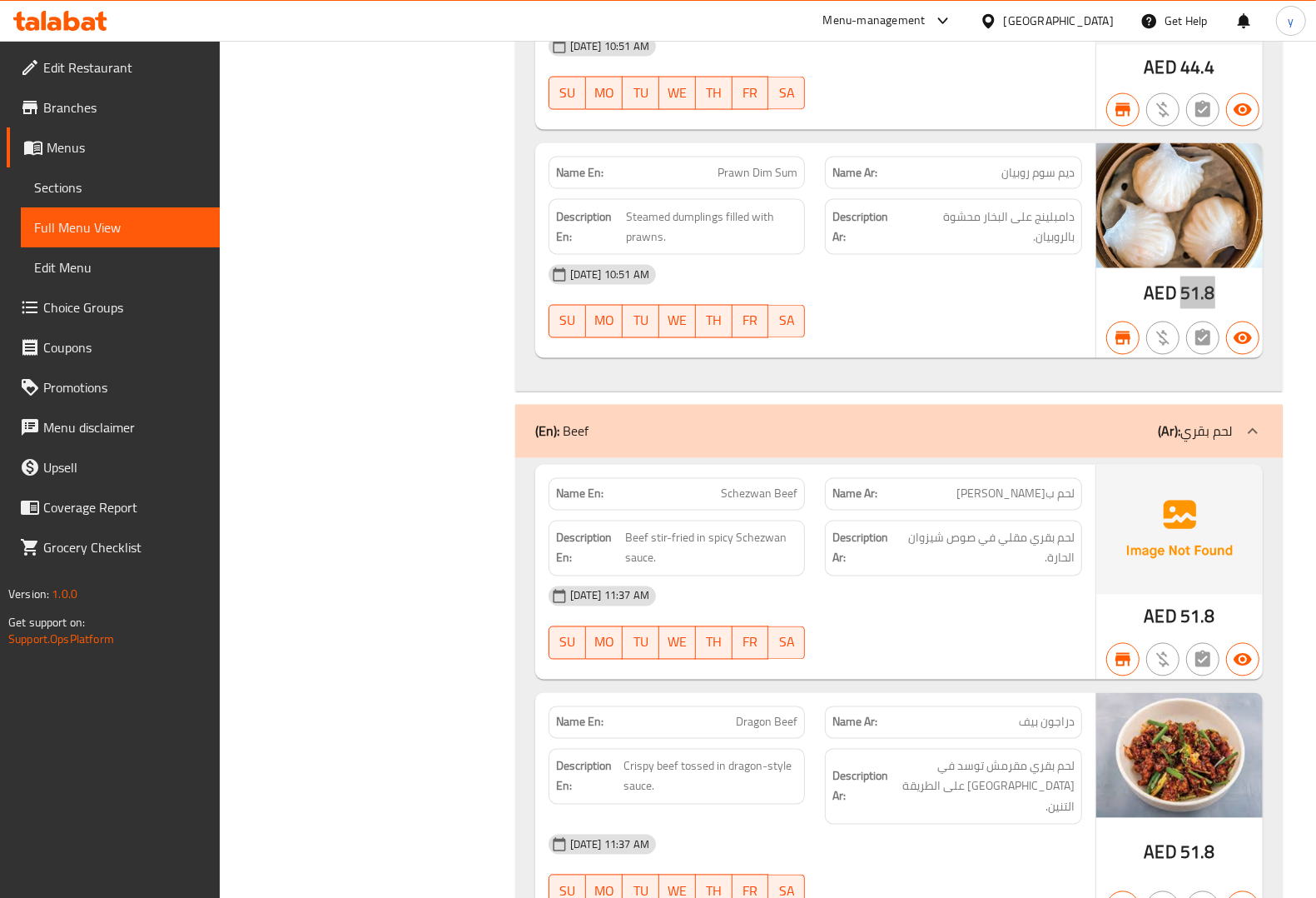
scroll to position [12906, 0]
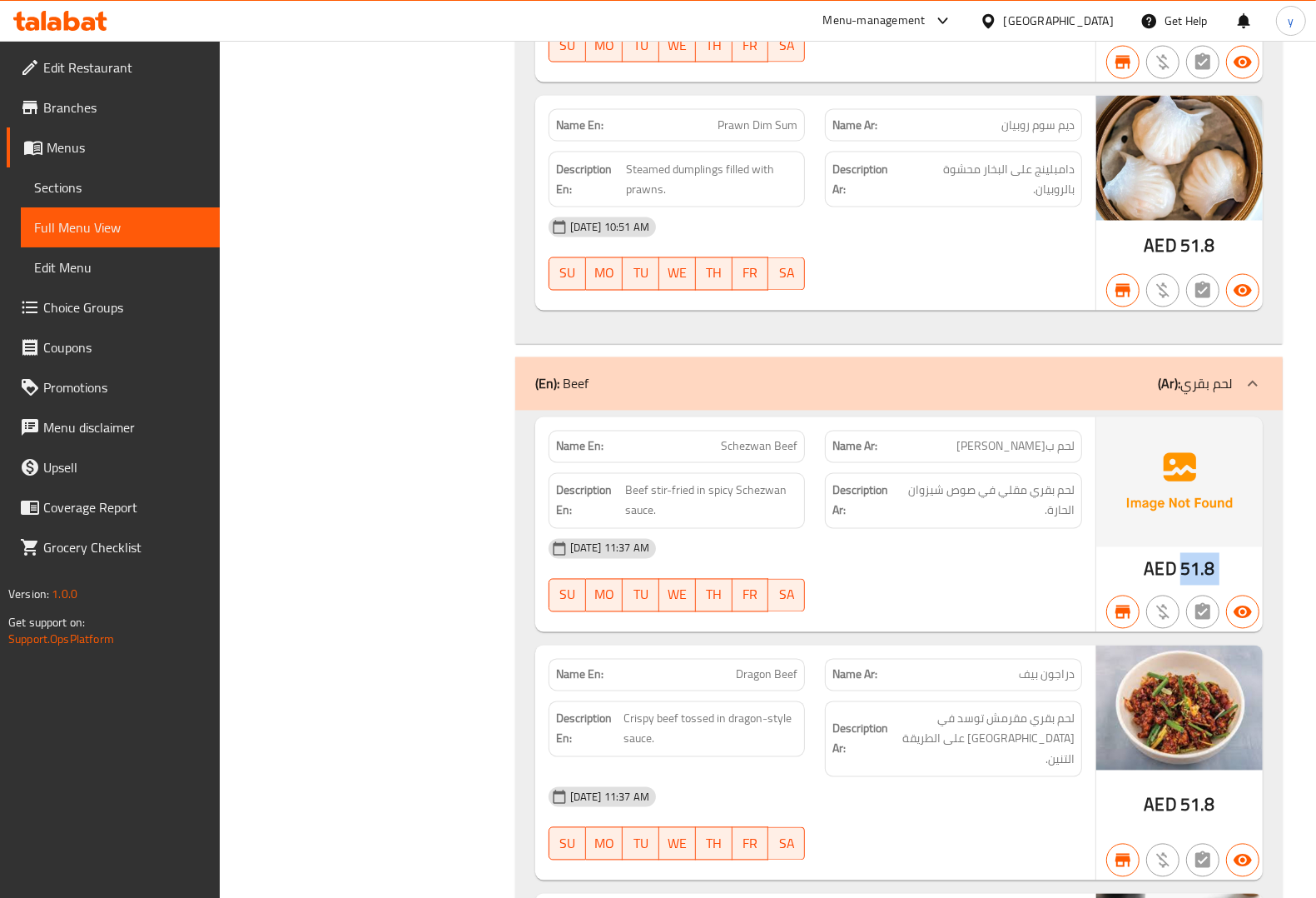
drag, startPoint x: 1179, startPoint y: 605, endPoint x: 1228, endPoint y: 613, distance: 49.6
click at [1228, 613] on div "AED 51.8" at bounding box center [1179, 524] width 166 height 215
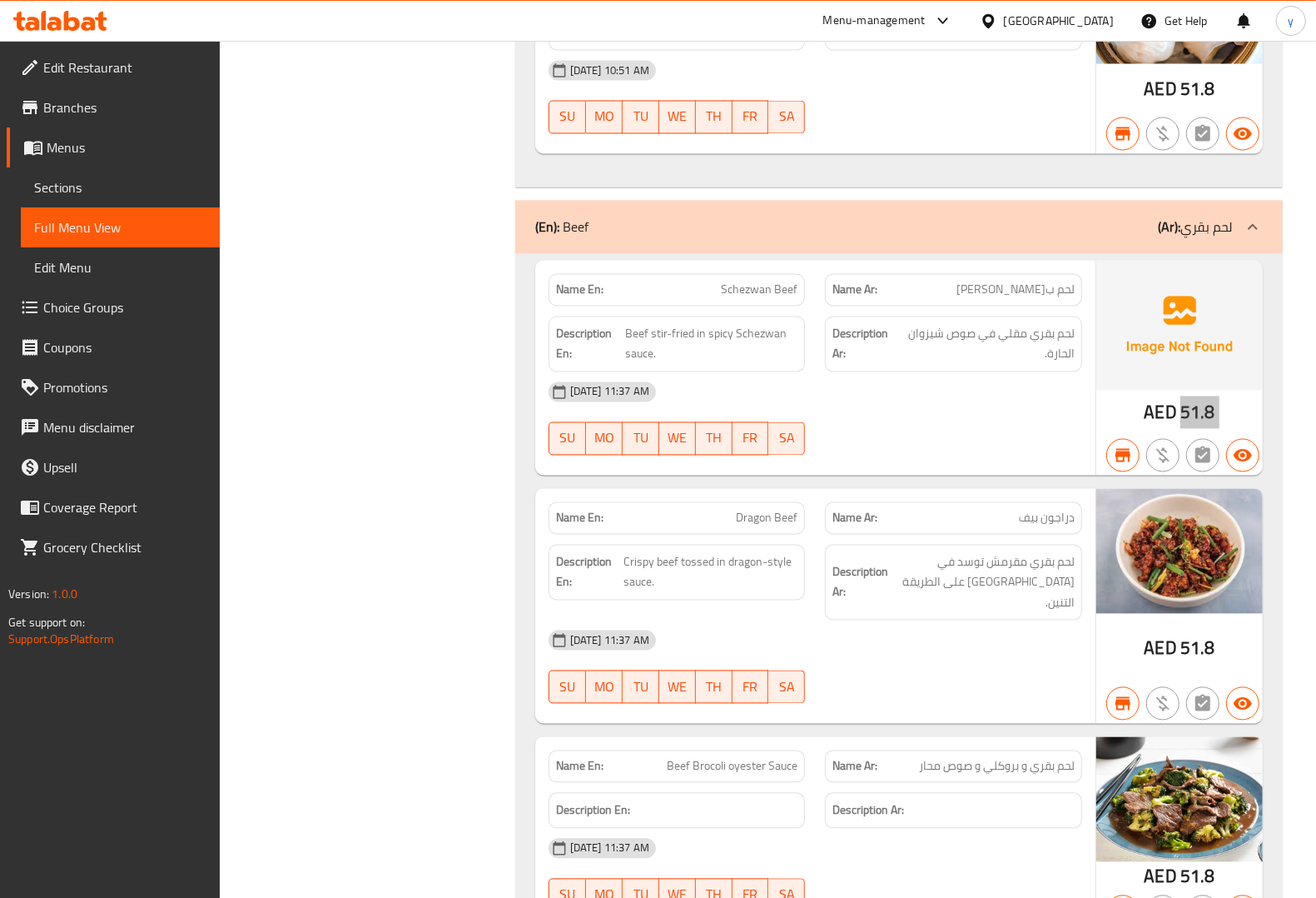
scroll to position [13115, 0]
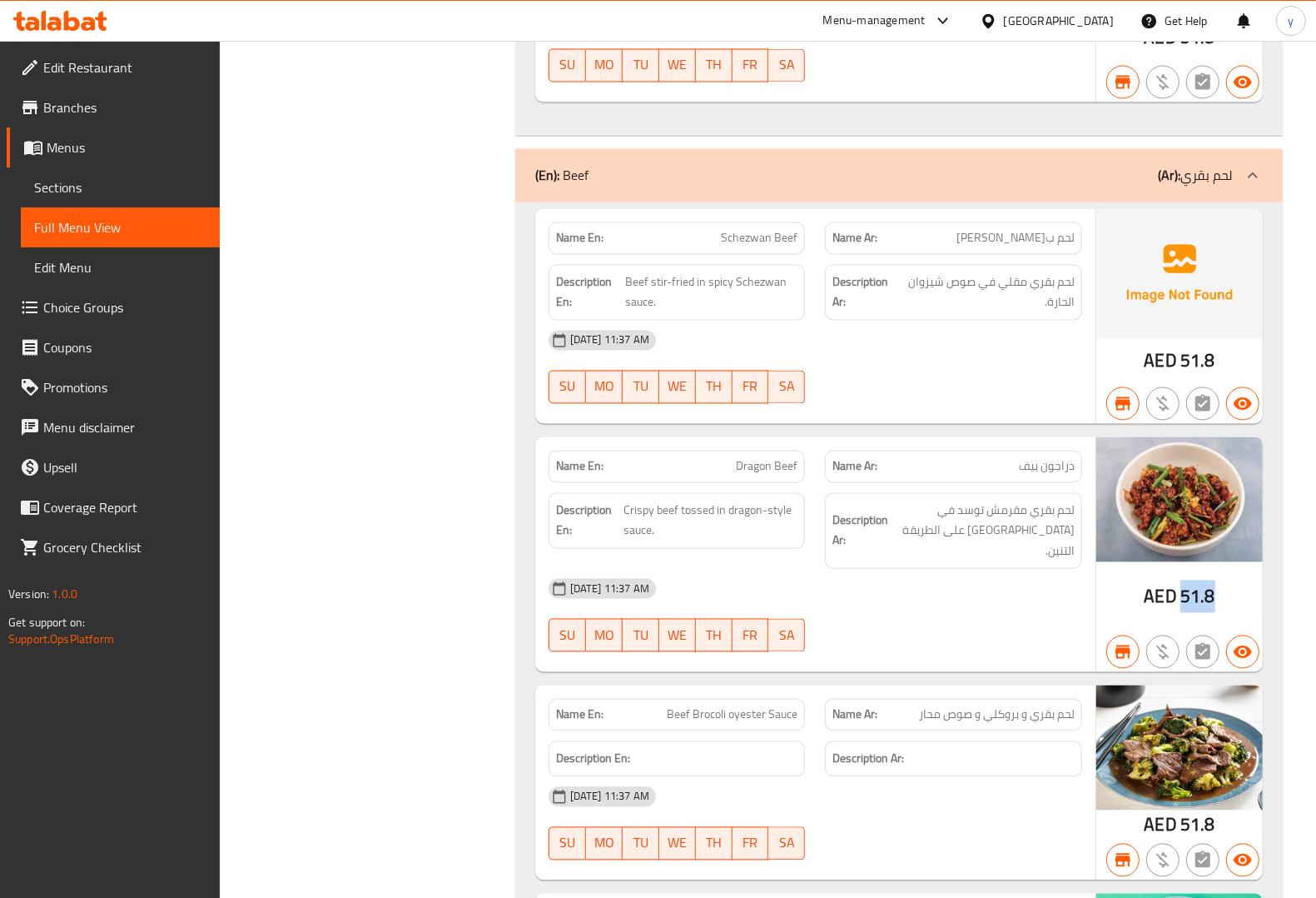
drag, startPoint x: 1180, startPoint y: 626, endPoint x: 1228, endPoint y: 631, distance: 48.3
click at [1228, 631] on div "AED 51.8" at bounding box center [1179, 555] width 166 height 236
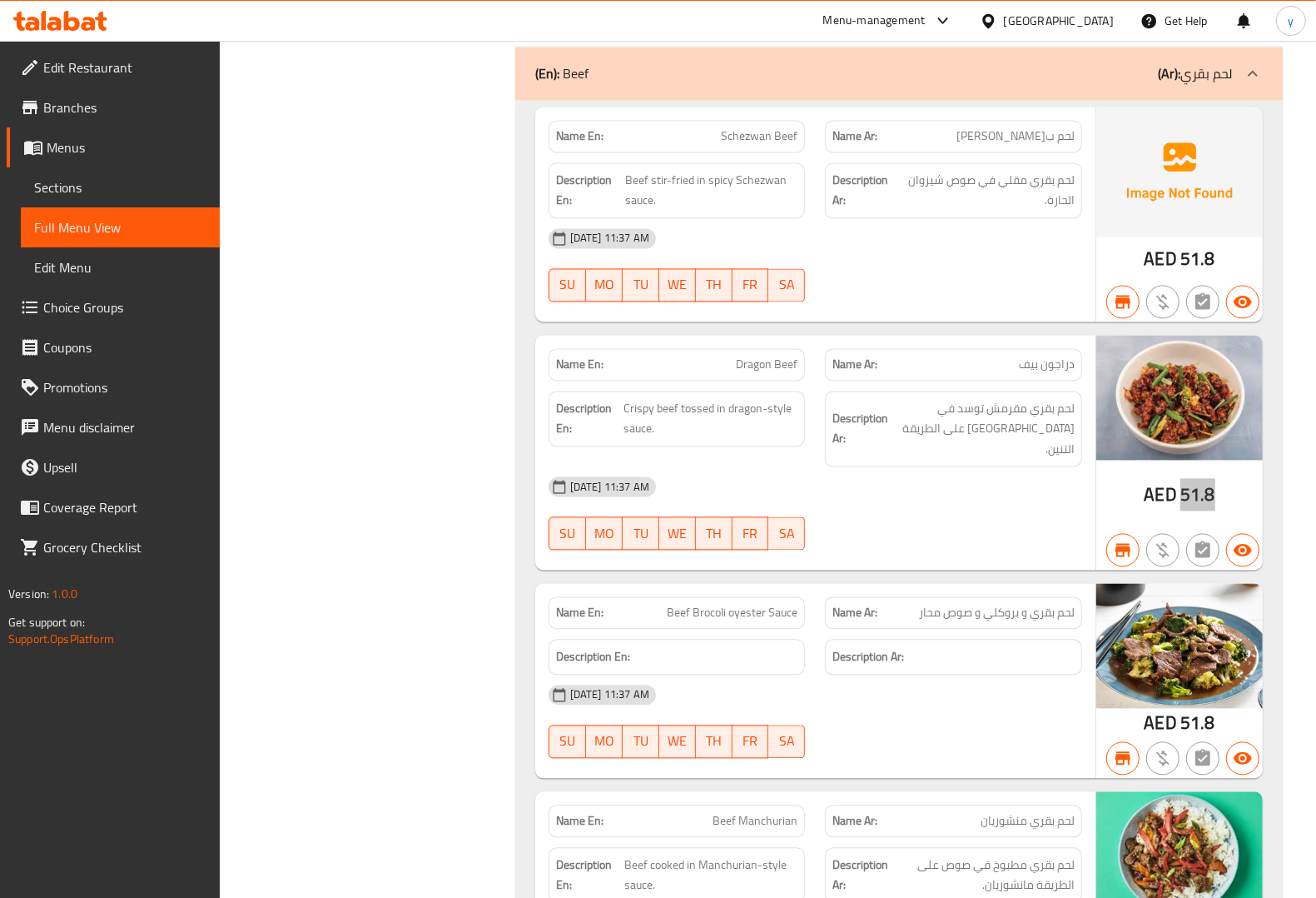
scroll to position [13219, 0]
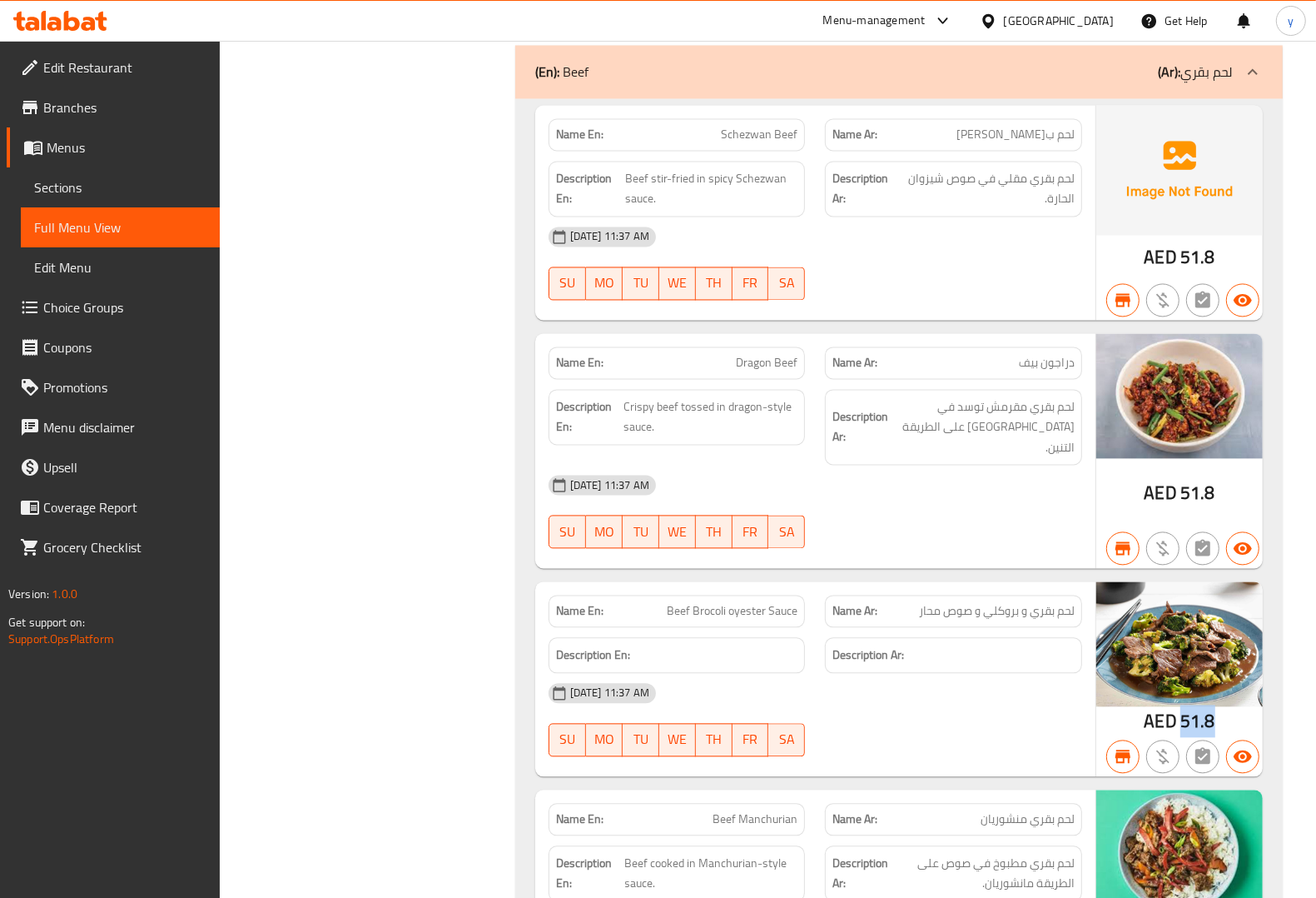
drag, startPoint x: 1182, startPoint y: 739, endPoint x: 1213, endPoint y: 743, distance: 31.3
click at [1213, 737] on span "51.8" at bounding box center [1198, 720] width 35 height 32
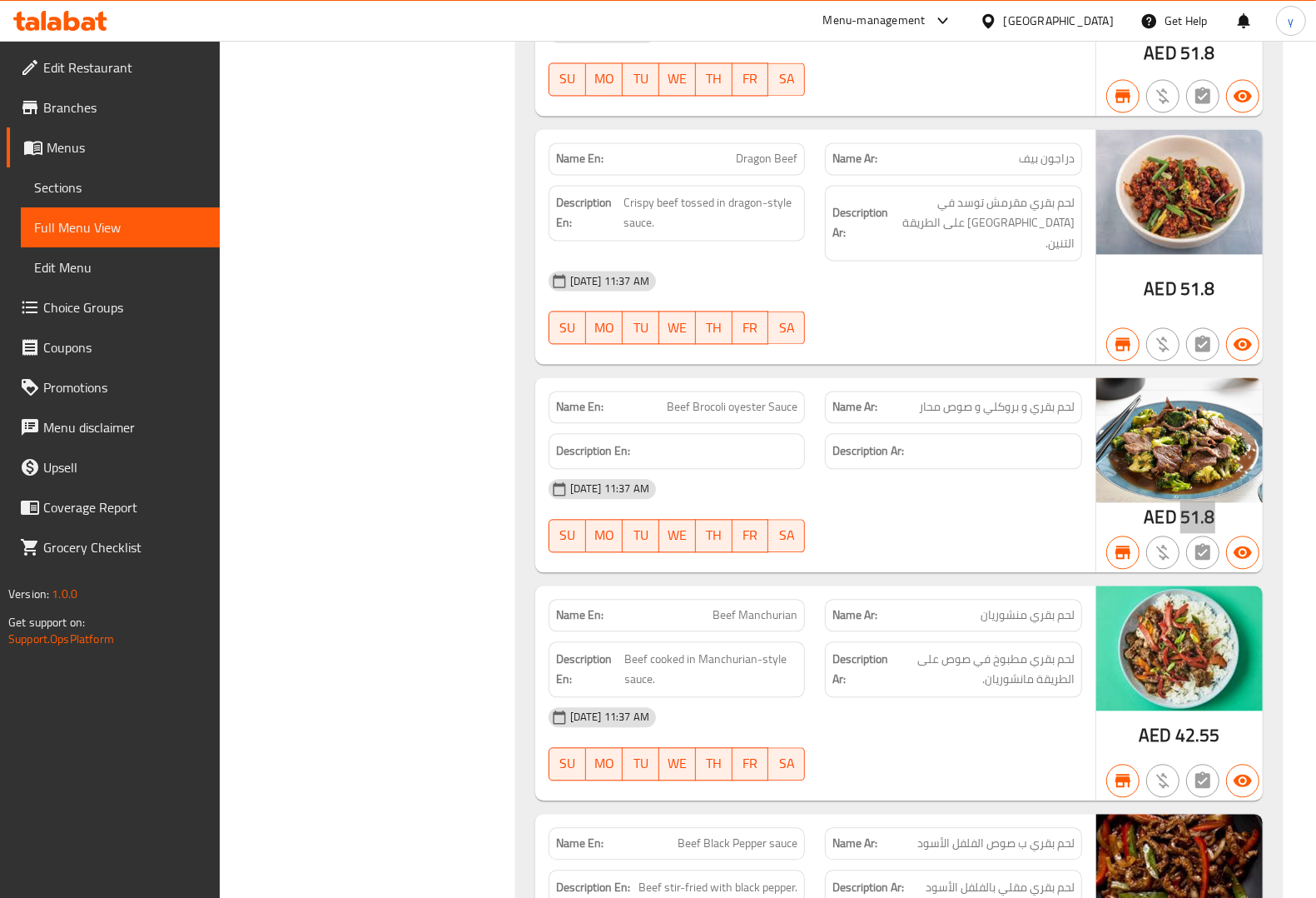
scroll to position [13427, 0]
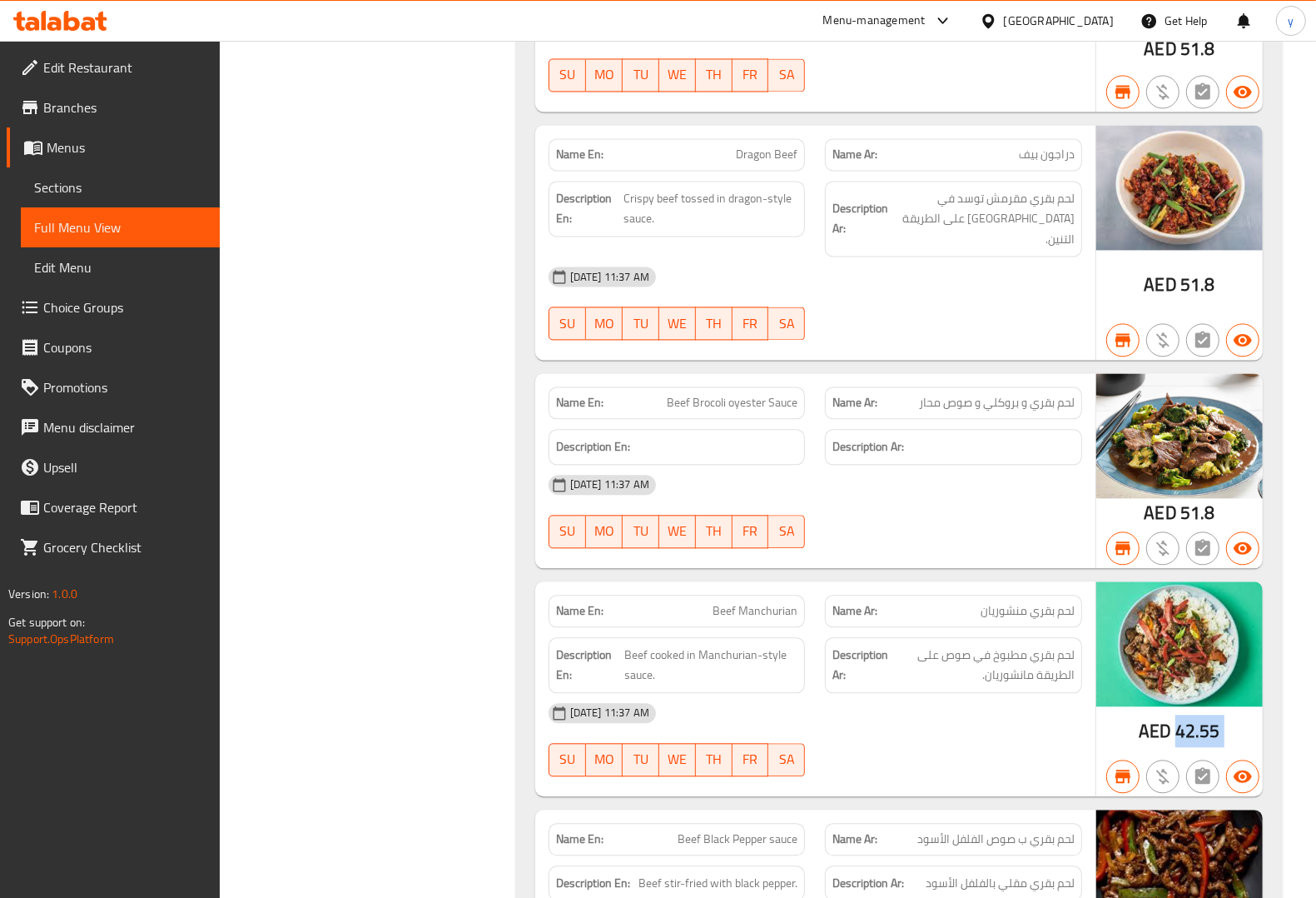
drag, startPoint x: 1178, startPoint y: 754, endPoint x: 1237, endPoint y: 758, distance: 59.1
click at [1236, 759] on div "AED 42.55" at bounding box center [1179, 688] width 166 height 215
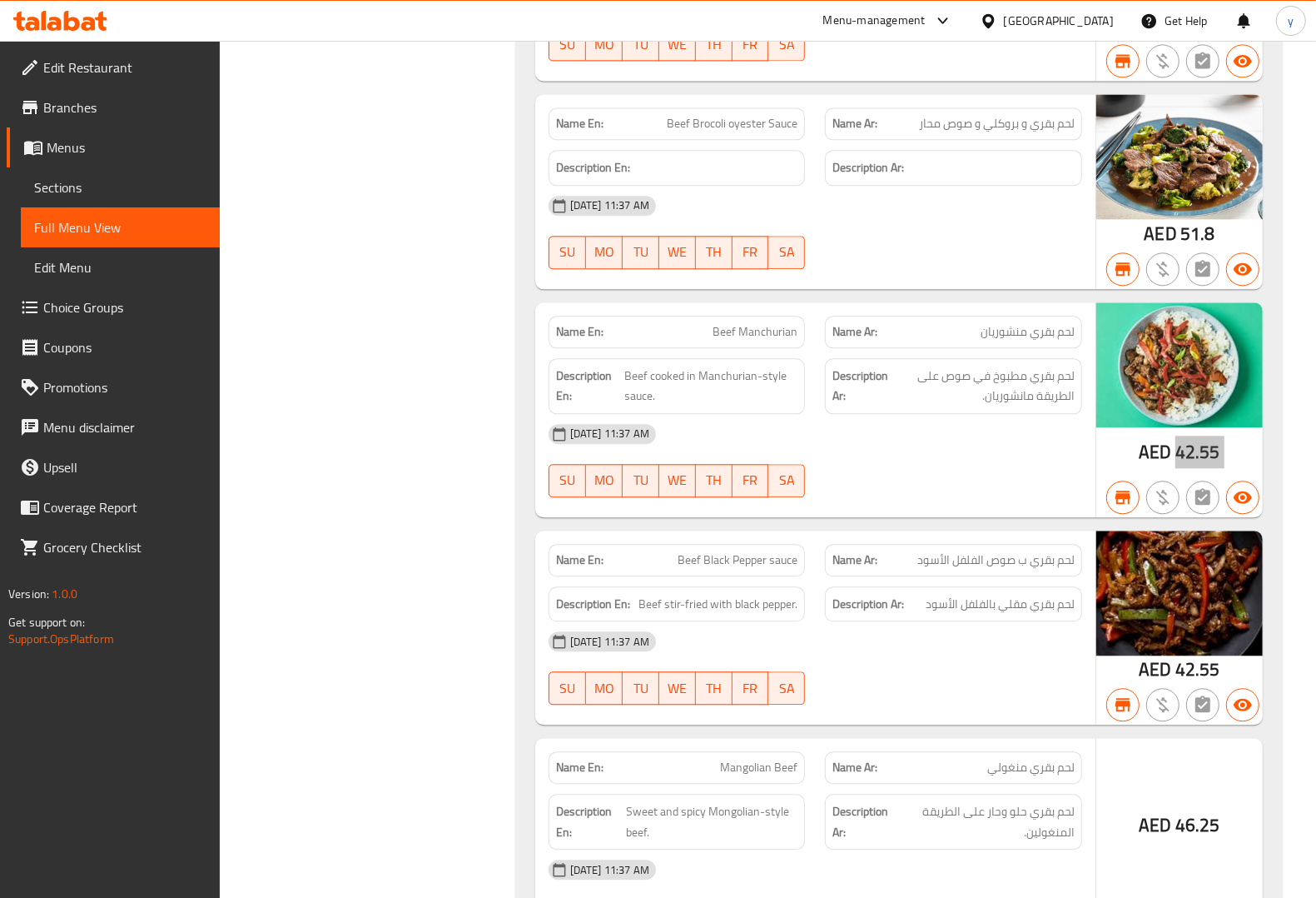
scroll to position [13844, 0]
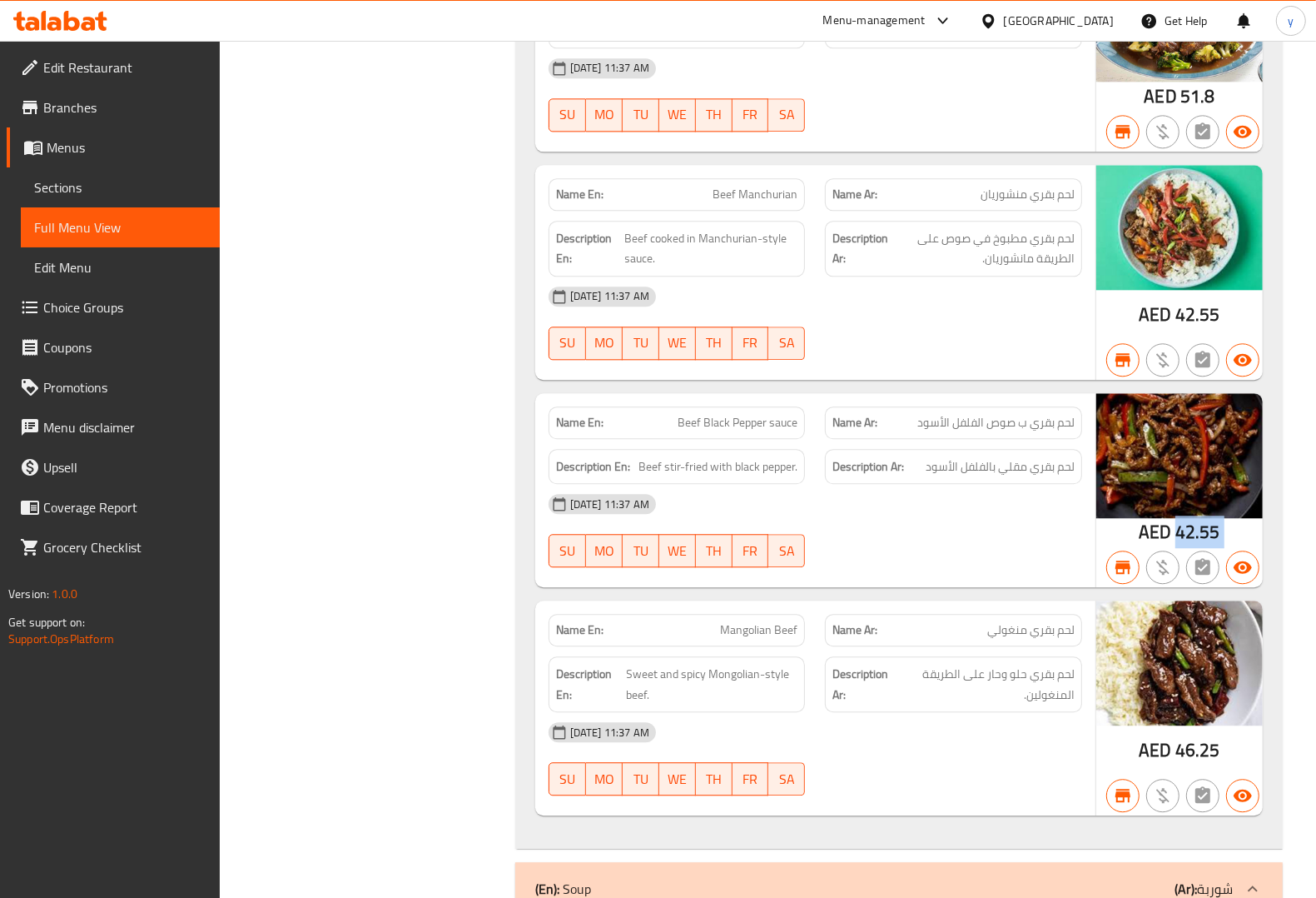
drag, startPoint x: 1177, startPoint y: 550, endPoint x: 1245, endPoint y: 561, distance: 68.9
click at [1245, 561] on div "AED 42.55" at bounding box center [1179, 490] width 166 height 195
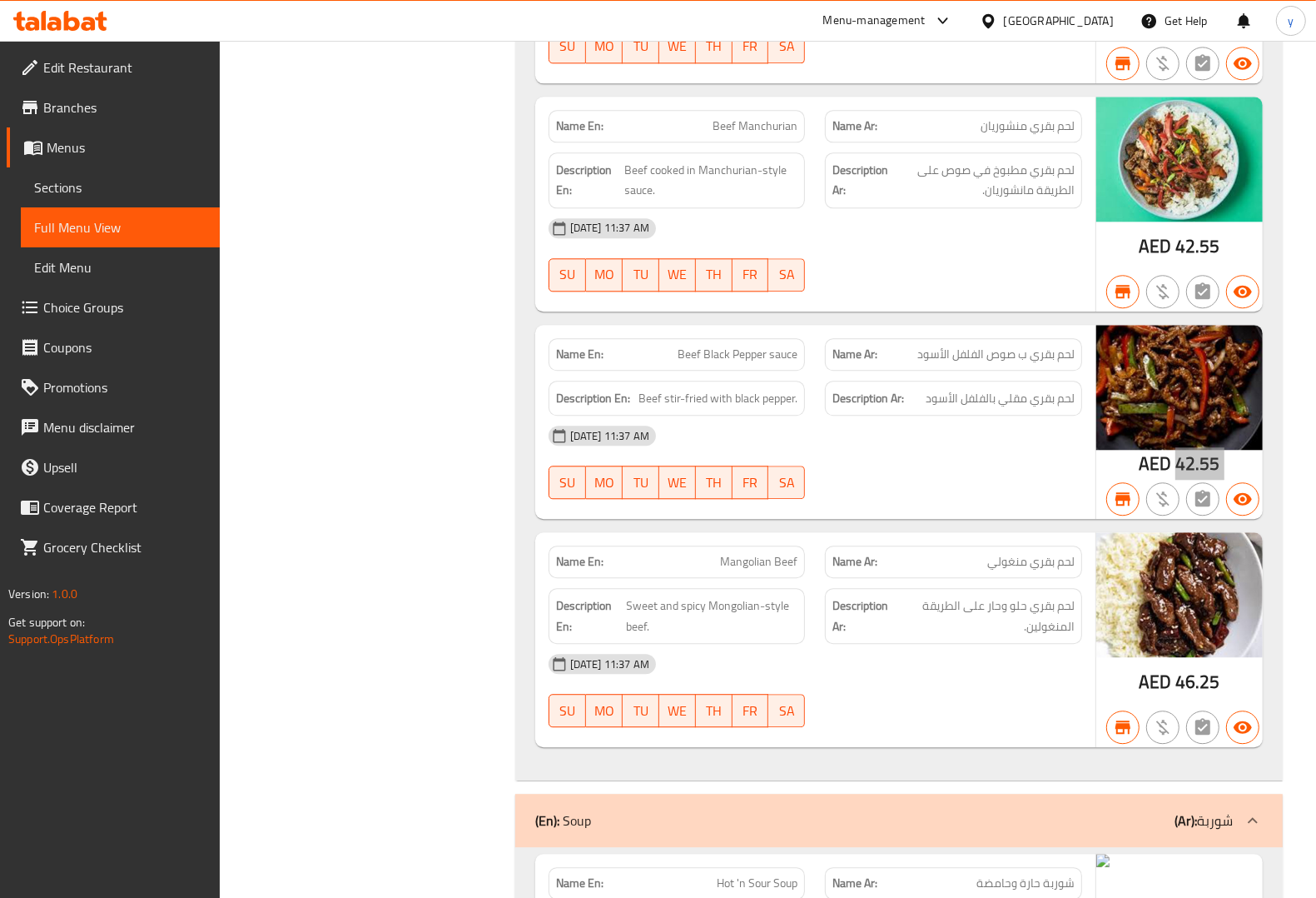
scroll to position [13947, 0]
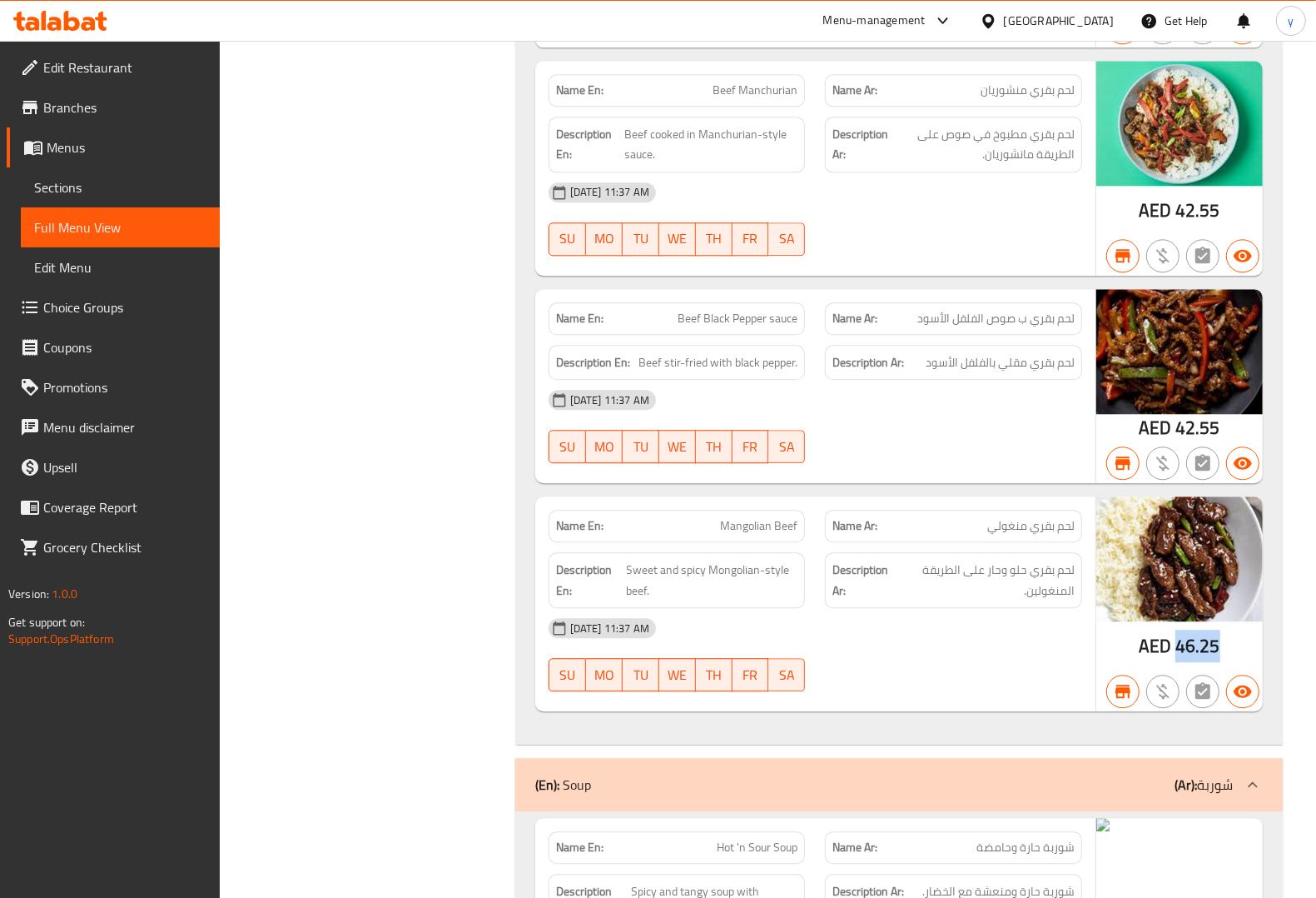
drag, startPoint x: 1179, startPoint y: 664, endPoint x: 1234, endPoint y: 665, distance: 55.0
click at [1234, 665] on div "AED 46.25" at bounding box center [1179, 603] width 166 height 215
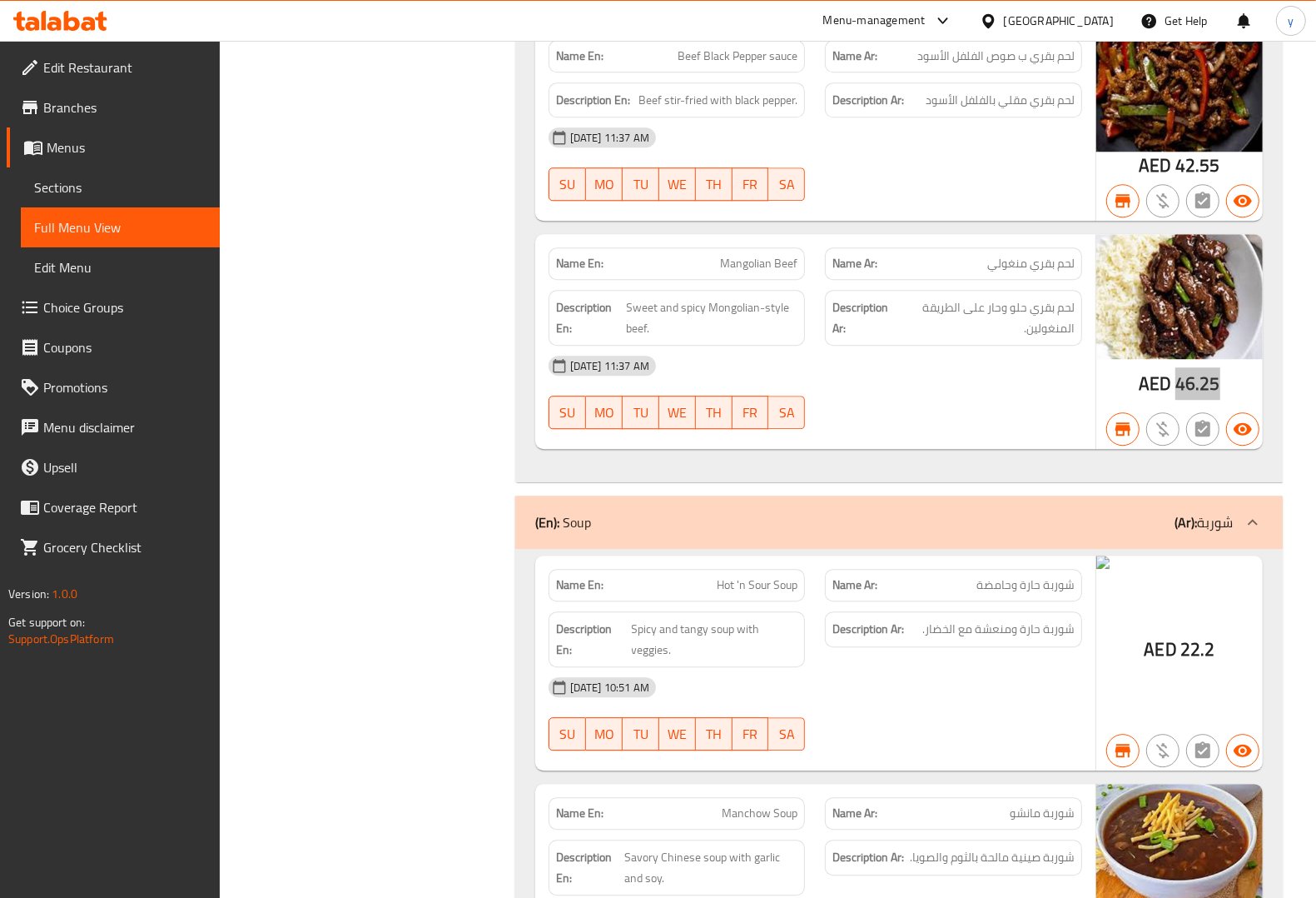
scroll to position [14259, 0]
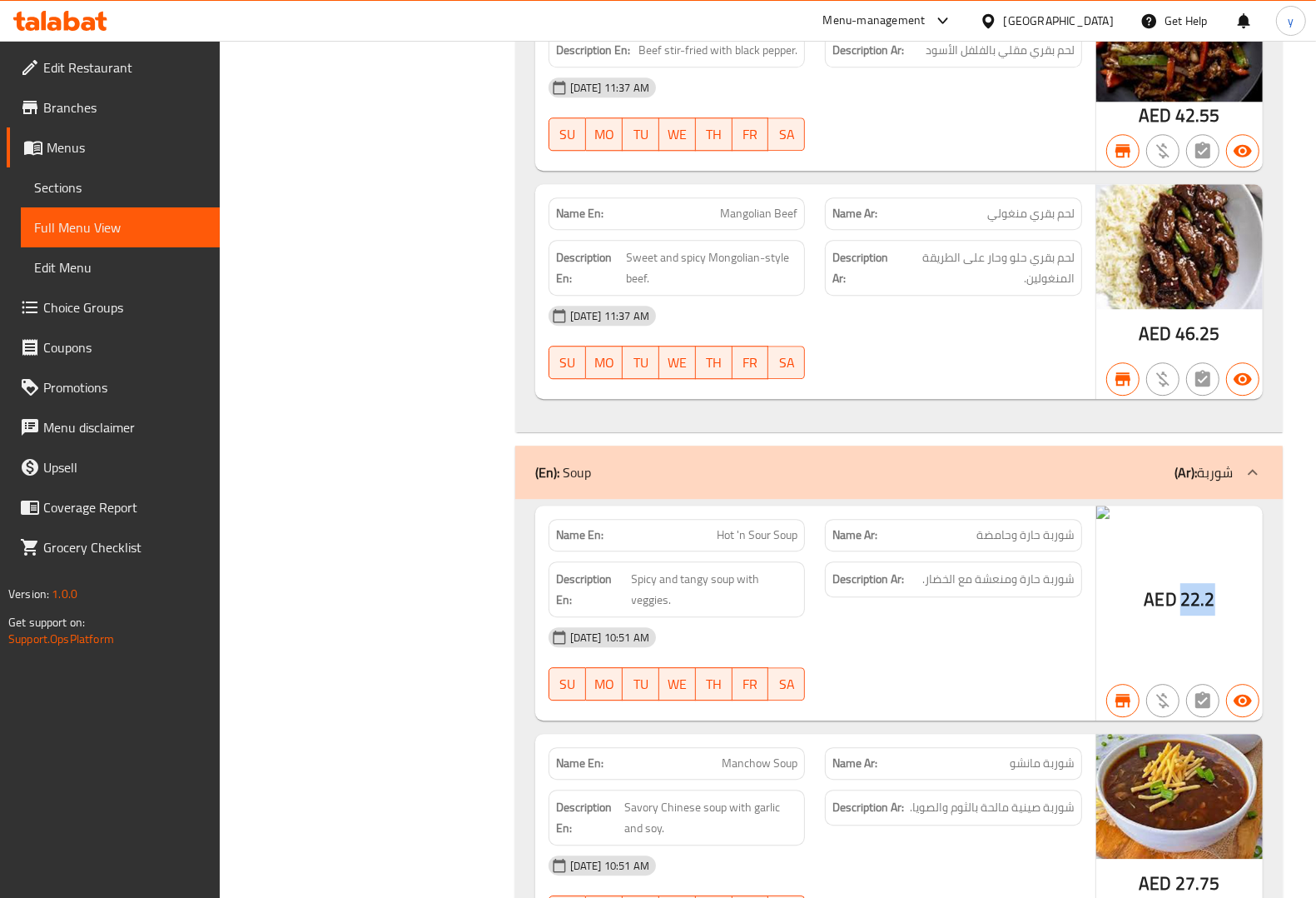
drag, startPoint x: 1182, startPoint y: 626, endPoint x: 1216, endPoint y: 626, distance: 34.0
click at [1216, 626] on div "AED 22.2" at bounding box center [1179, 612] width 166 height 215
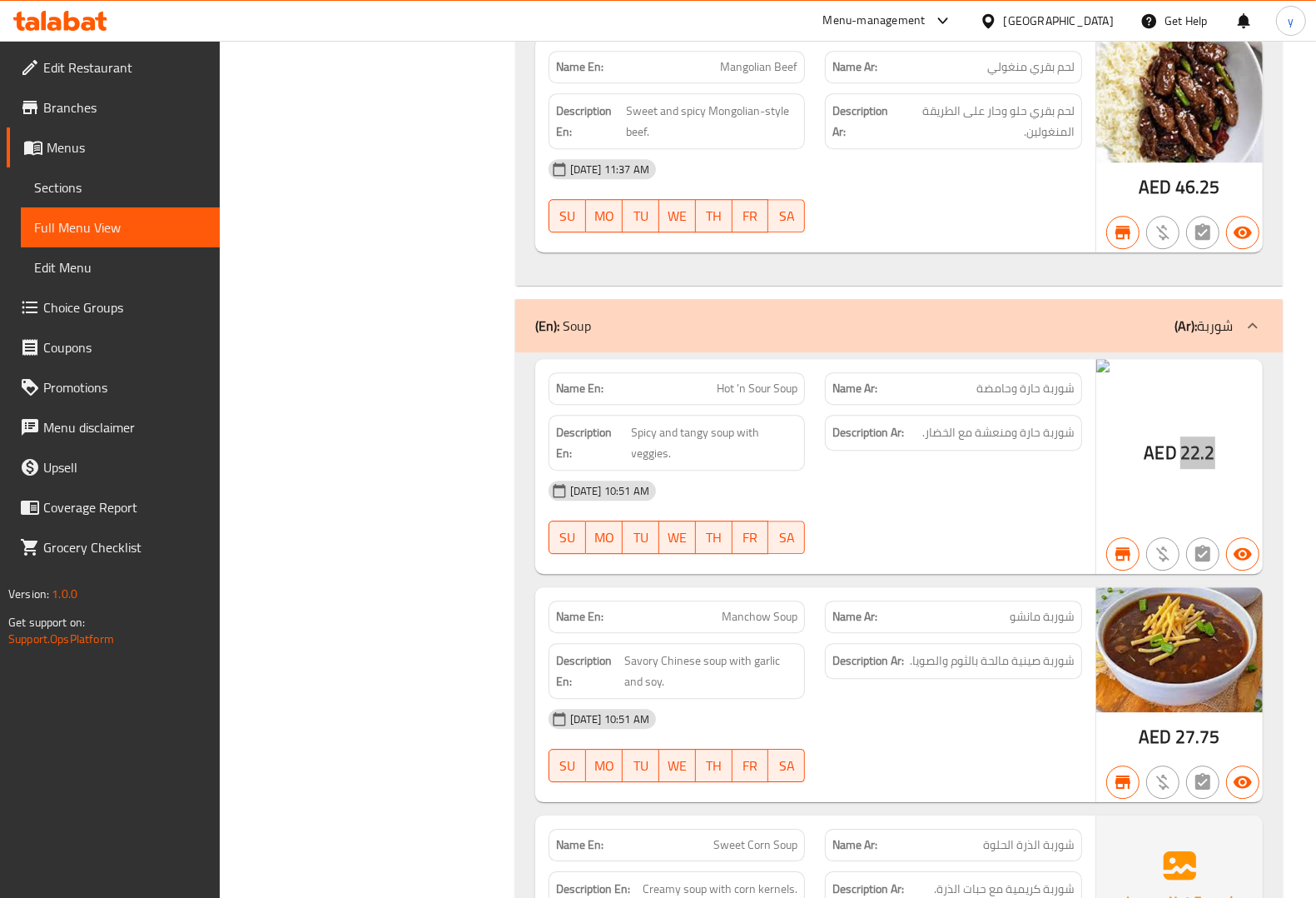
scroll to position [14571, 0]
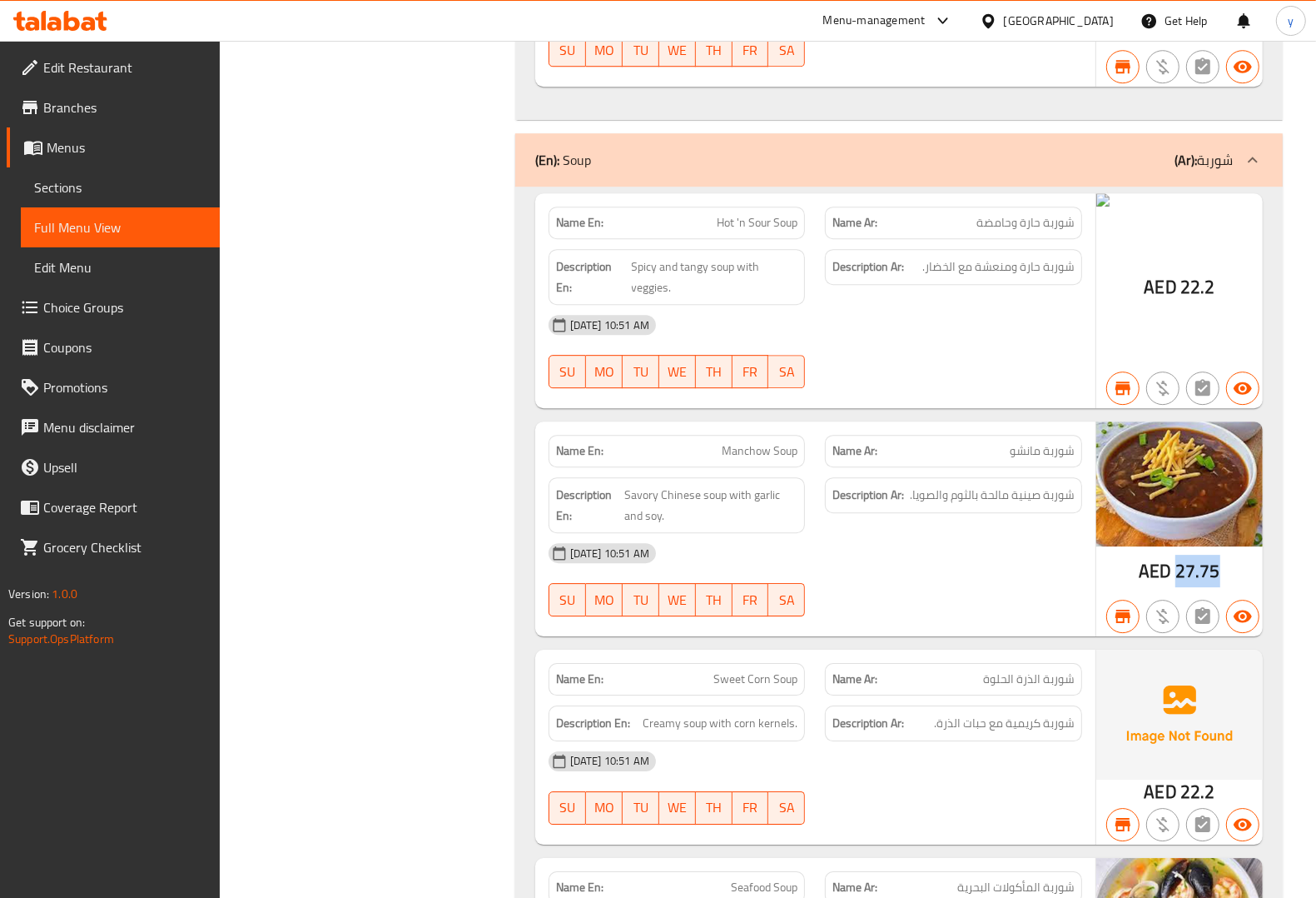
drag, startPoint x: 1177, startPoint y: 597, endPoint x: 1225, endPoint y: 606, distance: 48.8
click at [1225, 606] on div "AED 27.75" at bounding box center [1179, 528] width 166 height 215
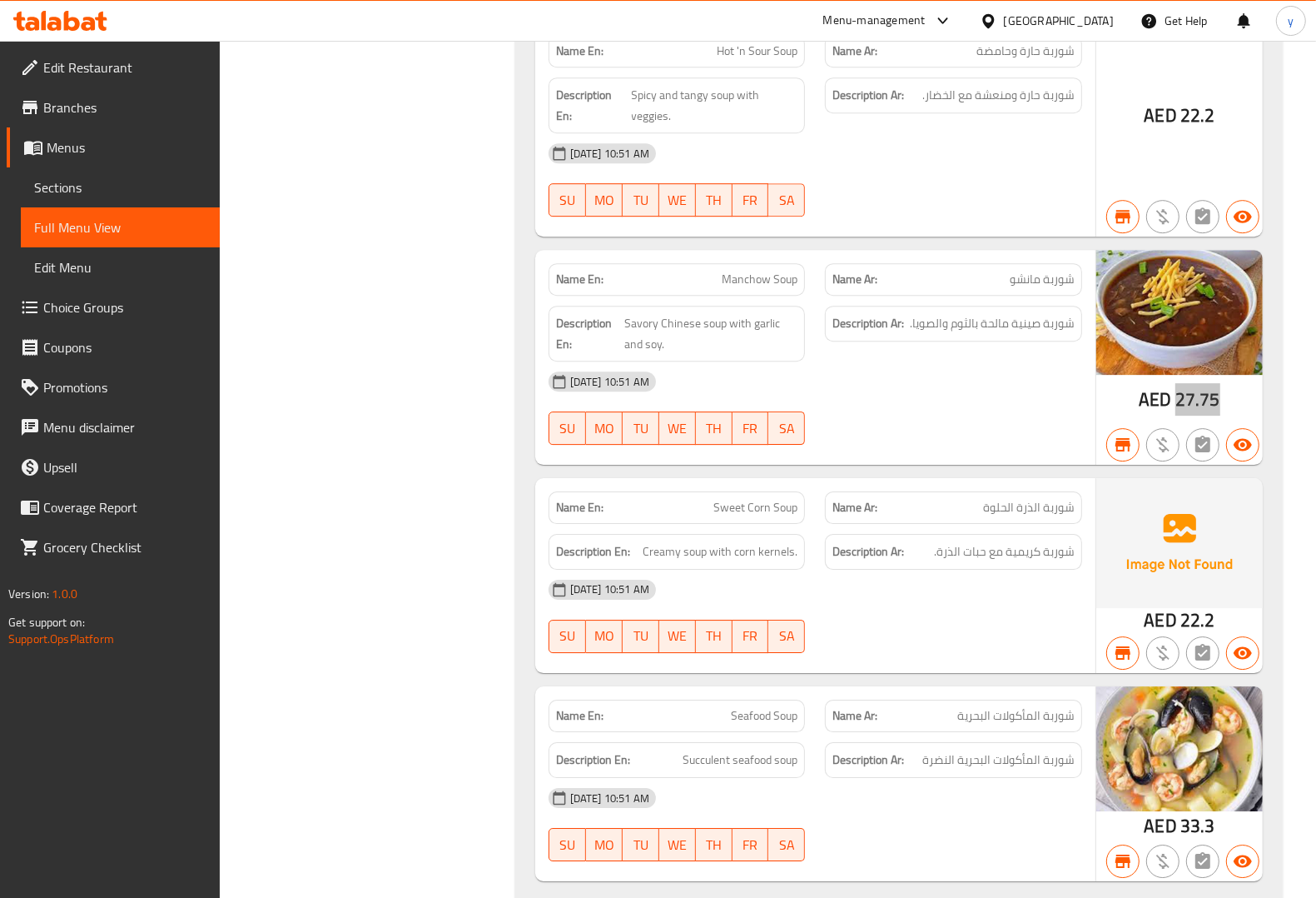
scroll to position [14780, 0]
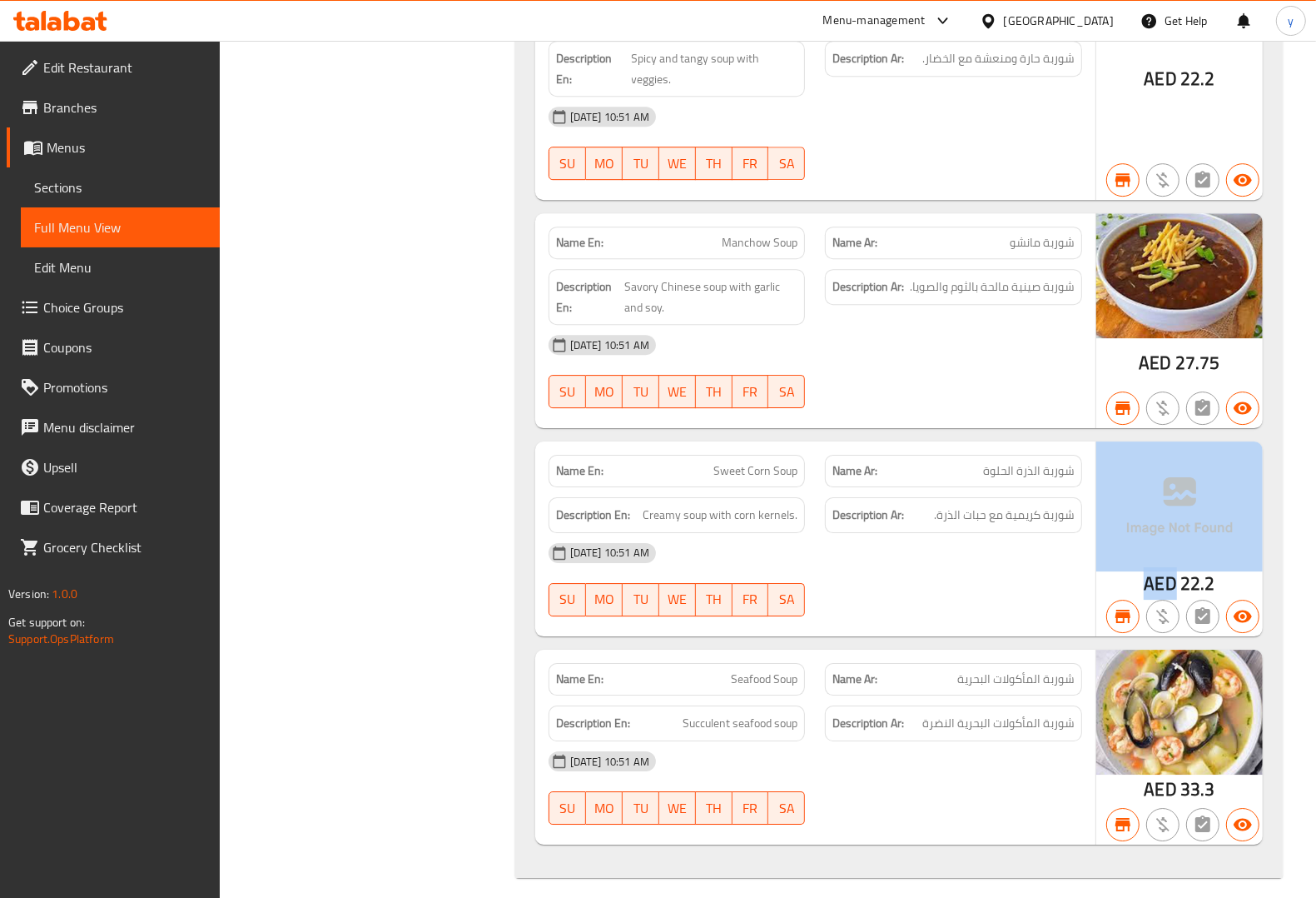
drag, startPoint x: 1182, startPoint y: 606, endPoint x: 1242, endPoint y: 606, distance: 60.0
click at [1242, 606] on div "AED 22.2" at bounding box center [1179, 539] width 166 height 195
click at [1235, 606] on div "AED 22.2" at bounding box center [1179, 539] width 166 height 195
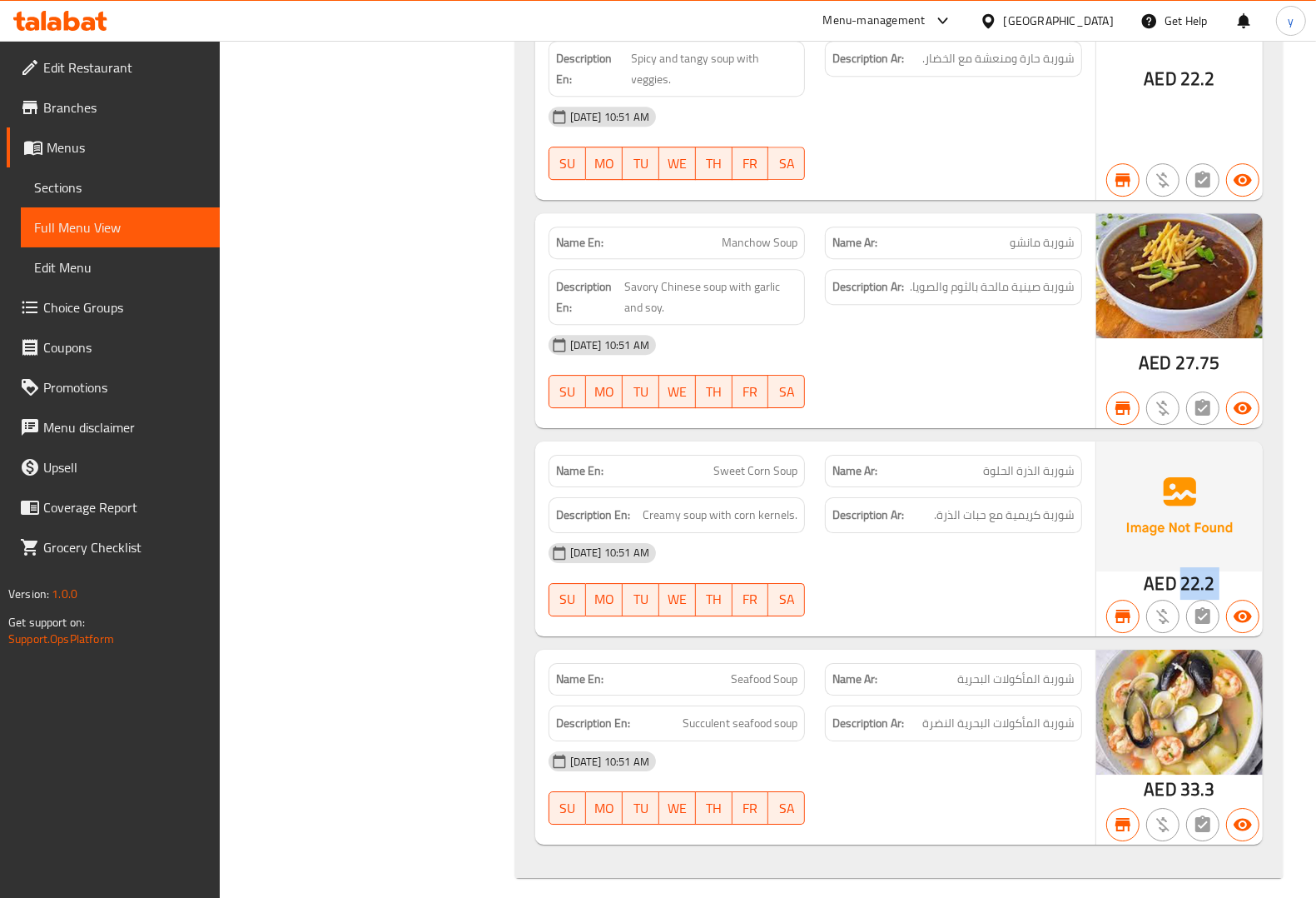
drag, startPoint x: 1183, startPoint y: 605, endPoint x: 1232, endPoint y: 609, distance: 49.2
click at [1232, 609] on div "AED 22.2" at bounding box center [1179, 539] width 166 height 195
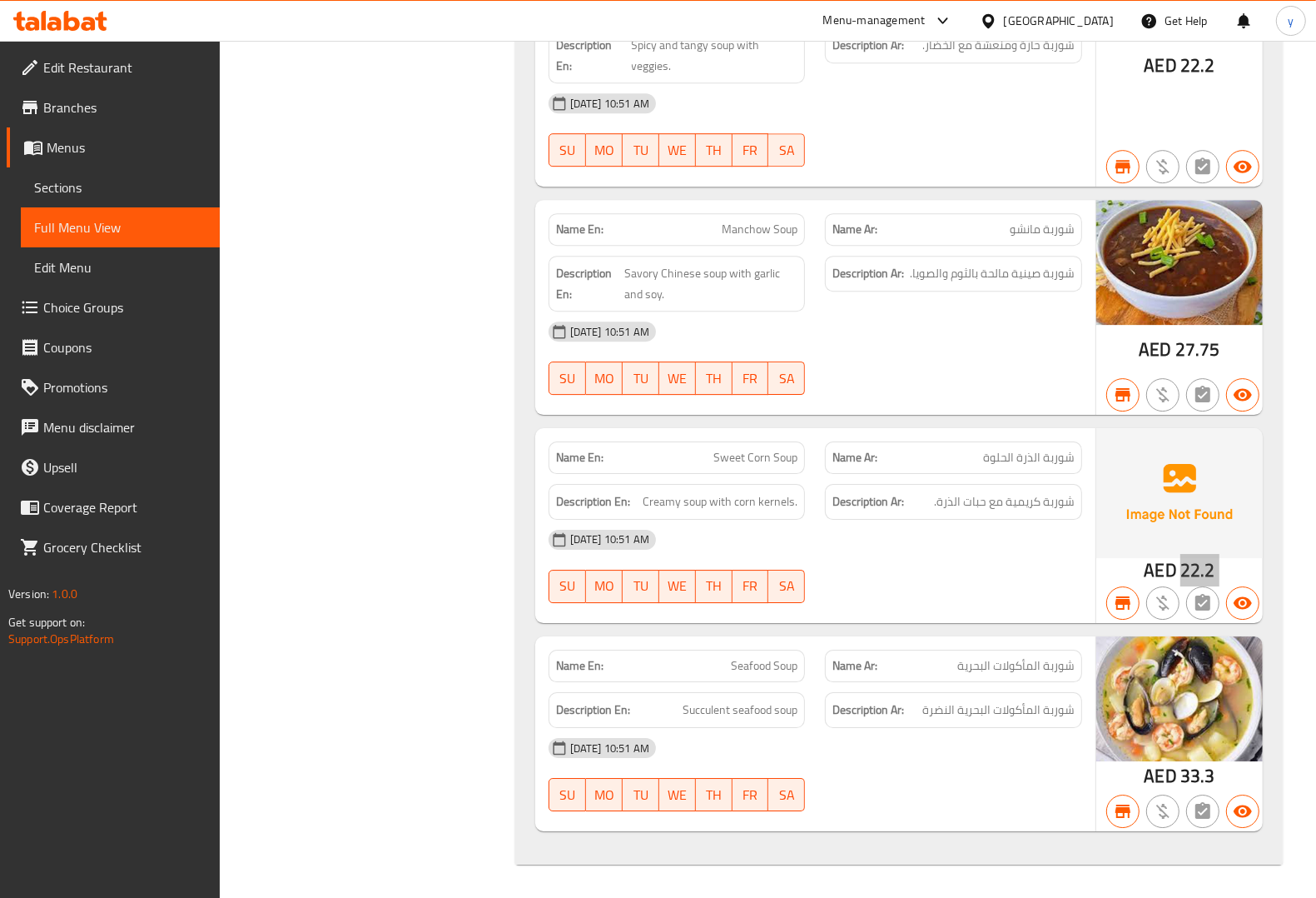
scroll to position [14817, 0]
drag, startPoint x: 1180, startPoint y: 780, endPoint x: 1228, endPoint y: 783, distance: 48.1
click at [1228, 783] on div "AED 33.3" at bounding box center [1179, 734] width 166 height 195
click at [75, 17] on icon at bounding box center [60, 20] width 94 height 20
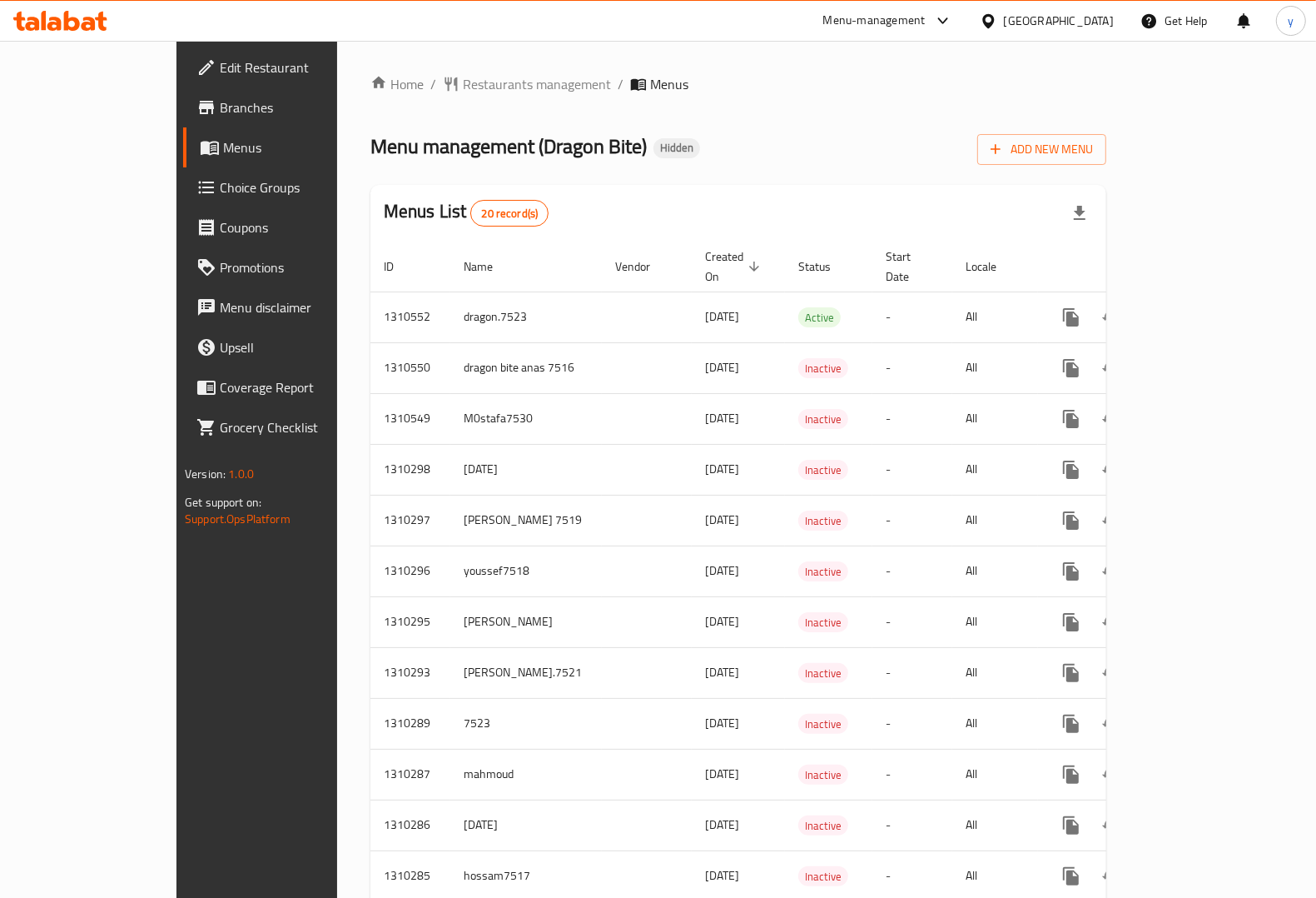
click at [220, 97] on span "Branches" at bounding box center [301, 107] width 163 height 20
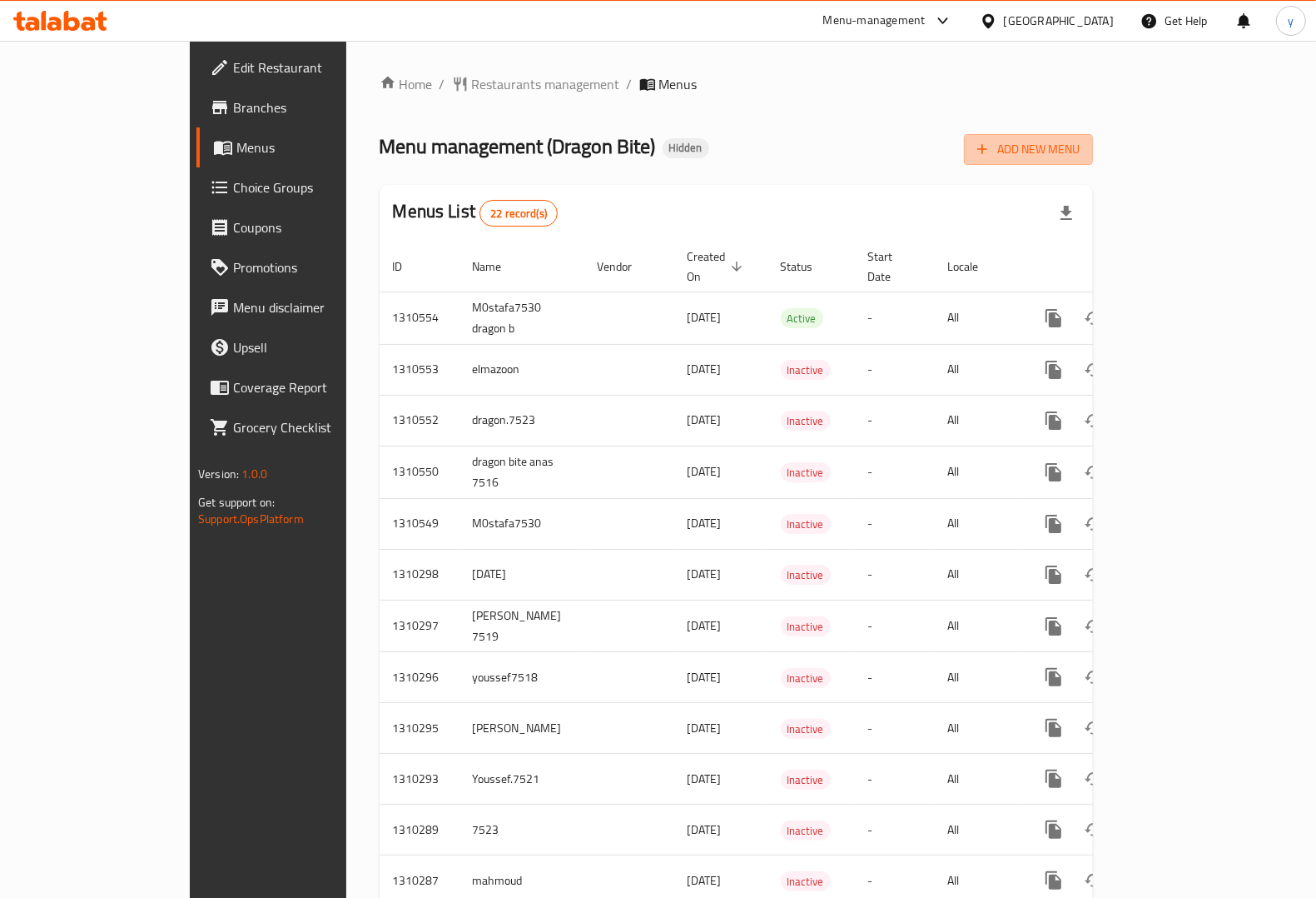
click at [1079, 146] on span "Add New Menu" at bounding box center [1028, 150] width 102 height 21
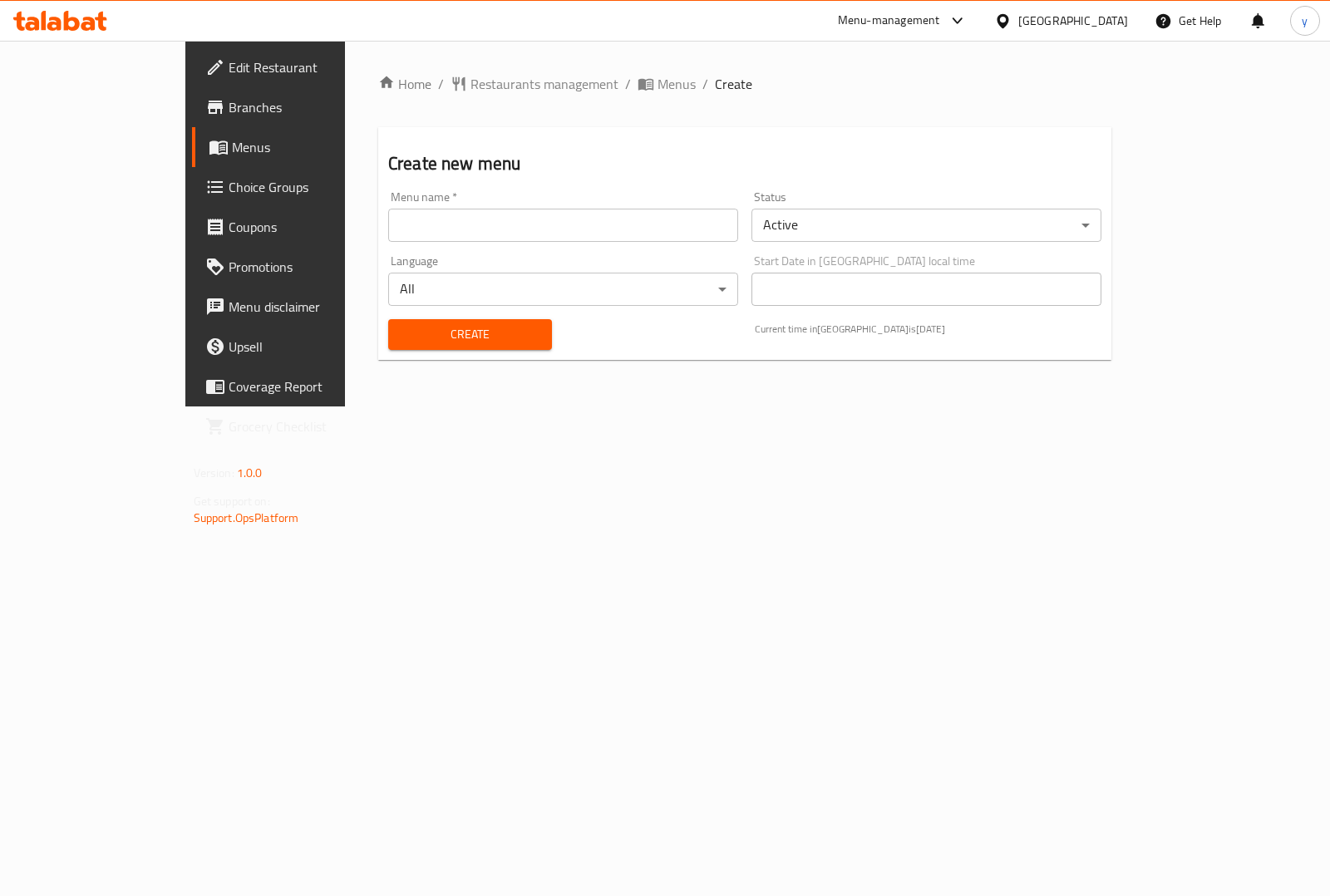
click at [551, 234] on input "text" at bounding box center [563, 225] width 350 height 33
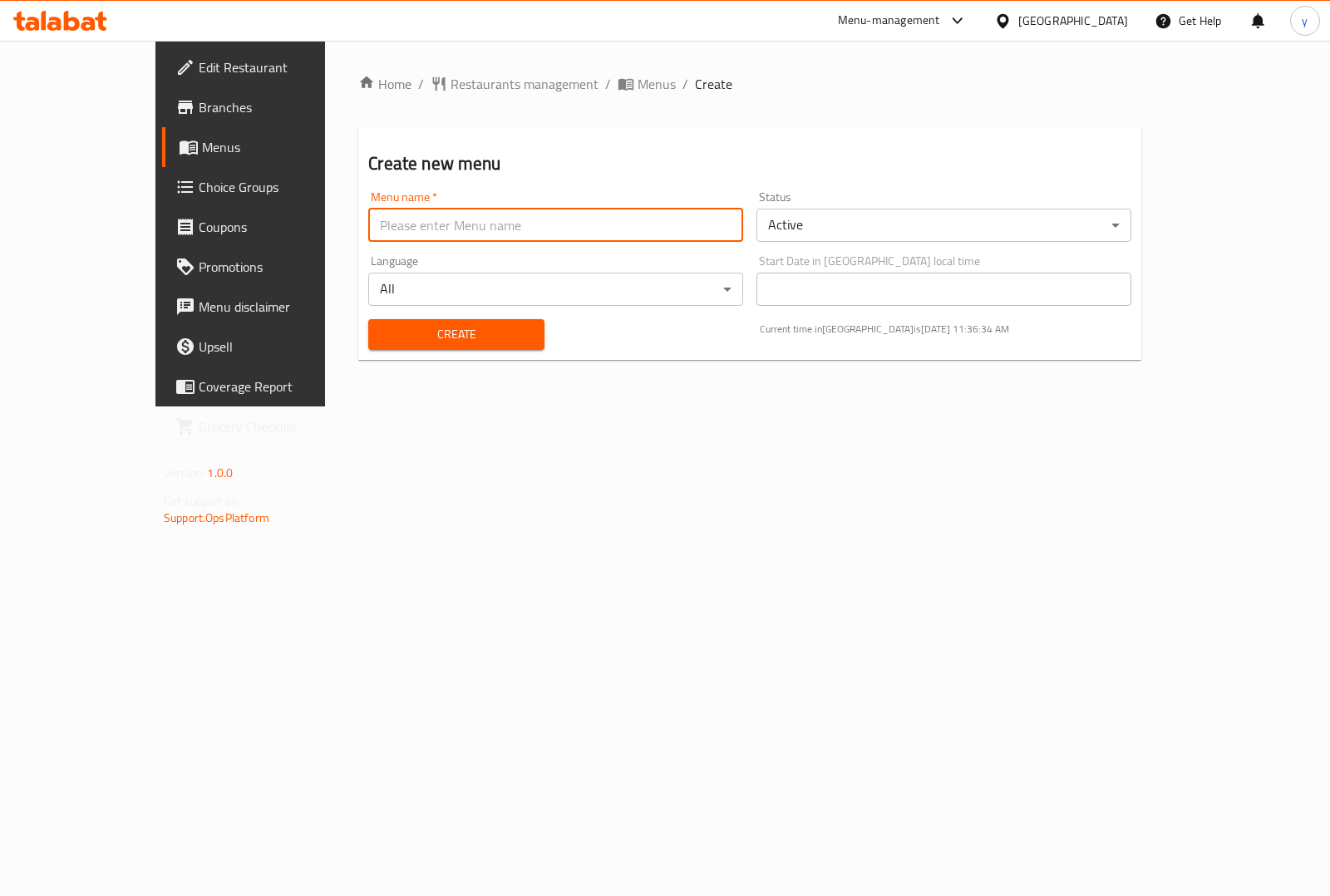
type input "youssef7518"
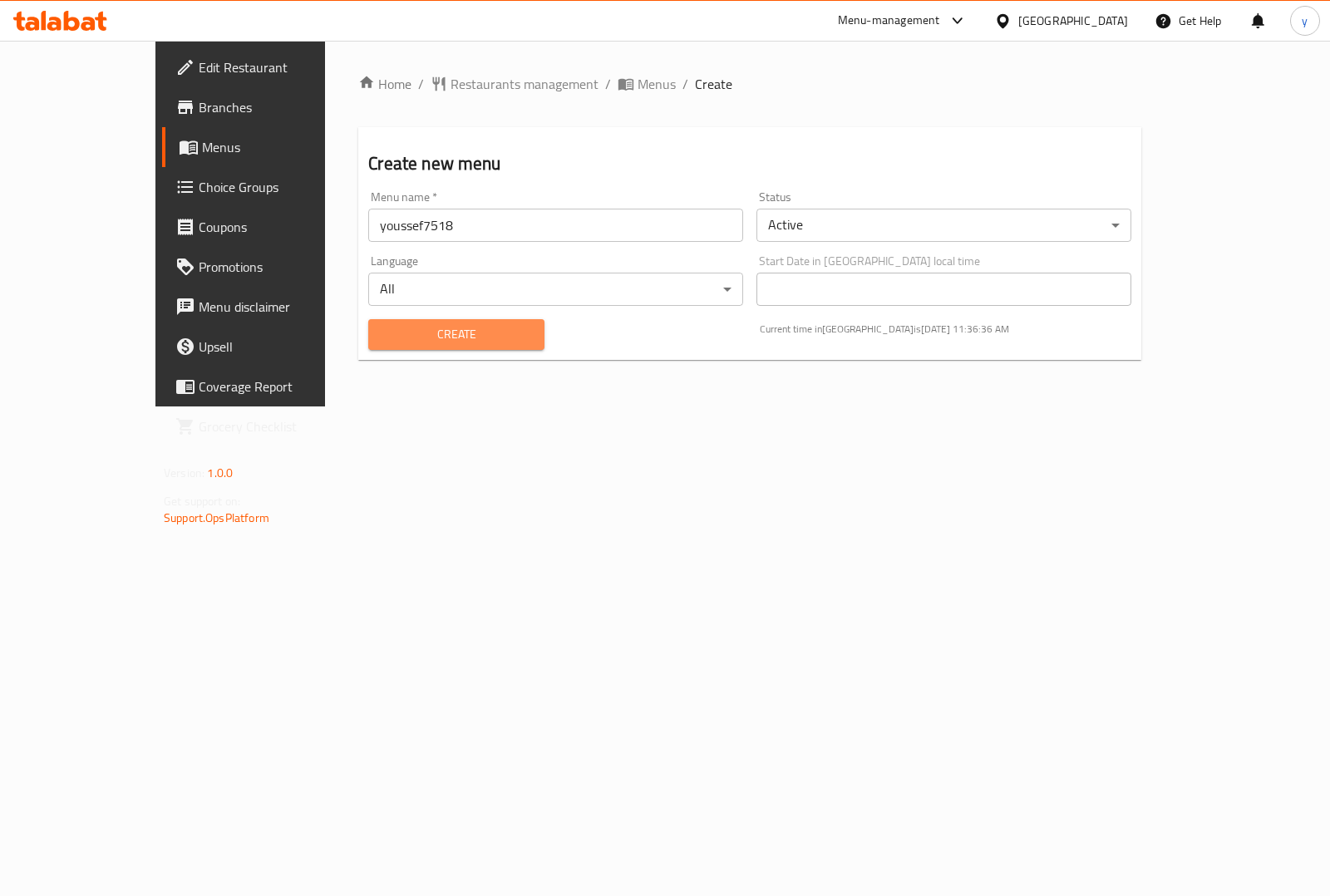
click at [451, 330] on span "Create" at bounding box center [456, 335] width 149 height 21
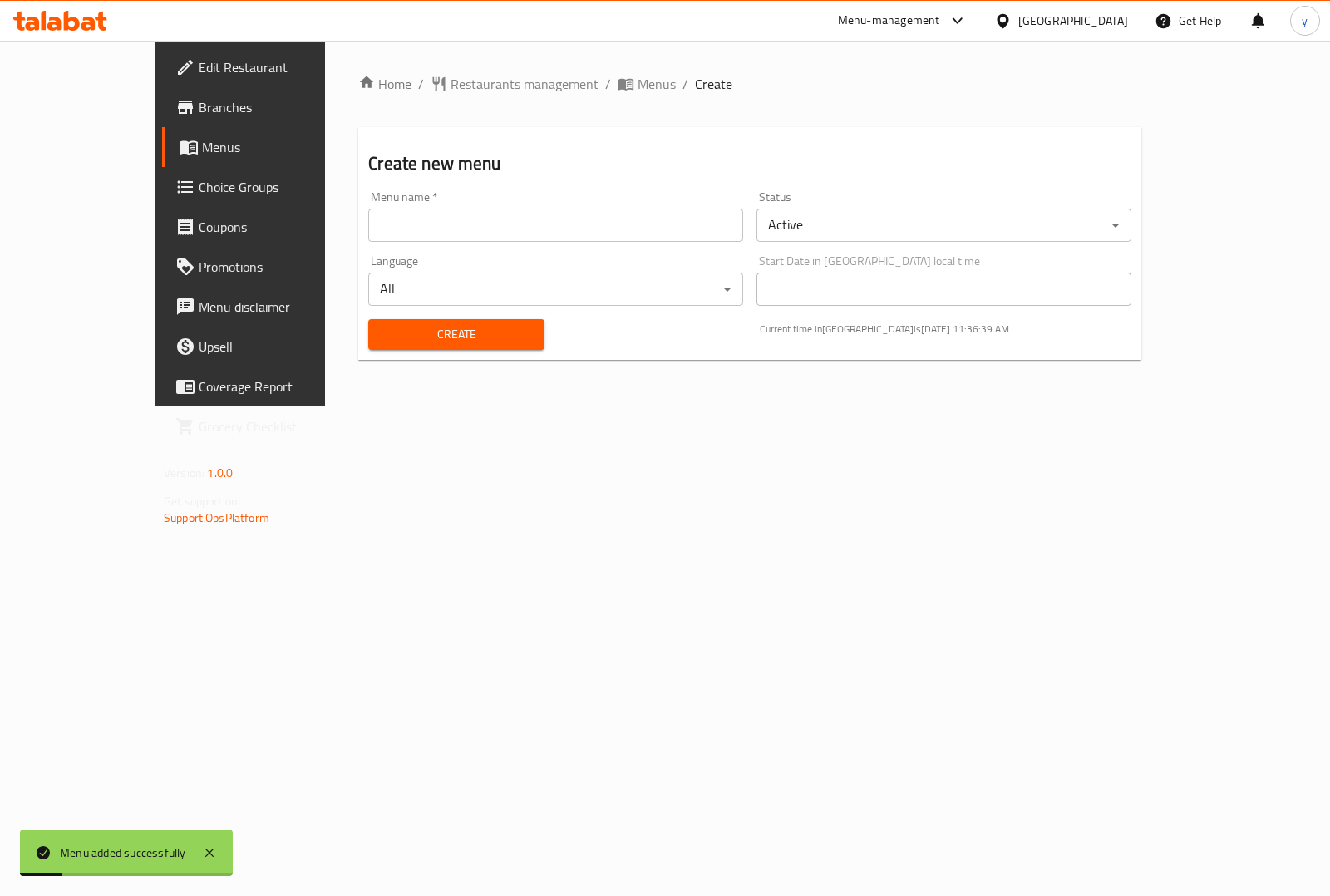
click at [202, 139] on span "Menus" at bounding box center [283, 147] width 162 height 20
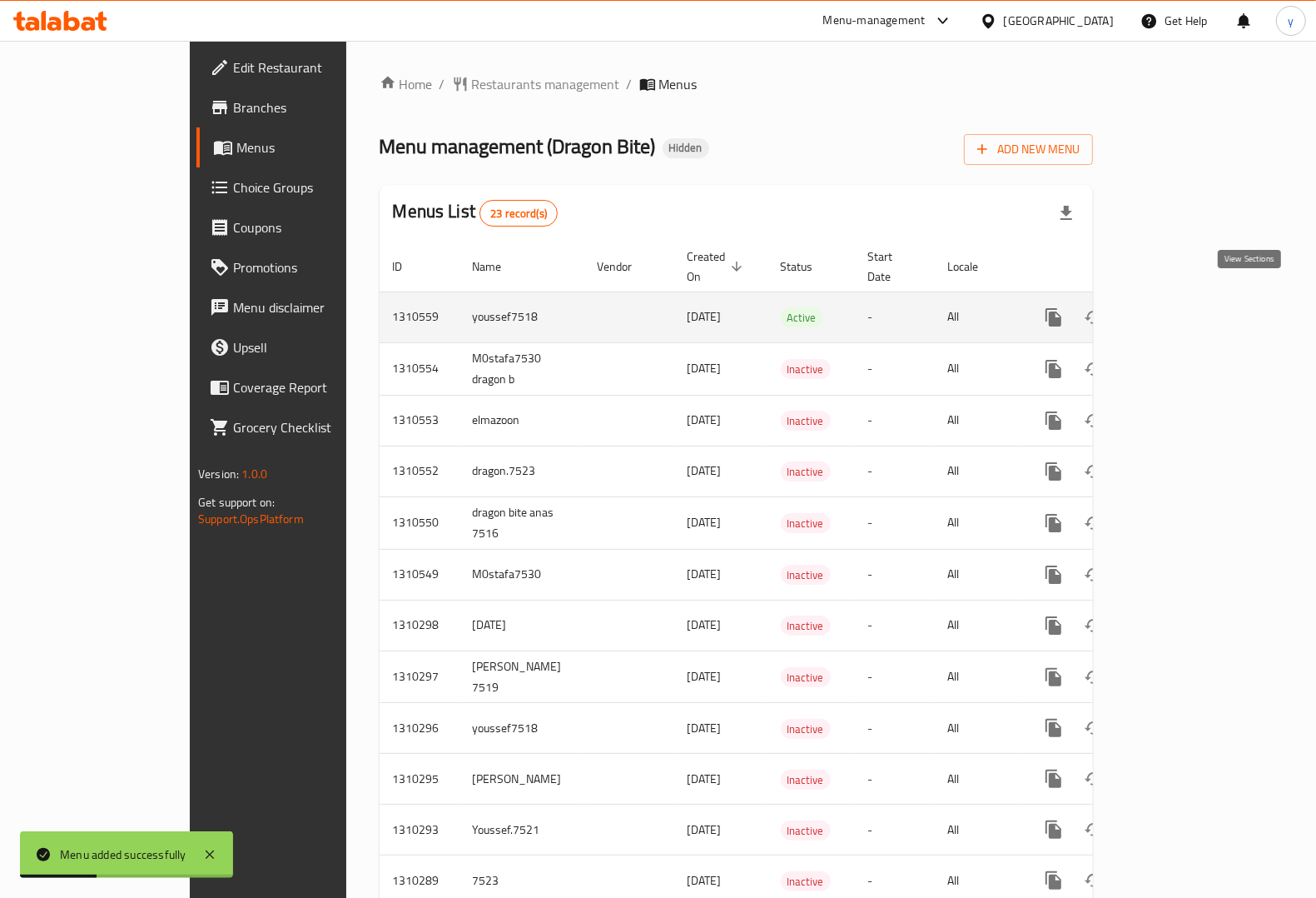
click at [1183, 308] on icon "enhanced table" at bounding box center [1174, 317] width 20 height 20
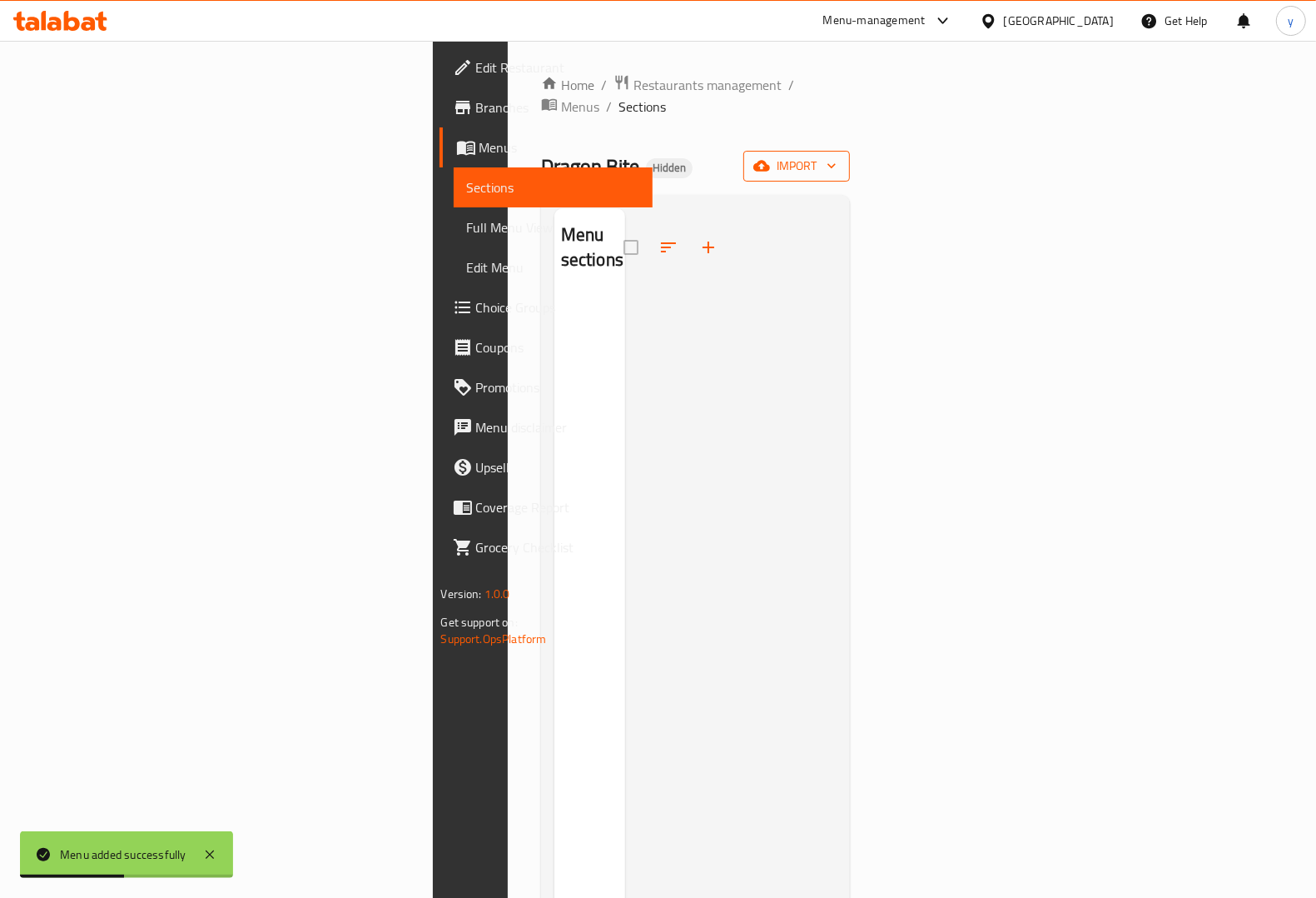
click at [850, 151] on button "import" at bounding box center [796, 166] width 107 height 31
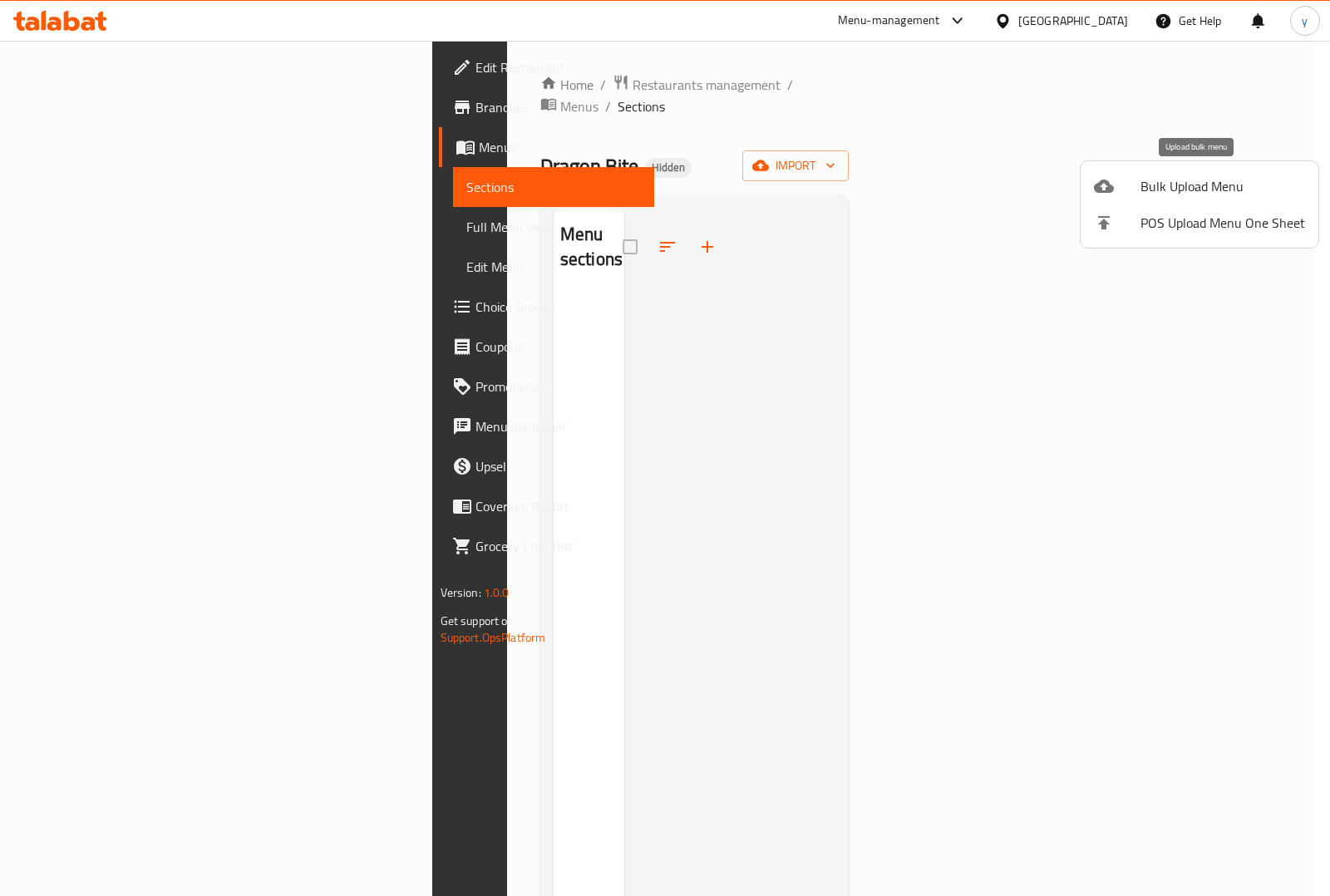
click at [1232, 176] on span "Bulk Upload Menu" at bounding box center [1222, 186] width 165 height 20
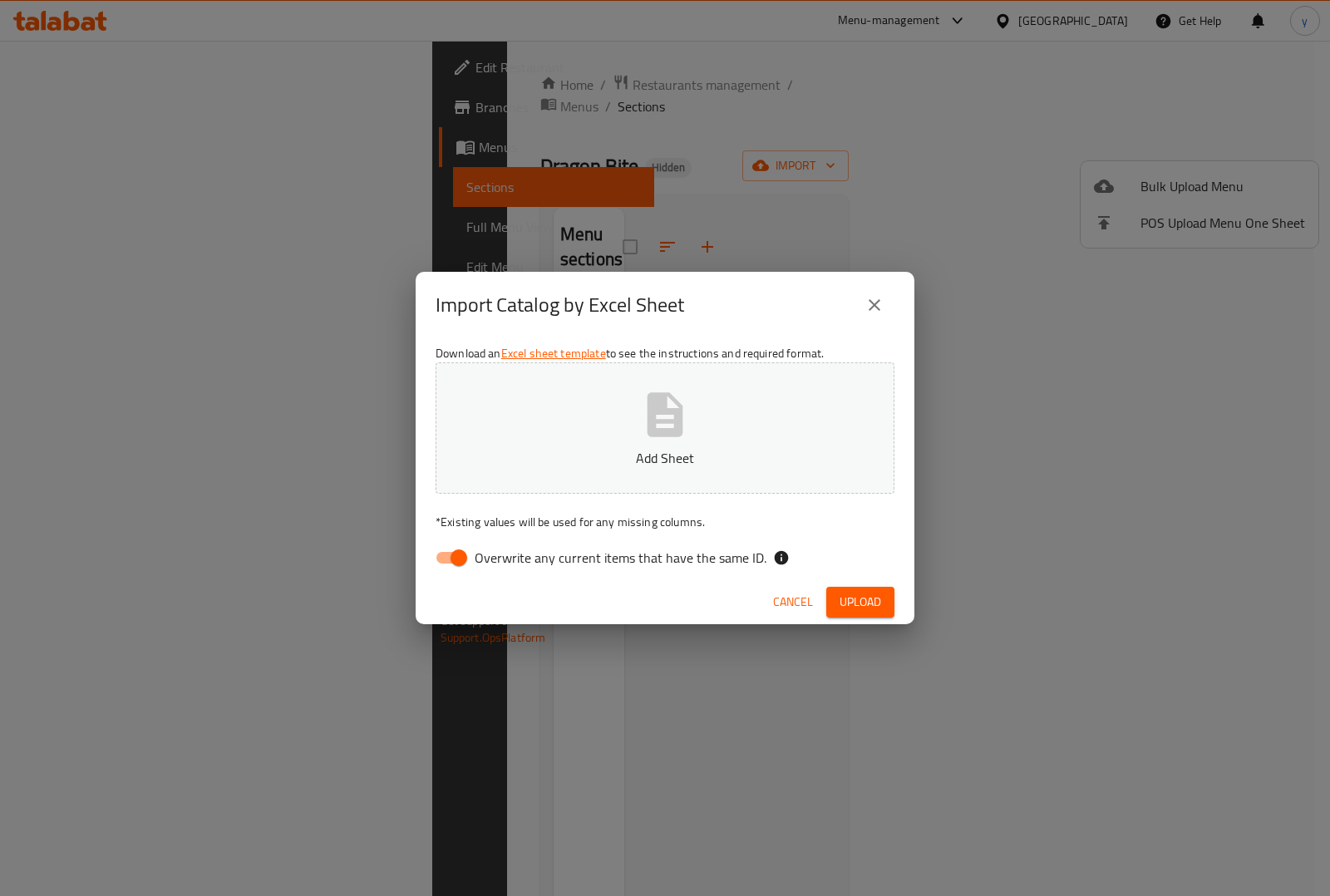
click at [451, 553] on input "Overwrite any current items that have the same ID." at bounding box center [458, 557] width 94 height 31
checkbox input "false"
click at [853, 596] on span "Upload" at bounding box center [860, 602] width 42 height 21
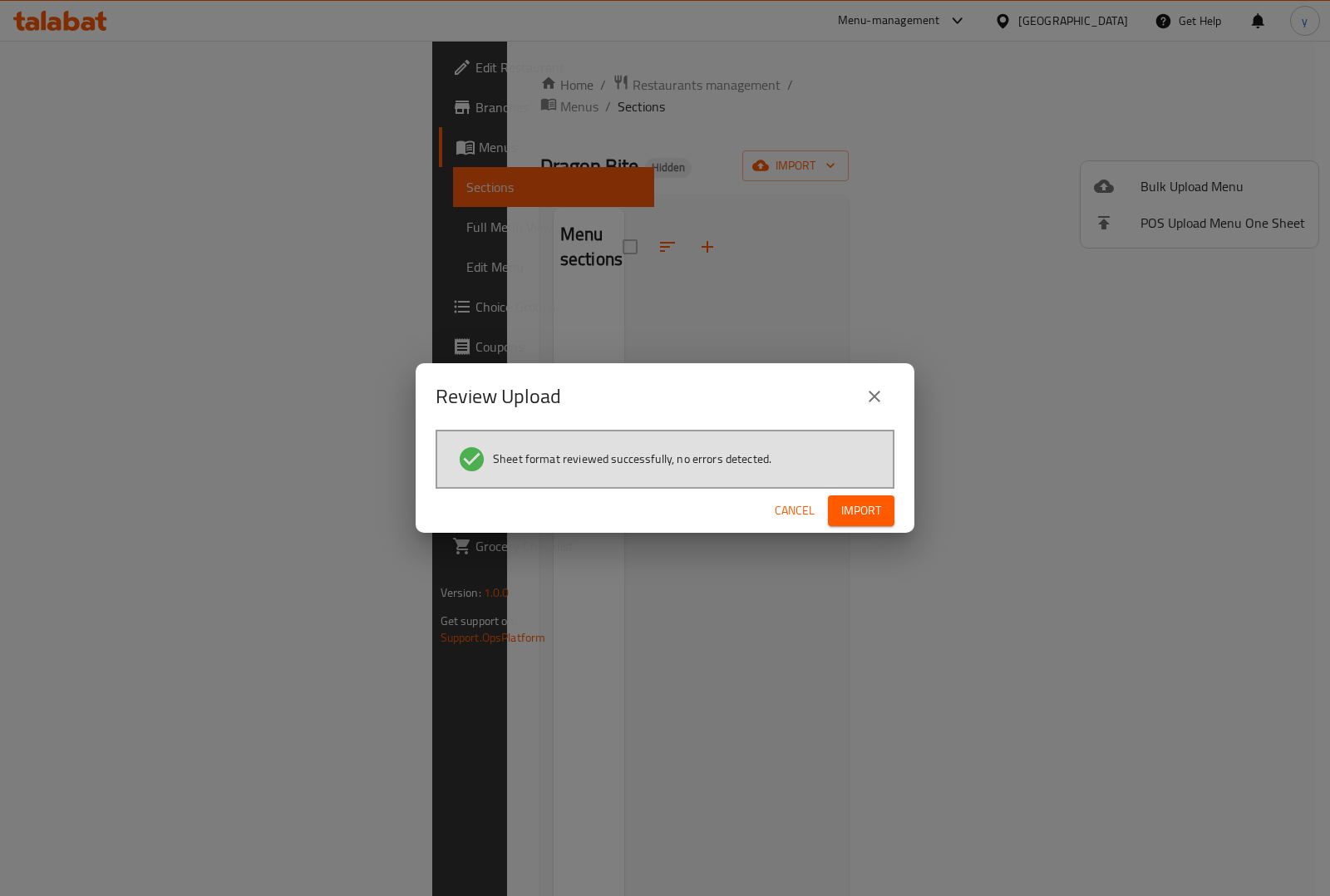
click at [882, 502] on button "Import" at bounding box center [861, 510] width 67 height 31
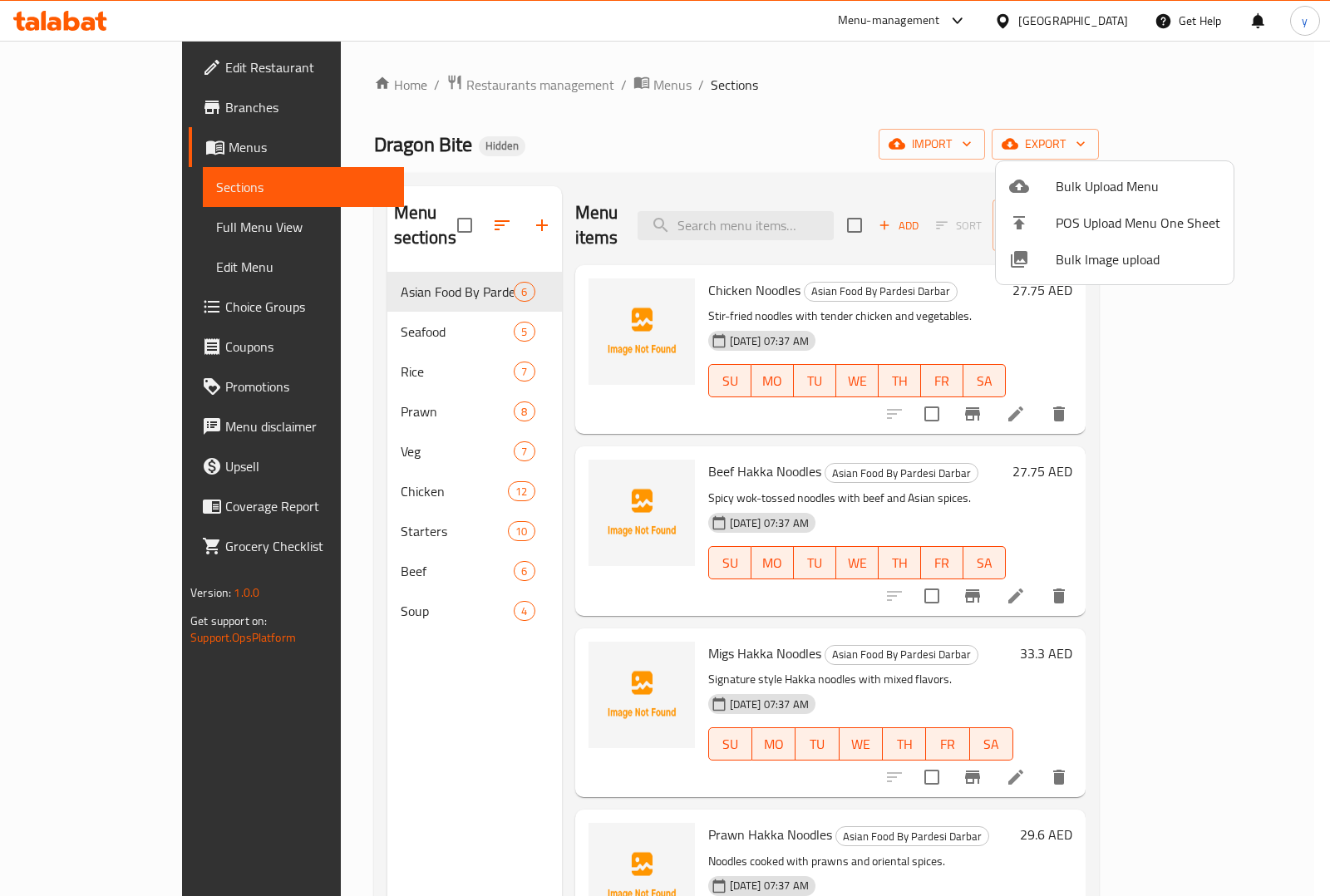
click at [685, 126] on div at bounding box center [665, 448] width 1330 height 896
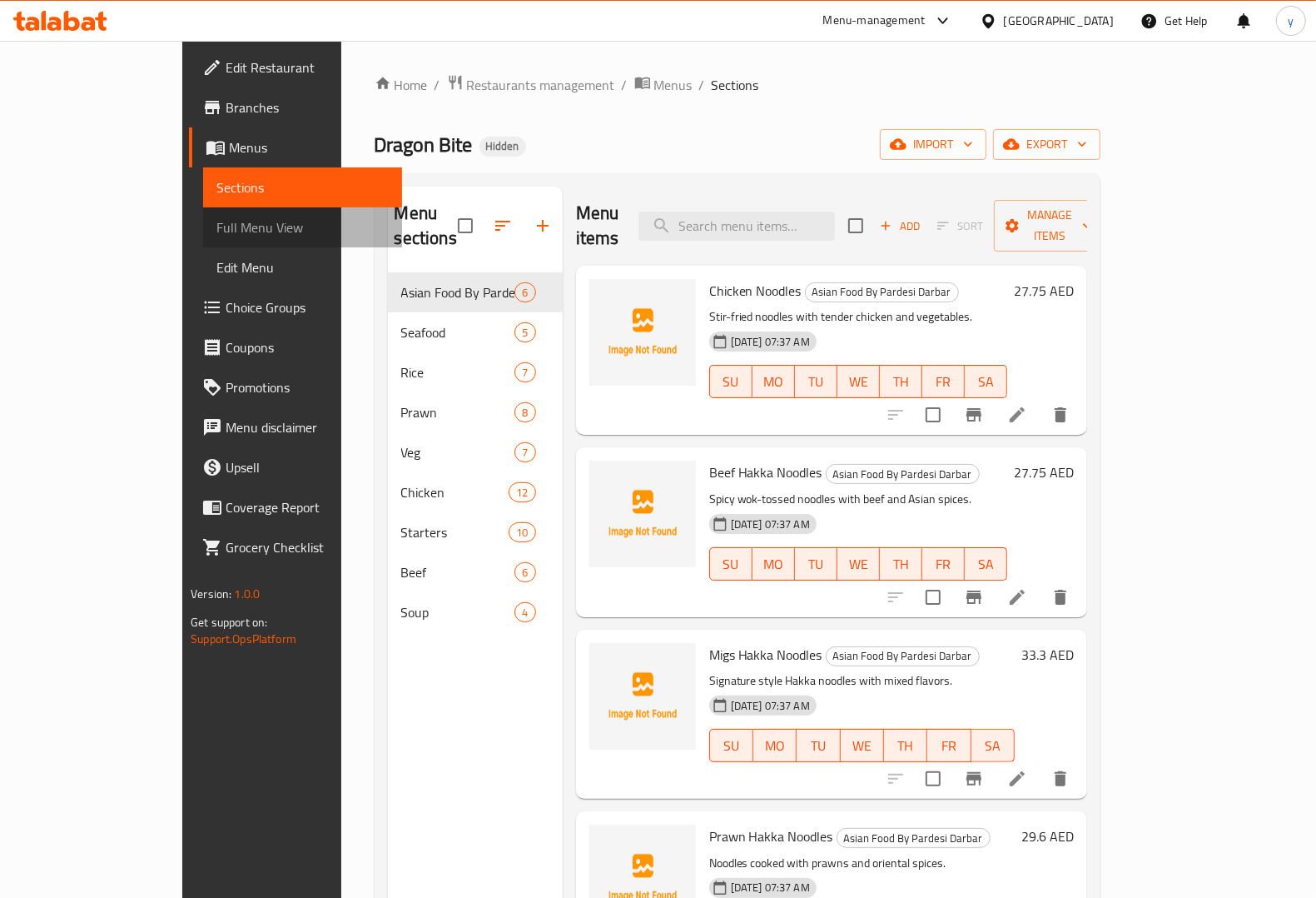
click at [217, 226] on span "Full Menu View" at bounding box center [303, 226] width 172 height 20
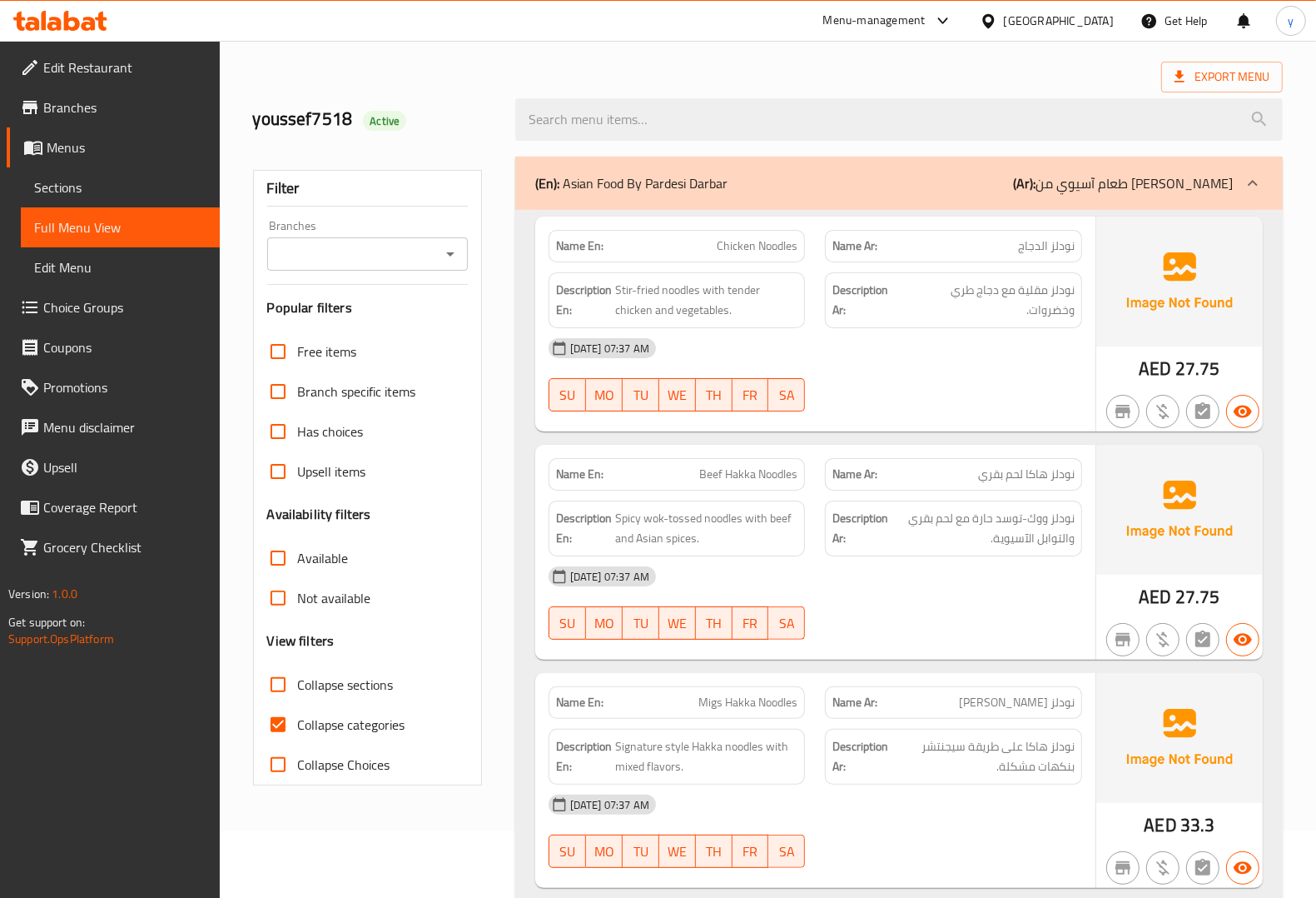
scroll to position [104, 0]
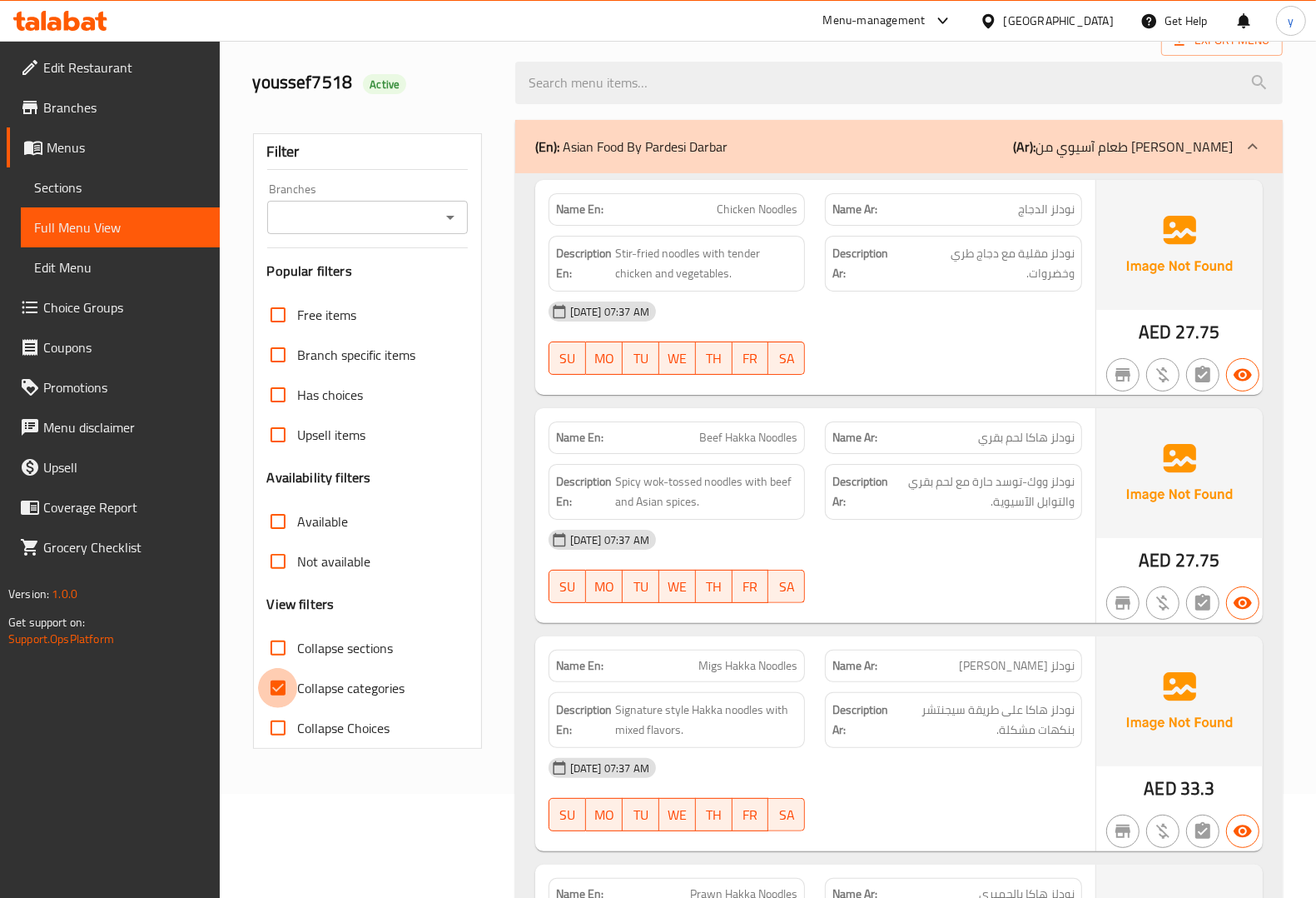
click at [281, 689] on input "Collapse categories" at bounding box center [278, 688] width 40 height 40
checkbox input "false"
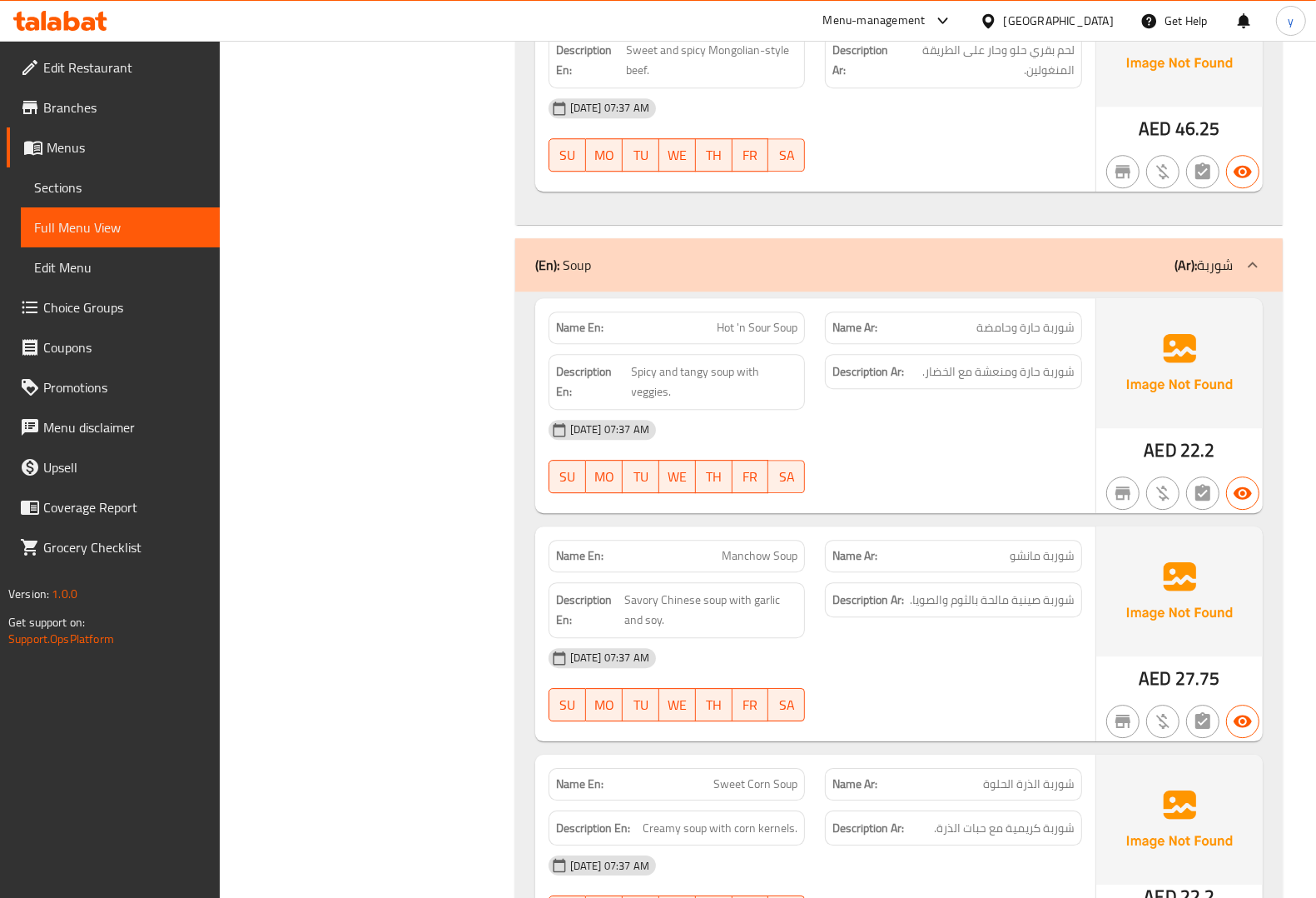
scroll to position [14817, 0]
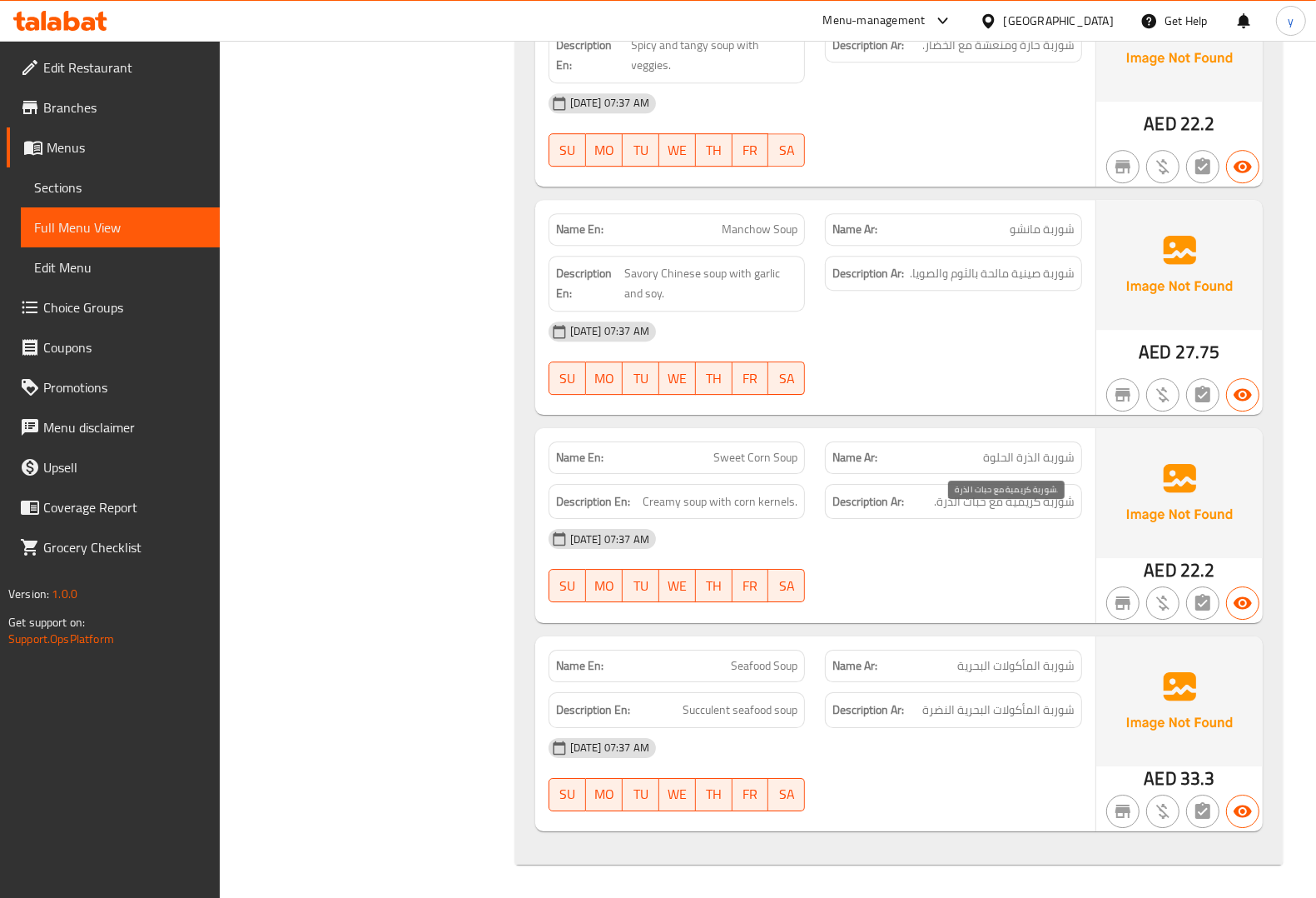
click at [1042, 505] on span "شوربة كريمية مع حبات الذرة." at bounding box center [1004, 502] width 140 height 21
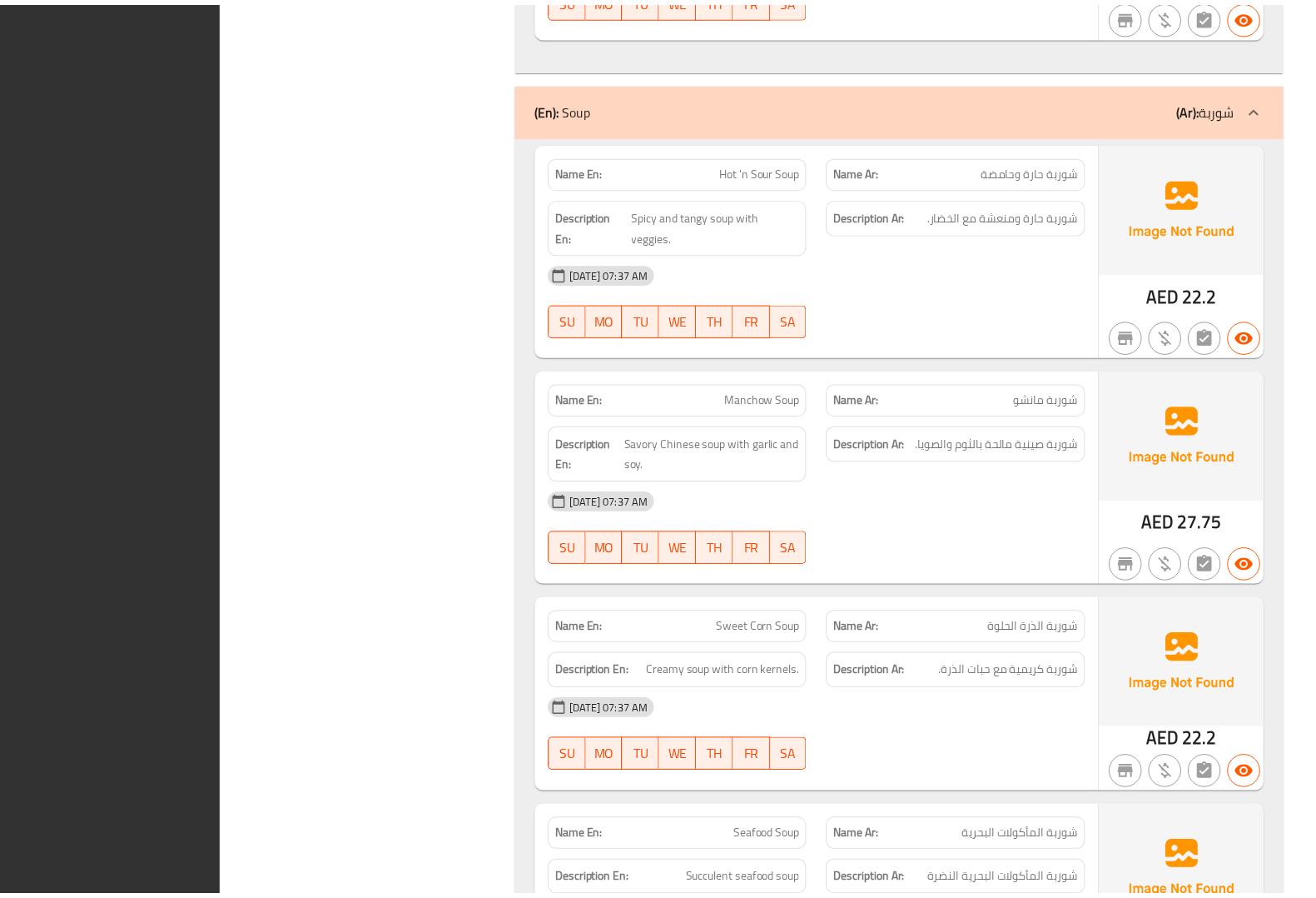
scroll to position [14756, 0]
